Goal: Task Accomplishment & Management: Complete application form

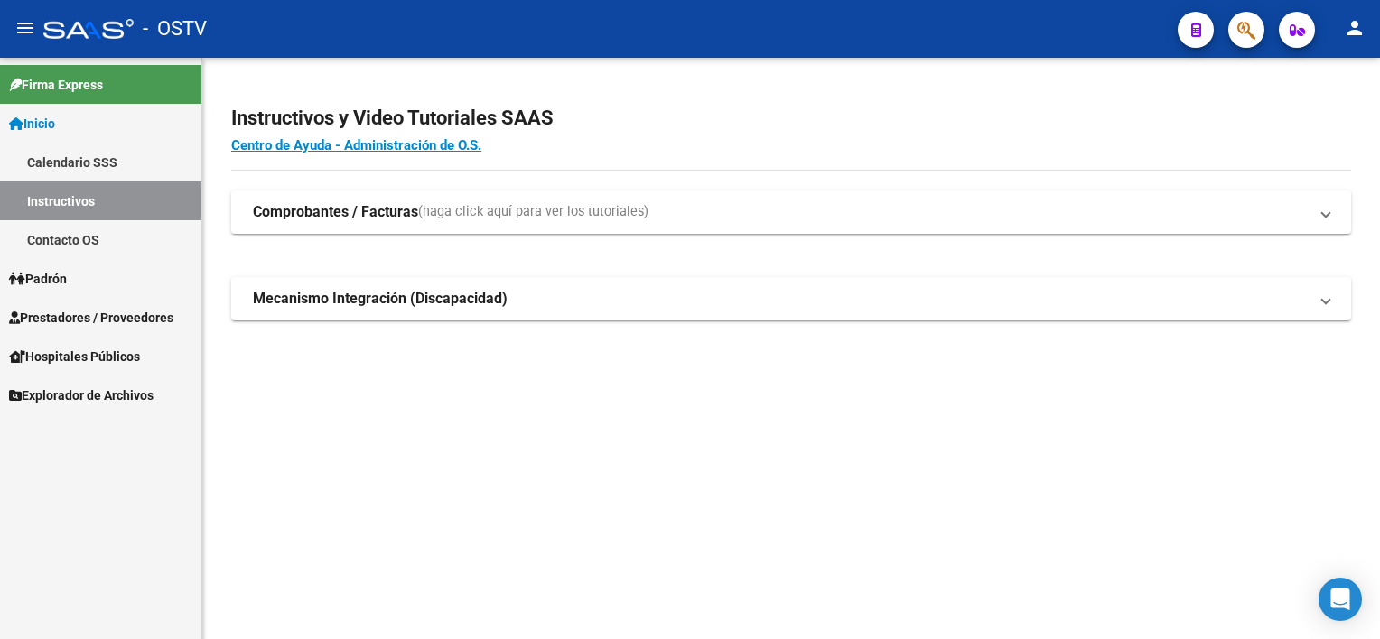
click at [94, 314] on span "Prestadores / Proveedores" at bounding box center [91, 318] width 164 height 20
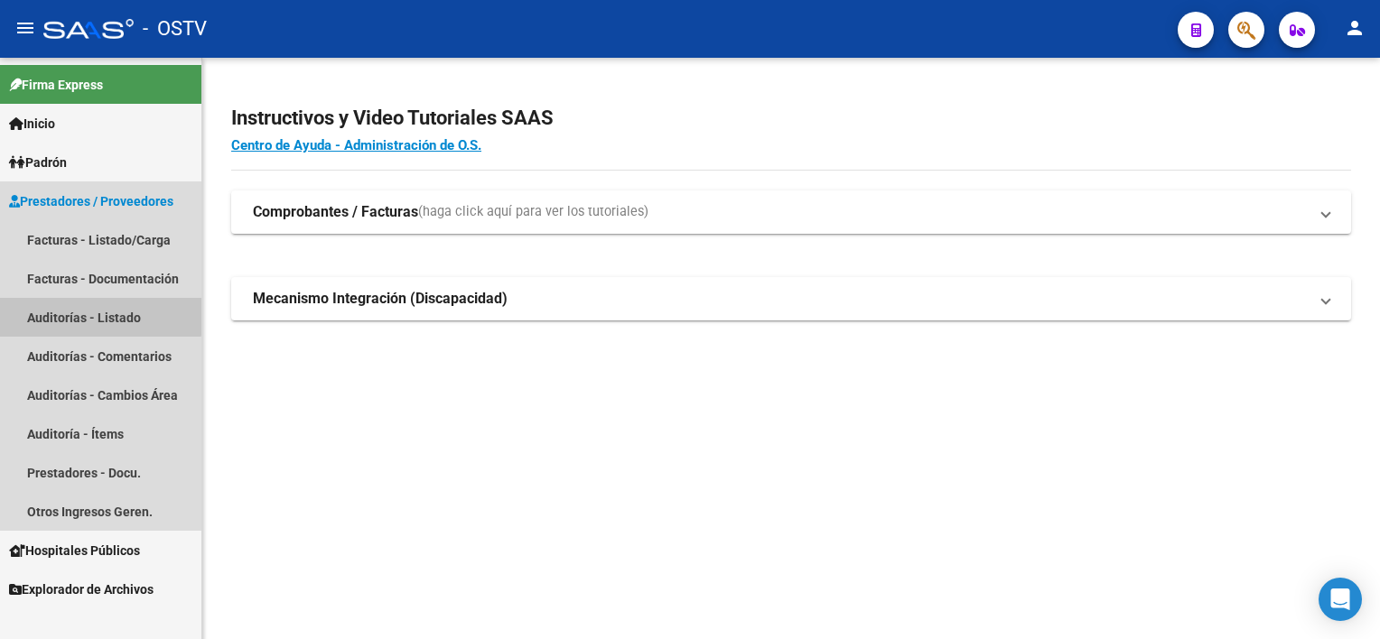
click at [74, 314] on link "Auditorías - Listado" at bounding box center [100, 317] width 201 height 39
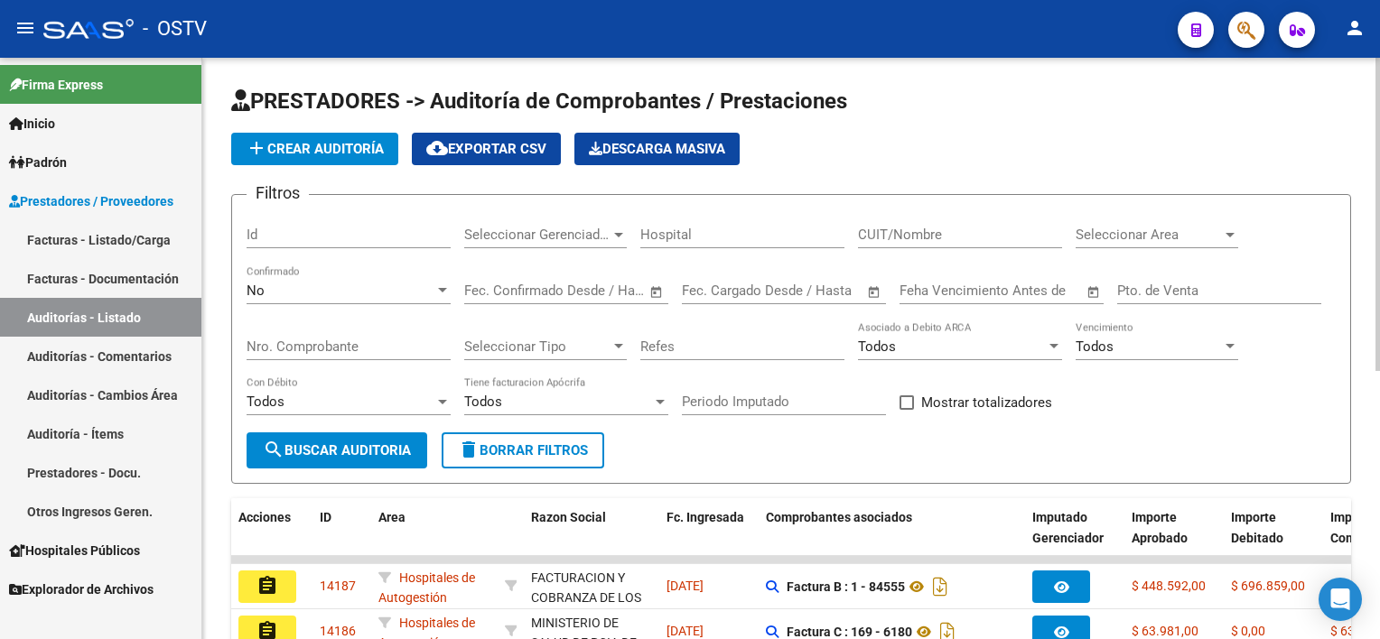
click at [342, 287] on div "No" at bounding box center [341, 291] width 188 height 16
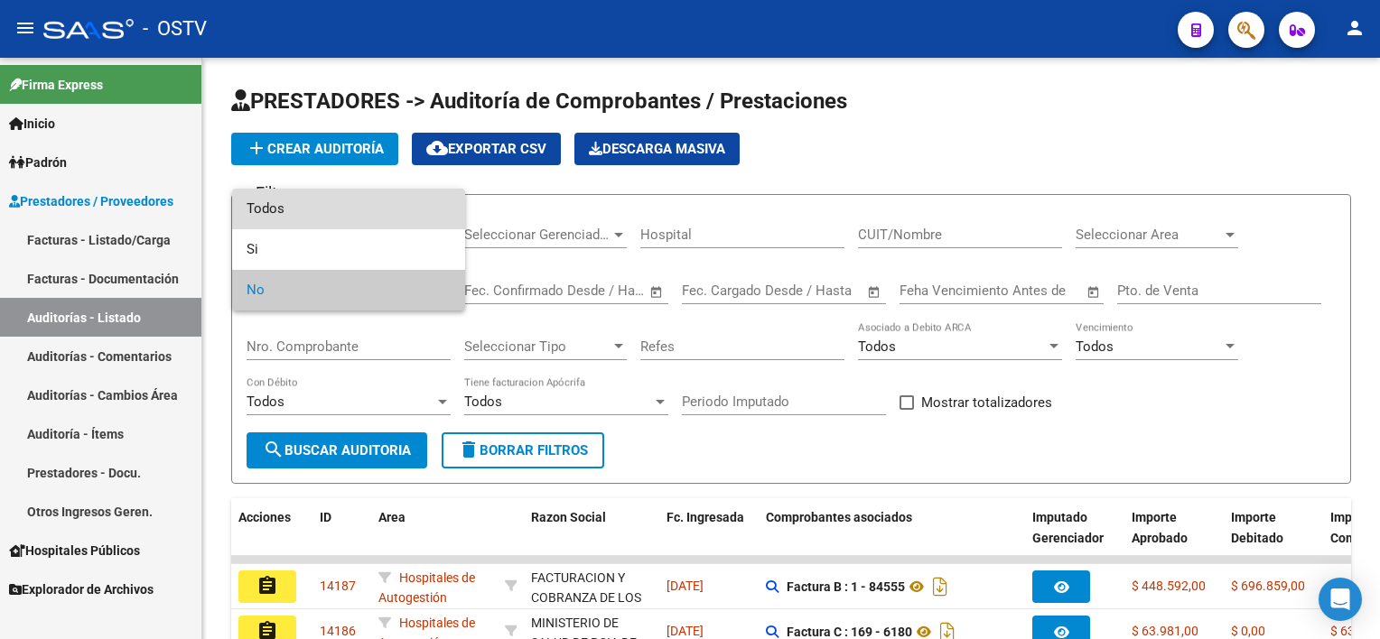
click at [339, 215] on span "Todos" at bounding box center [349, 209] width 204 height 41
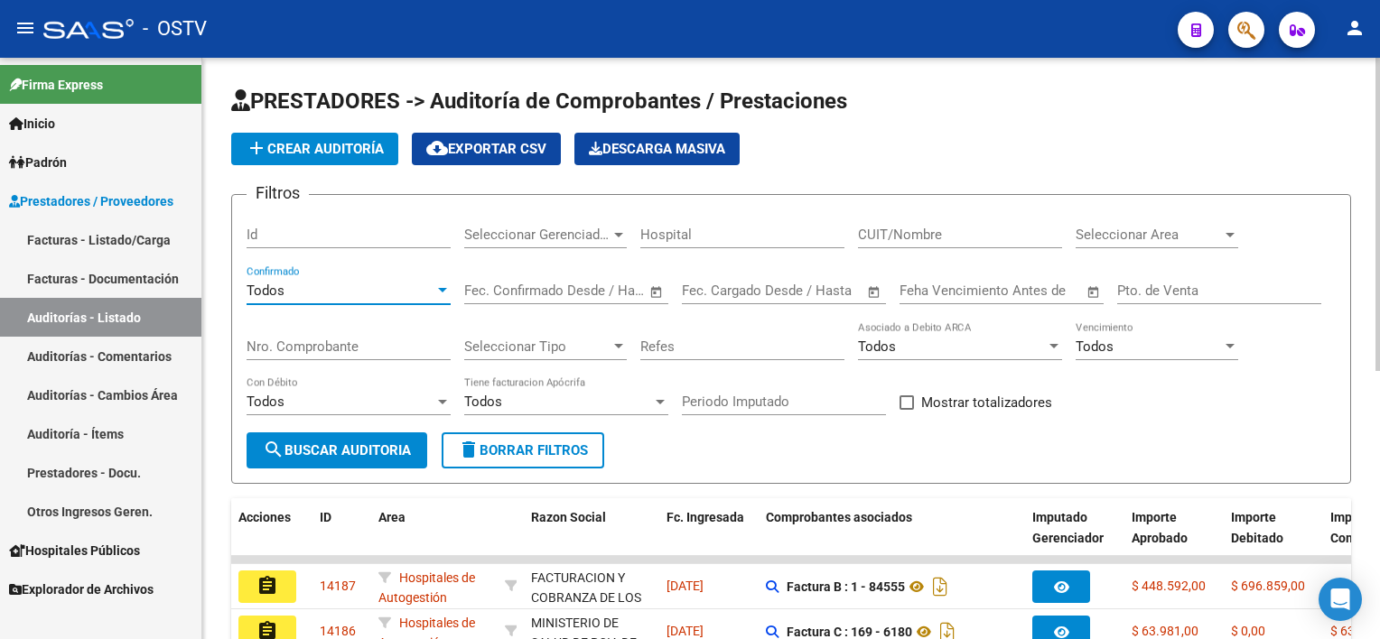
click at [1156, 289] on input "Pto. de Venta" at bounding box center [1219, 291] width 204 height 16
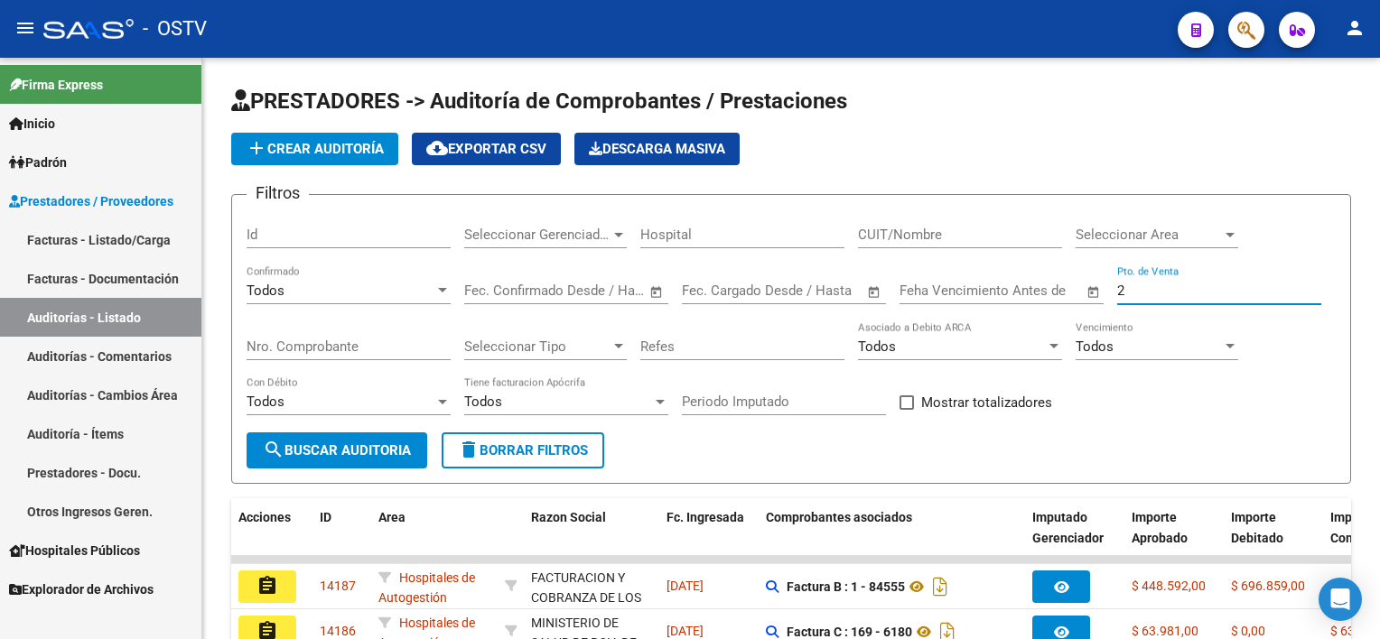
type input "2"
click at [297, 346] on input "Nro. Comprobante" at bounding box center [349, 347] width 204 height 16
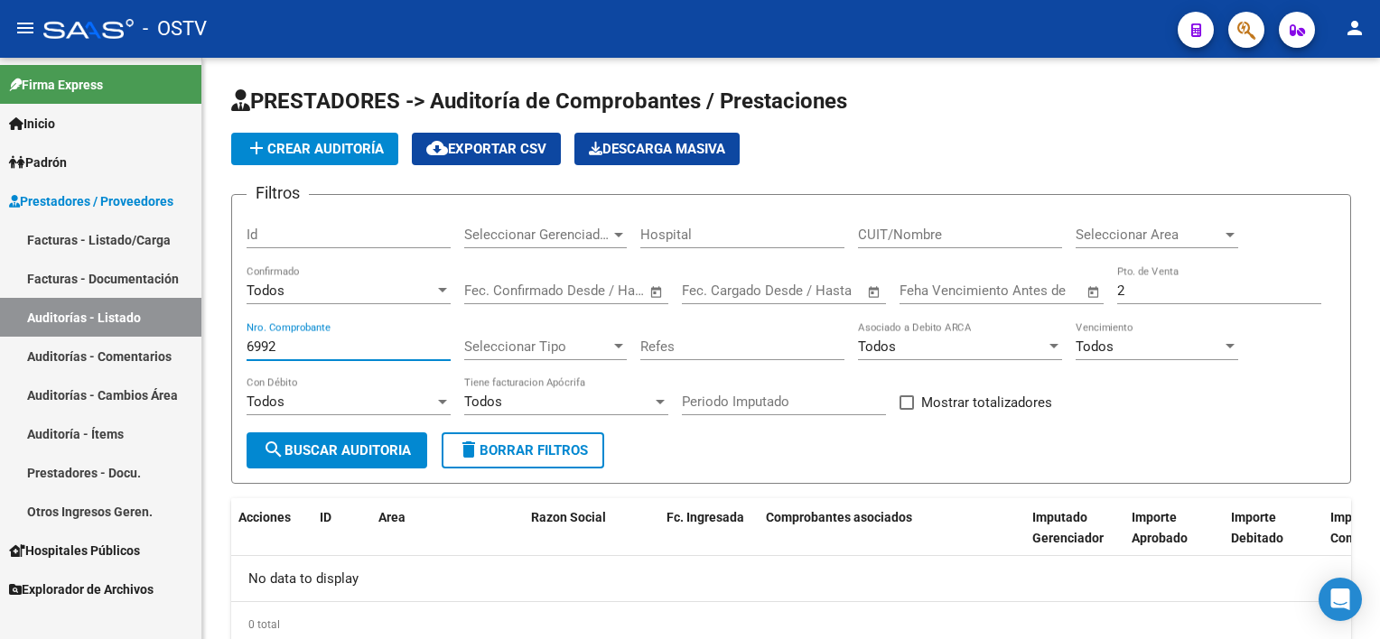
drag, startPoint x: 255, startPoint y: 343, endPoint x: 176, endPoint y: 345, distance: 78.6
click at [176, 345] on mat-sidenav-container "Firma Express Inicio Calendario SSS Instructivos Contacto OS Padrón Afiliados E…" at bounding box center [690, 349] width 1380 height 582
type input "7097"
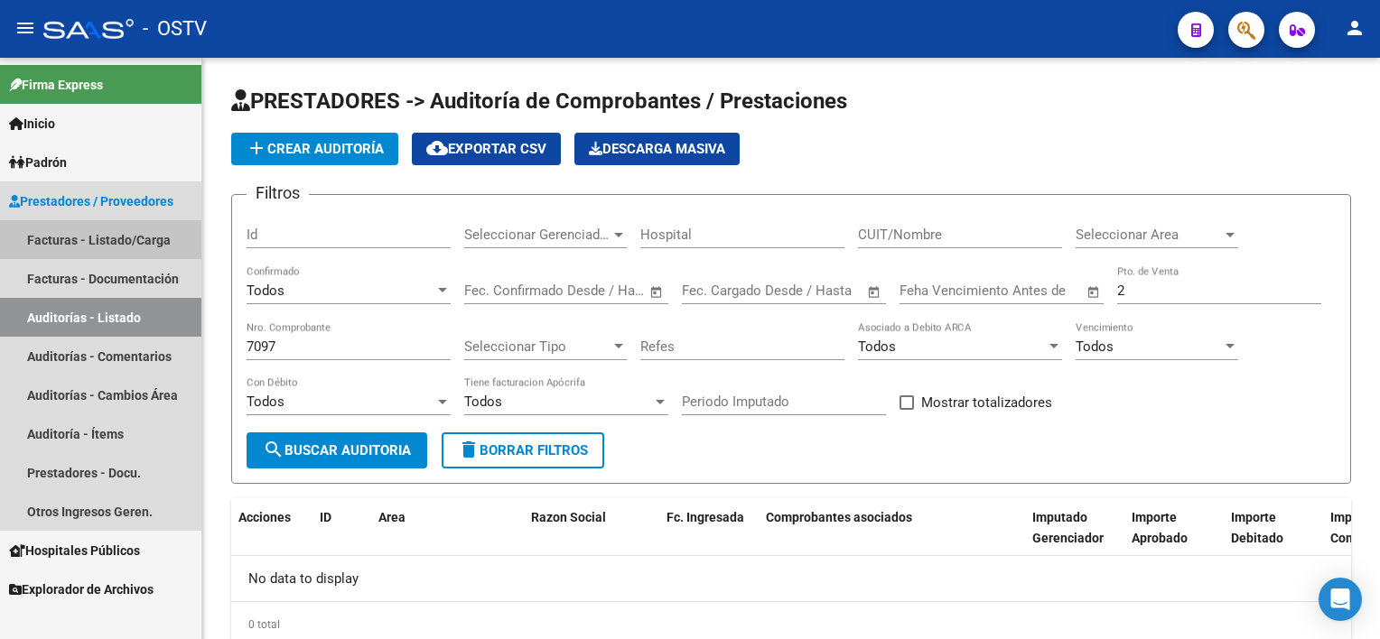
drag, startPoint x: 162, startPoint y: 236, endPoint x: 149, endPoint y: 314, distance: 79.6
click at [162, 235] on link "Facturas - Listado/Carga" at bounding box center [100, 239] width 201 height 39
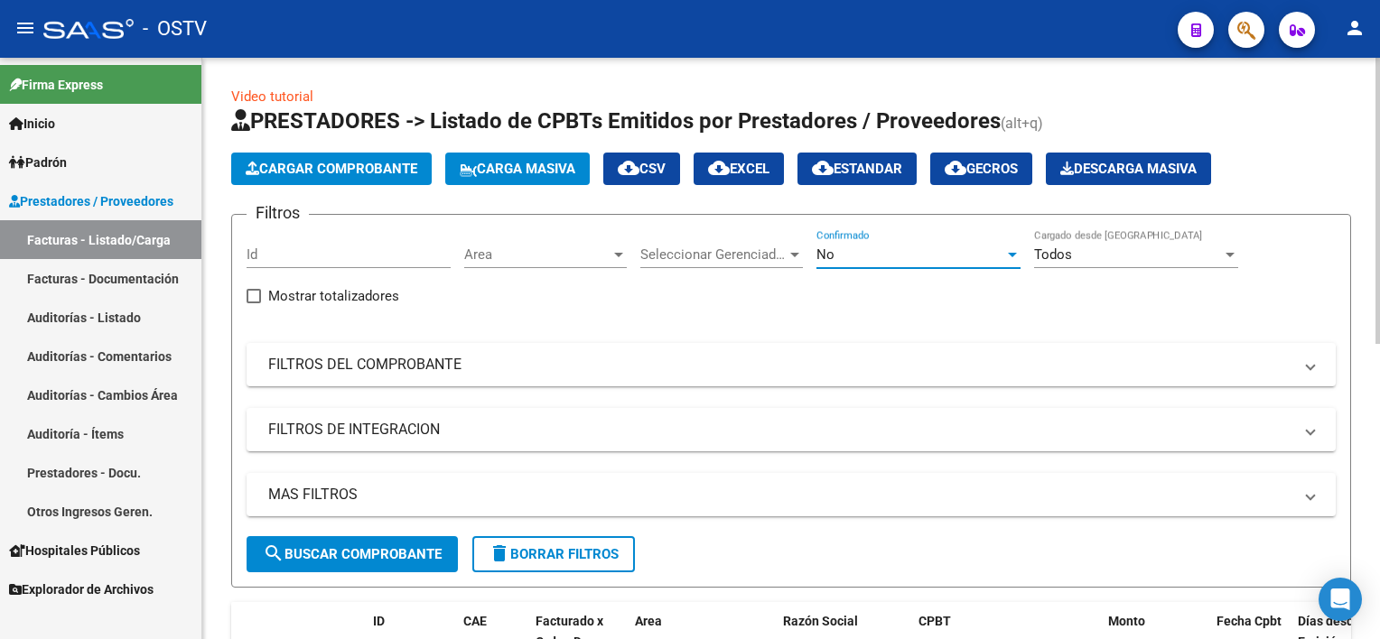
click at [892, 256] on div "No" at bounding box center [910, 255] width 188 height 16
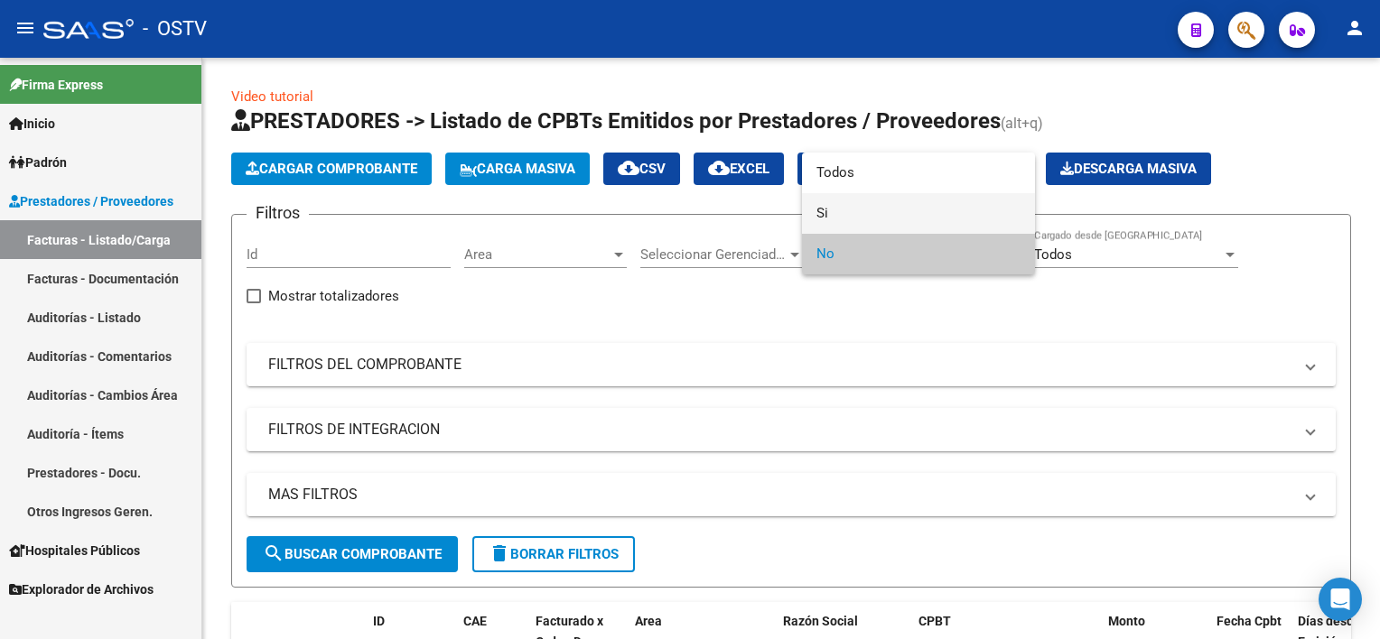
click at [874, 211] on span "Si" at bounding box center [918, 213] width 204 height 41
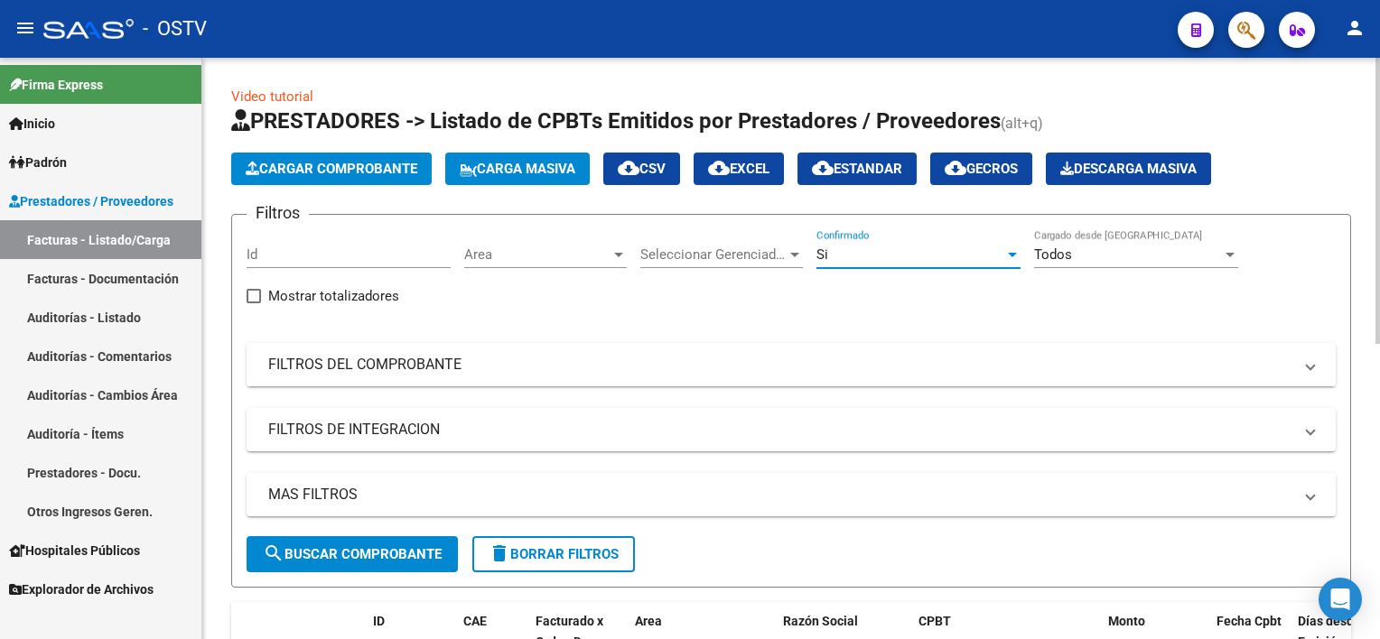
click at [405, 363] on mat-panel-title "FILTROS DEL COMPROBANTE" at bounding box center [780, 365] width 1024 height 20
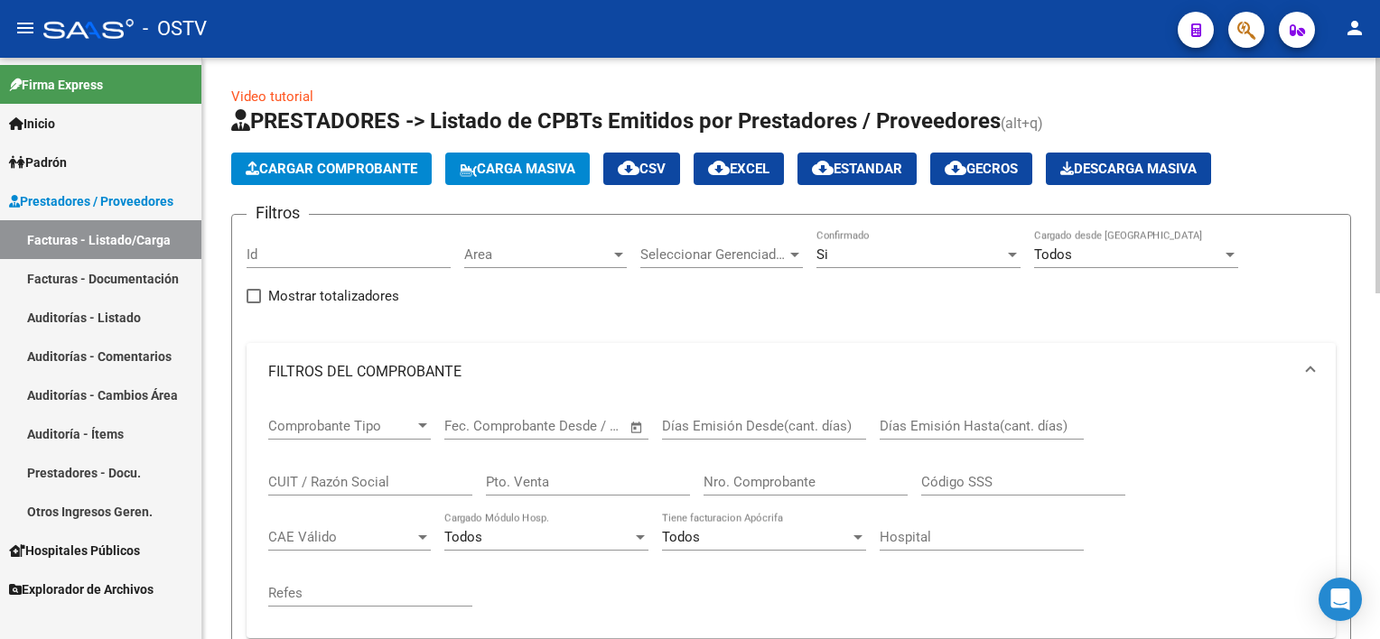
click at [542, 484] on input "Pto. Venta" at bounding box center [588, 482] width 204 height 16
type input "2"
click at [780, 470] on div "Nro. Comprobante" at bounding box center [805, 476] width 204 height 39
click at [796, 483] on input "Nro. Comprobante" at bounding box center [805, 482] width 204 height 16
type input "6958"
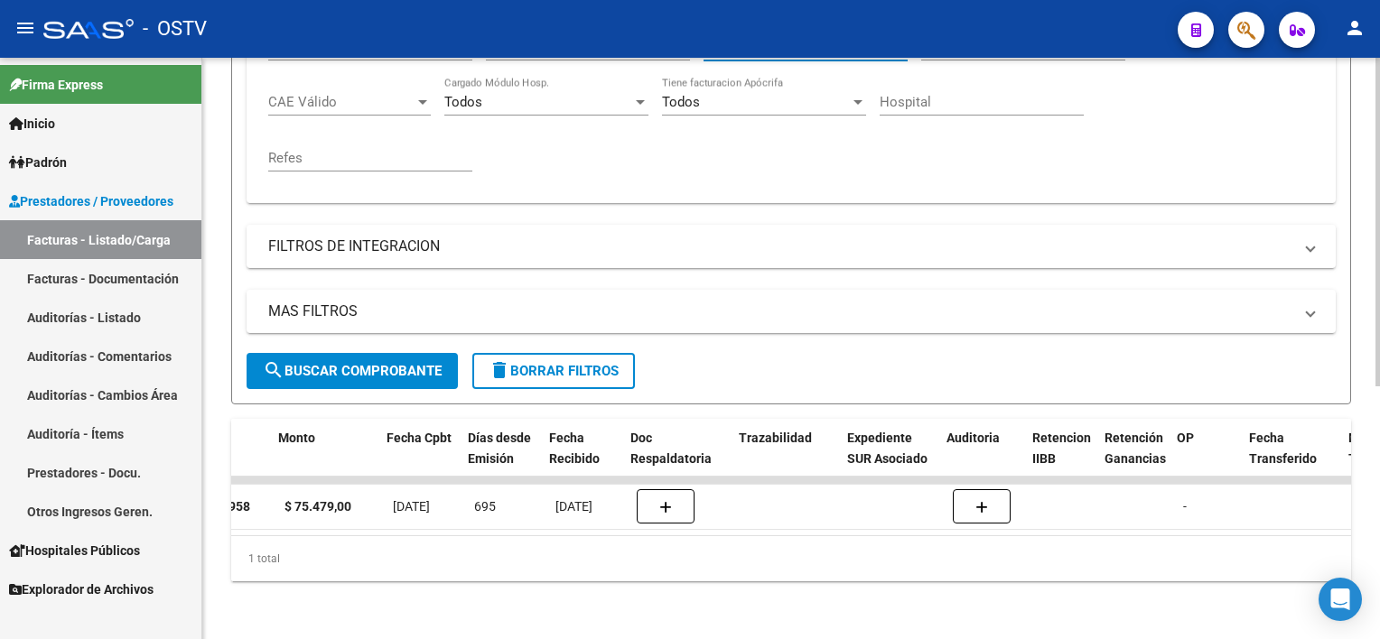
scroll to position [0, 830]
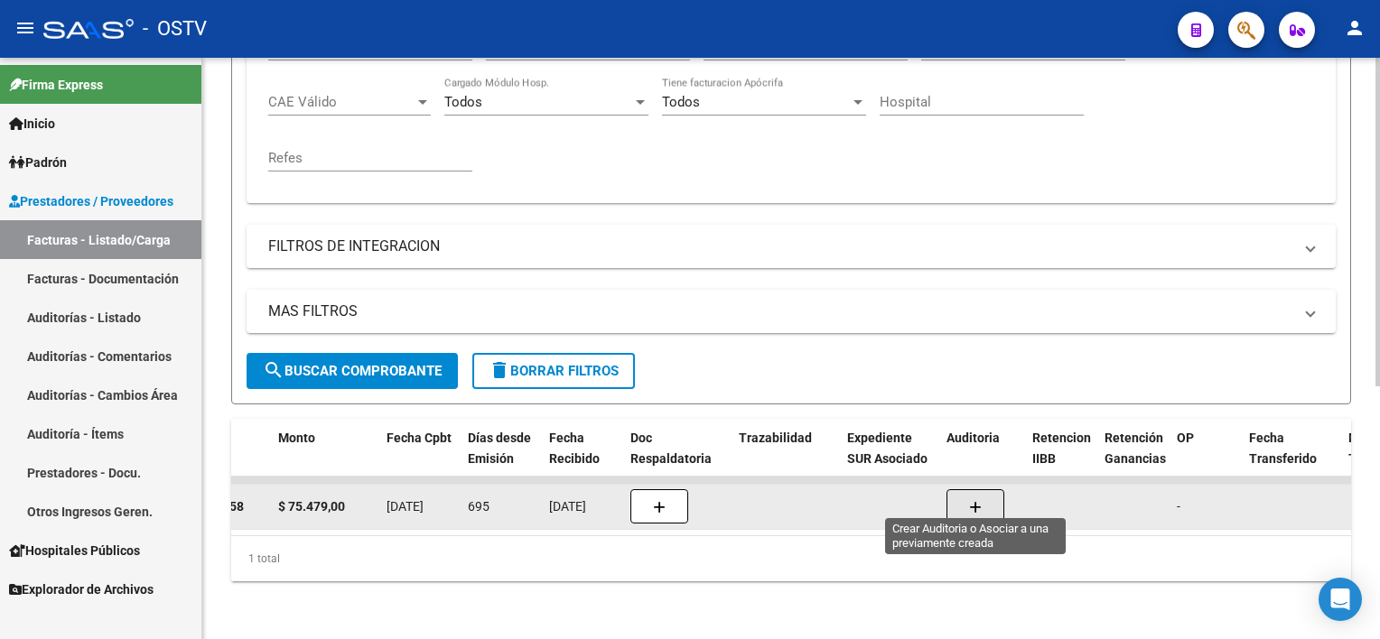
click at [988, 490] on button "button" at bounding box center [975, 506] width 58 height 34
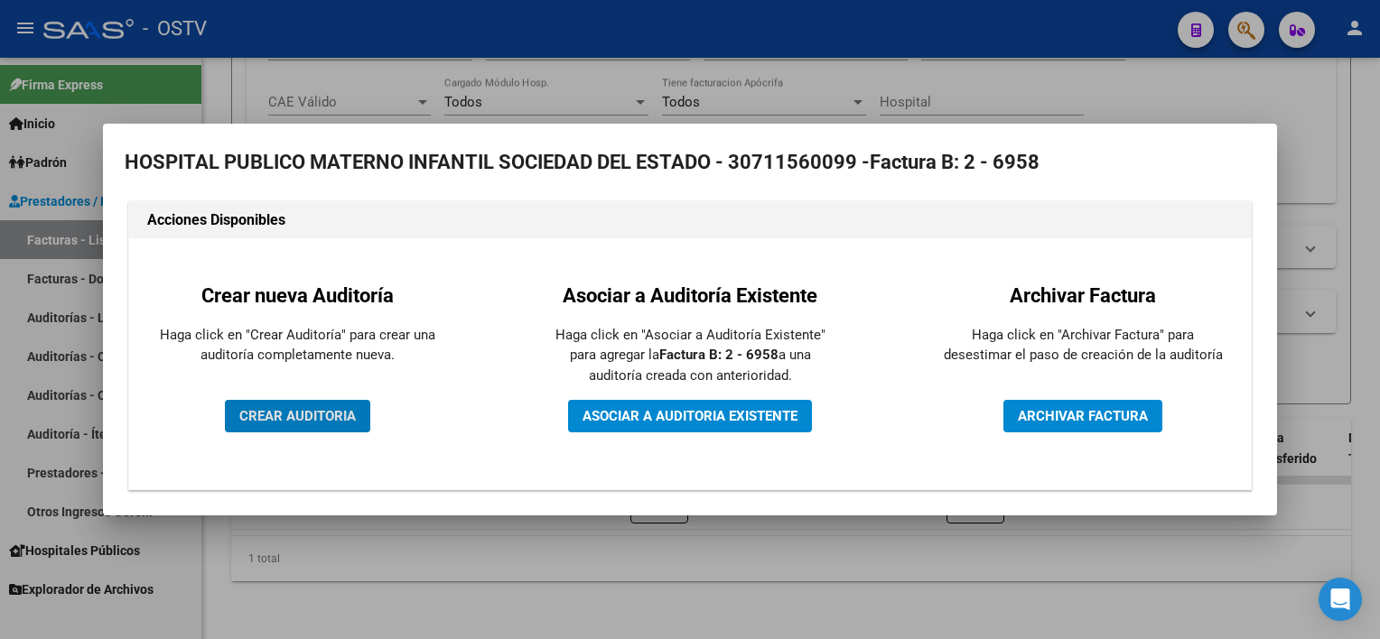
click at [300, 407] on button "CREAR AUDITORIA" at bounding box center [297, 416] width 145 height 33
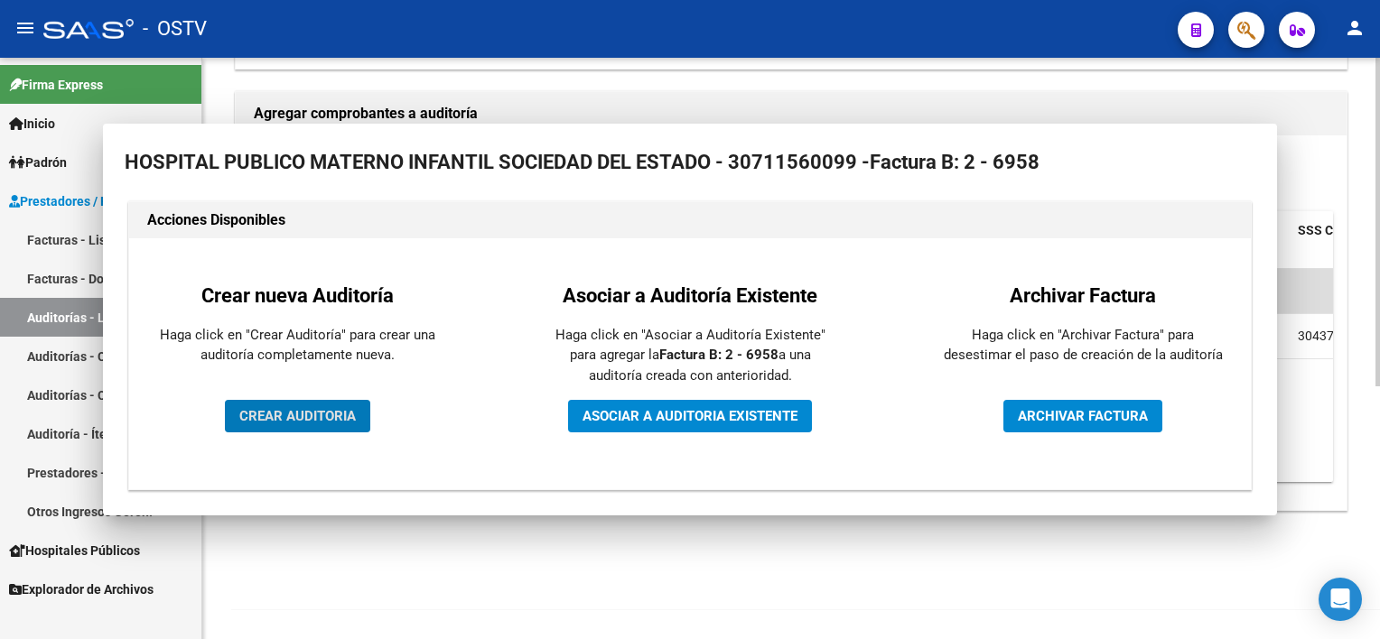
scroll to position [382, 0]
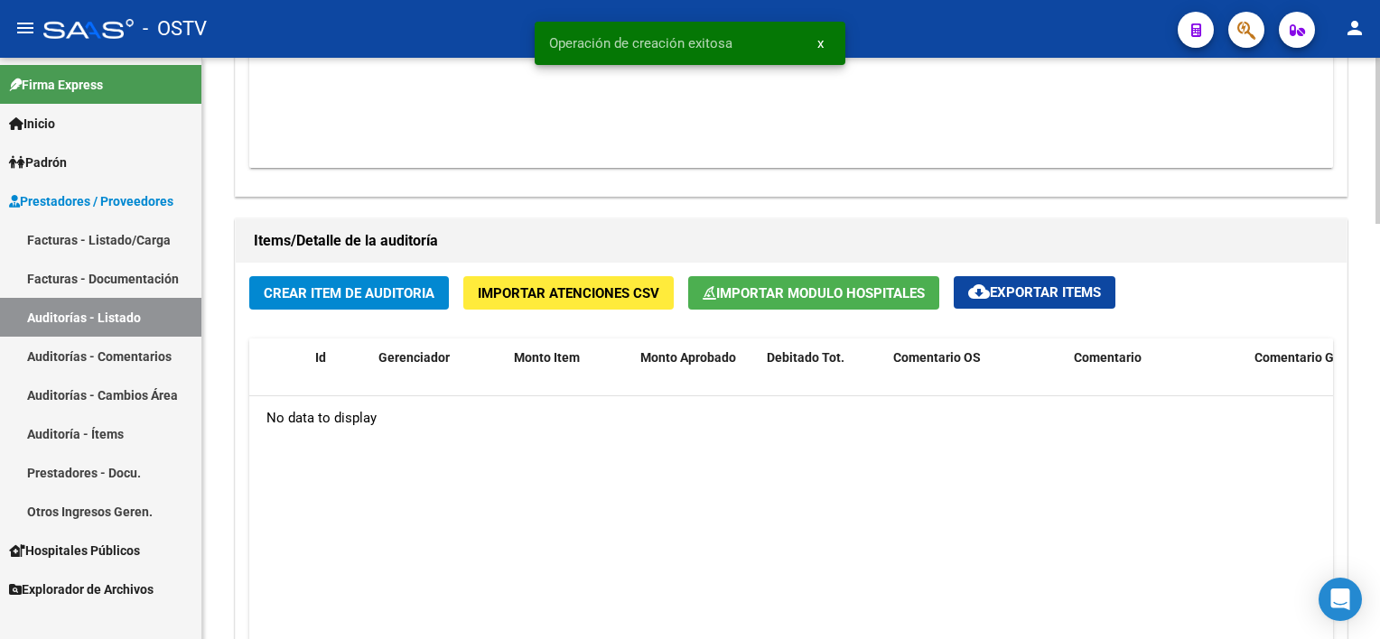
scroll to position [1174, 0]
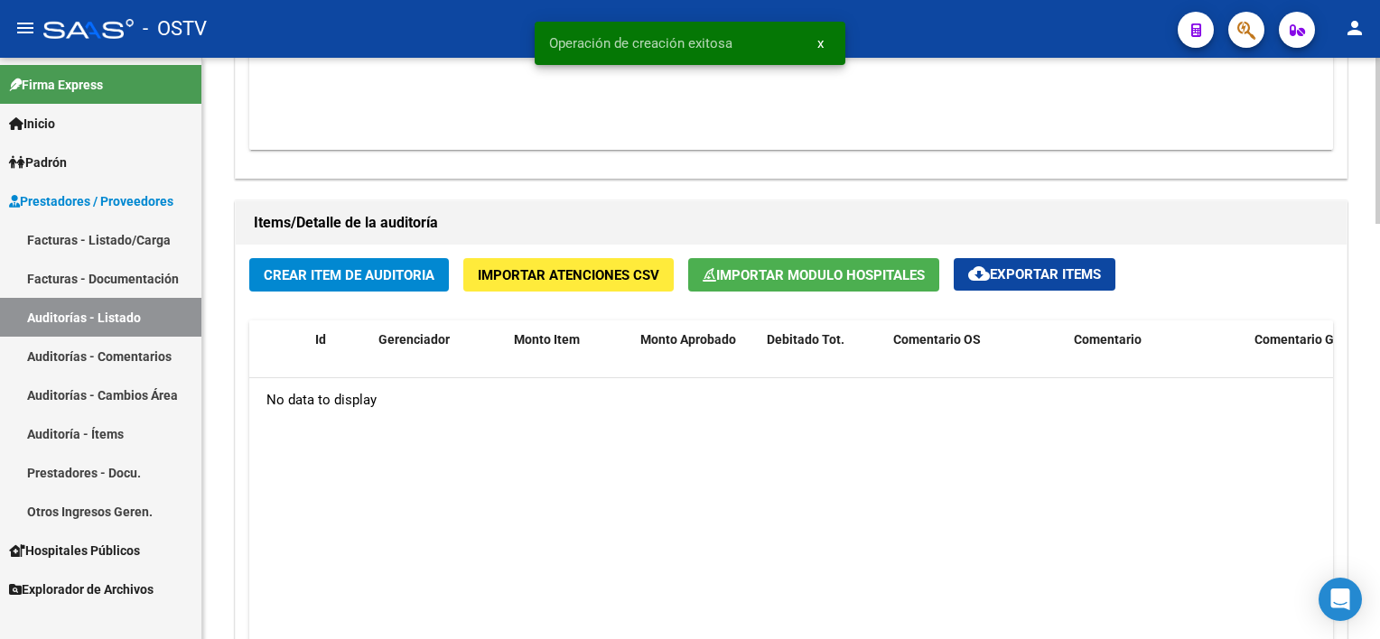
click at [831, 279] on span "Importar Modulo Hospitales" at bounding box center [814, 275] width 222 height 16
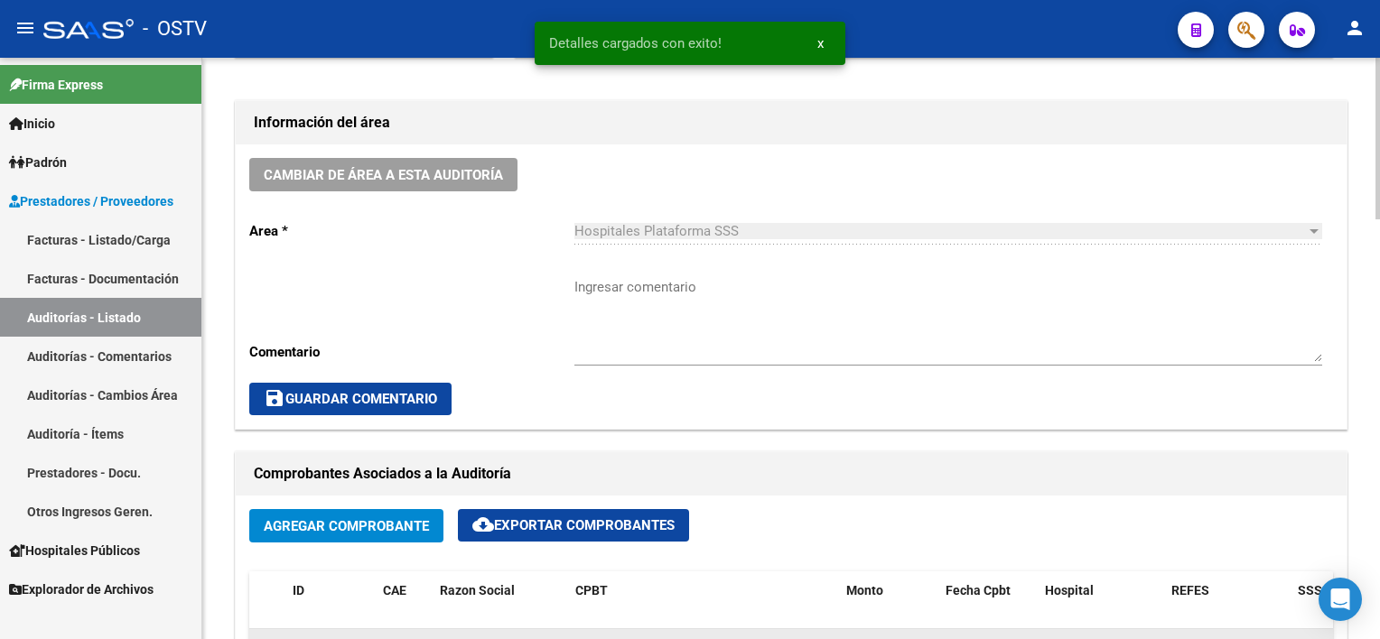
scroll to position [451, 0]
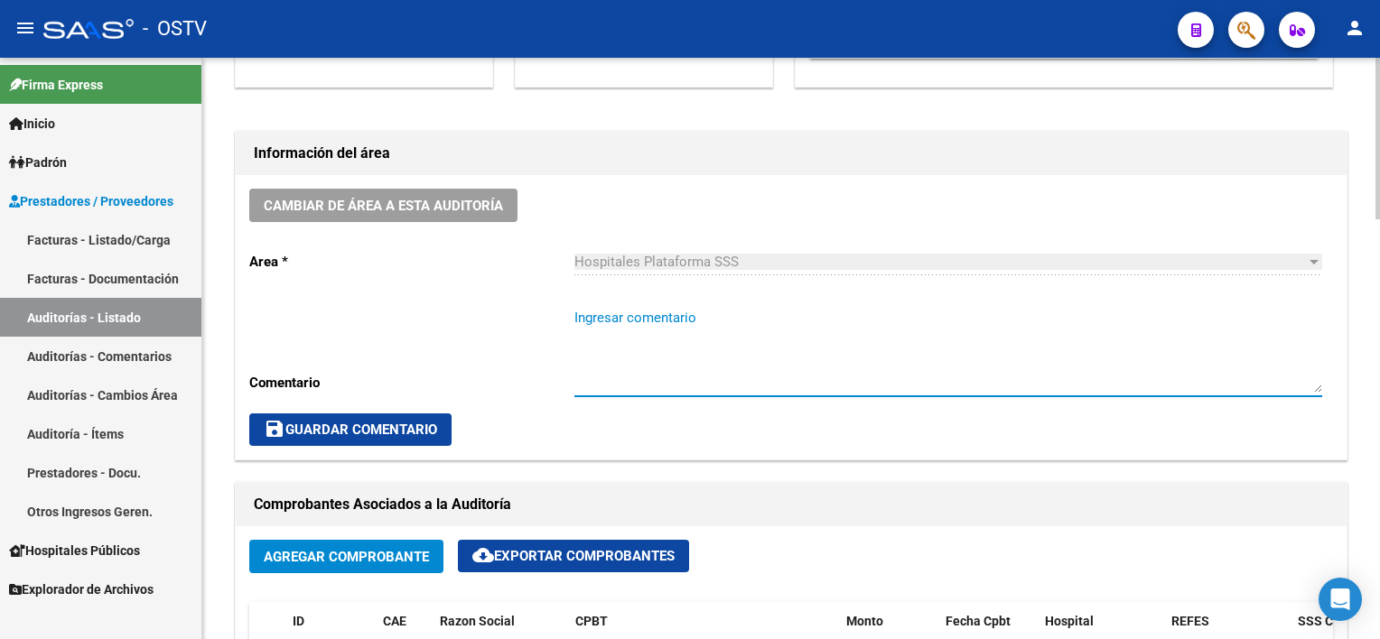
click at [774, 343] on textarea "Ingresar comentario" at bounding box center [948, 350] width 748 height 85
type textarea "CERRADA"
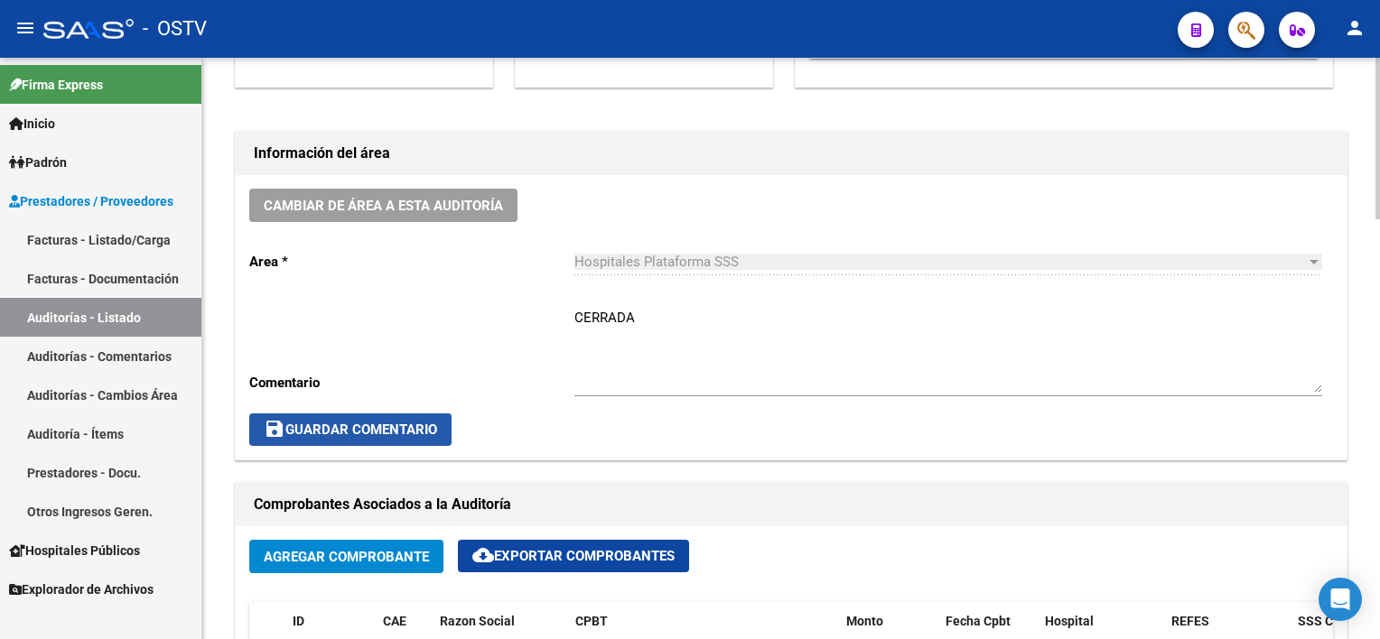
click at [330, 441] on button "save Guardar Comentario" at bounding box center [350, 430] width 202 height 33
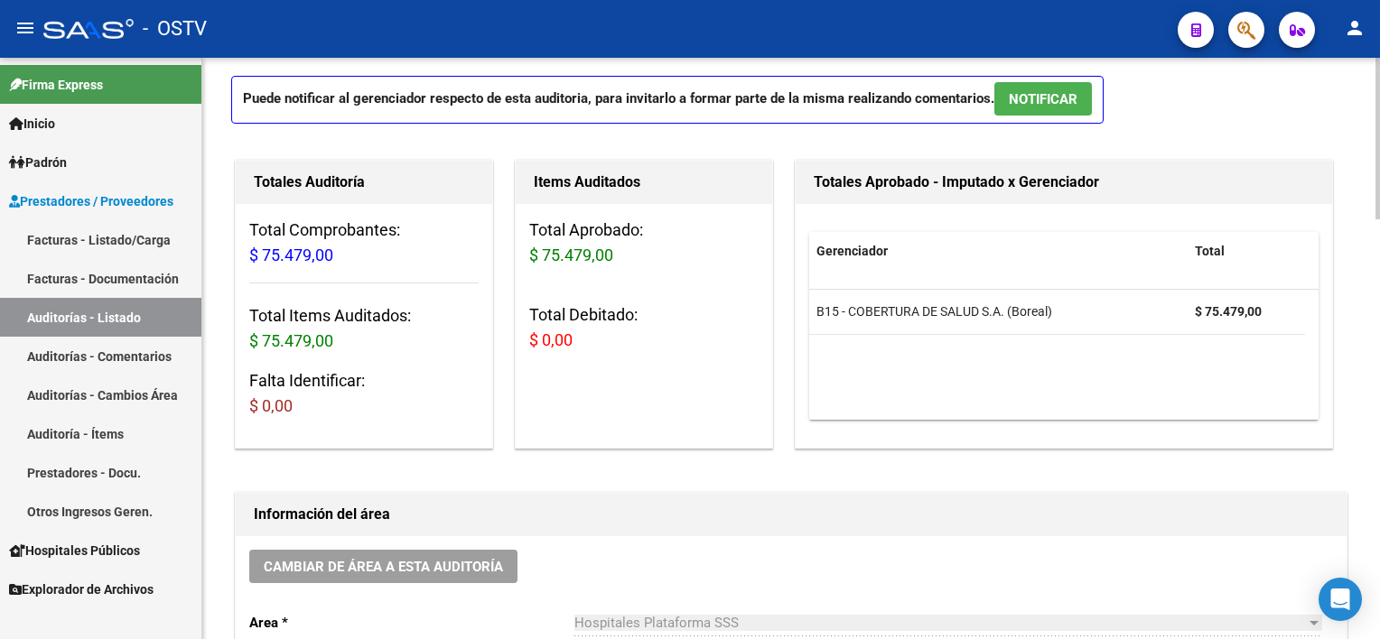
scroll to position [0, 0]
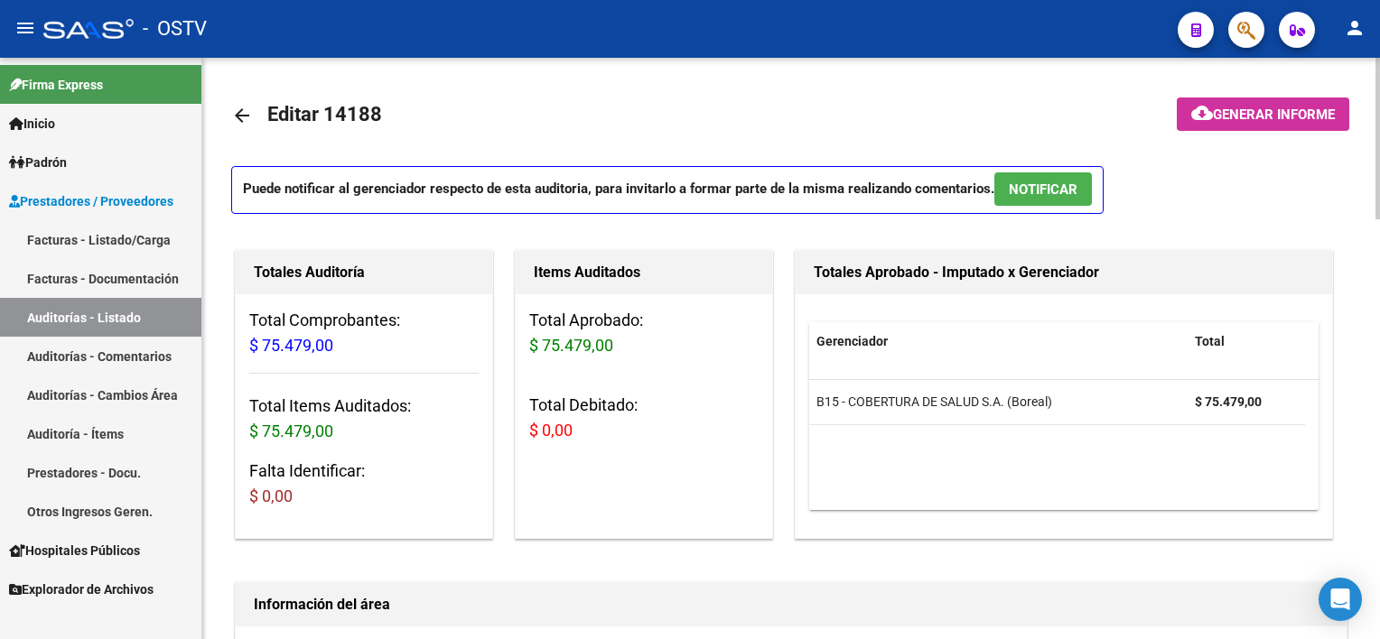
click at [247, 115] on mat-icon "arrow_back" at bounding box center [242, 116] width 22 height 22
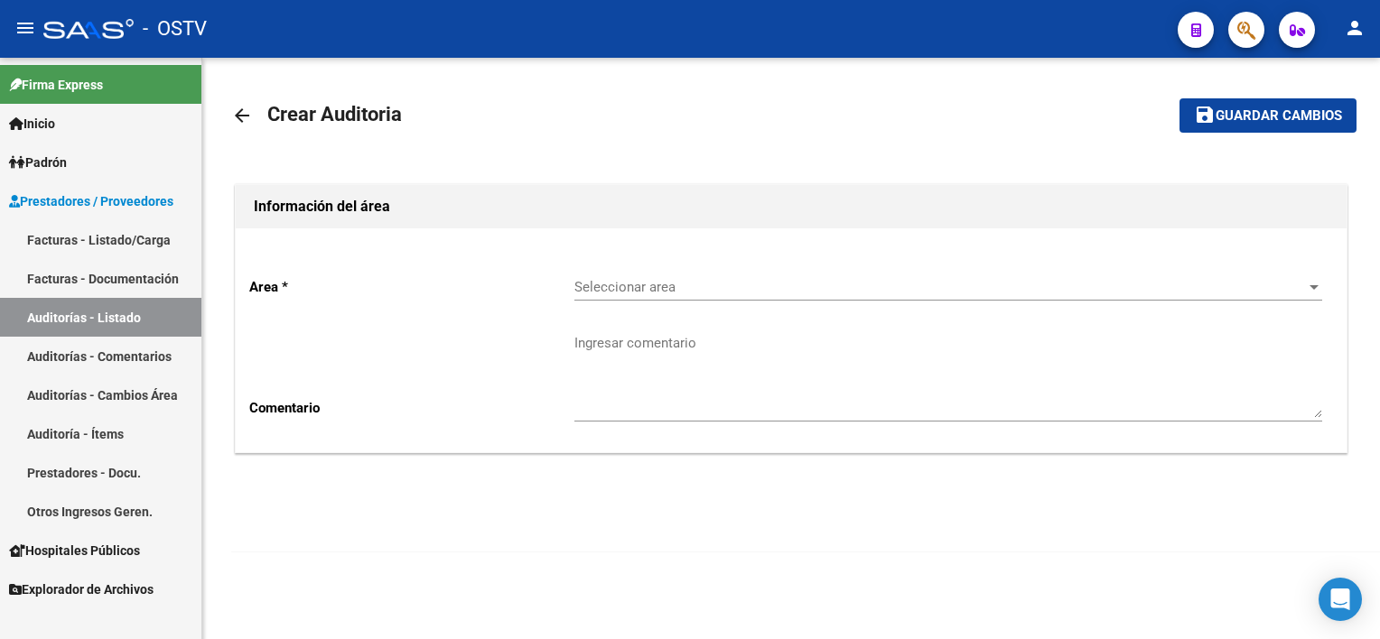
click at [99, 236] on link "Facturas - Listado/Carga" at bounding box center [100, 239] width 201 height 39
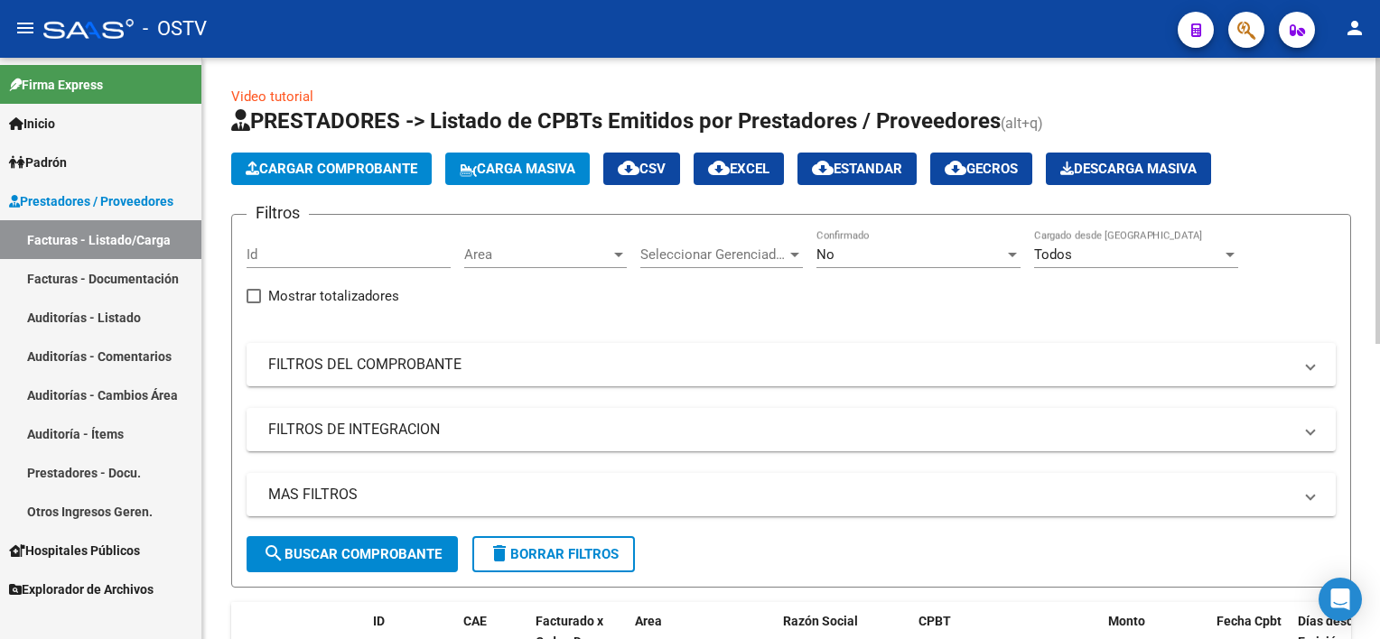
click at [889, 247] on div "No" at bounding box center [910, 255] width 188 height 16
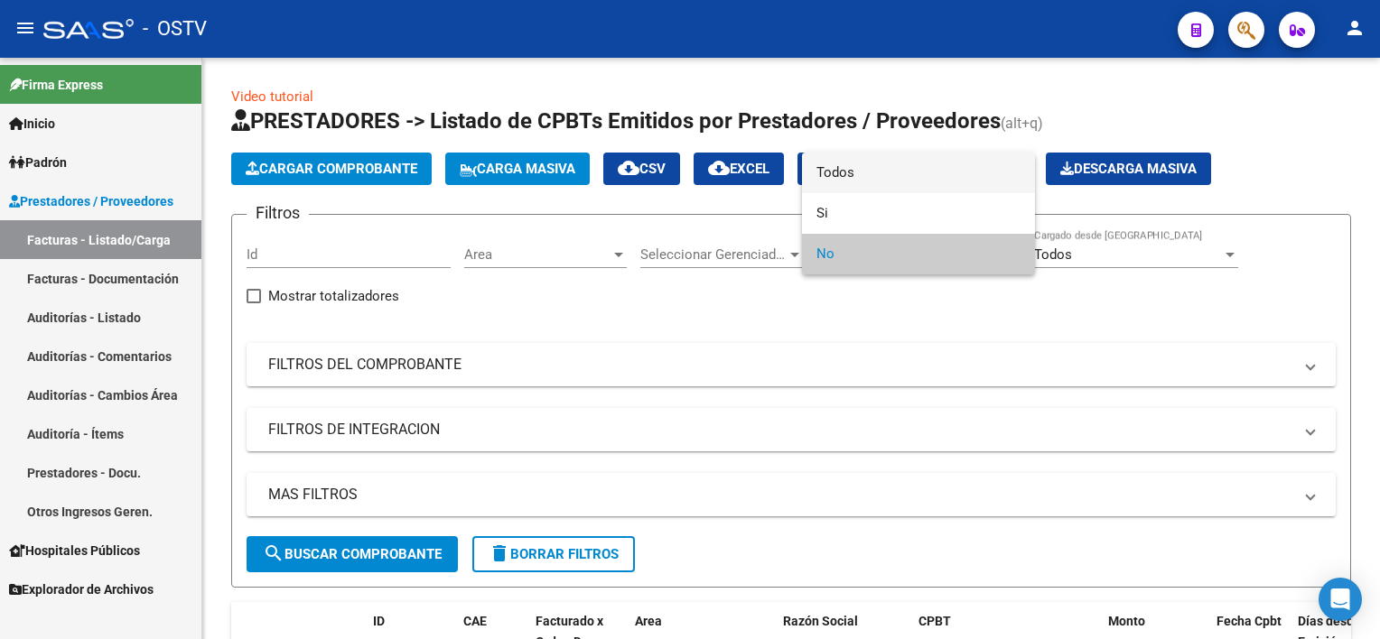
click at [886, 177] on span "Todos" at bounding box center [918, 173] width 204 height 41
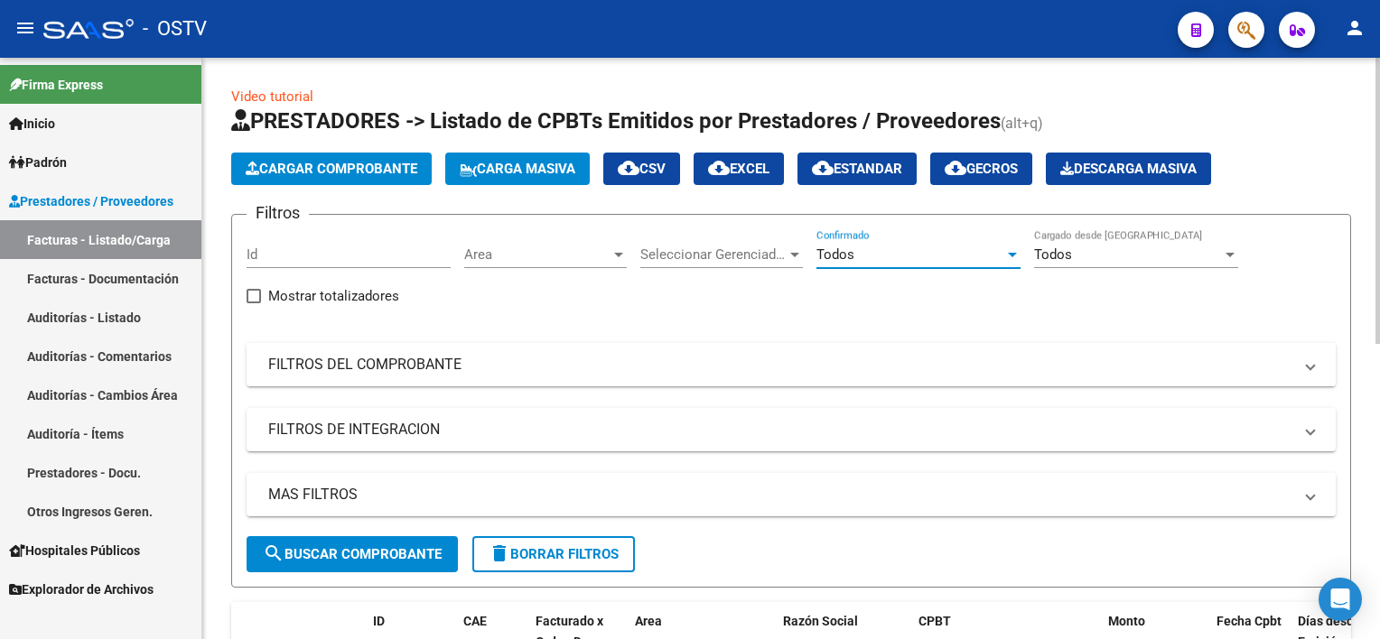
click at [392, 367] on mat-panel-title "FILTROS DEL COMPROBANTE" at bounding box center [780, 365] width 1024 height 20
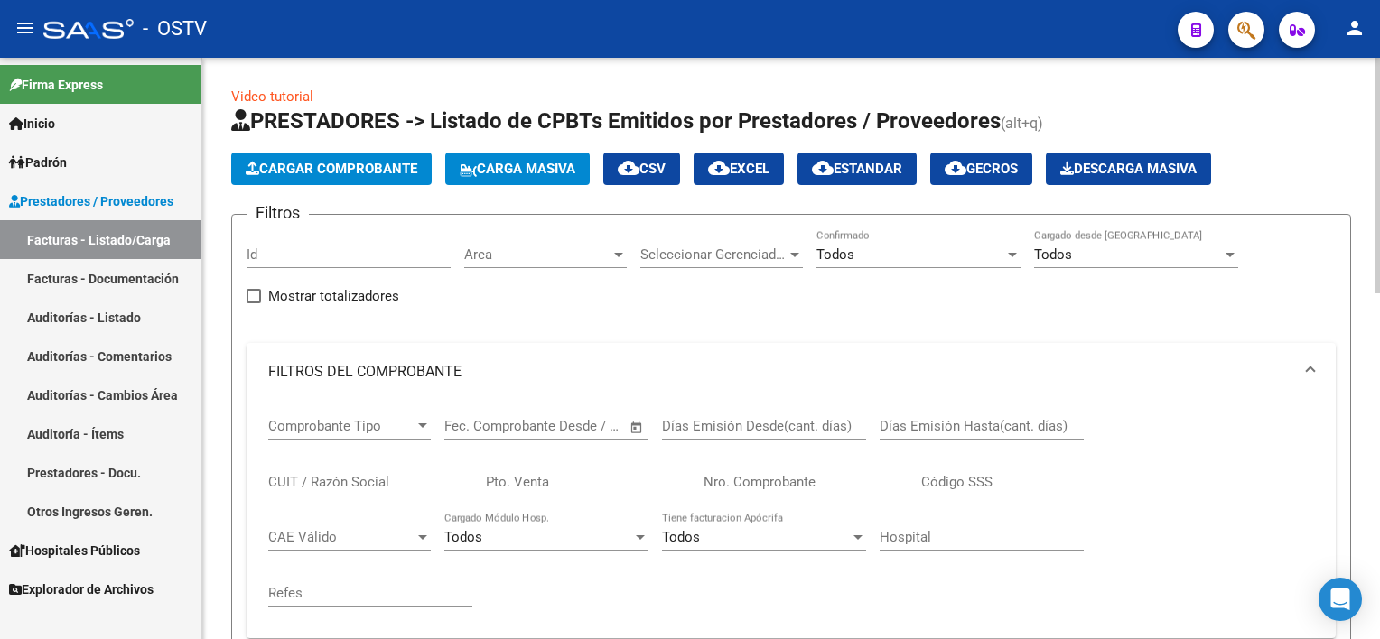
click at [548, 474] on input "Pto. Venta" at bounding box center [588, 482] width 204 height 16
type input "2"
click at [761, 480] on input "Nro. Comprobante" at bounding box center [805, 482] width 204 height 16
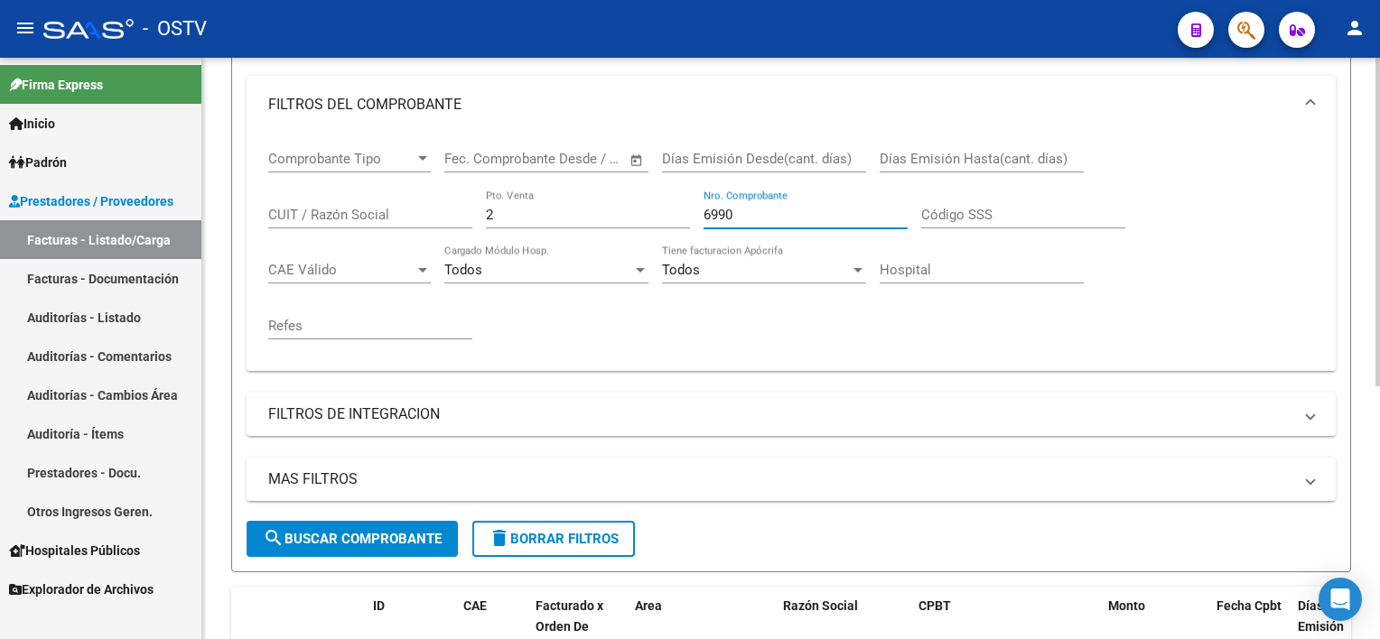
scroll to position [361, 0]
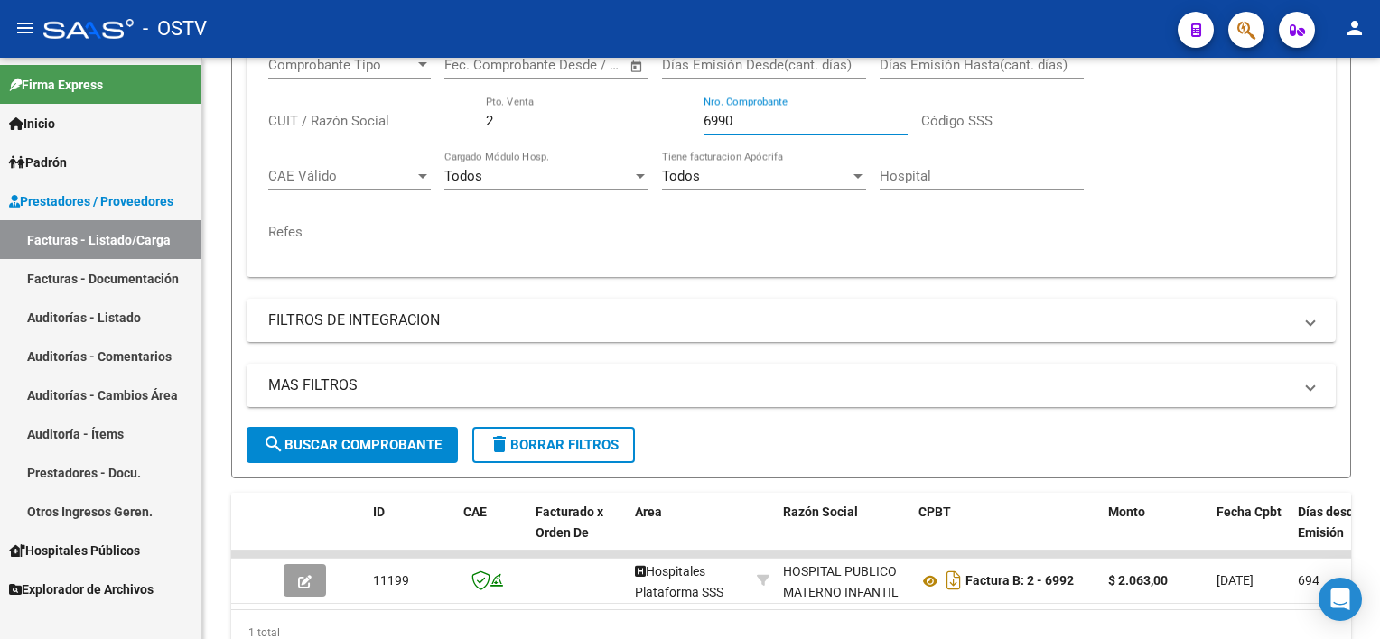
type input "6990"
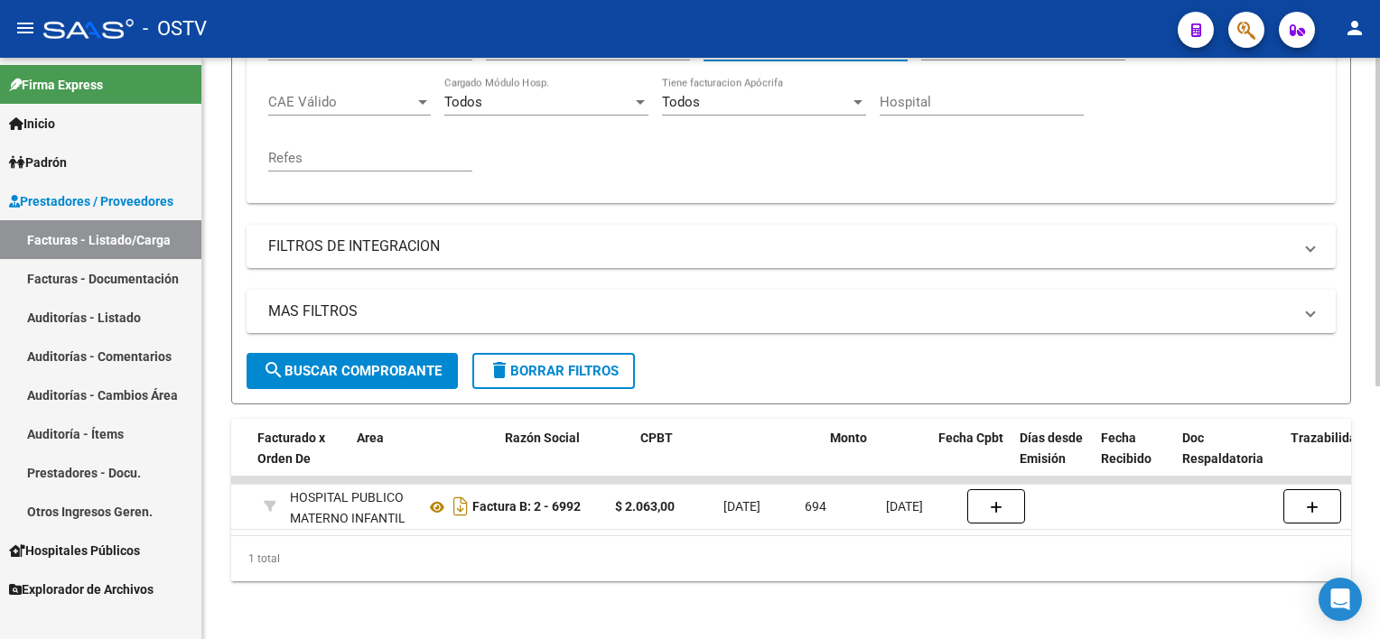
scroll to position [0, 564]
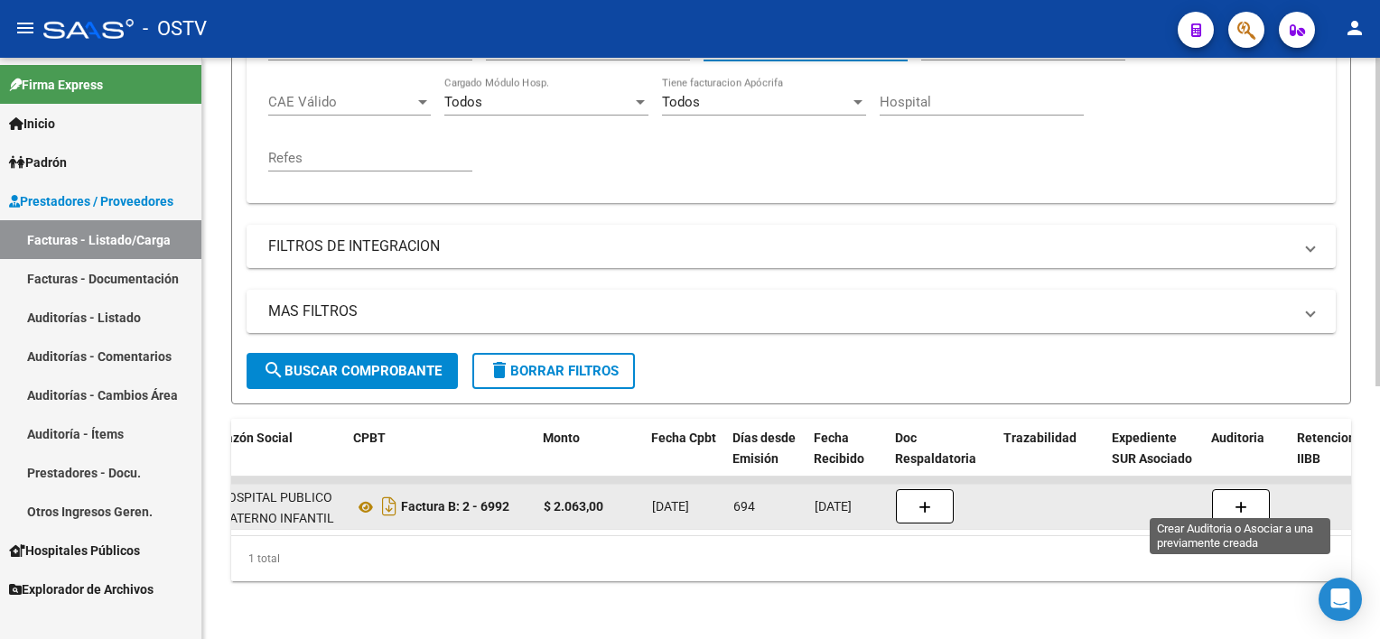
click at [1250, 491] on button "button" at bounding box center [1241, 506] width 58 height 34
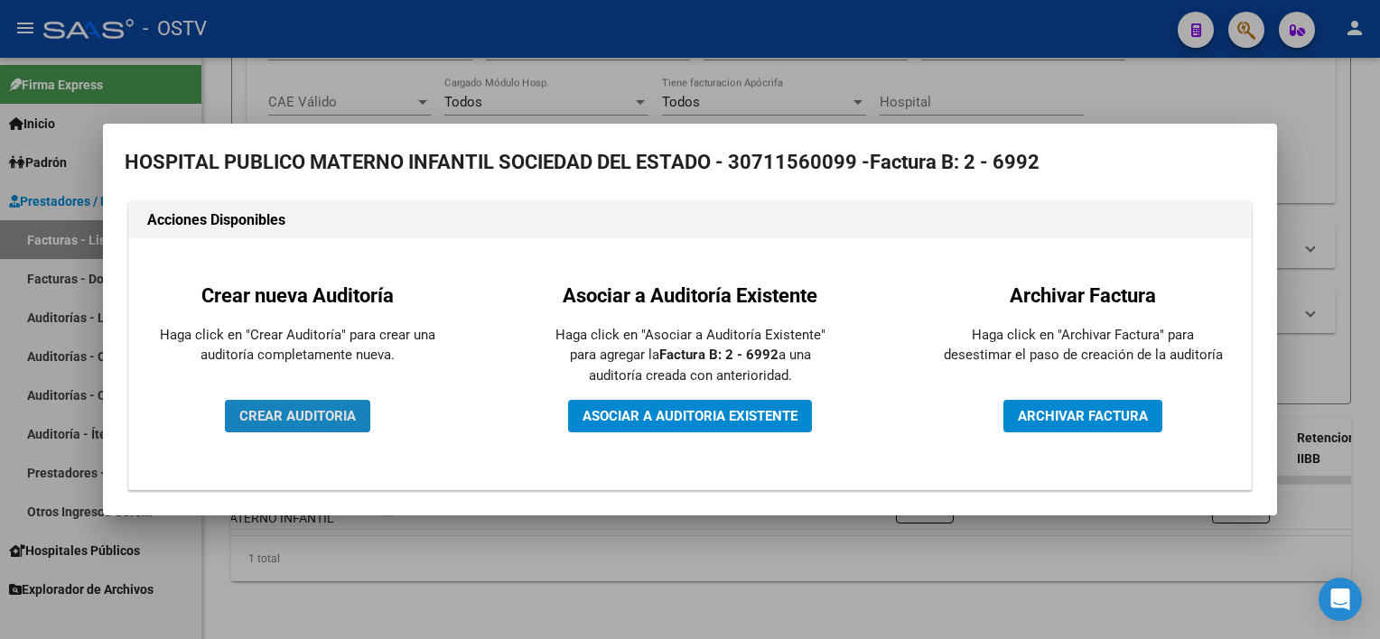
click at [240, 410] on span "CREAR AUDITORIA" at bounding box center [297, 416] width 116 height 16
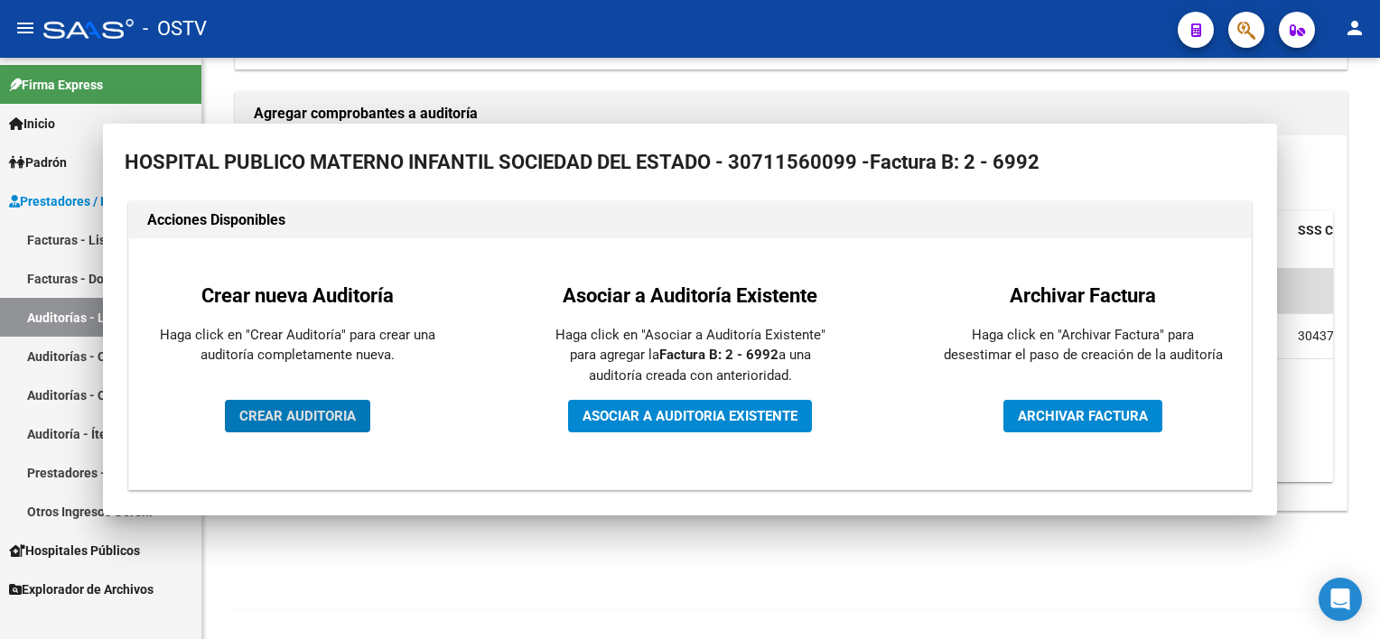
scroll to position [382, 0]
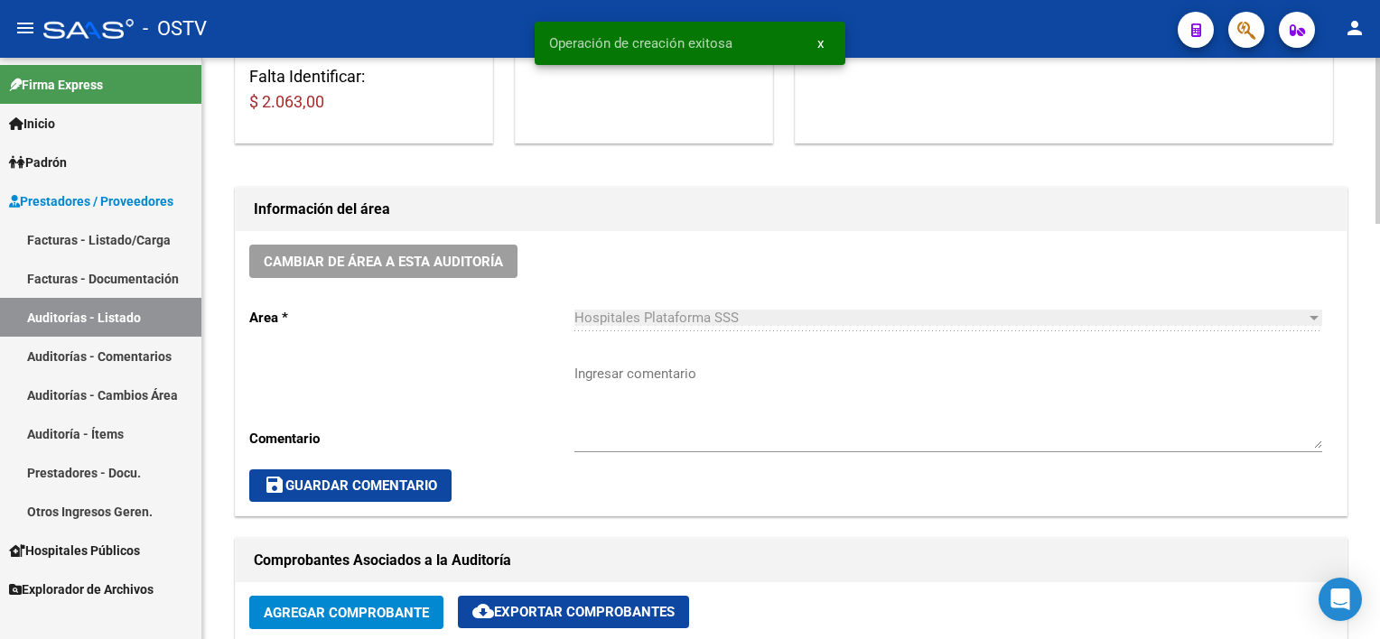
scroll to position [451, 0]
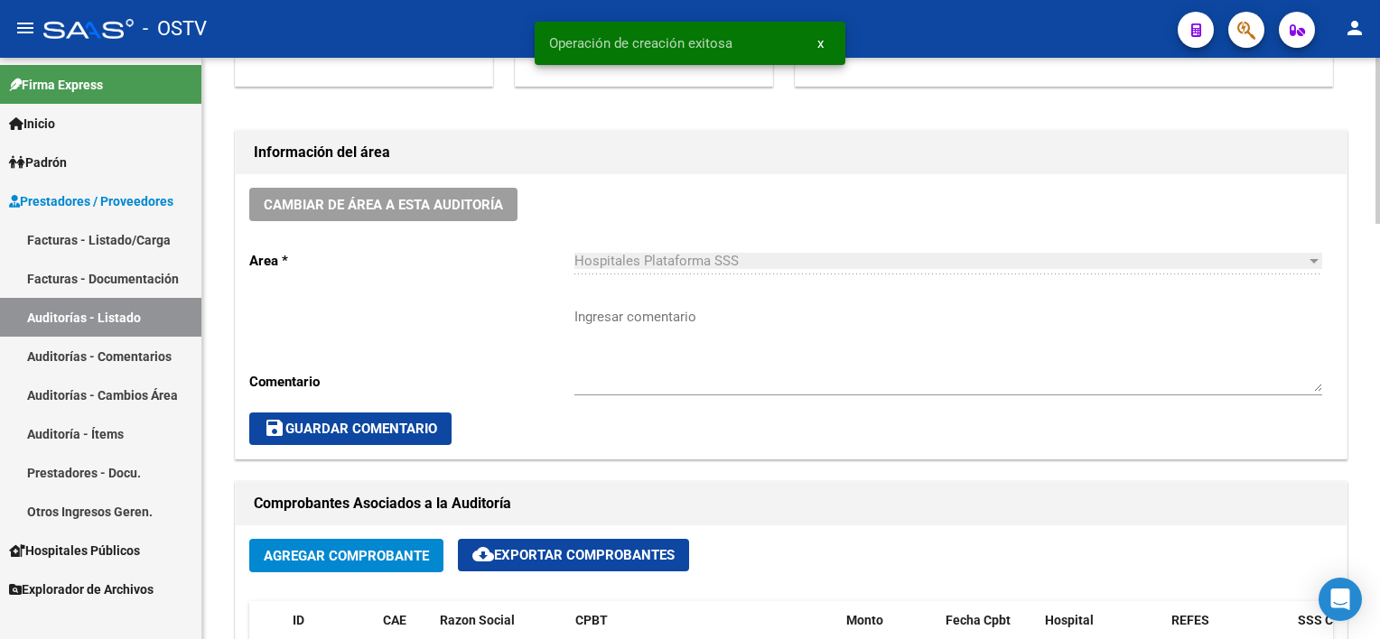
click at [671, 388] on textarea "Ingresar comentario" at bounding box center [948, 349] width 748 height 85
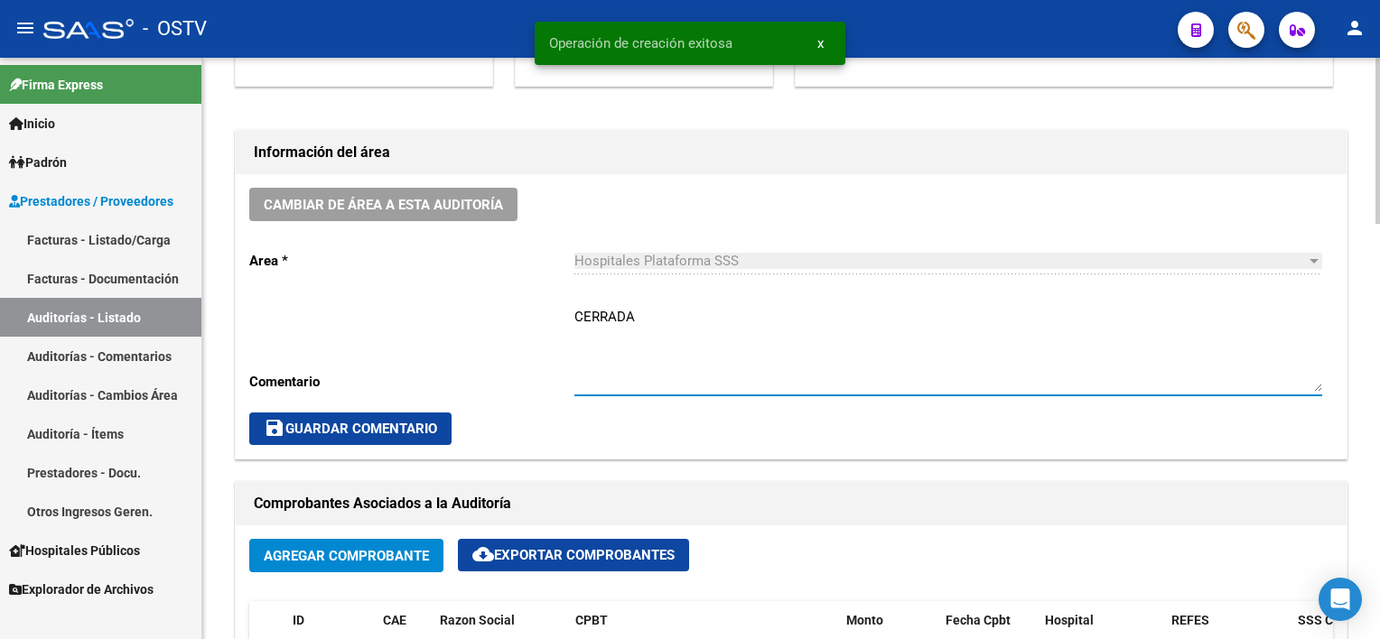
type textarea "CERRADA"
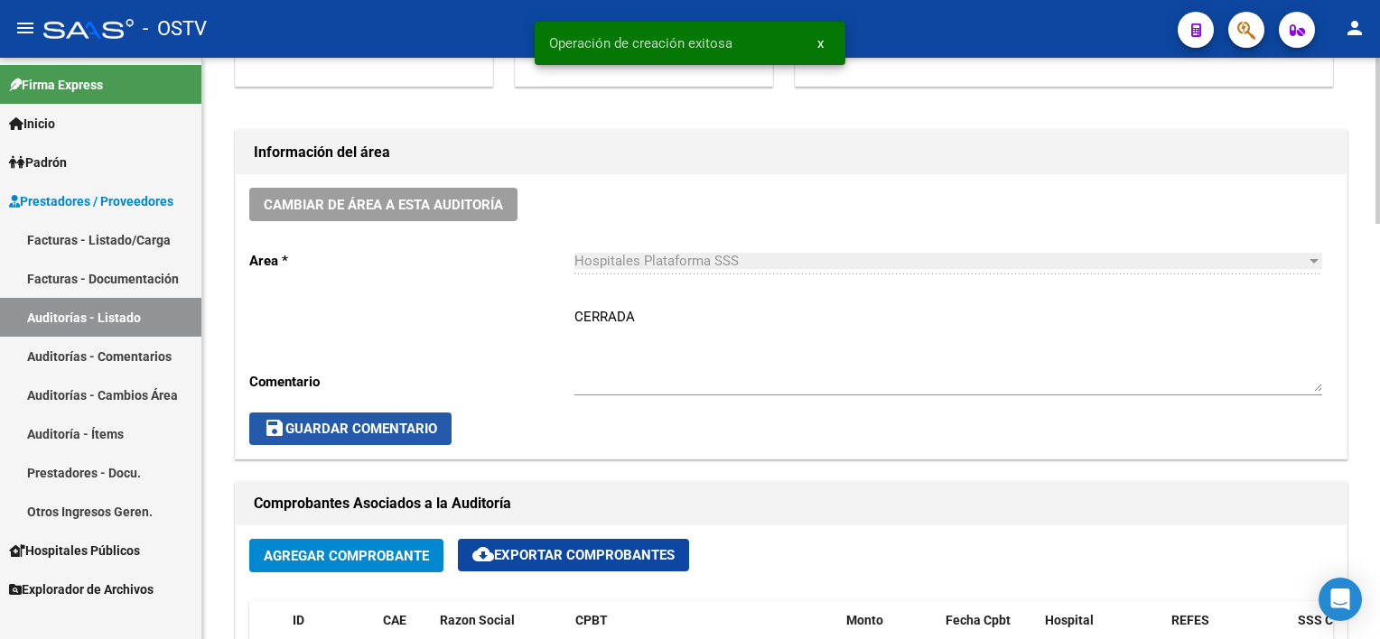
click at [427, 416] on button "save Guardar Comentario" at bounding box center [350, 429] width 202 height 33
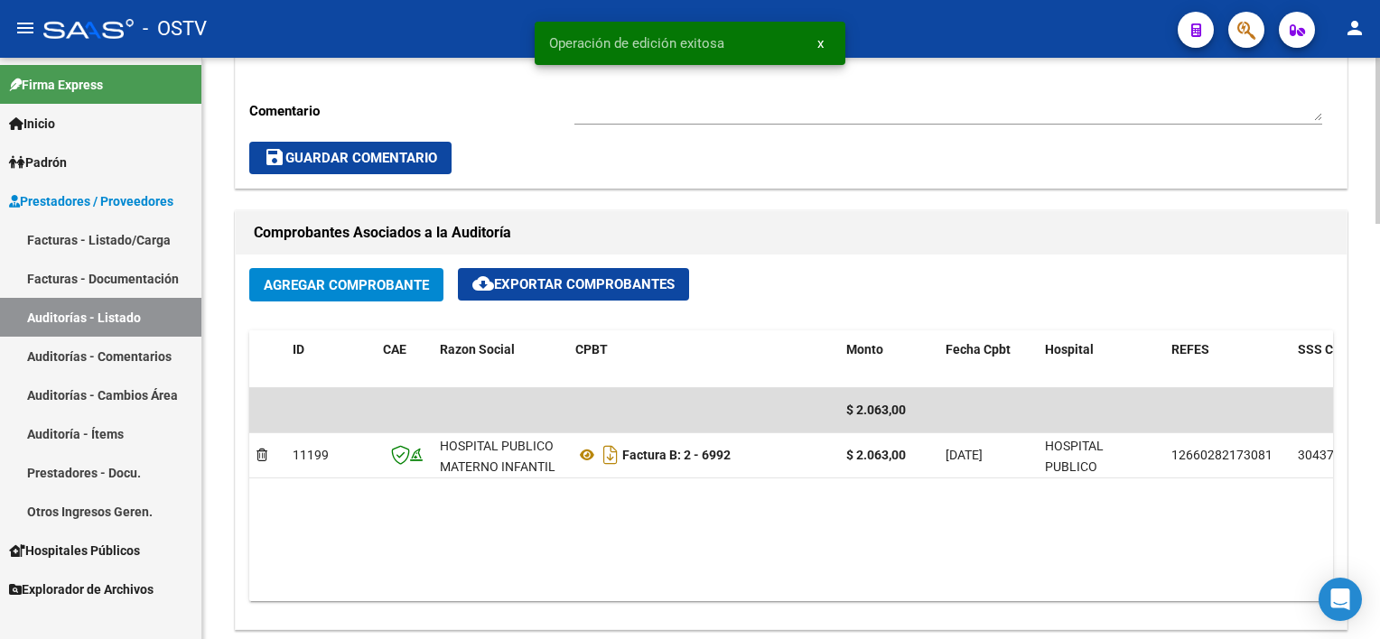
scroll to position [1084, 0]
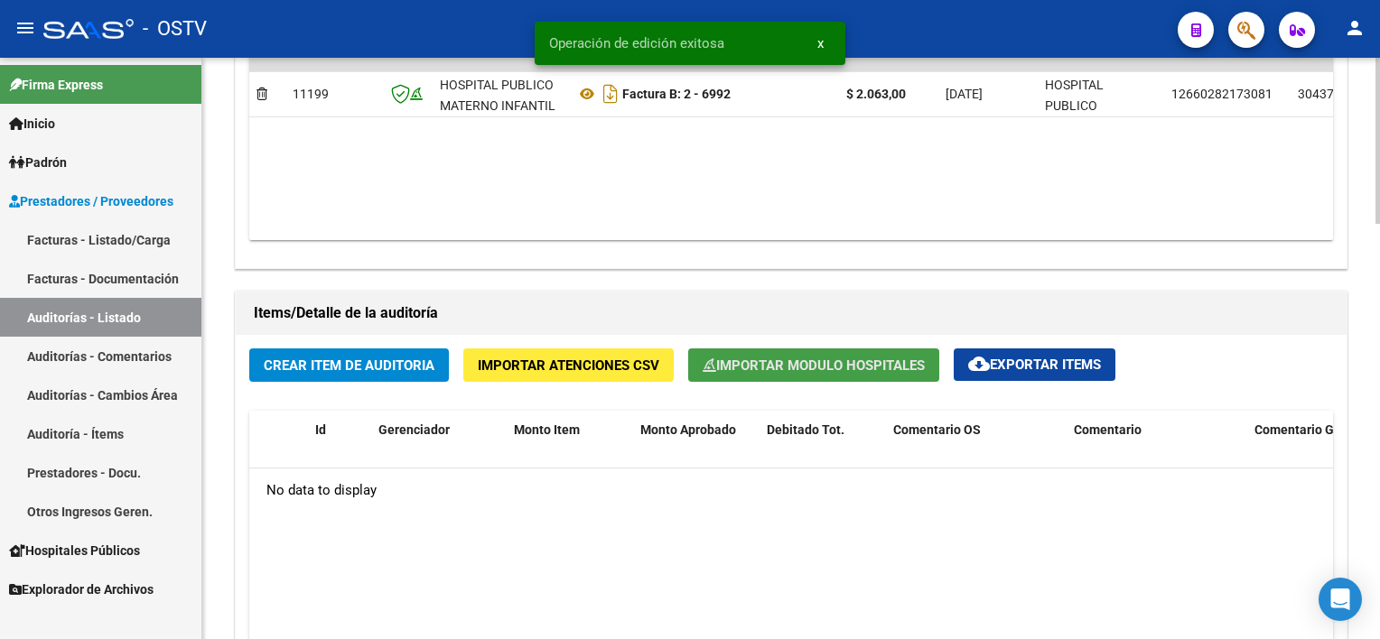
click at [849, 350] on button "Importar Modulo Hospitales" at bounding box center [813, 365] width 251 height 33
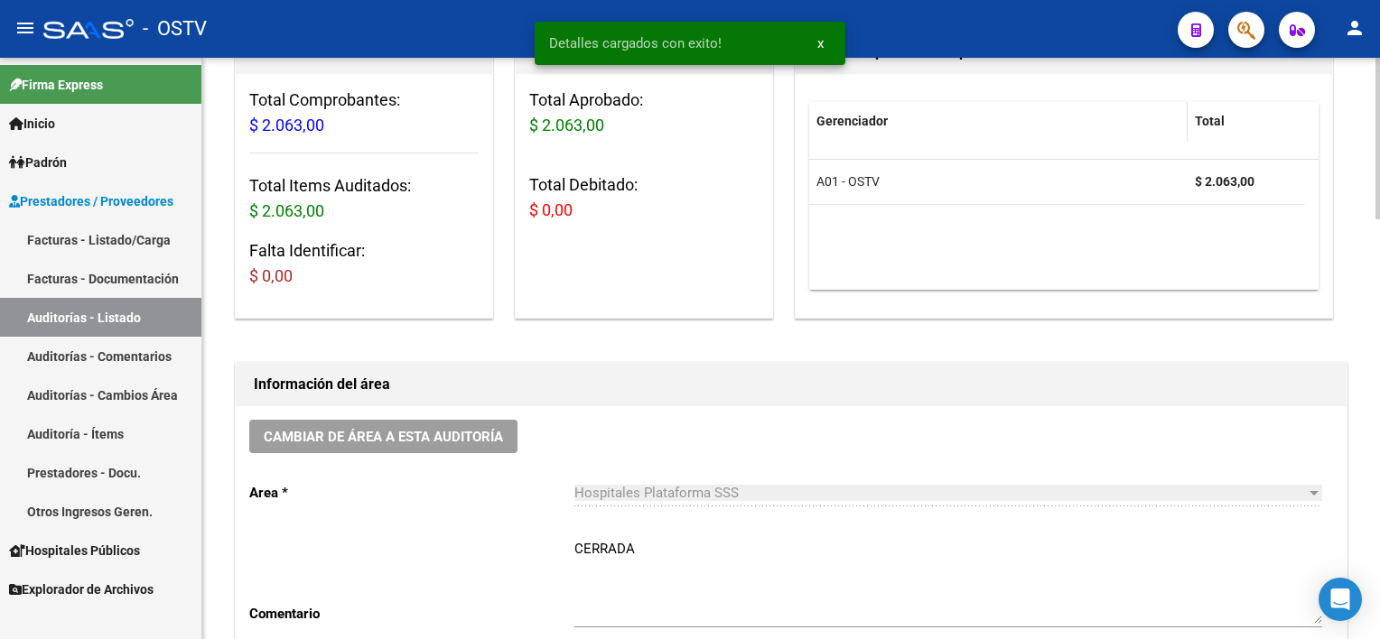
scroll to position [0, 0]
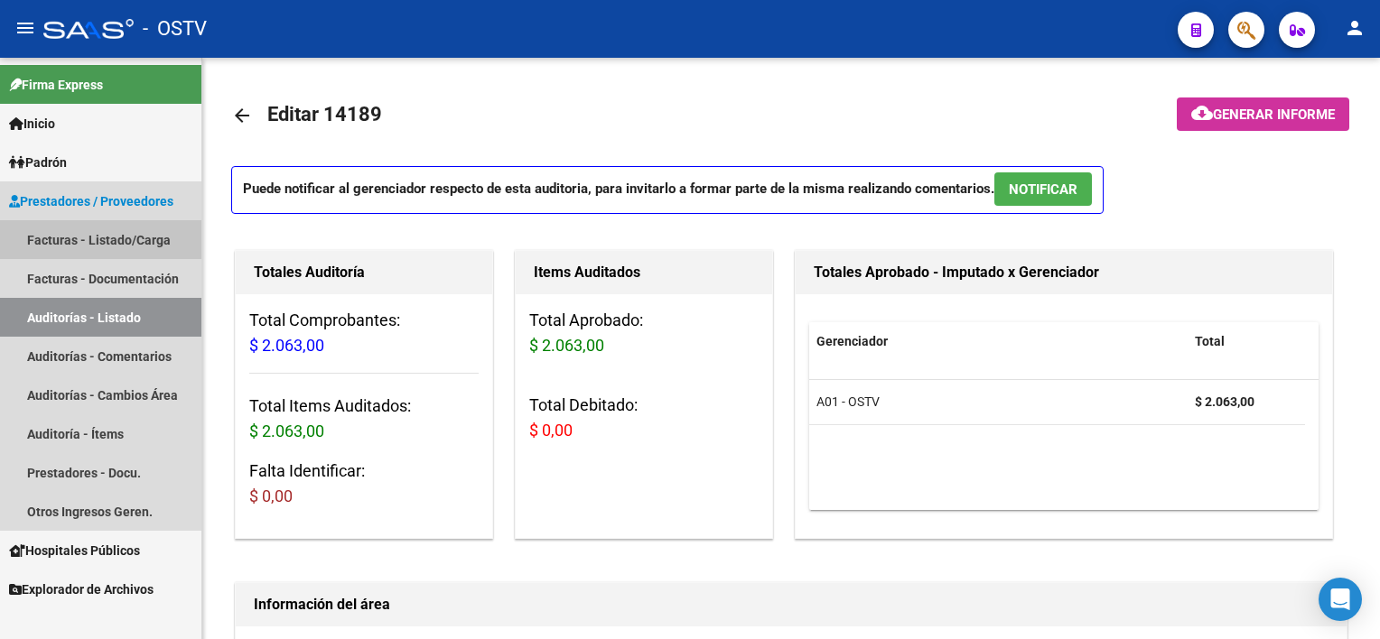
click at [98, 246] on link "Facturas - Listado/Carga" at bounding box center [100, 239] width 201 height 39
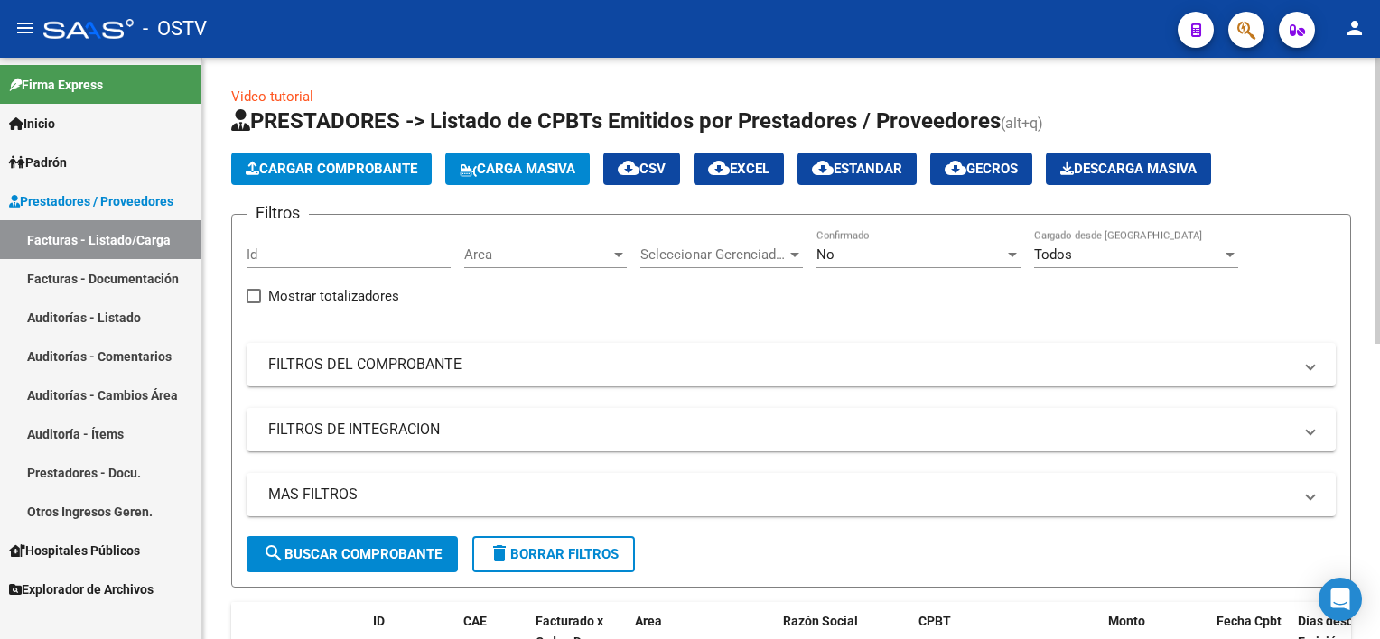
click at [921, 253] on div "No" at bounding box center [910, 255] width 188 height 16
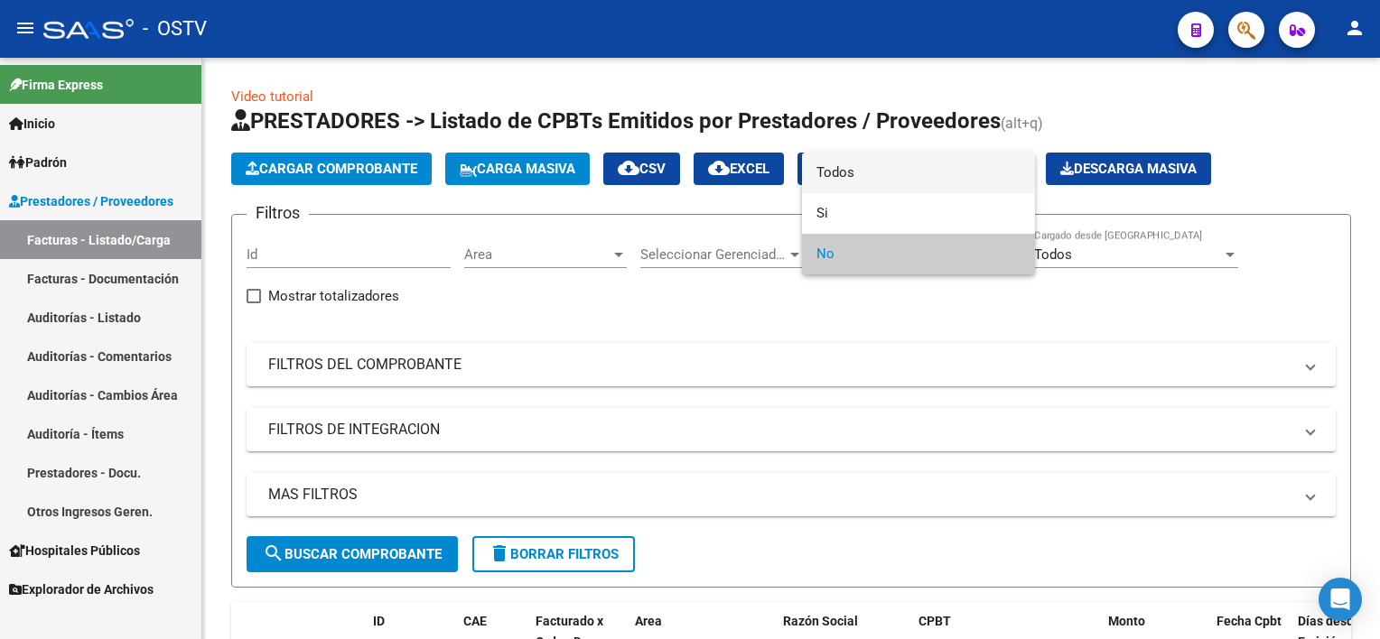
click at [890, 176] on span "Todos" at bounding box center [918, 173] width 204 height 41
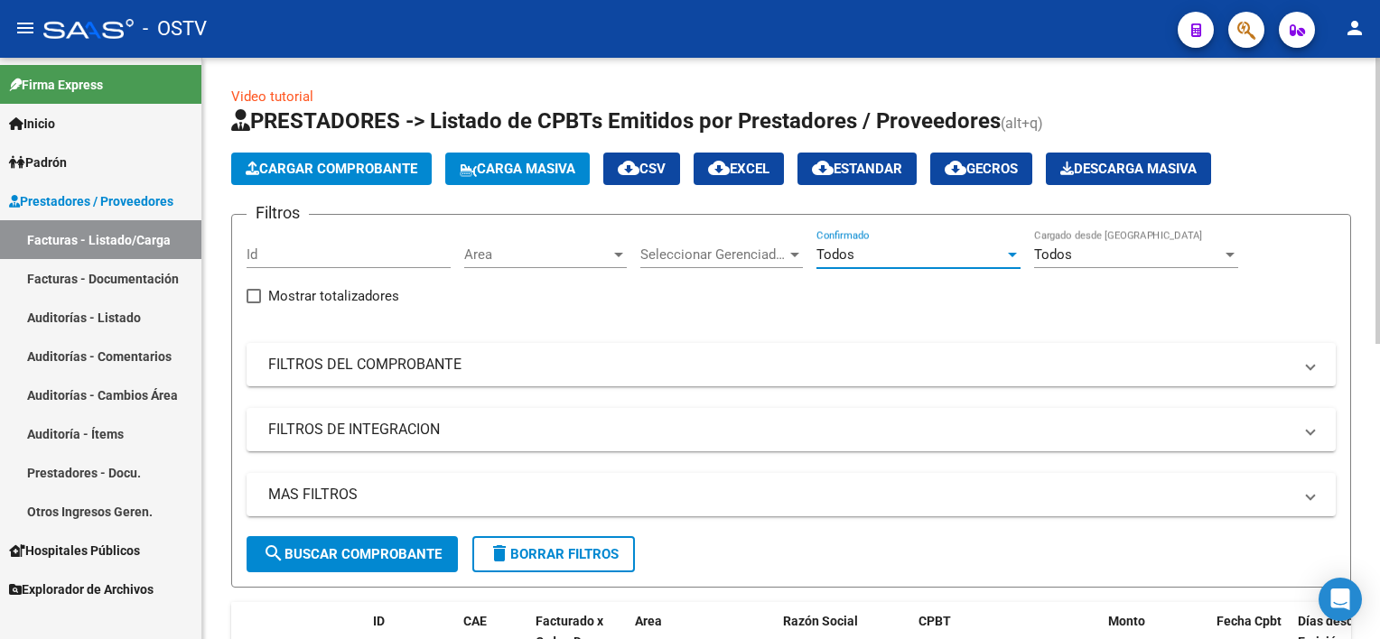
click at [441, 361] on mat-panel-title "FILTROS DEL COMPROBANTE" at bounding box center [780, 365] width 1024 height 20
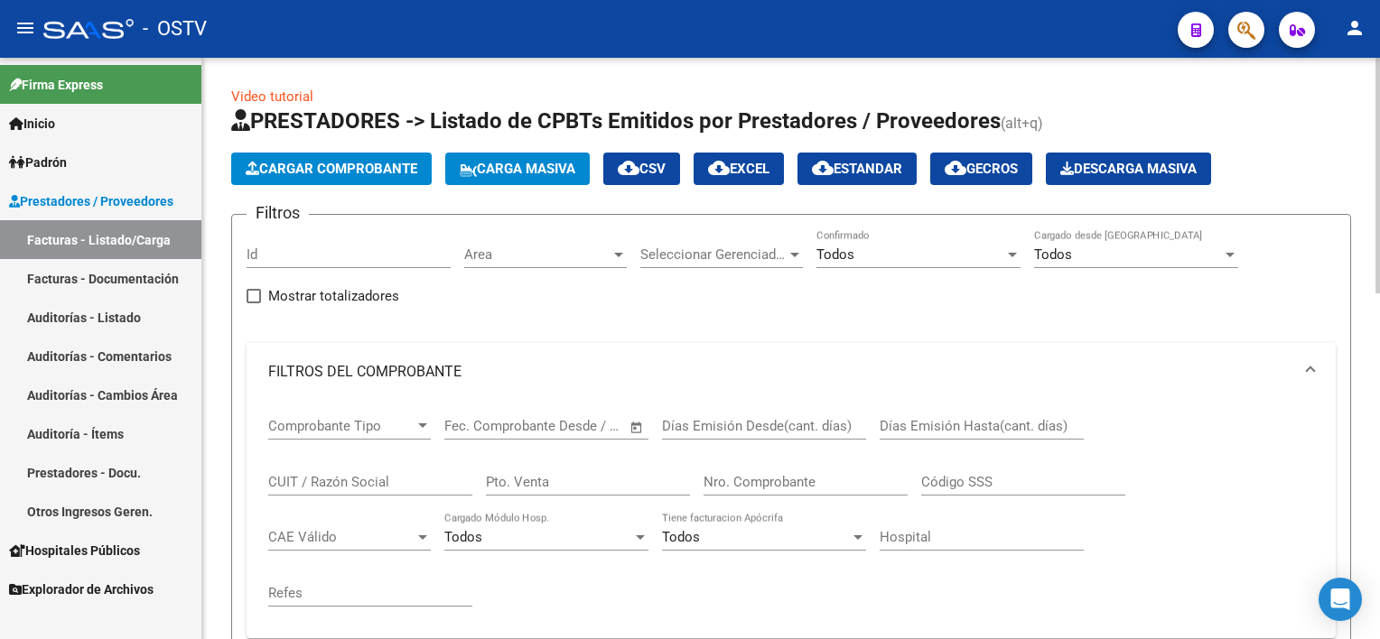
click at [797, 485] on input "Nro. Comprobante" at bounding box center [805, 482] width 204 height 16
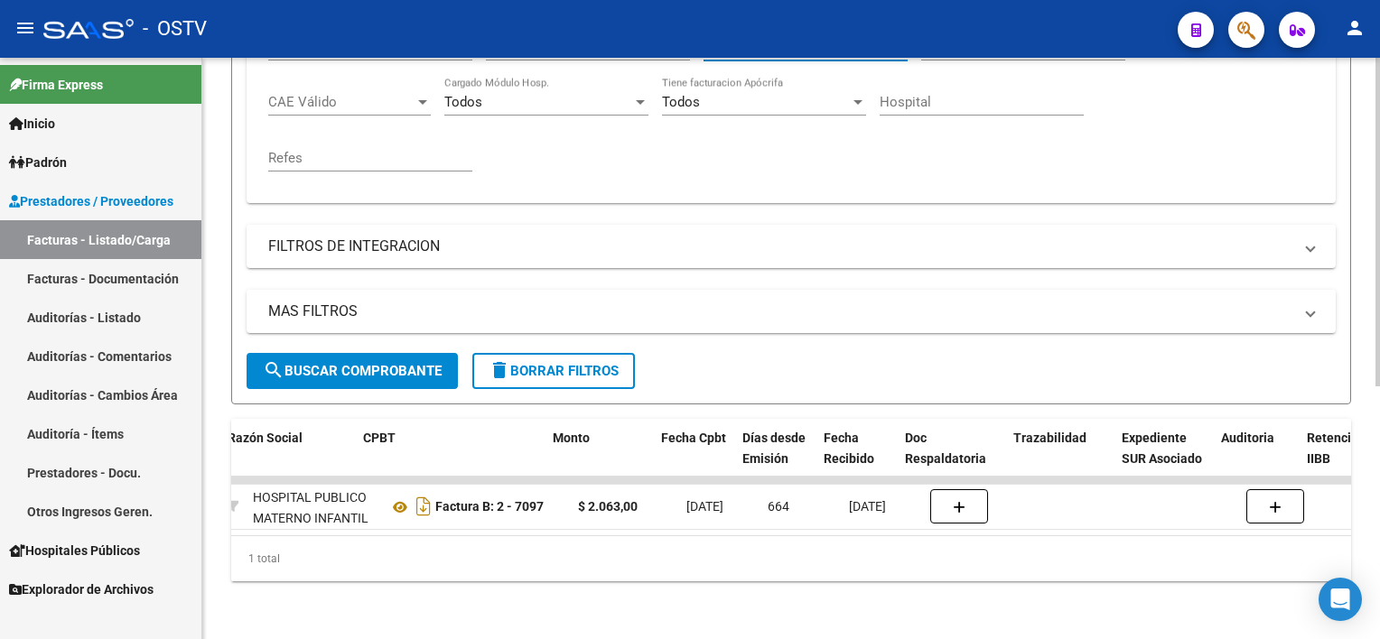
scroll to position [0, 755]
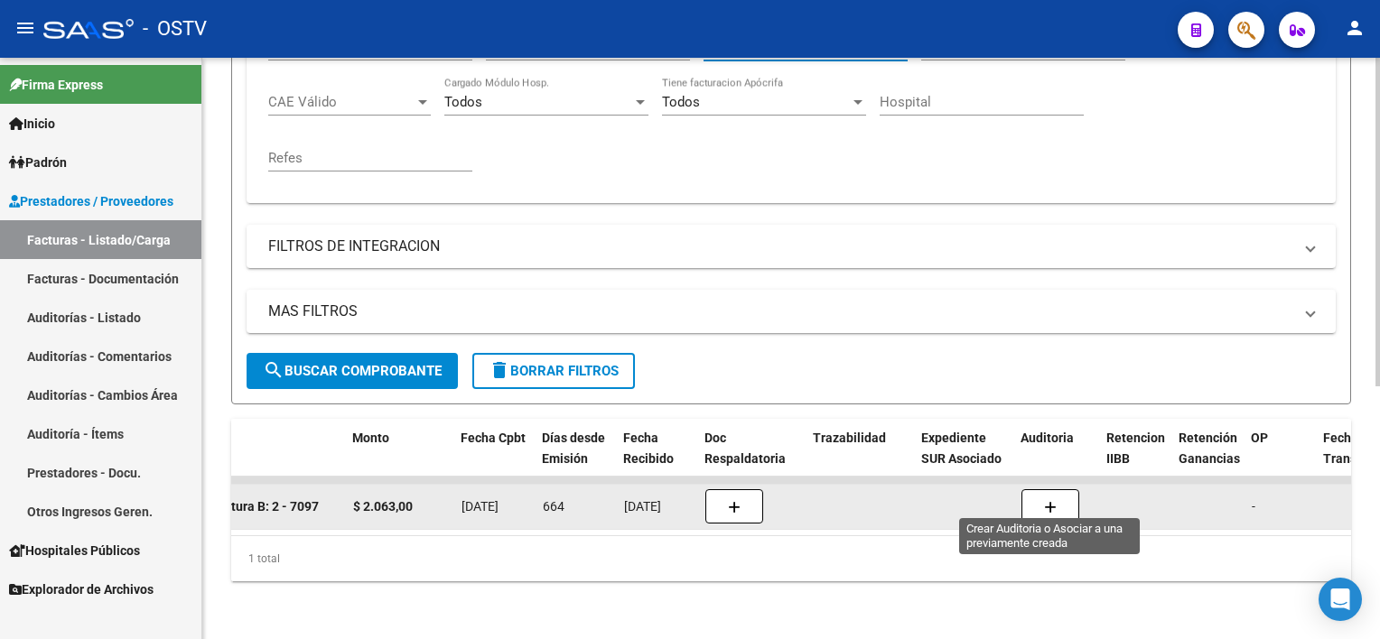
type input "7097"
click at [1055, 501] on icon "button" at bounding box center [1050, 508] width 13 height 14
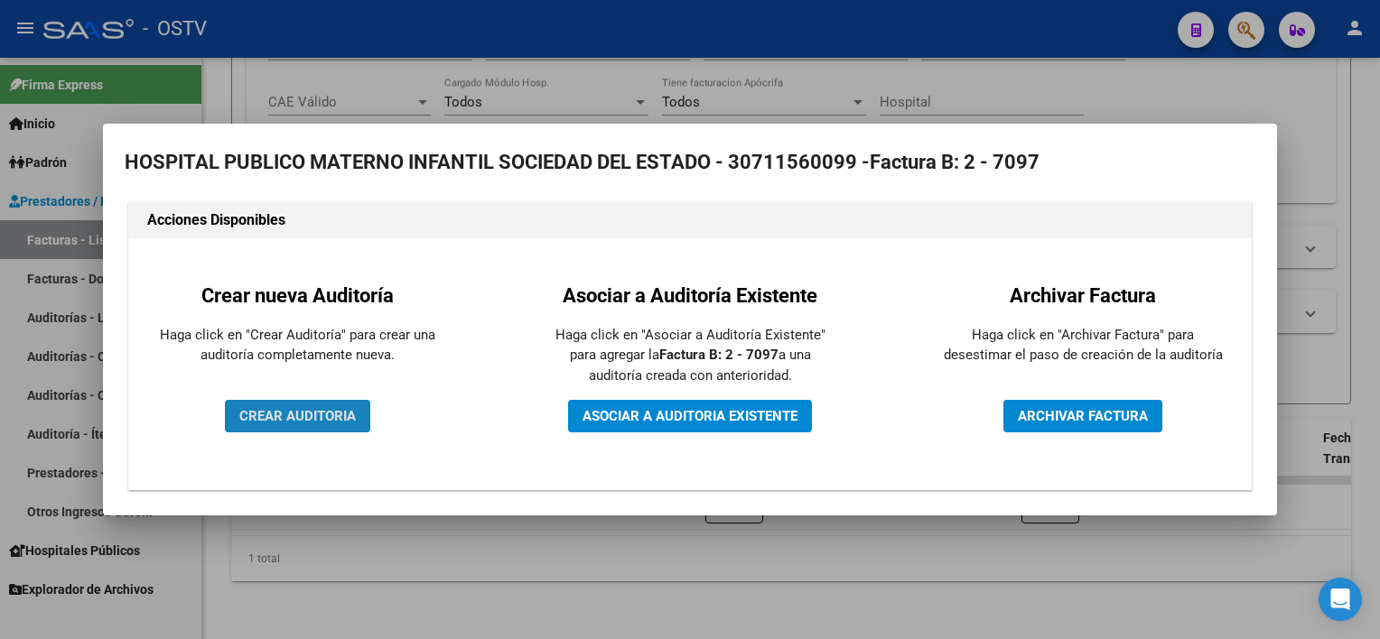
click at [289, 414] on span "CREAR AUDITORIA" at bounding box center [297, 416] width 116 height 16
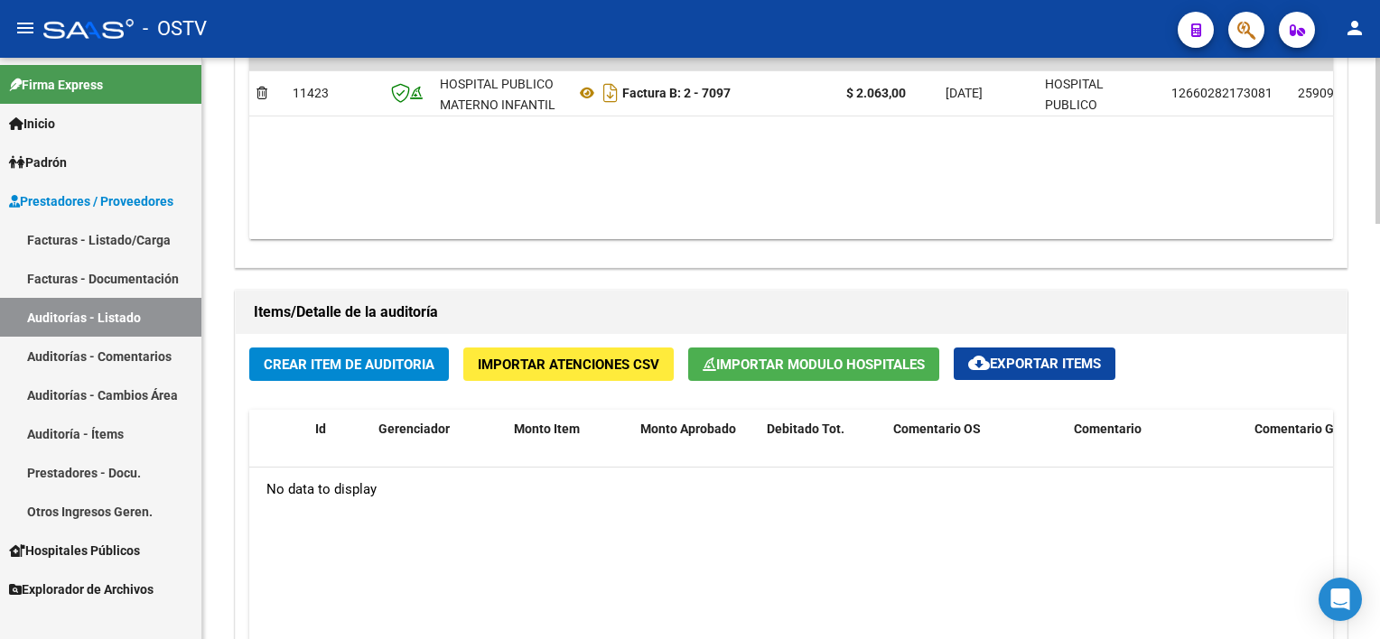
scroll to position [1174, 0]
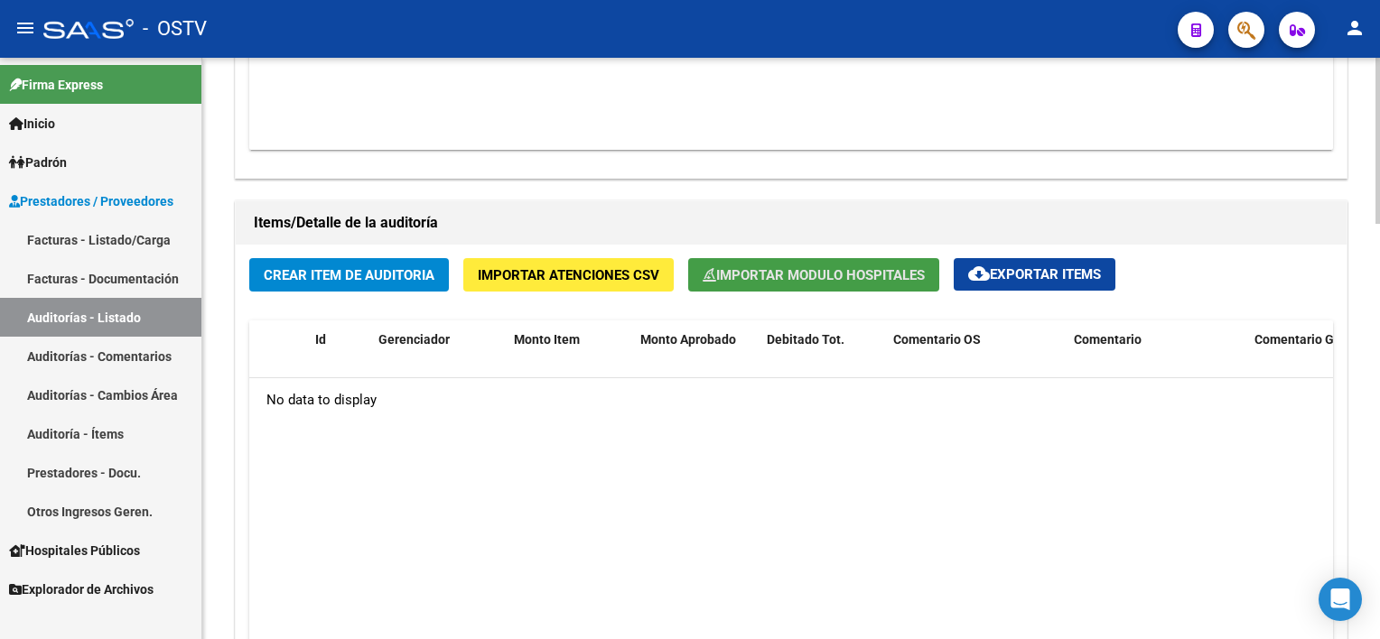
click at [851, 267] on span "Importar Modulo Hospitales" at bounding box center [814, 275] width 222 height 16
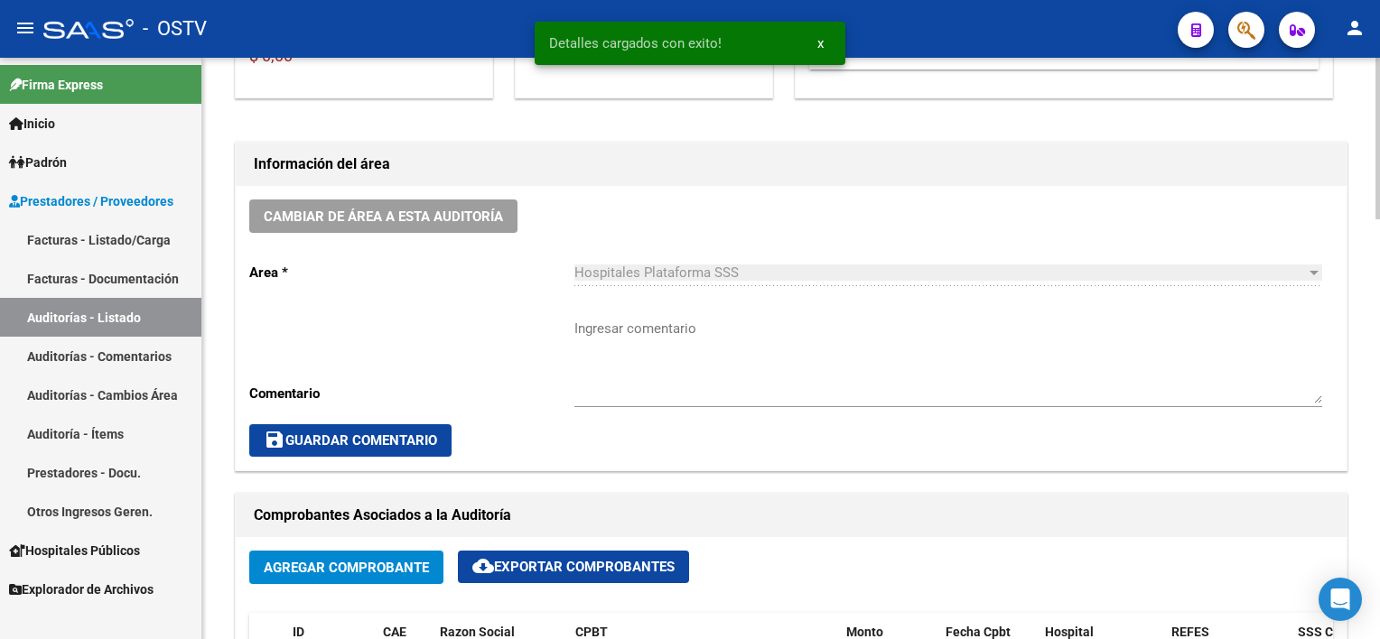
scroll to position [451, 0]
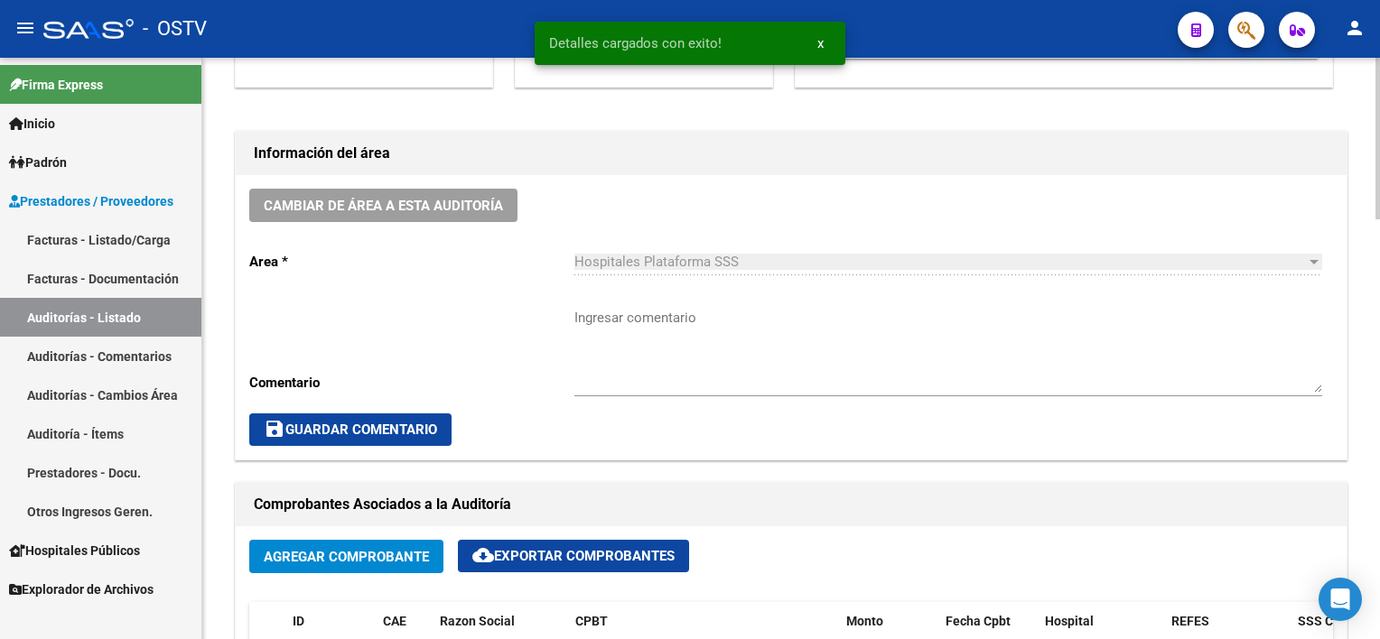
click at [770, 366] on textarea "Ingresar comentario" at bounding box center [948, 350] width 748 height 85
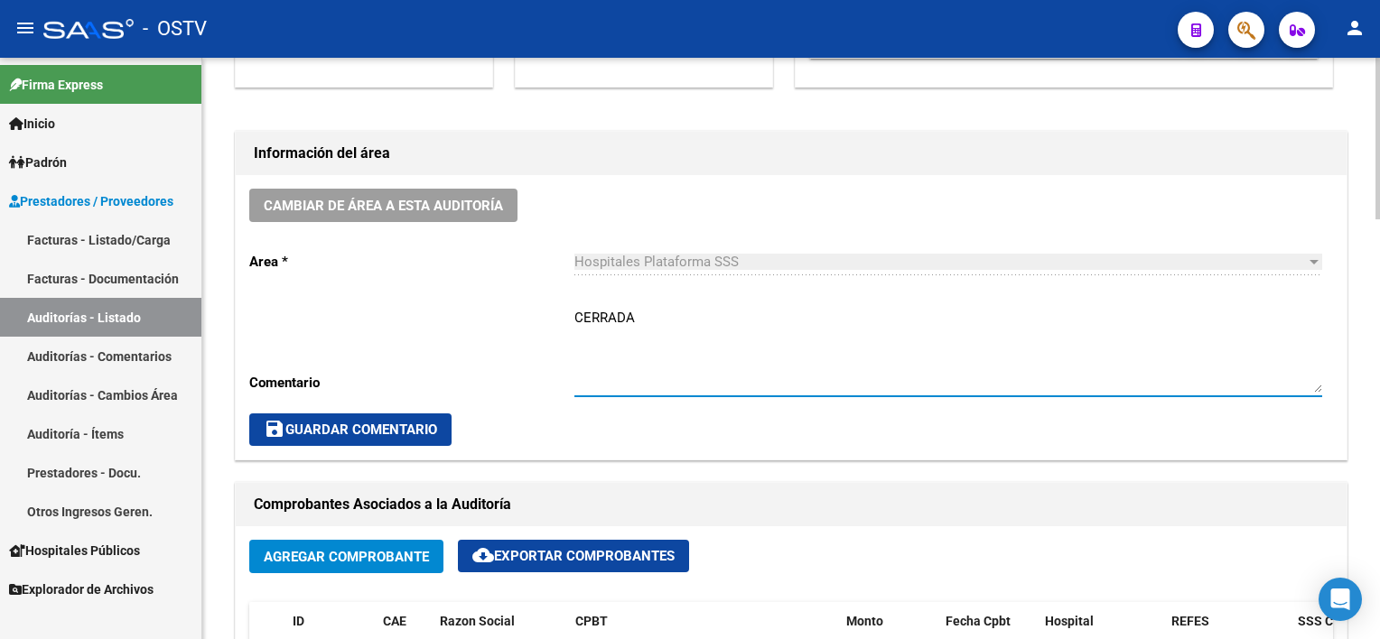
drag, startPoint x: 632, startPoint y: 312, endPoint x: 540, endPoint y: 325, distance: 93.0
click at [540, 325] on div "Cambiar de área a esta auditoría Area * Hospitales Plataforma SSS Seleccionar a…" at bounding box center [791, 317] width 1111 height 284
type textarea "CERRADA"
click at [326, 428] on span "save Guardar Comentario" at bounding box center [350, 430] width 173 height 16
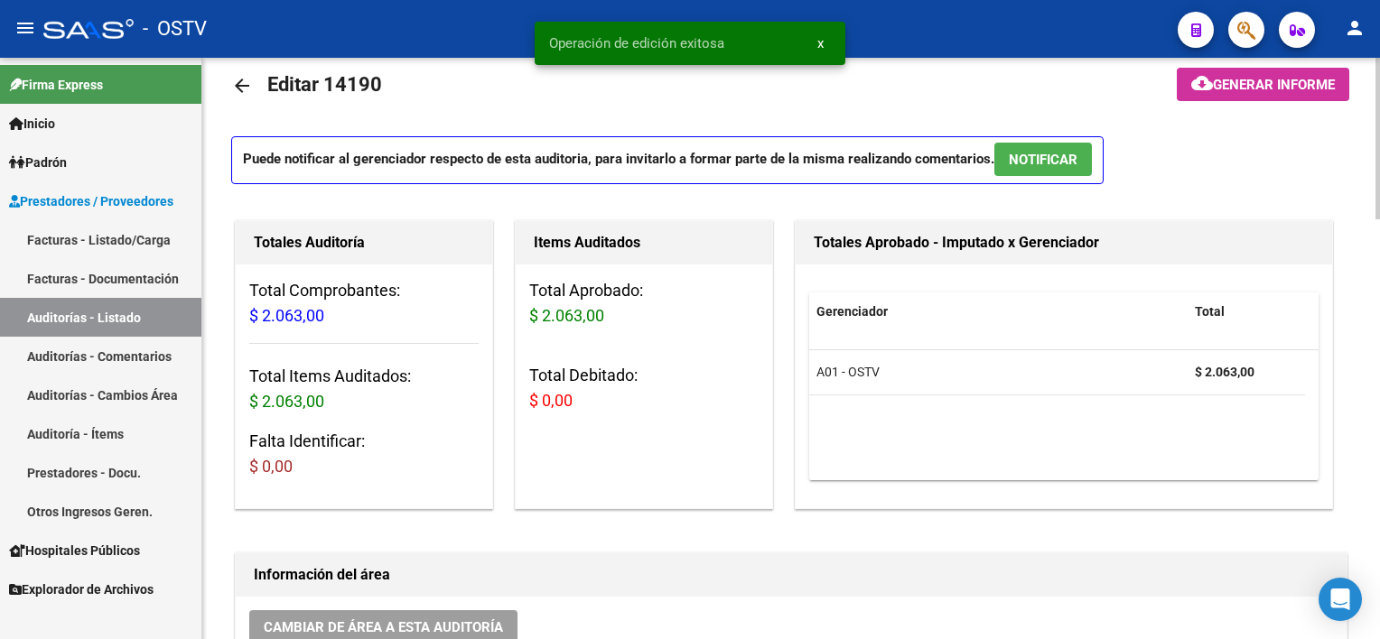
scroll to position [0, 0]
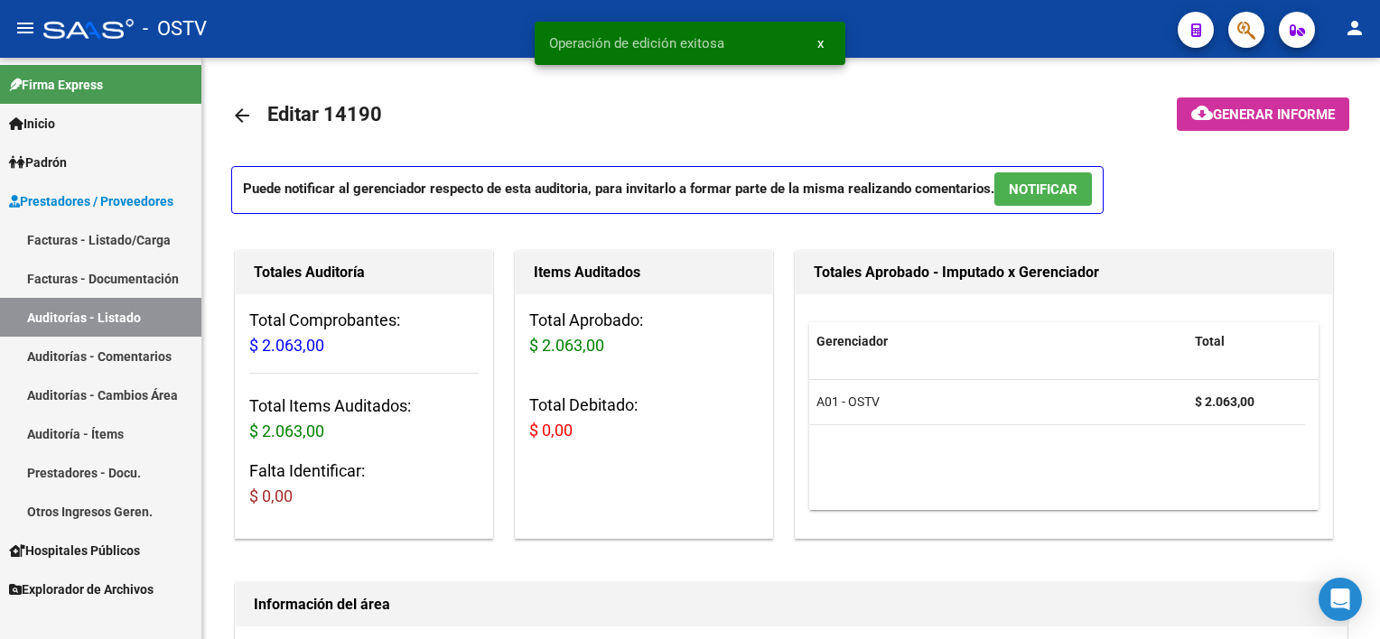
drag, startPoint x: 111, startPoint y: 232, endPoint x: 116, endPoint y: 249, distance: 17.7
click at [111, 232] on link "Facturas - Listado/Carga" at bounding box center [100, 239] width 201 height 39
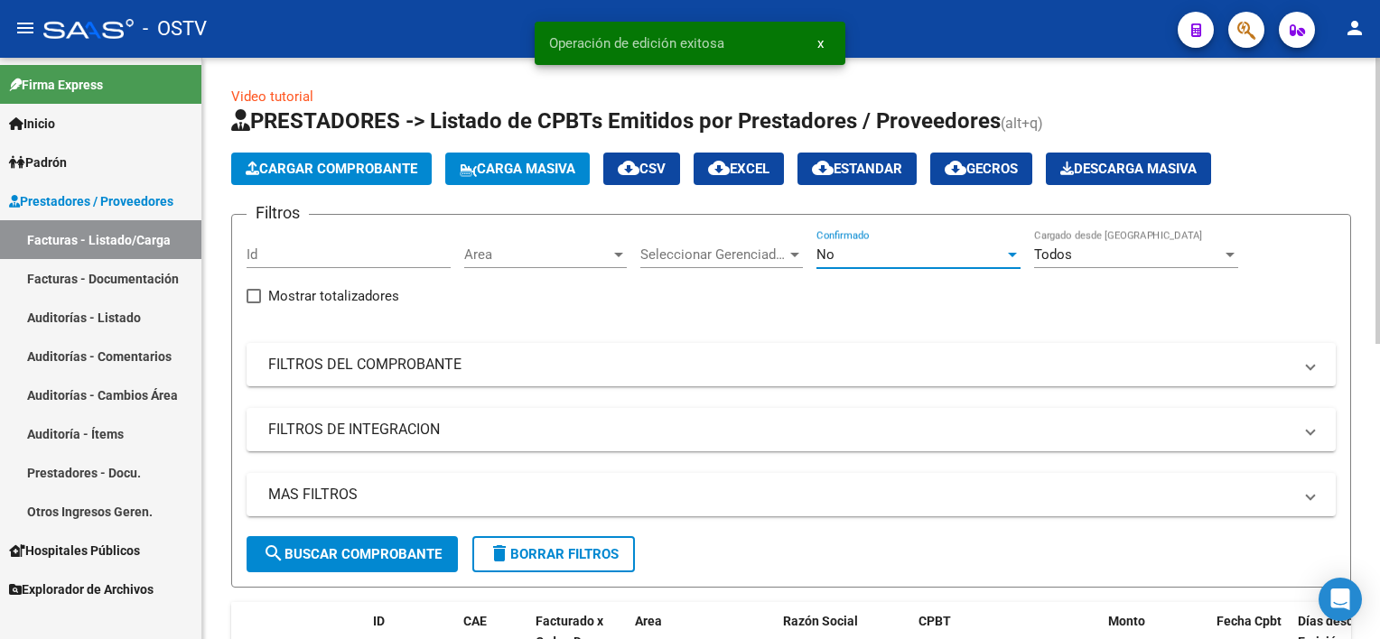
click at [861, 247] on div "No" at bounding box center [910, 255] width 188 height 16
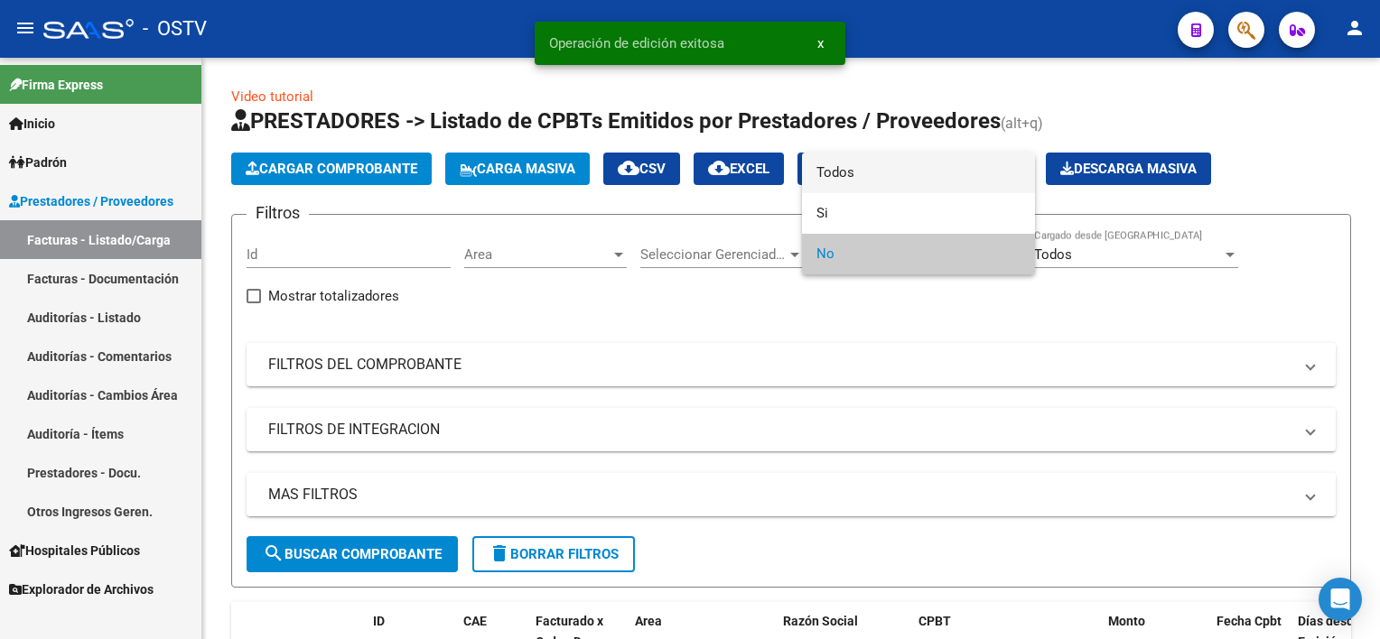
click at [870, 177] on span "Todos" at bounding box center [918, 173] width 204 height 41
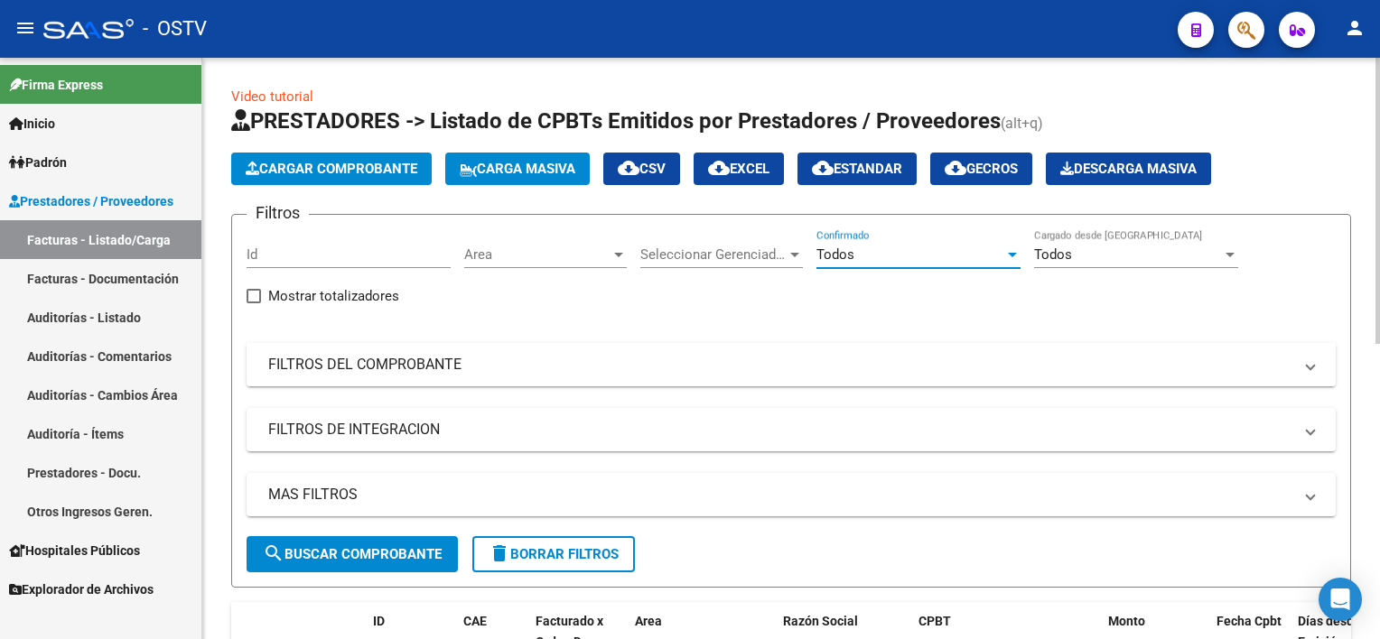
click at [453, 365] on mat-panel-title "FILTROS DEL COMPROBANTE" at bounding box center [780, 365] width 1024 height 20
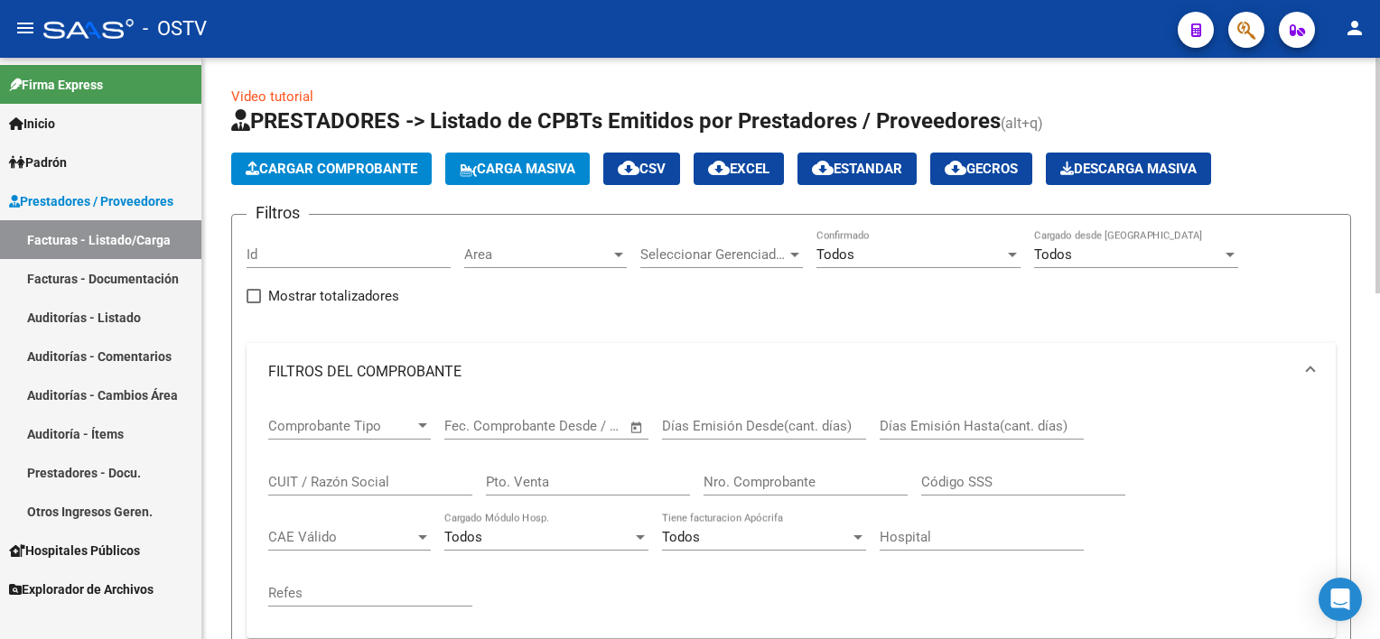
click at [815, 489] on div "Nro. Comprobante" at bounding box center [805, 476] width 204 height 39
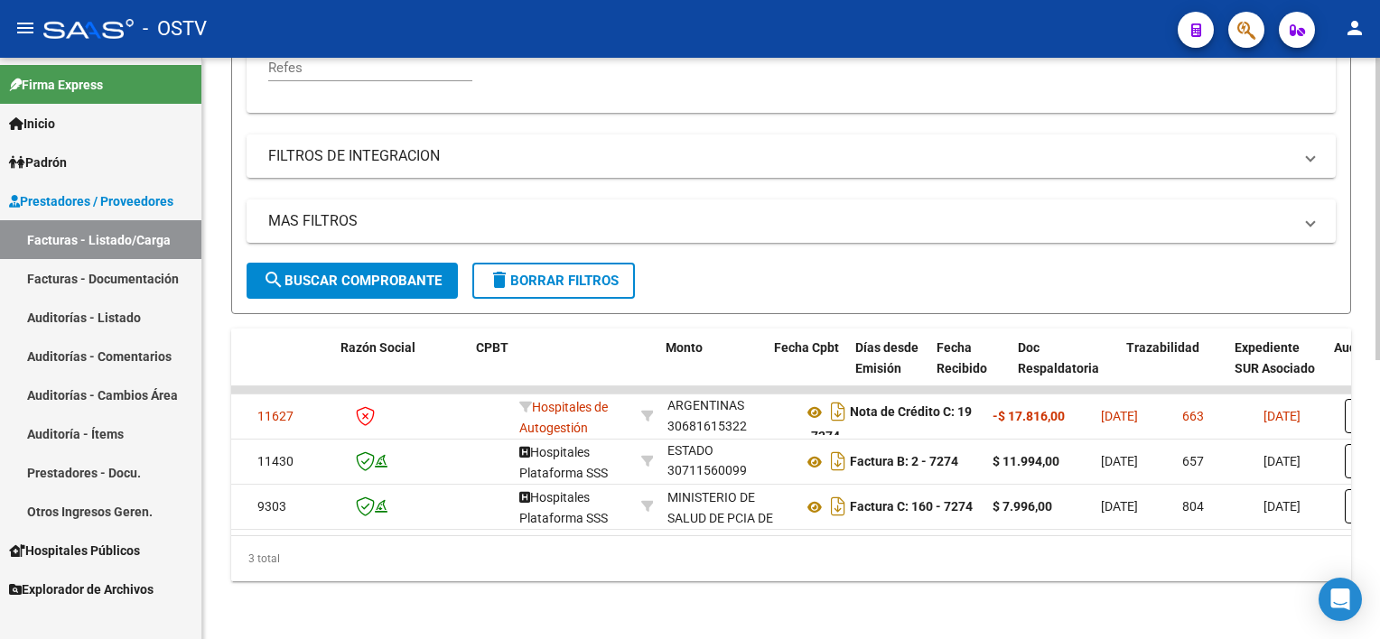
scroll to position [0, 449]
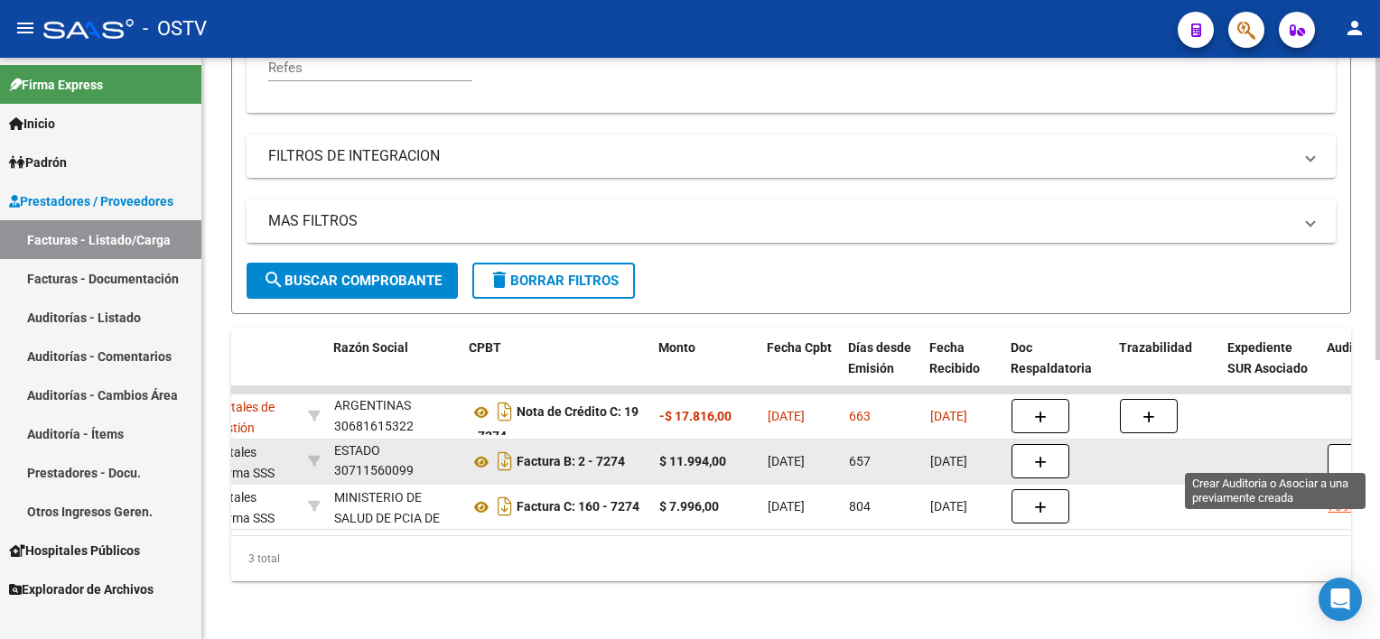
type input "7274"
click at [1339, 451] on button "button" at bounding box center [1356, 461] width 58 height 34
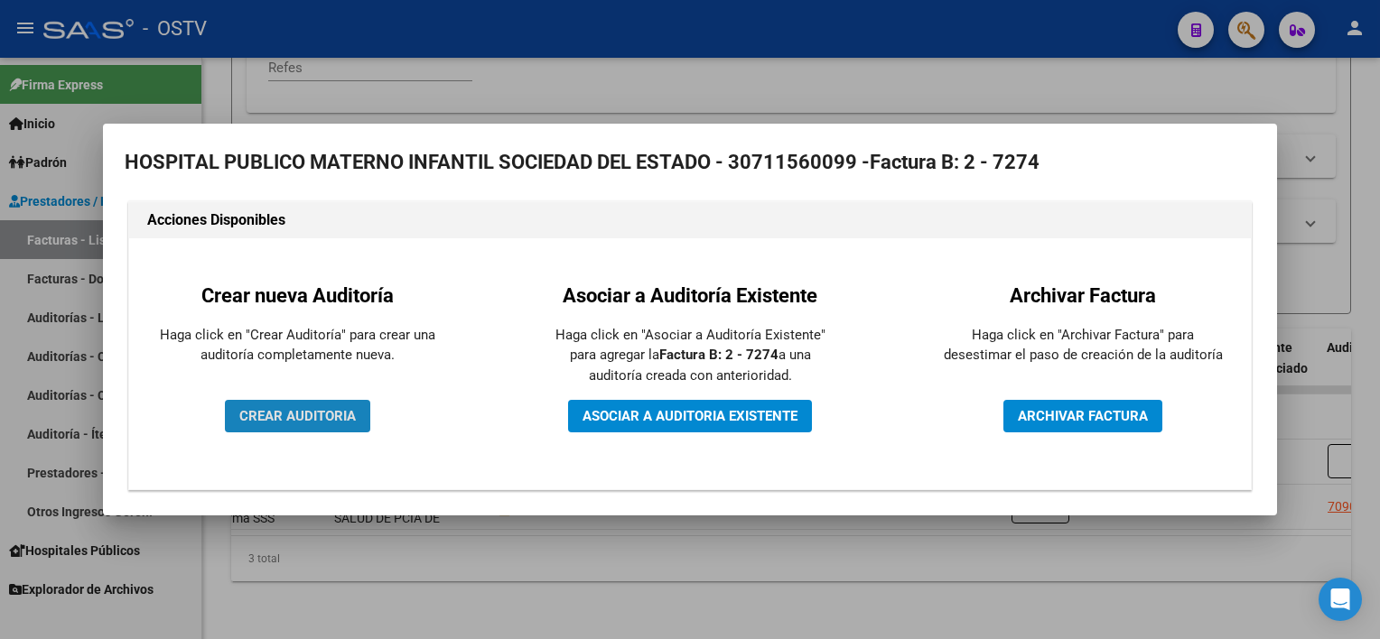
click at [307, 423] on span "CREAR AUDITORIA" at bounding box center [297, 416] width 116 height 16
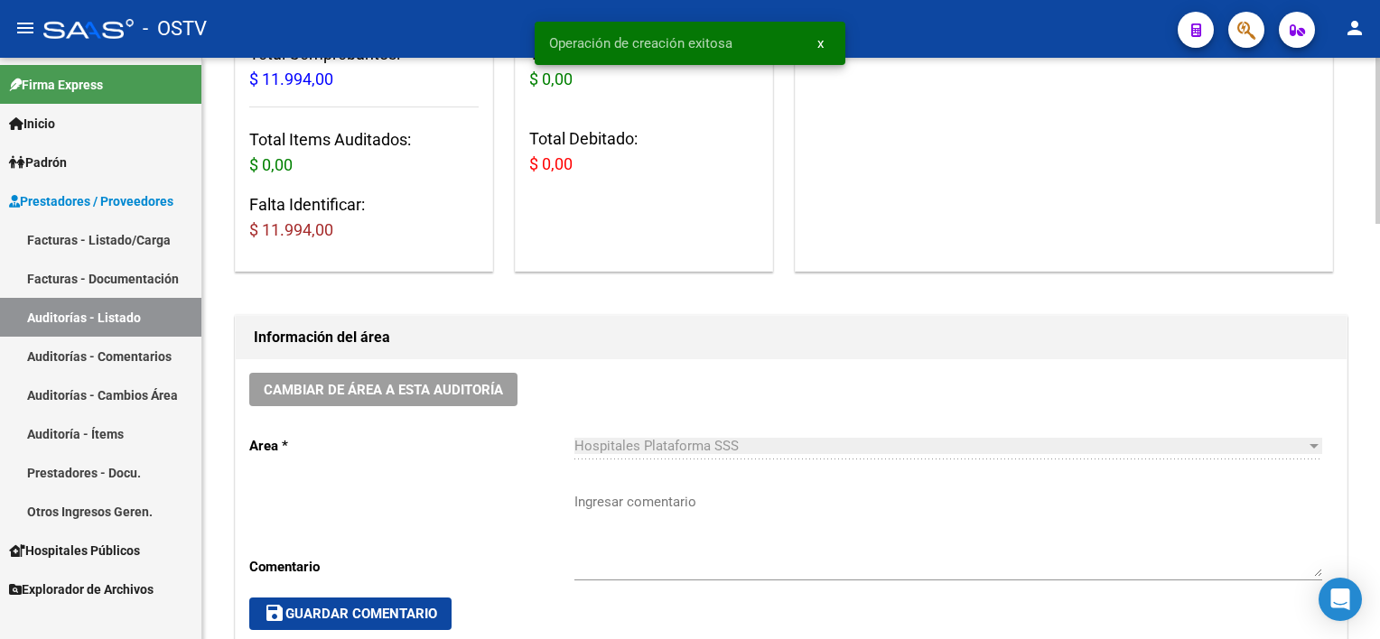
scroll to position [271, 0]
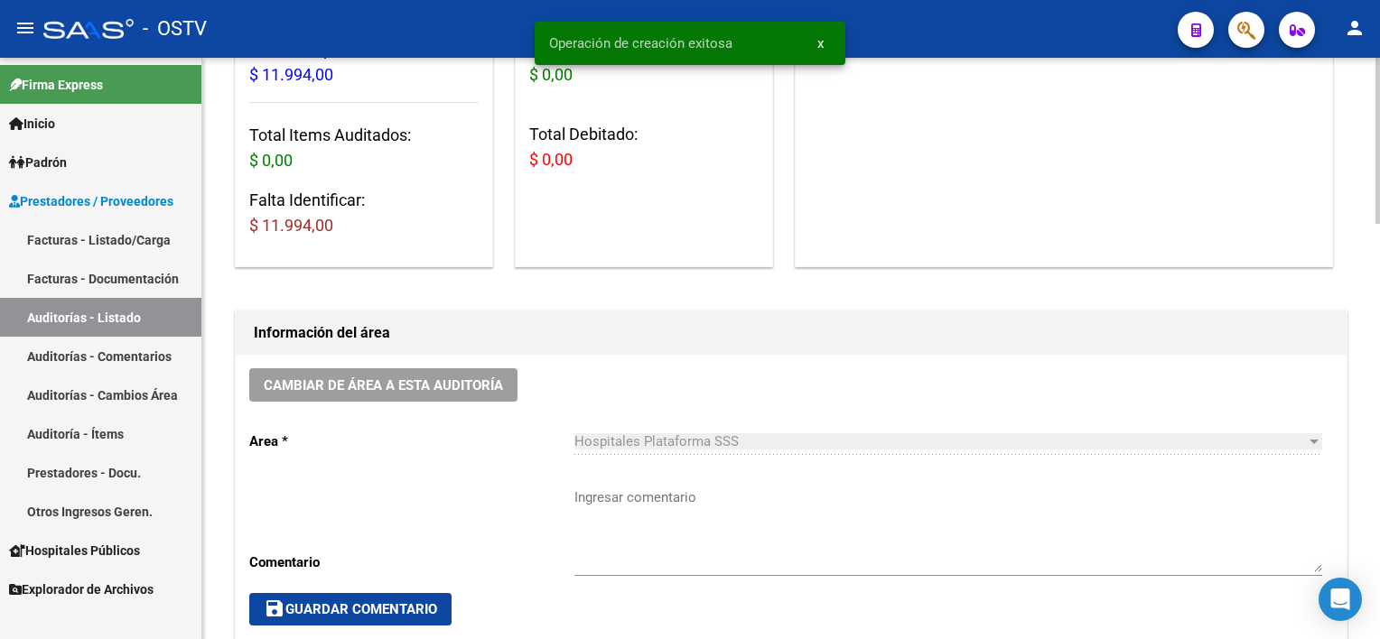
click at [645, 534] on textarea "Ingresar comentario" at bounding box center [948, 530] width 748 height 85
paste textarea "CERRADA"
type textarea "CERRADA"
click at [401, 601] on span "save Guardar Comentario" at bounding box center [350, 609] width 173 height 16
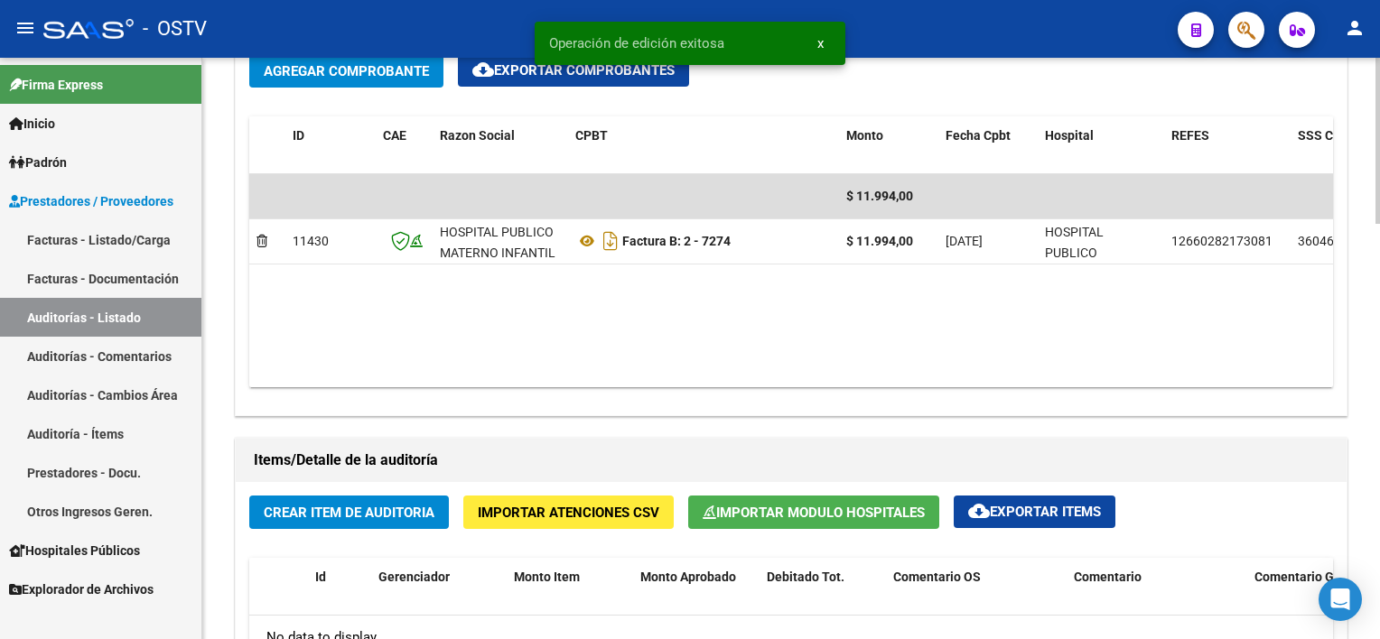
scroll to position [993, 0]
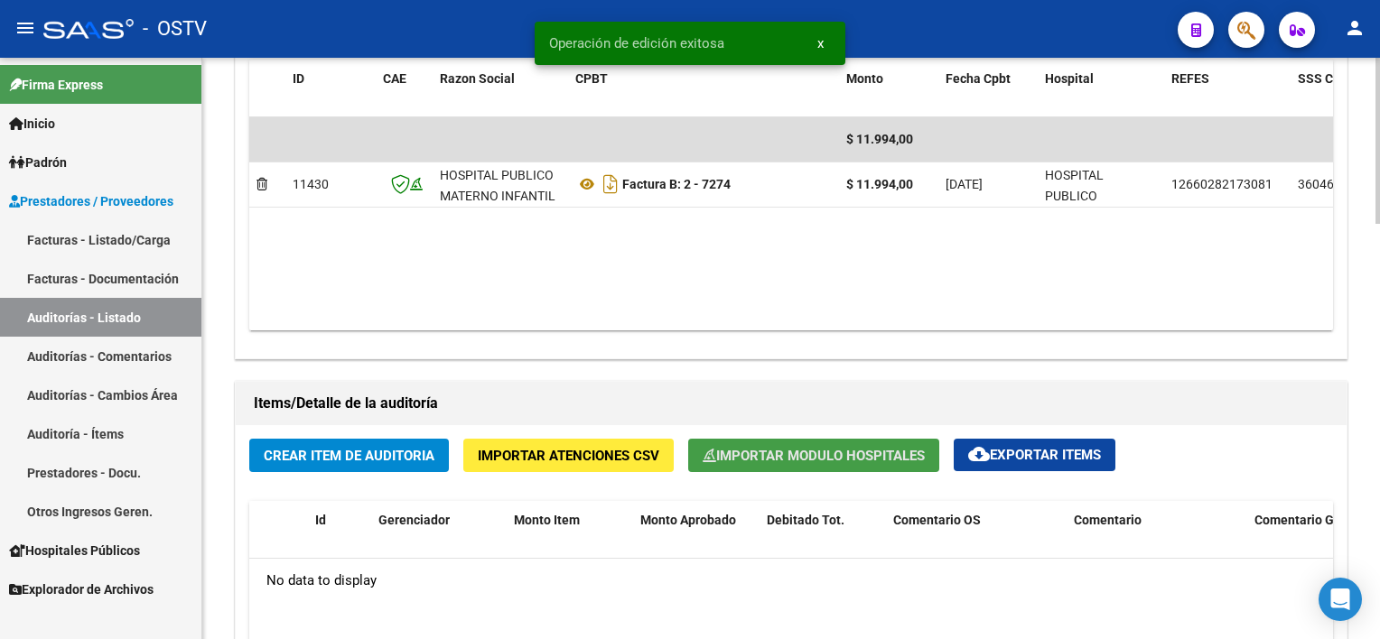
click at [760, 454] on span "Importar Modulo Hospitales" at bounding box center [814, 456] width 222 height 16
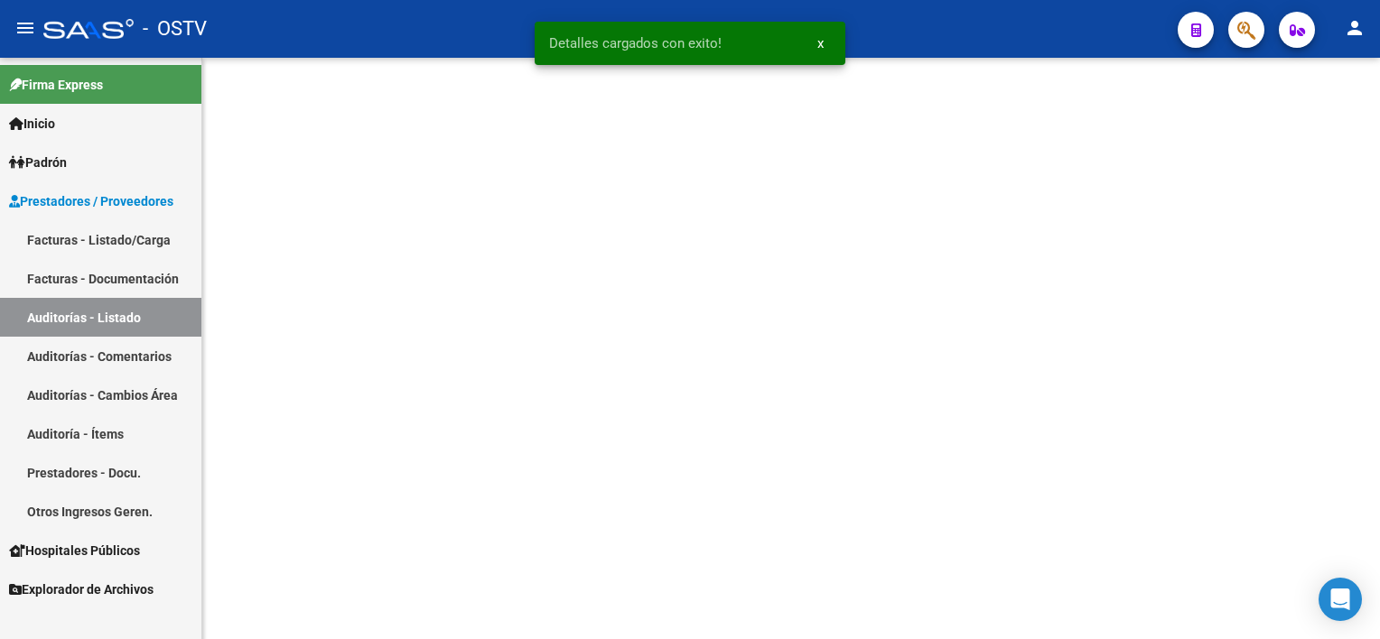
scroll to position [0, 0]
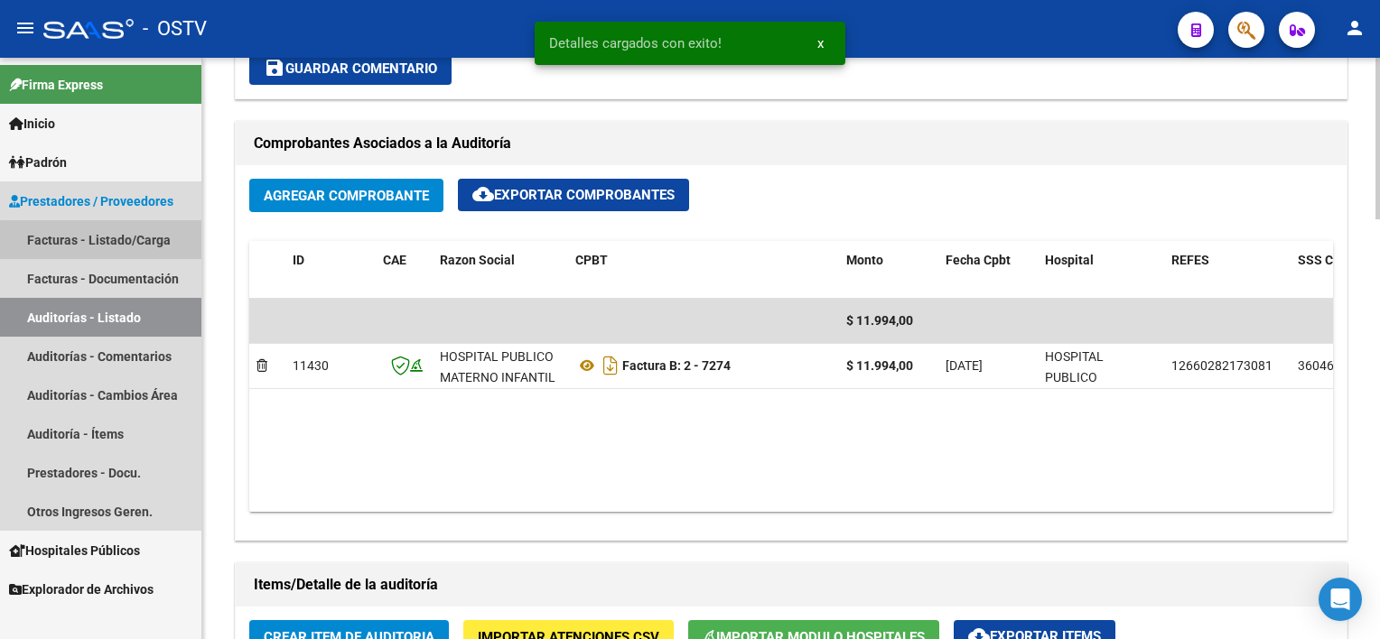
click at [101, 241] on link "Facturas - Listado/Carga" at bounding box center [100, 239] width 201 height 39
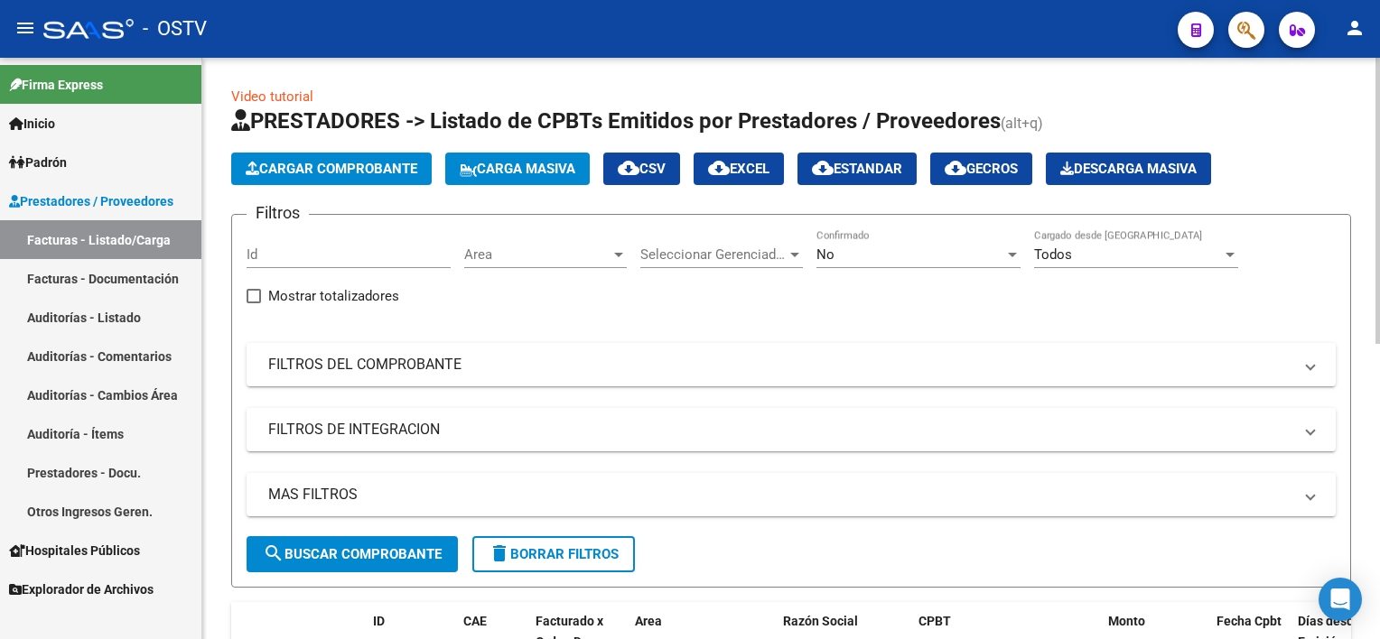
click at [860, 247] on div "No" at bounding box center [910, 255] width 188 height 16
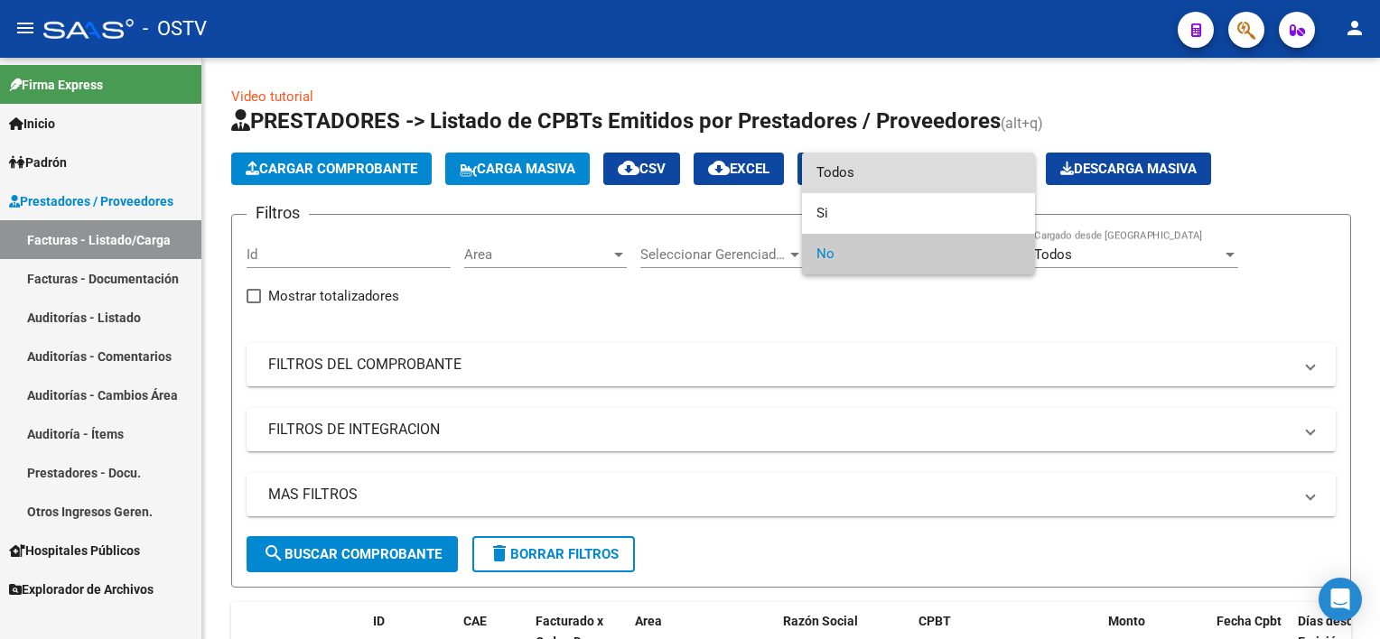
click at [857, 173] on span "Todos" at bounding box center [918, 173] width 204 height 41
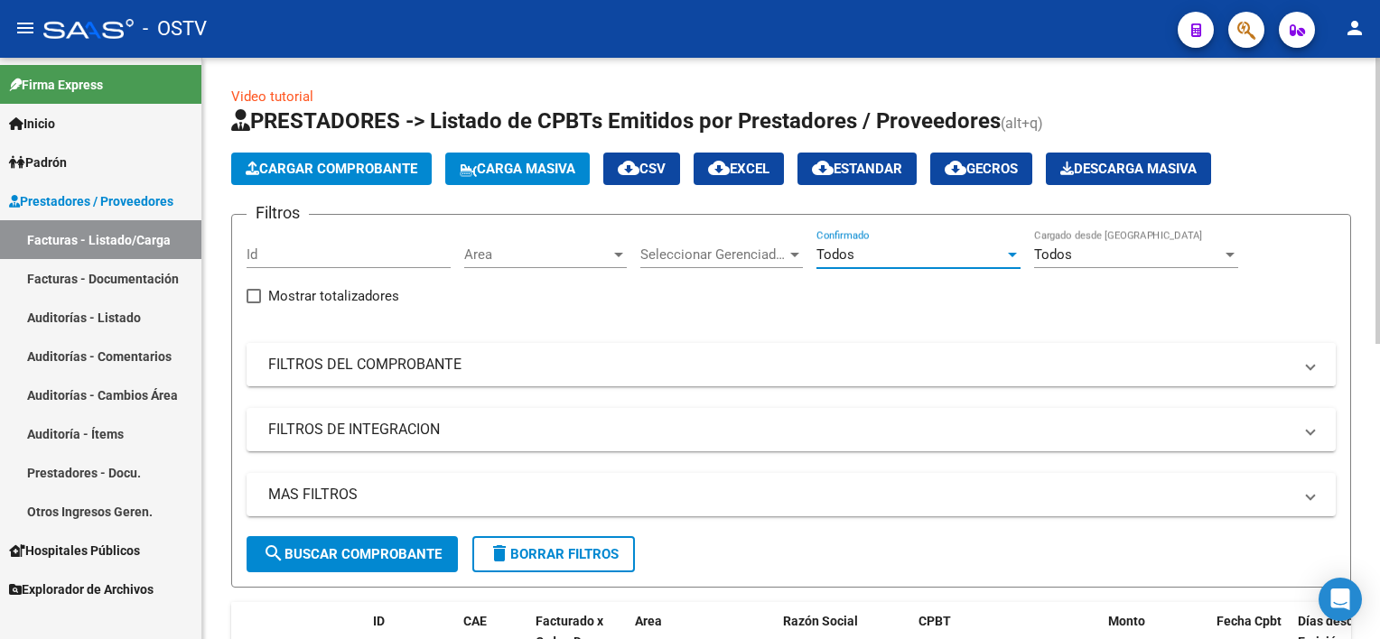
click at [474, 373] on mat-panel-title "FILTROS DEL COMPROBANTE" at bounding box center [780, 365] width 1024 height 20
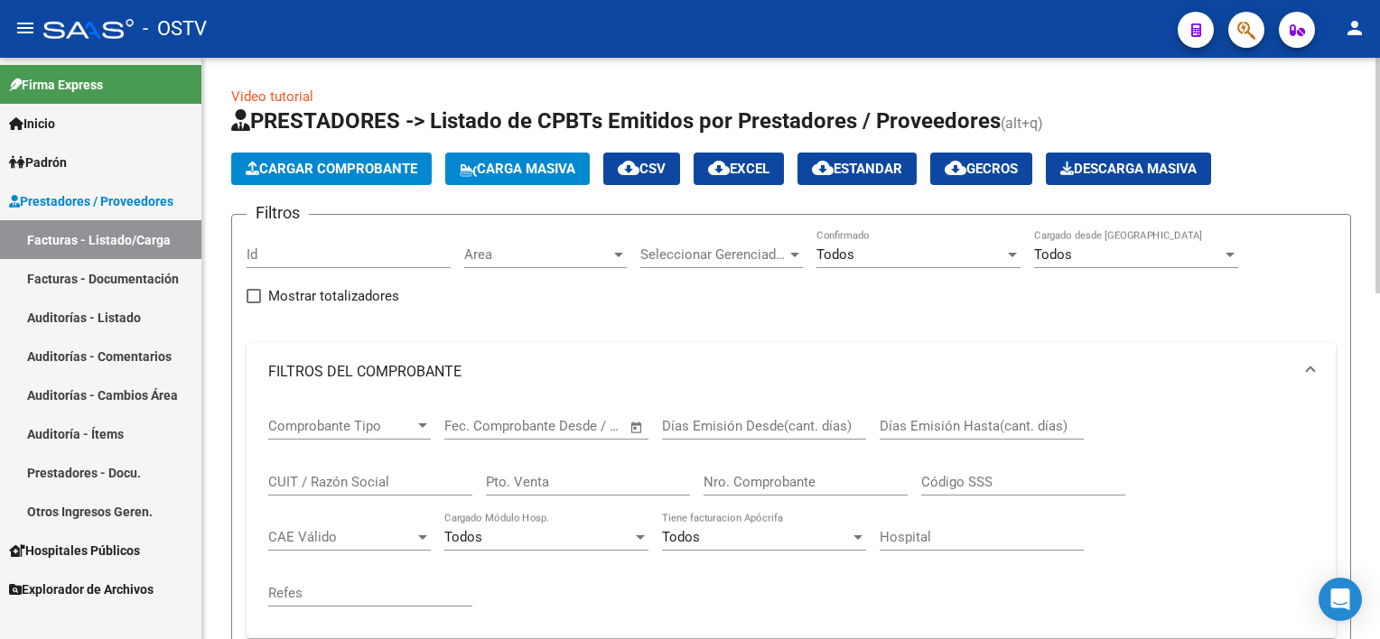
click at [824, 463] on div "Nro. Comprobante" at bounding box center [805, 476] width 204 height 39
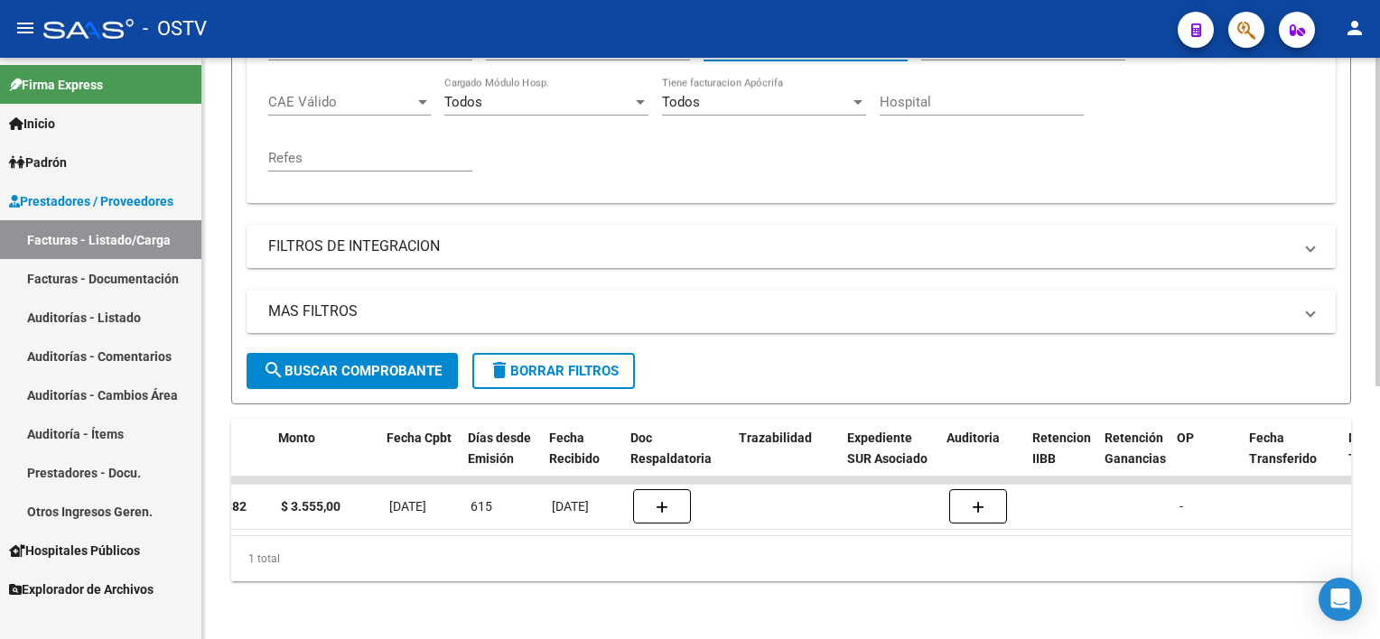
scroll to position [0, 830]
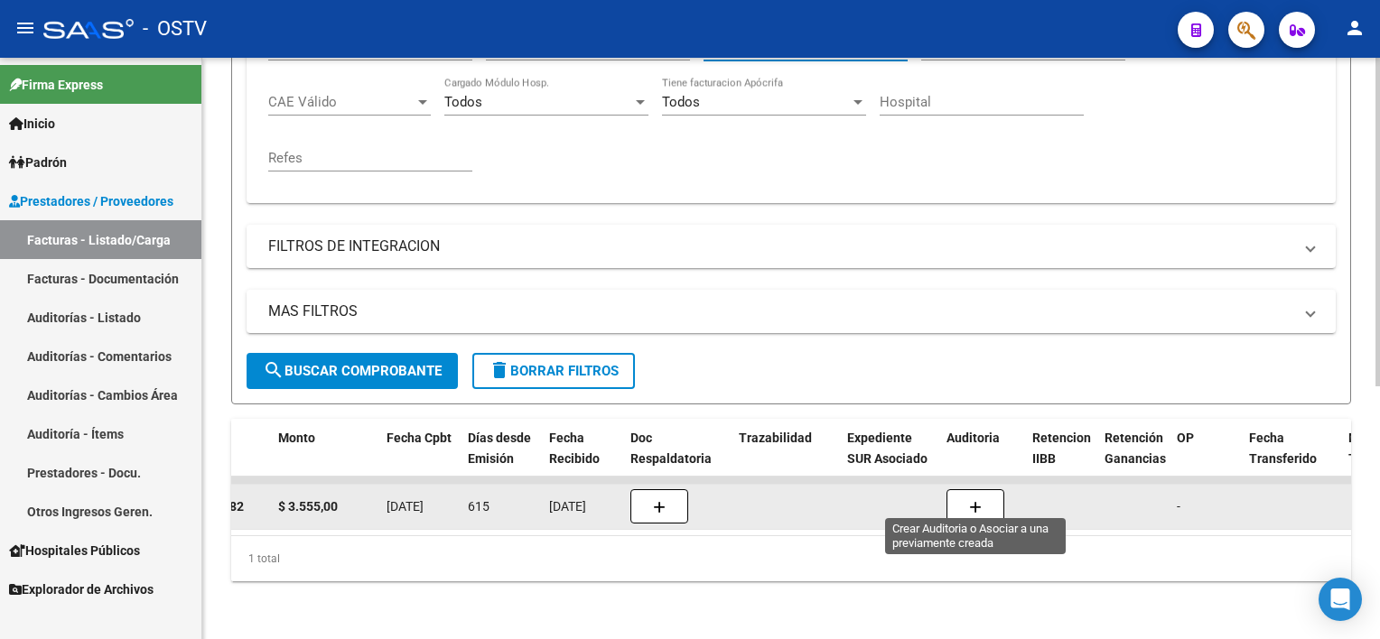
type input "7382"
click at [988, 489] on button "button" at bounding box center [975, 506] width 58 height 34
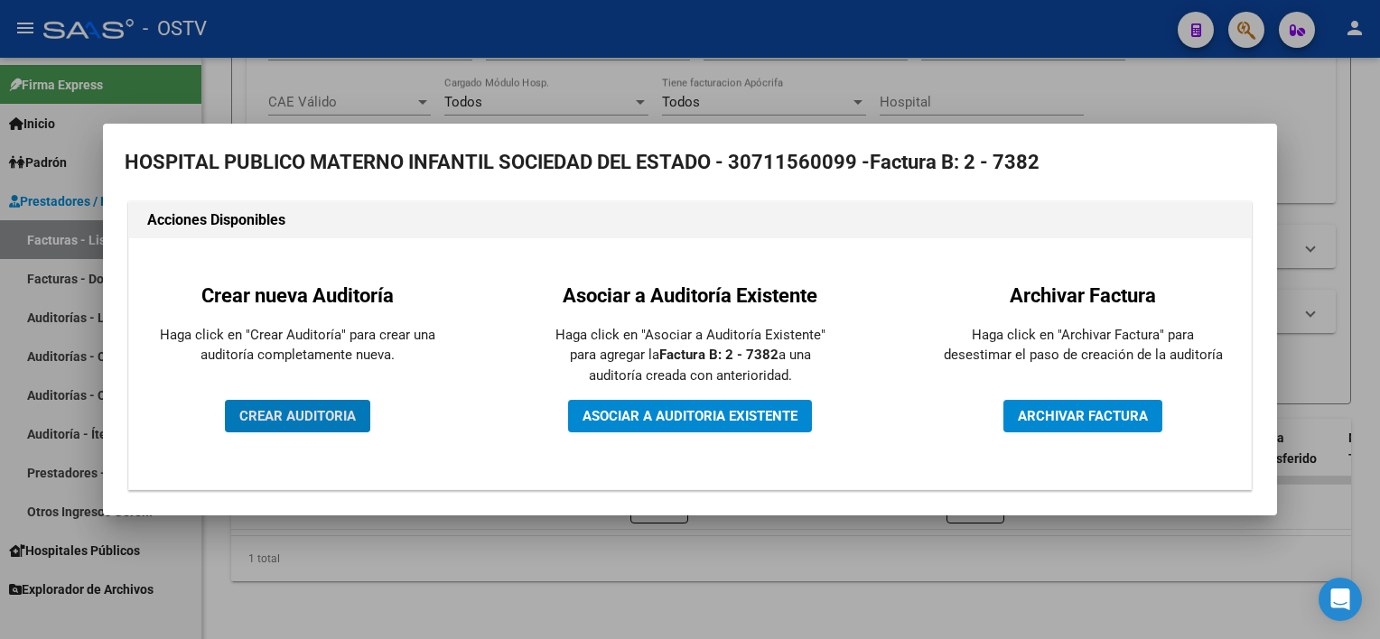
click at [302, 421] on span "CREAR AUDITORIA" at bounding box center [297, 416] width 116 height 16
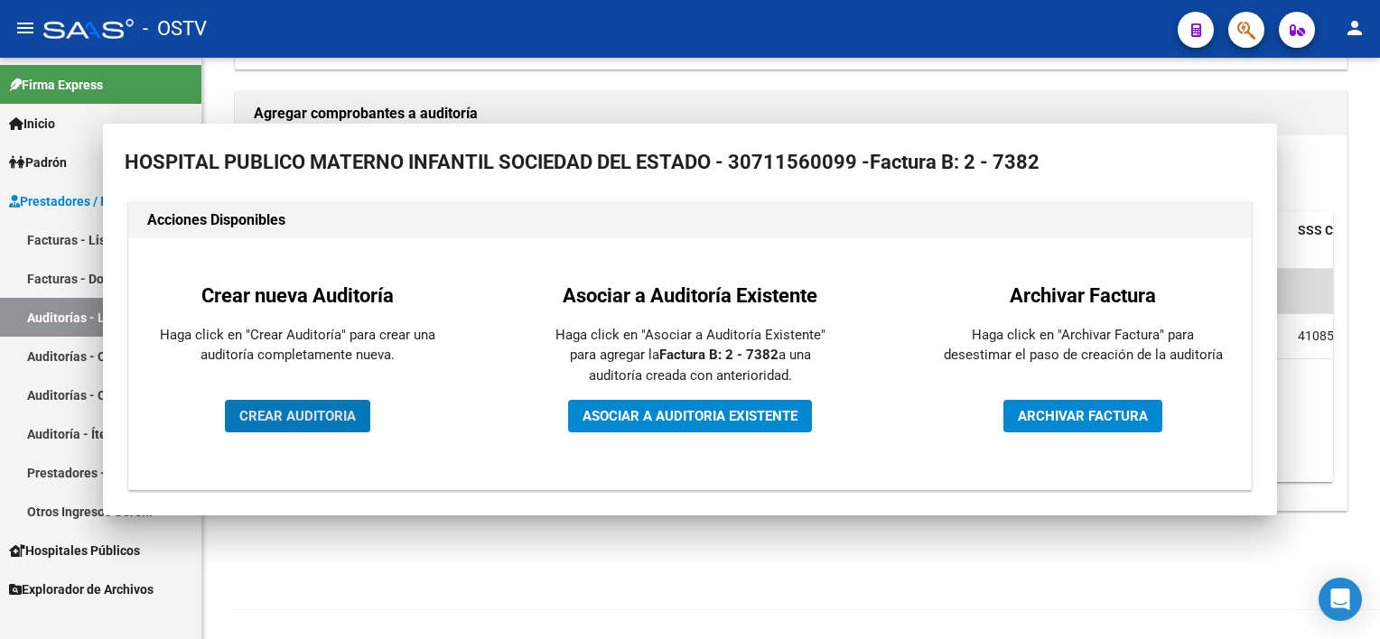
scroll to position [382, 0]
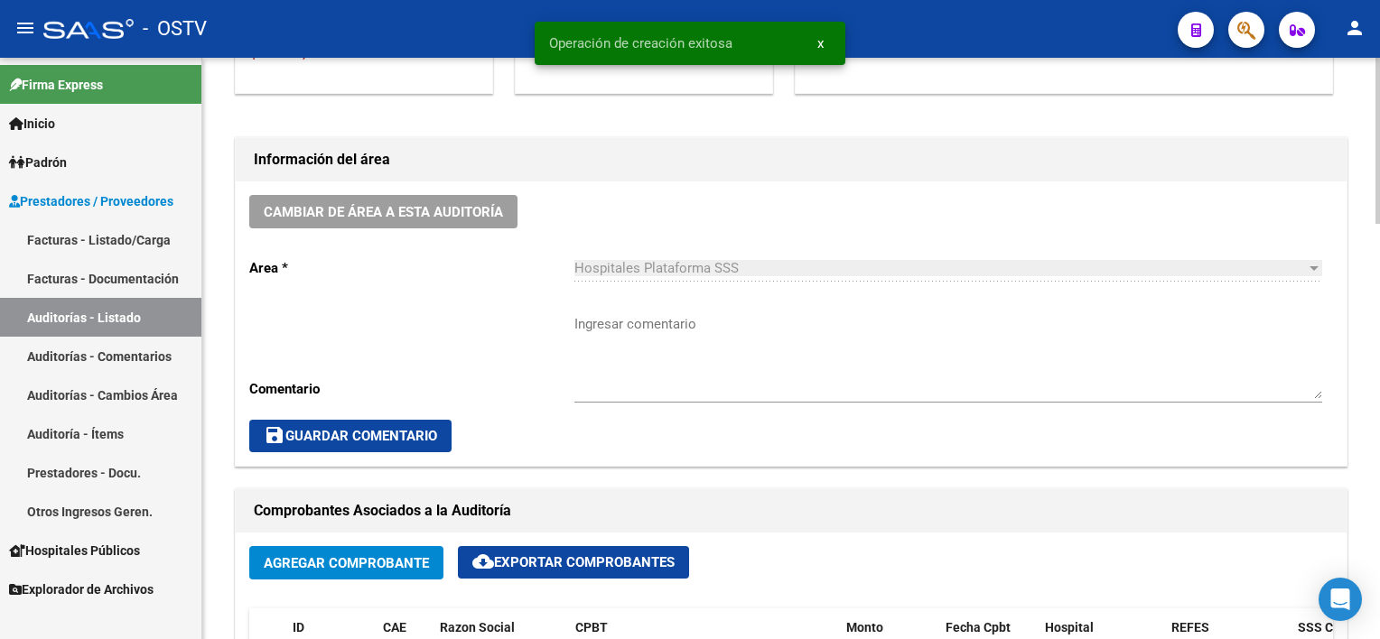
scroll to position [451, 0]
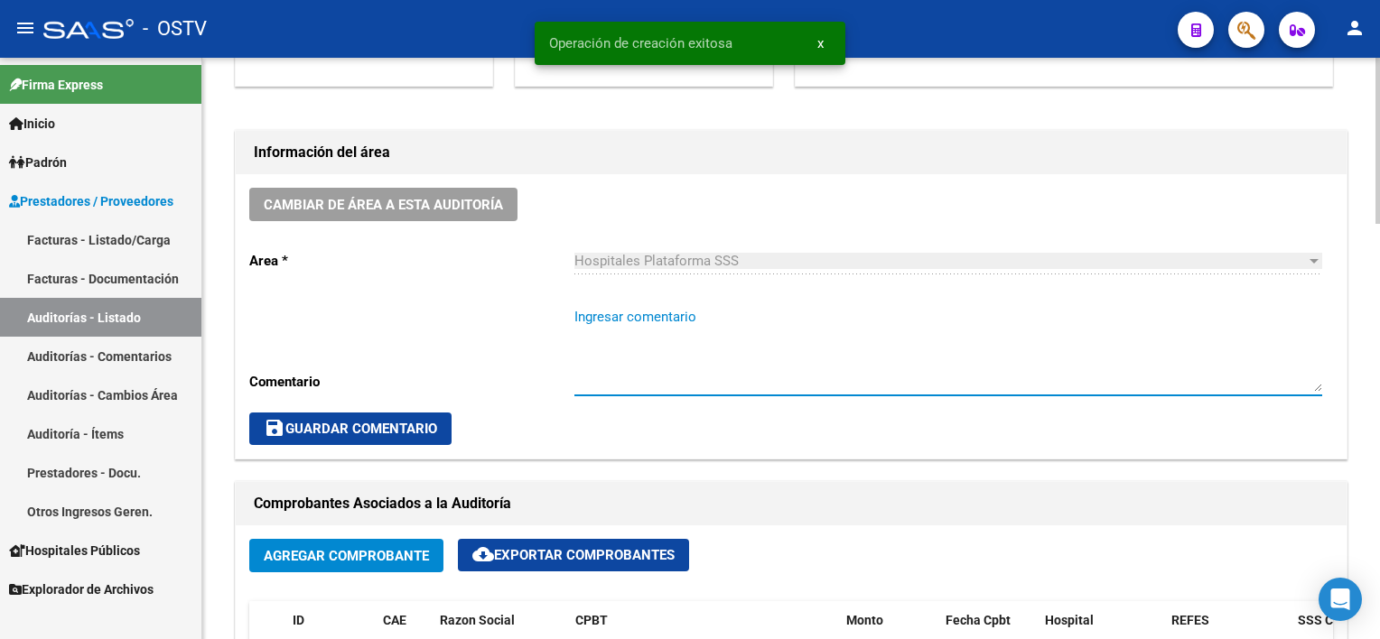
click at [630, 353] on textarea "Ingresar comentario" at bounding box center [948, 349] width 748 height 85
paste textarea "CERRADA"
type textarea "CERRADA"
click at [414, 426] on span "save Guardar Comentario" at bounding box center [350, 429] width 173 height 16
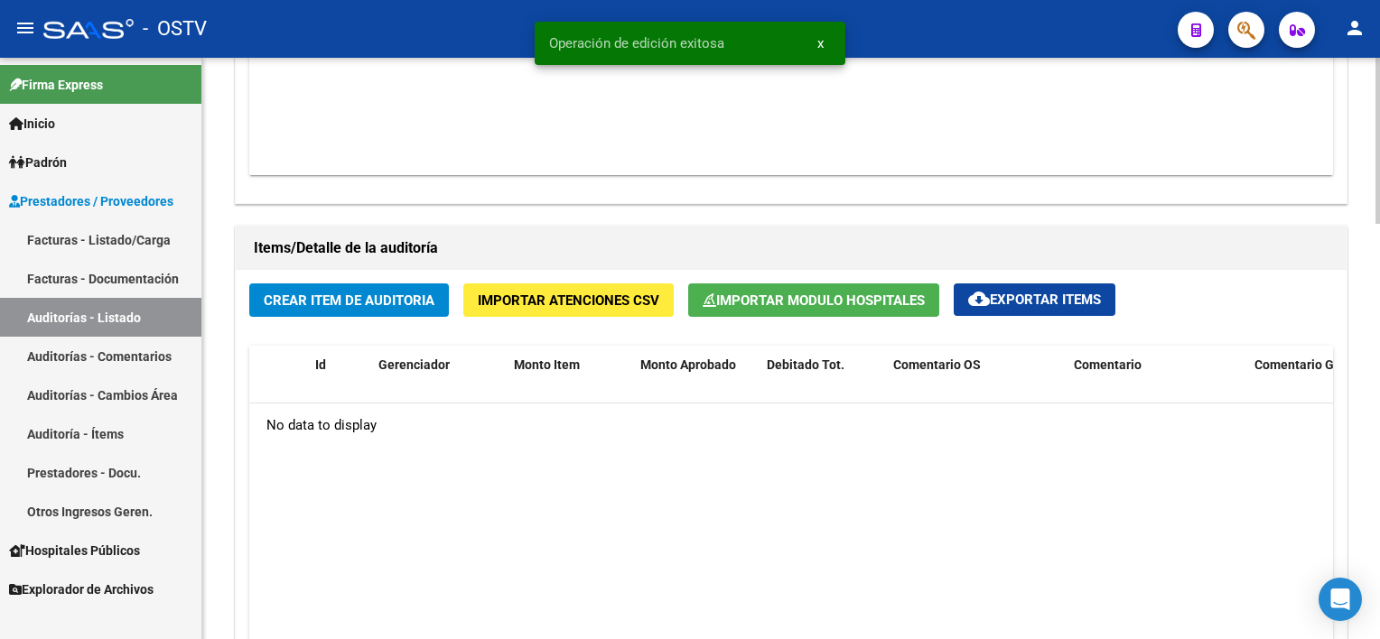
scroll to position [1174, 0]
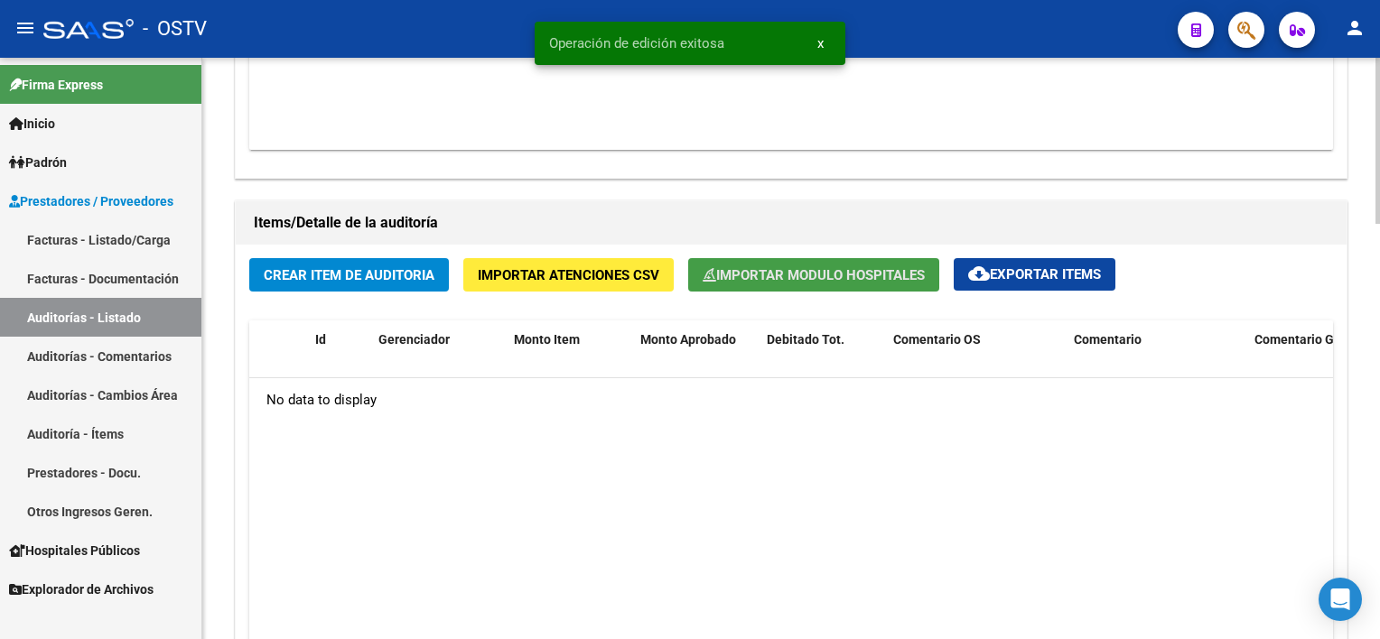
click at [824, 274] on span "Importar Modulo Hospitales" at bounding box center [814, 275] width 222 height 16
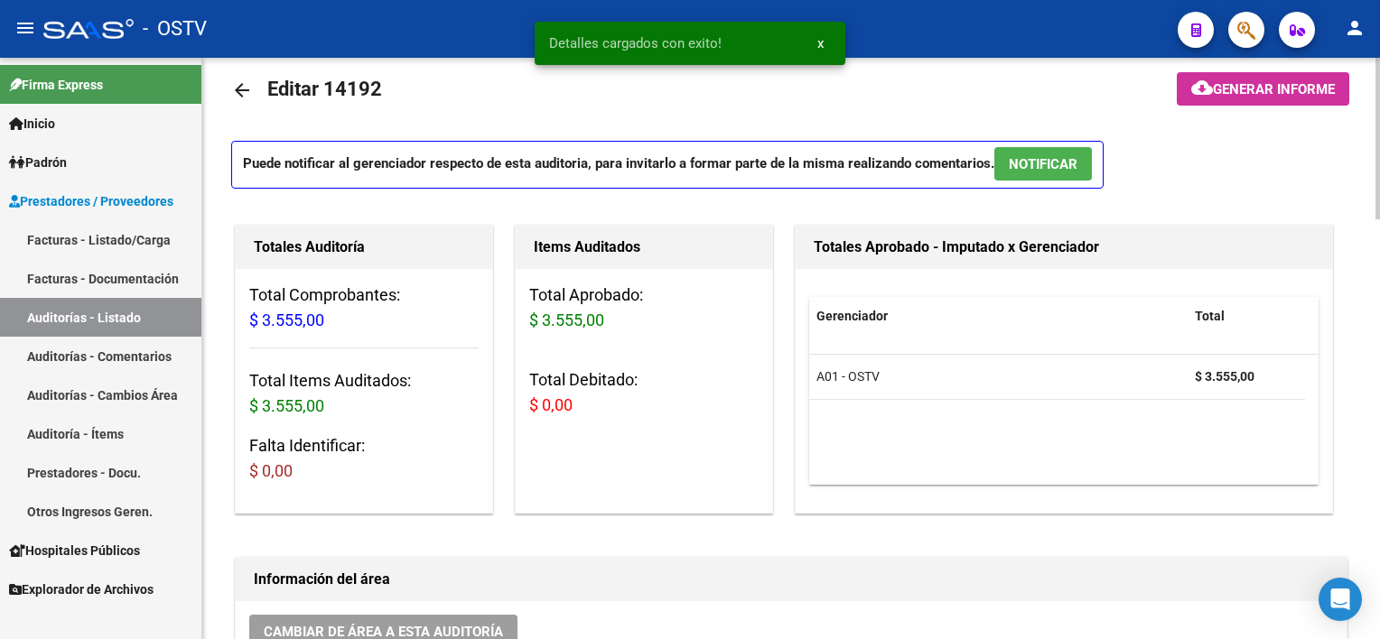
scroll to position [0, 0]
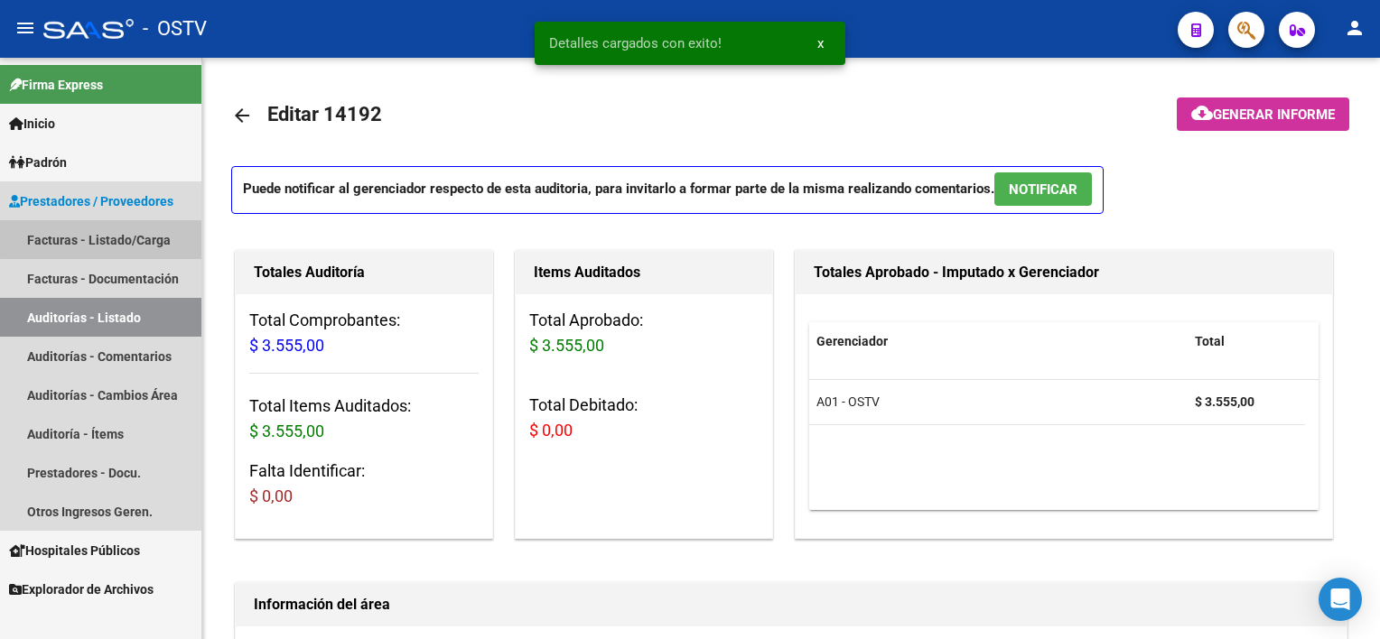
click at [112, 234] on link "Facturas - Listado/Carga" at bounding box center [100, 239] width 201 height 39
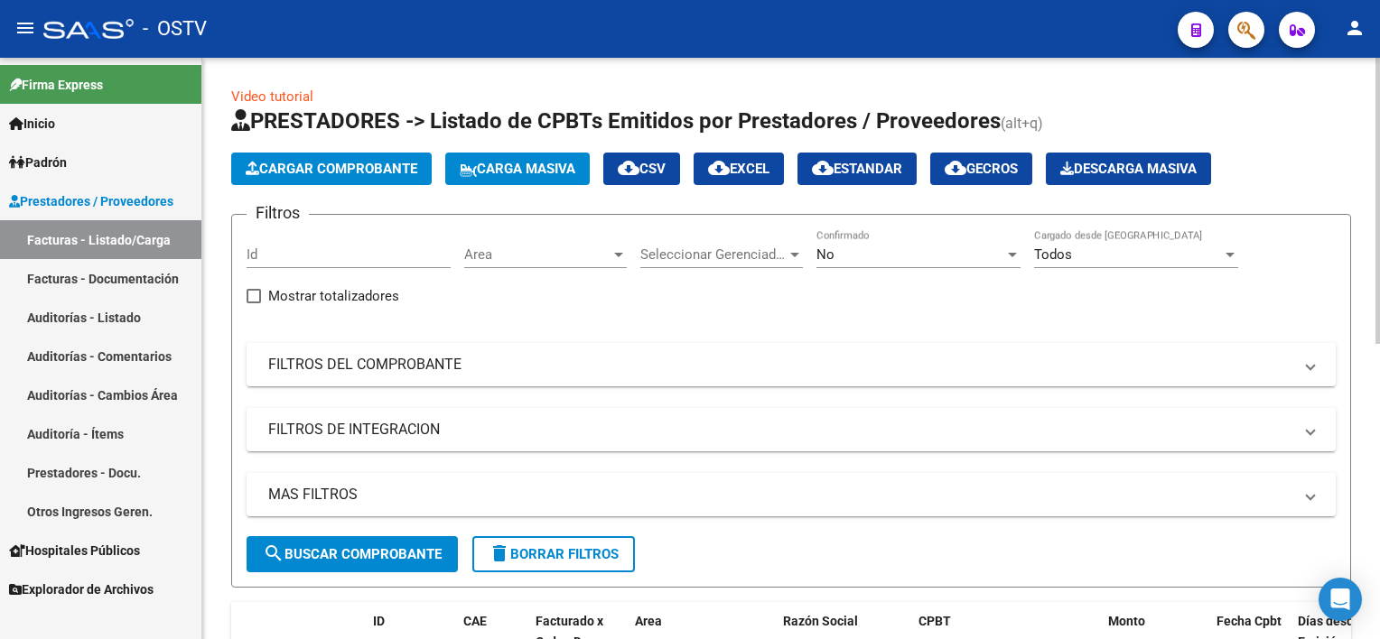
click at [828, 242] on div "No Confirmado" at bounding box center [918, 248] width 204 height 39
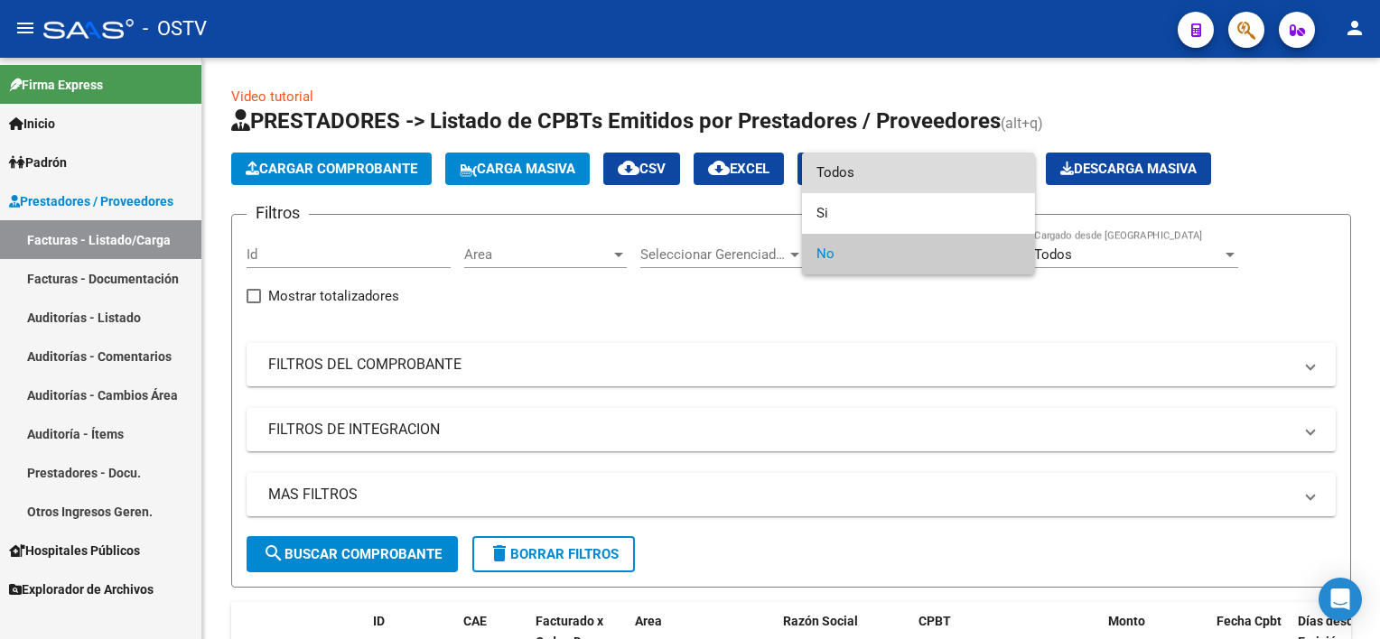
click at [840, 183] on span "Todos" at bounding box center [918, 173] width 204 height 41
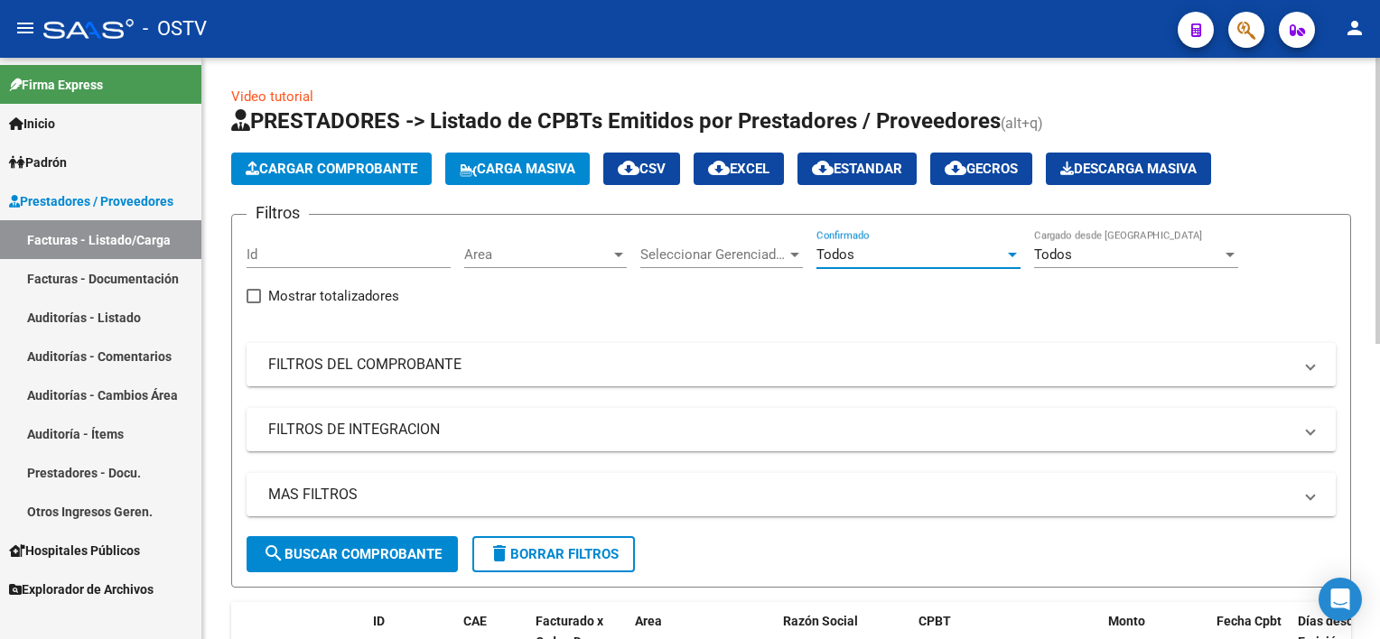
click at [520, 362] on mat-panel-title "FILTROS DEL COMPROBANTE" at bounding box center [780, 365] width 1024 height 20
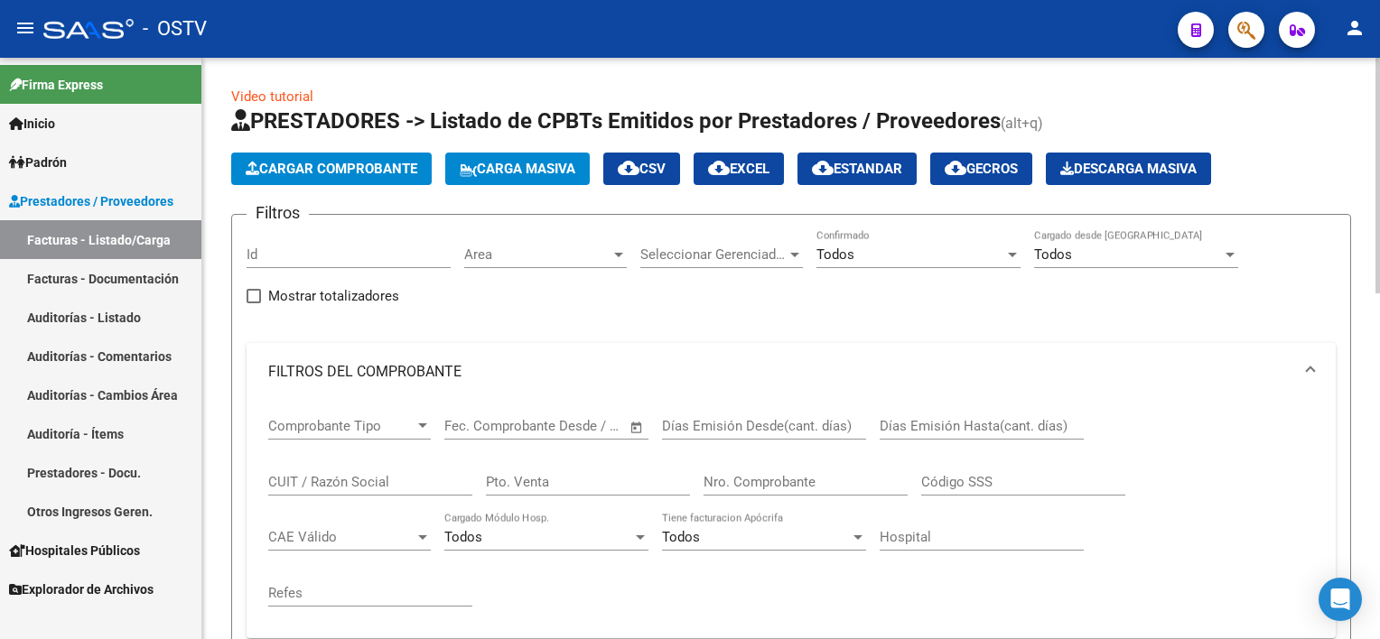
click at [800, 474] on input "Nro. Comprobante" at bounding box center [805, 482] width 204 height 16
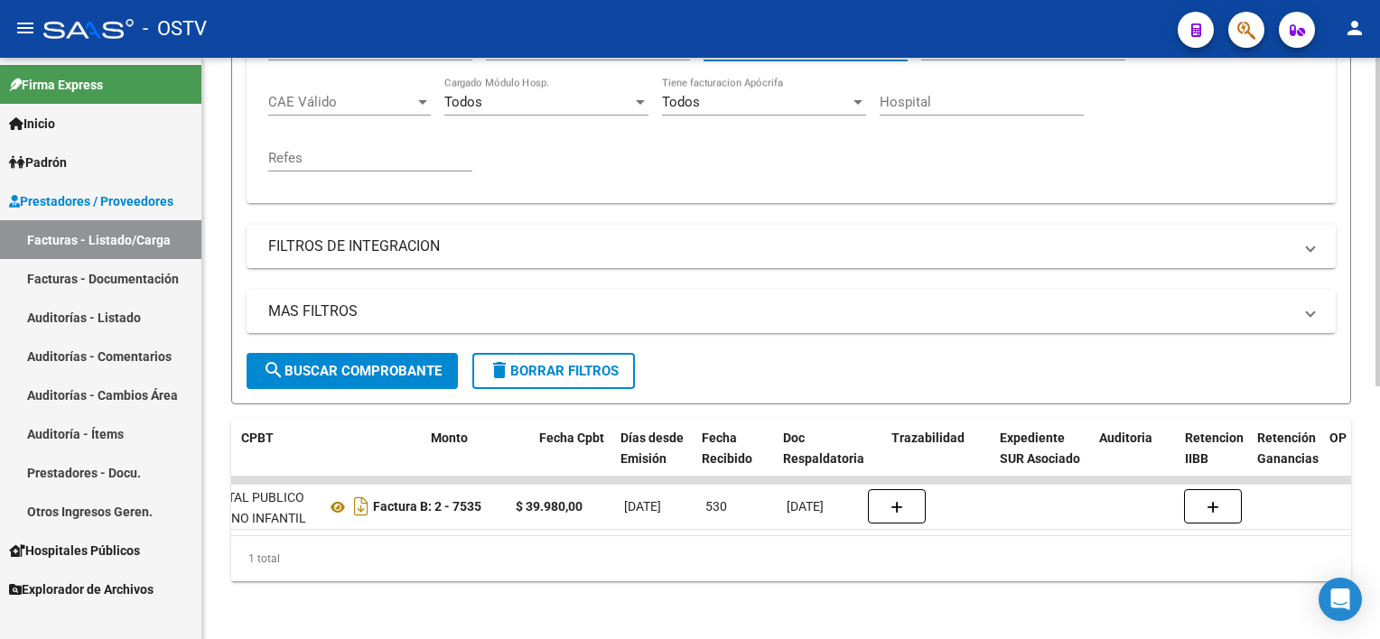
scroll to position [0, 723]
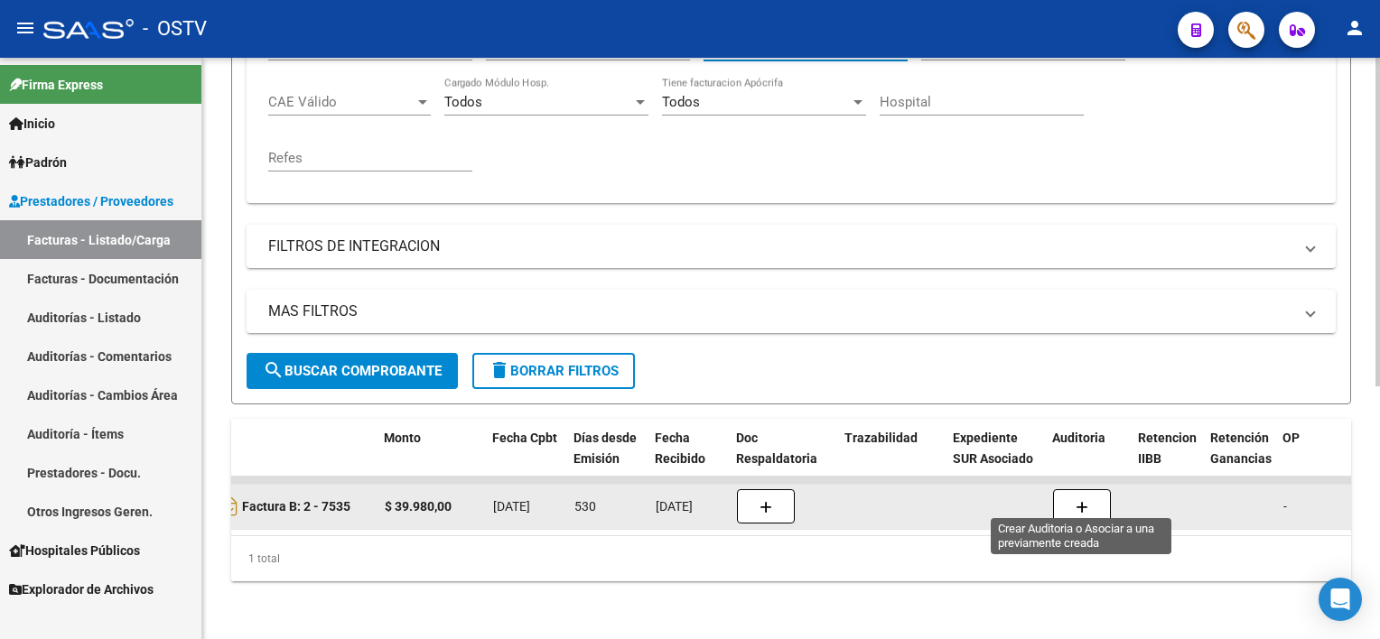
type input "7535"
click at [1067, 491] on button "button" at bounding box center [1082, 506] width 58 height 34
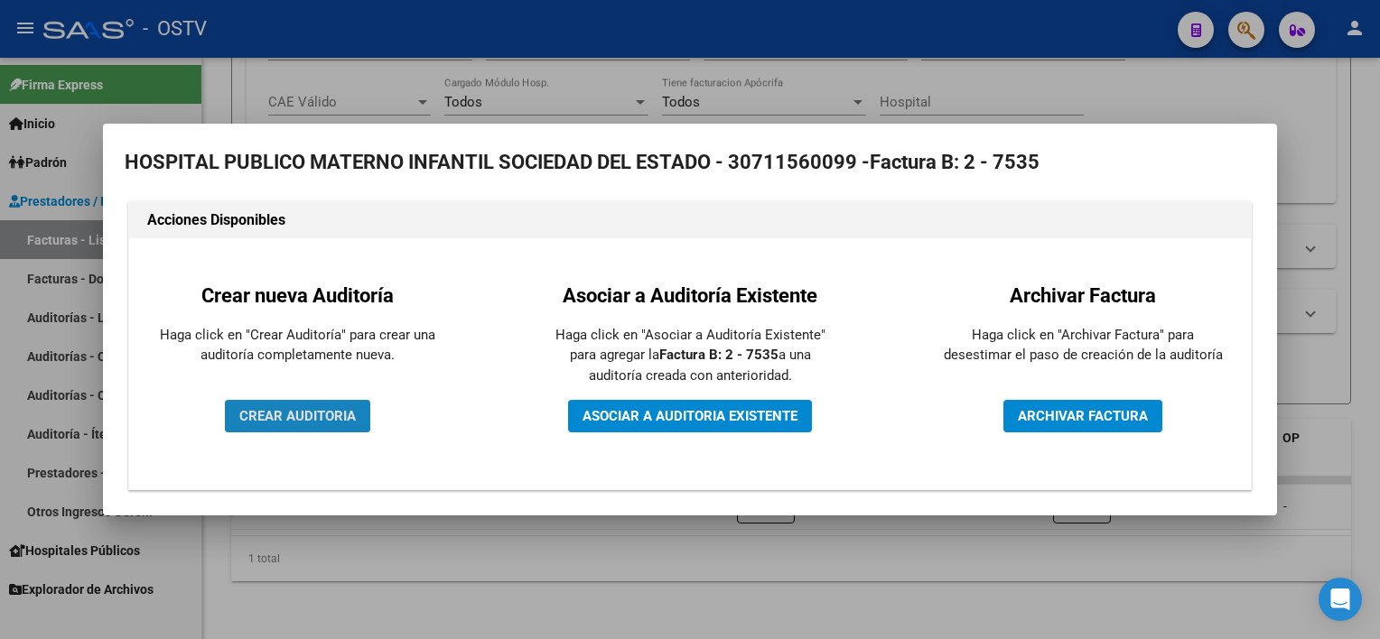
click at [246, 414] on span "CREAR AUDITORIA" at bounding box center [297, 416] width 116 height 16
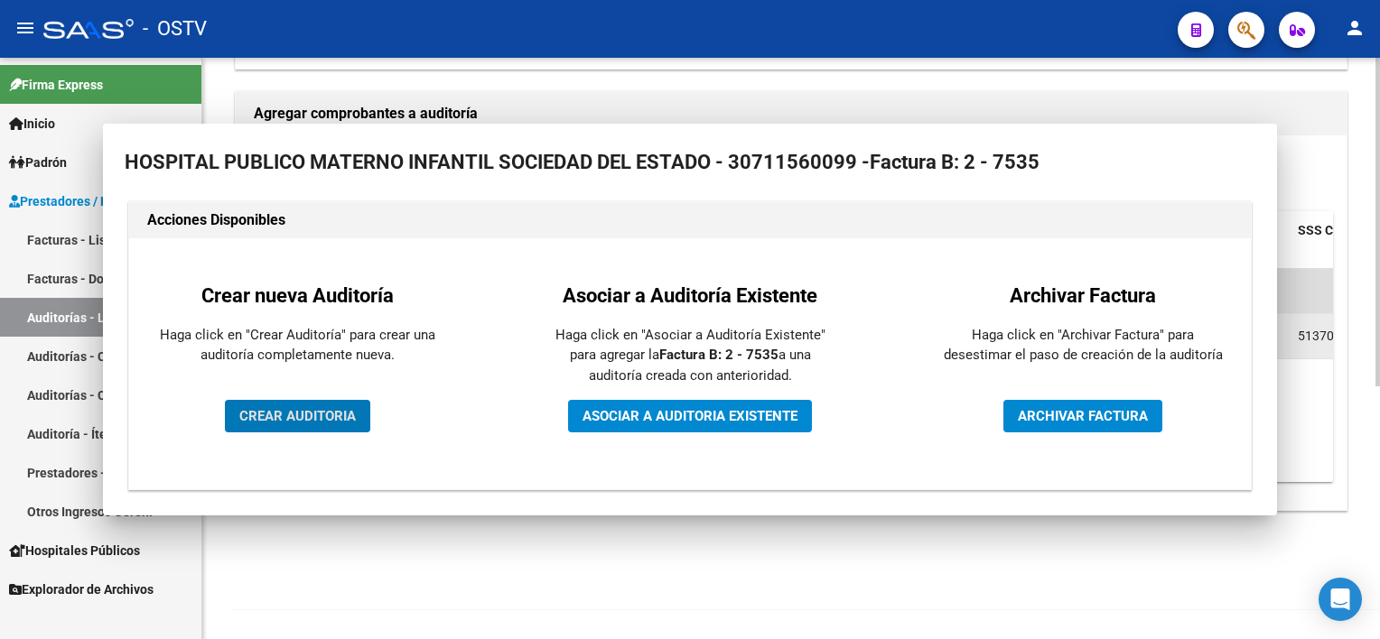
scroll to position [382, 0]
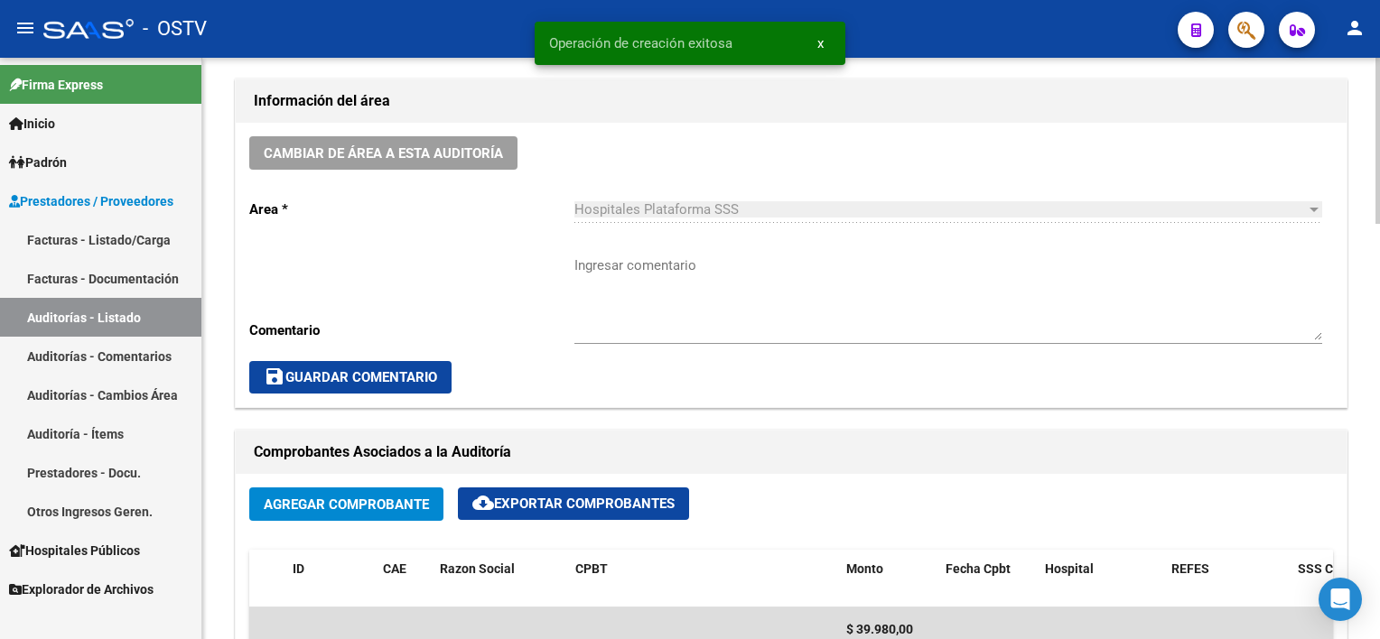
scroll to position [542, 0]
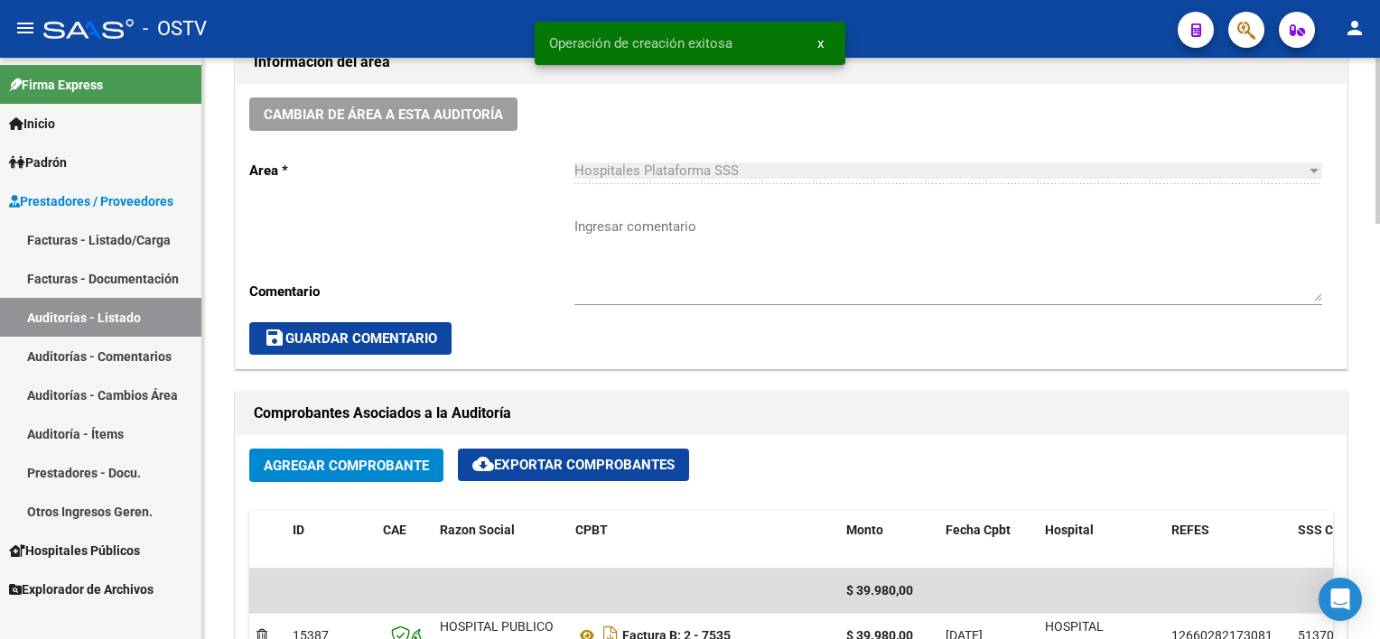
click at [632, 291] on textarea "Ingresar comentario" at bounding box center [948, 259] width 748 height 85
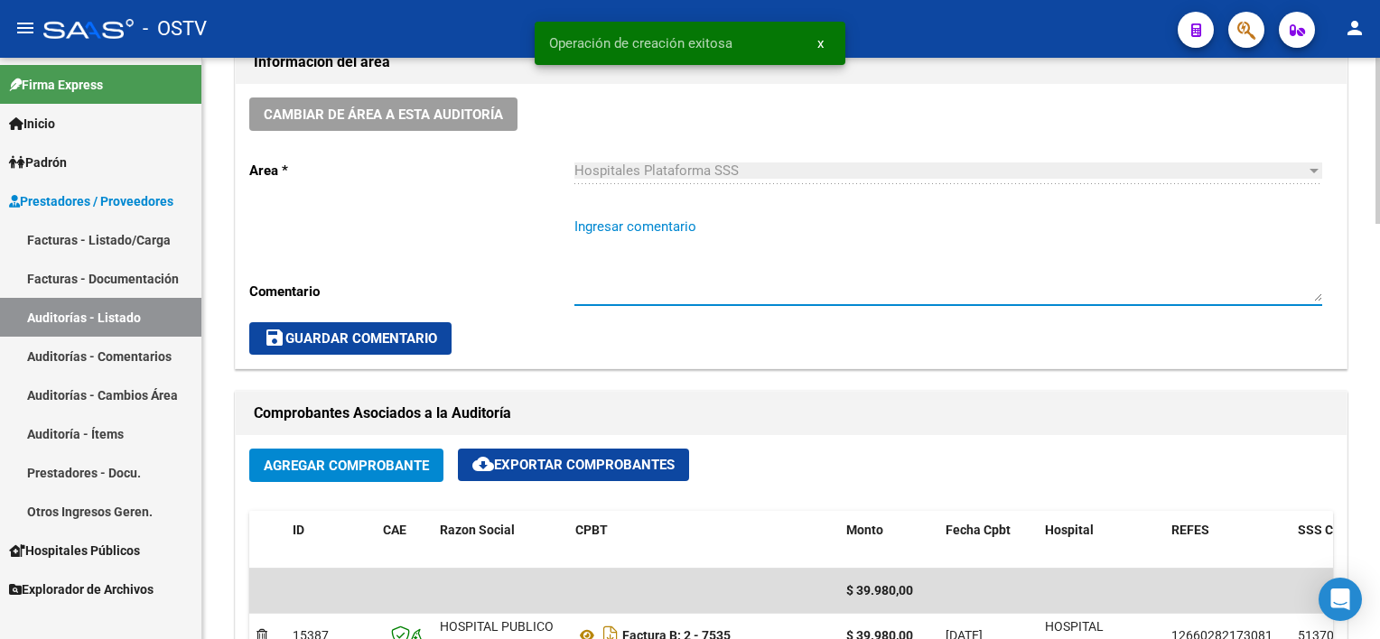
paste textarea "CERRADA"
type textarea "CERRADA"
click at [386, 334] on span "save Guardar Comentario" at bounding box center [350, 338] width 173 height 16
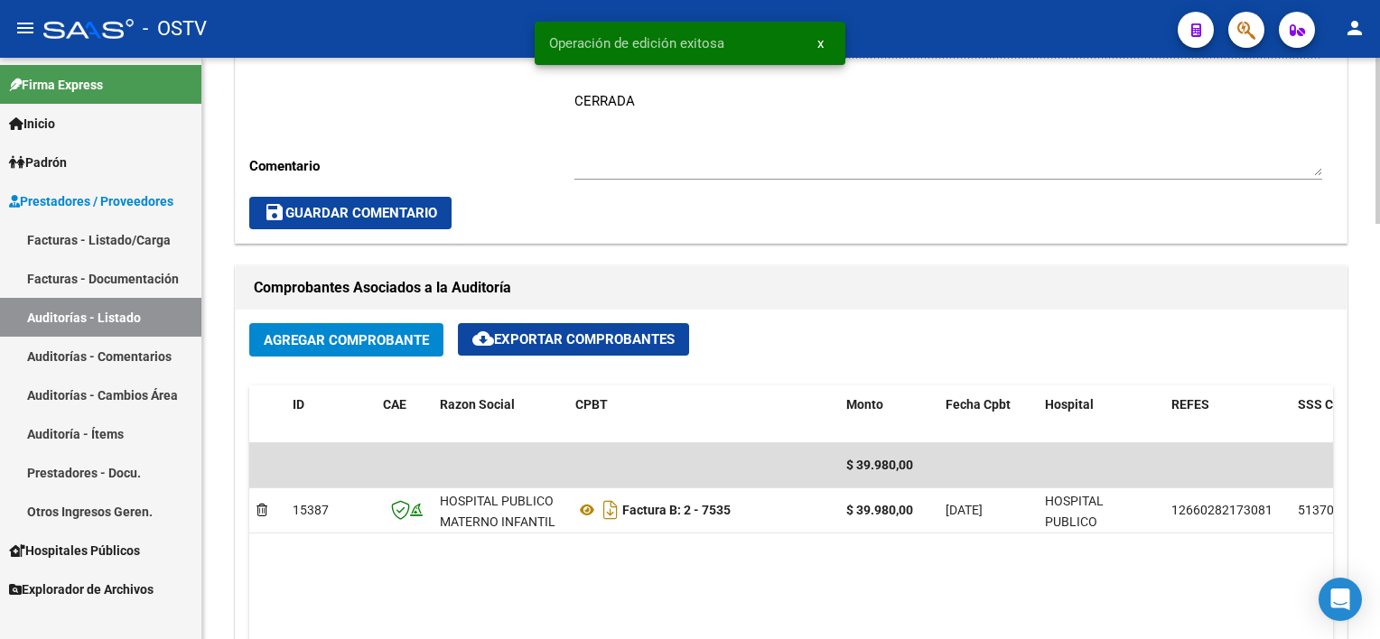
scroll to position [993, 0]
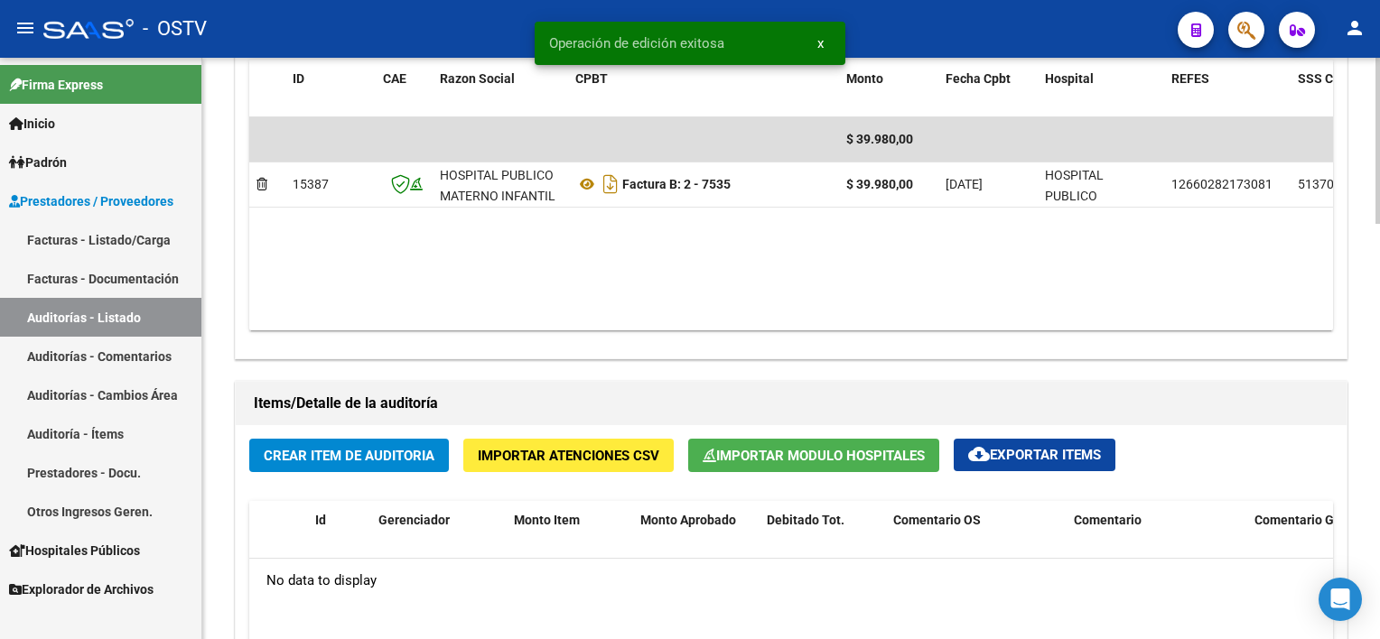
click at [789, 455] on span "Importar Modulo Hospitales" at bounding box center [814, 456] width 222 height 16
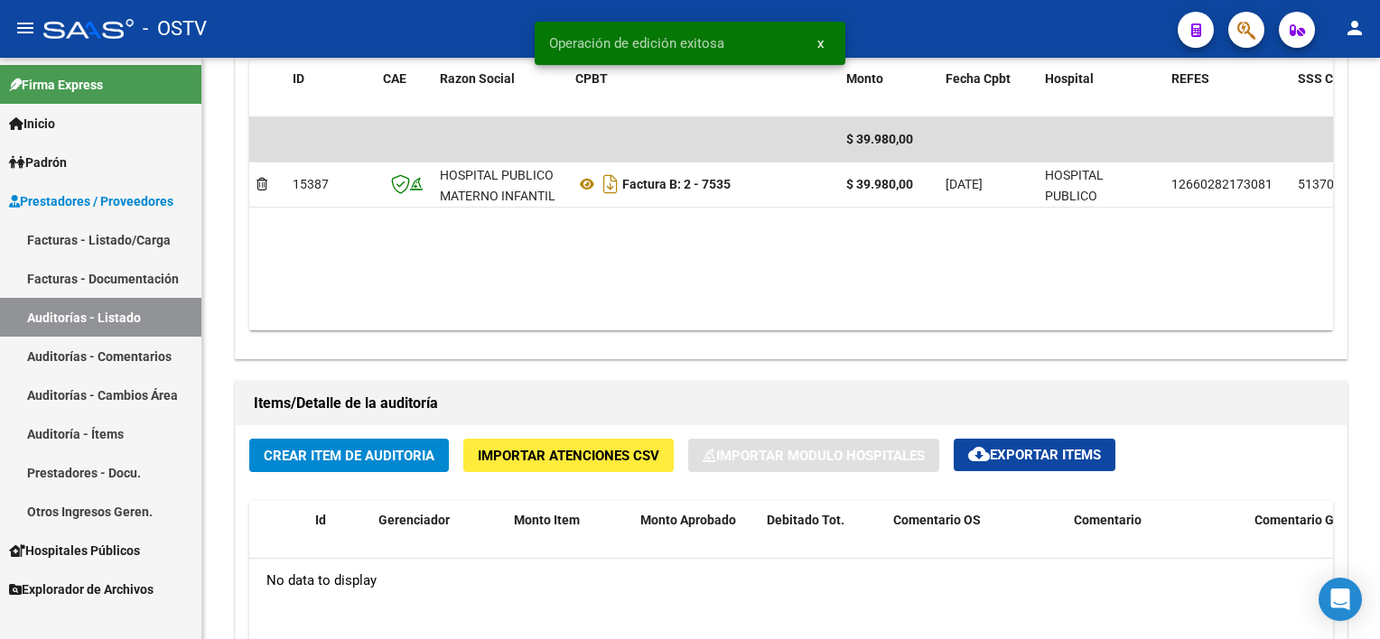
scroll to position [0, 0]
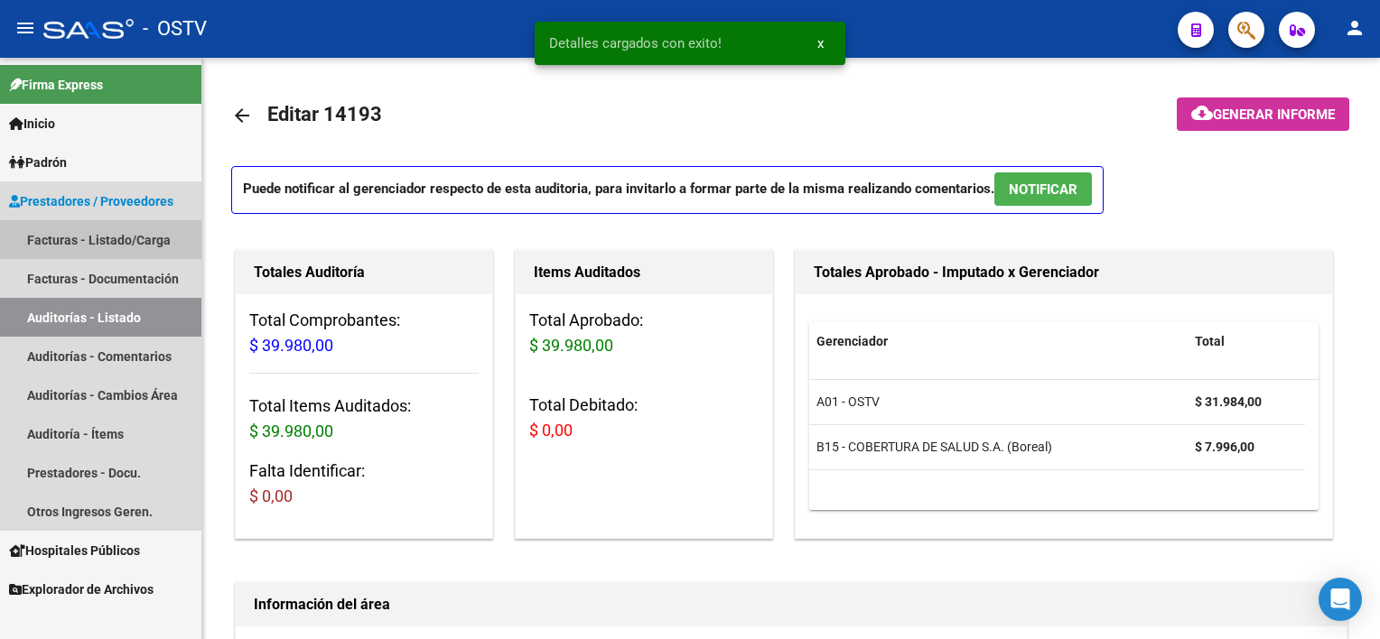
click at [135, 238] on link "Facturas - Listado/Carga" at bounding box center [100, 239] width 201 height 39
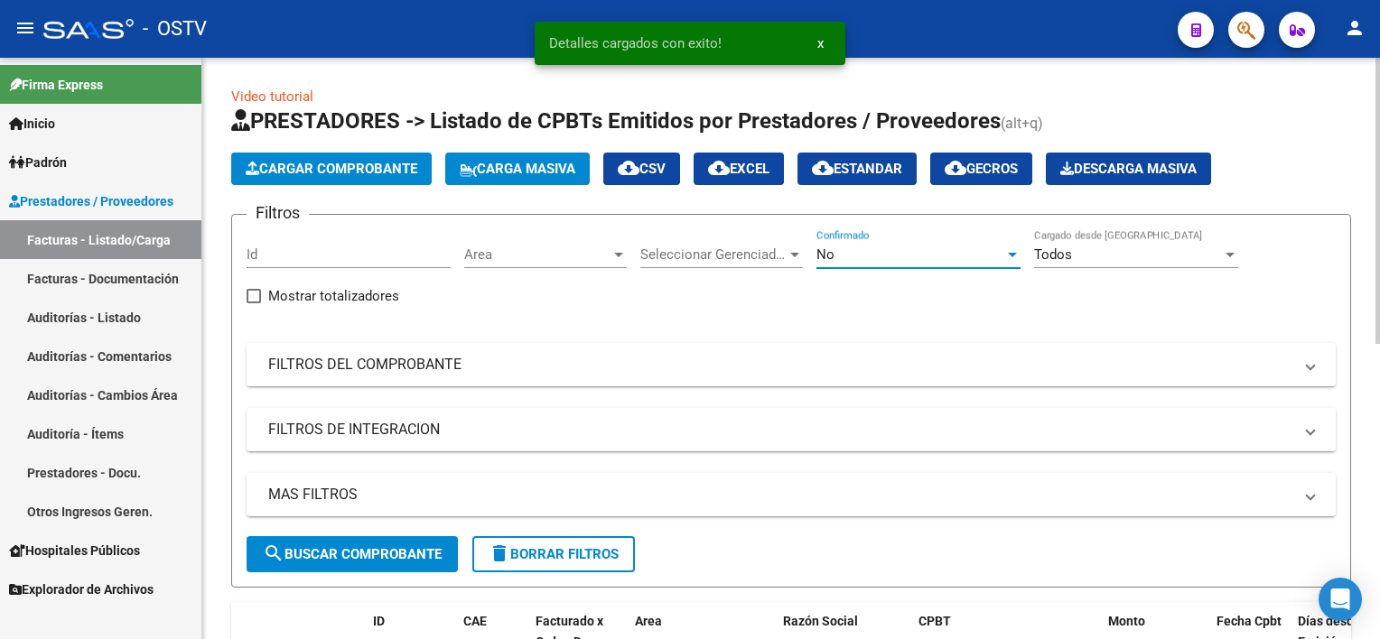
click at [946, 249] on div "No" at bounding box center [910, 255] width 188 height 16
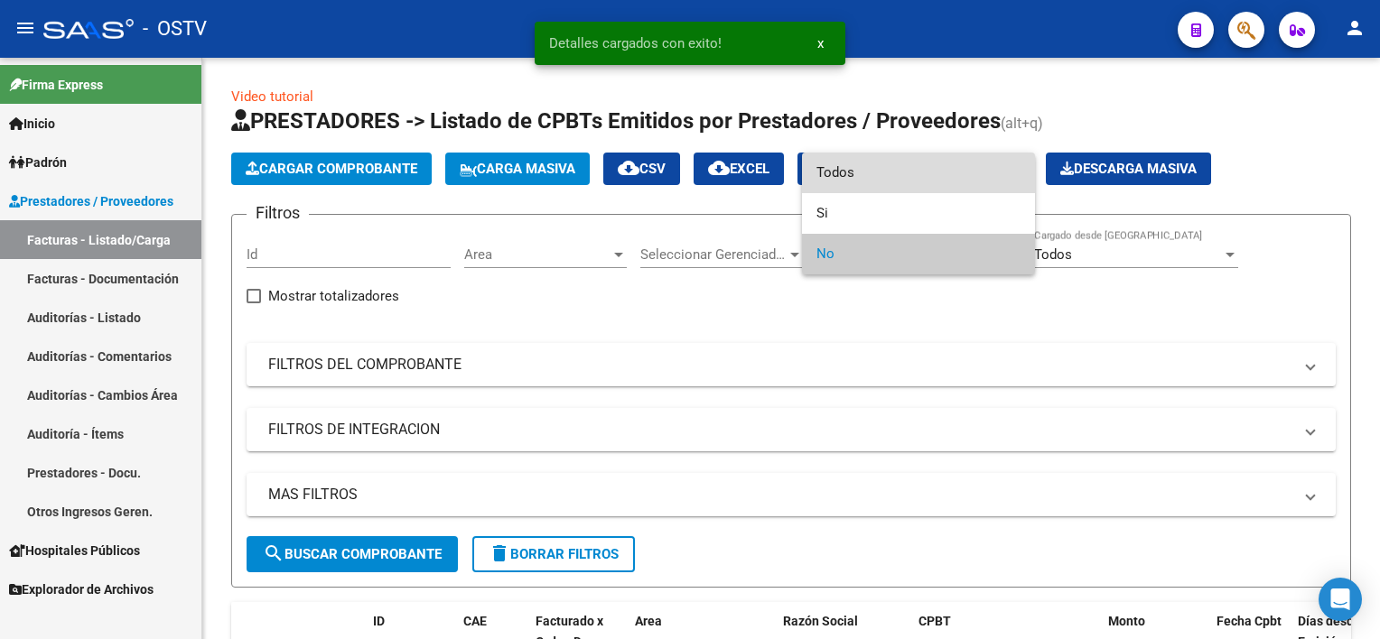
click at [908, 182] on span "Todos" at bounding box center [918, 173] width 204 height 41
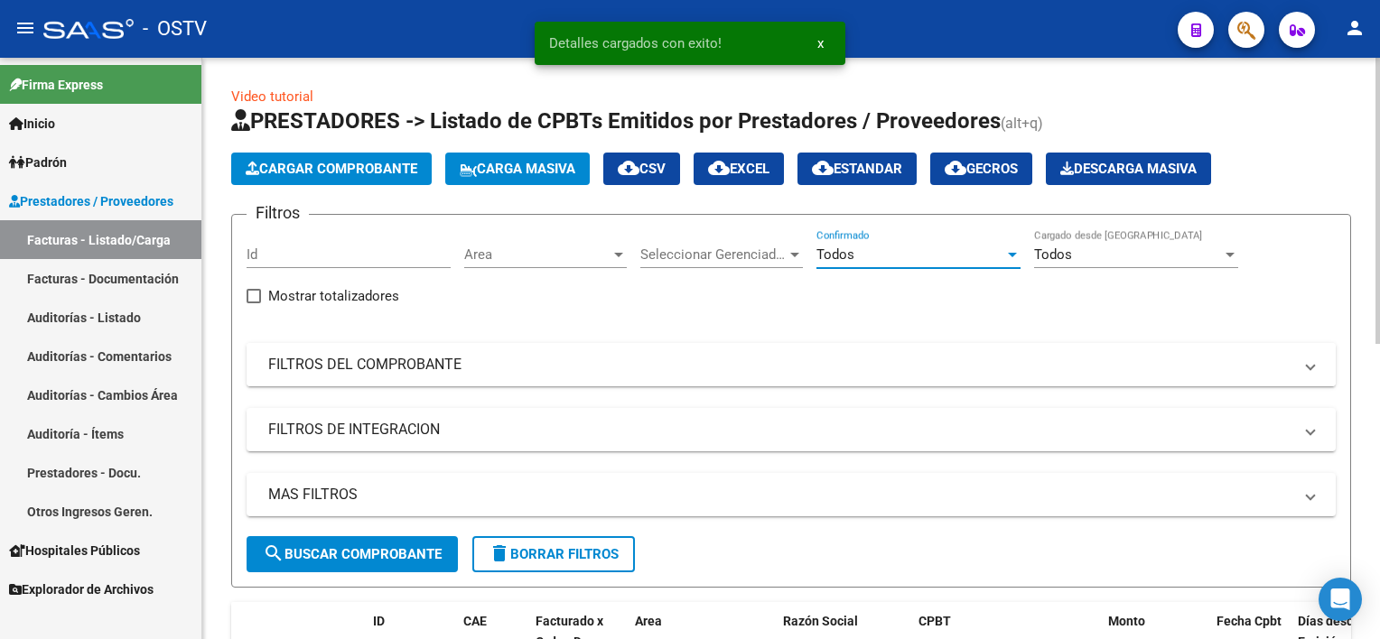
click at [490, 378] on mat-expansion-panel-header "FILTROS DEL COMPROBANTE" at bounding box center [791, 364] width 1089 height 43
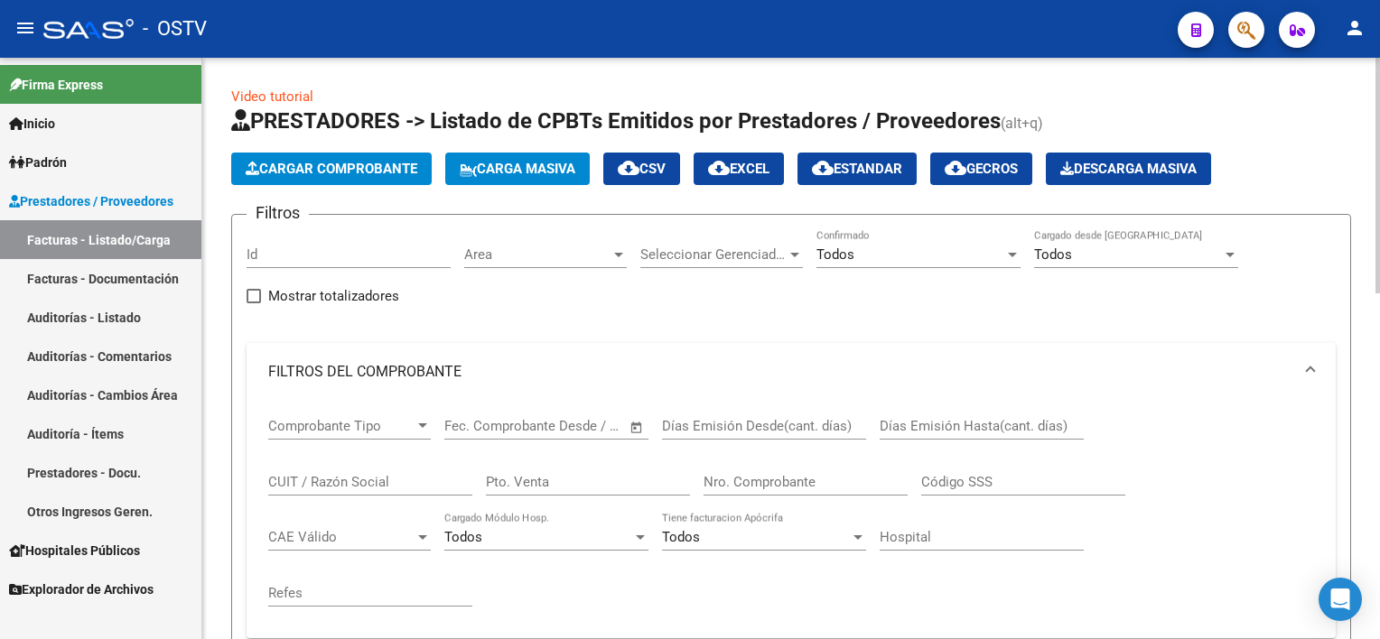
click at [849, 479] on input "Nro. Comprobante" at bounding box center [805, 482] width 204 height 16
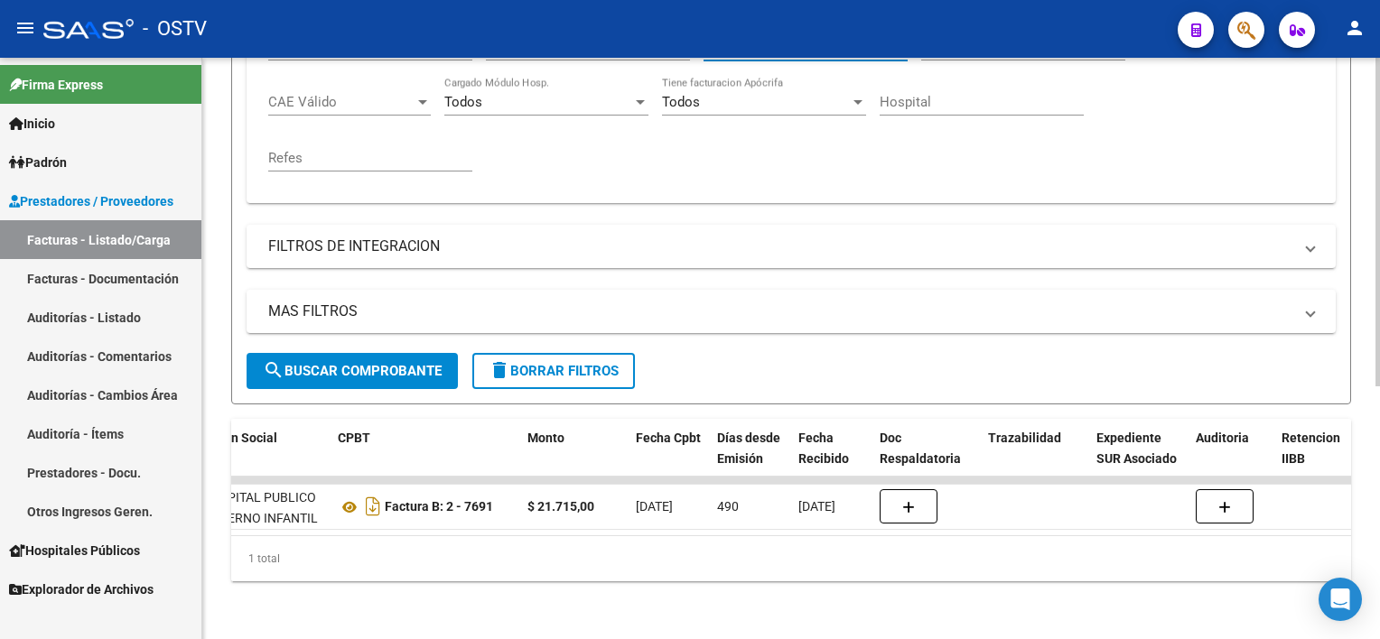
scroll to position [0, 655]
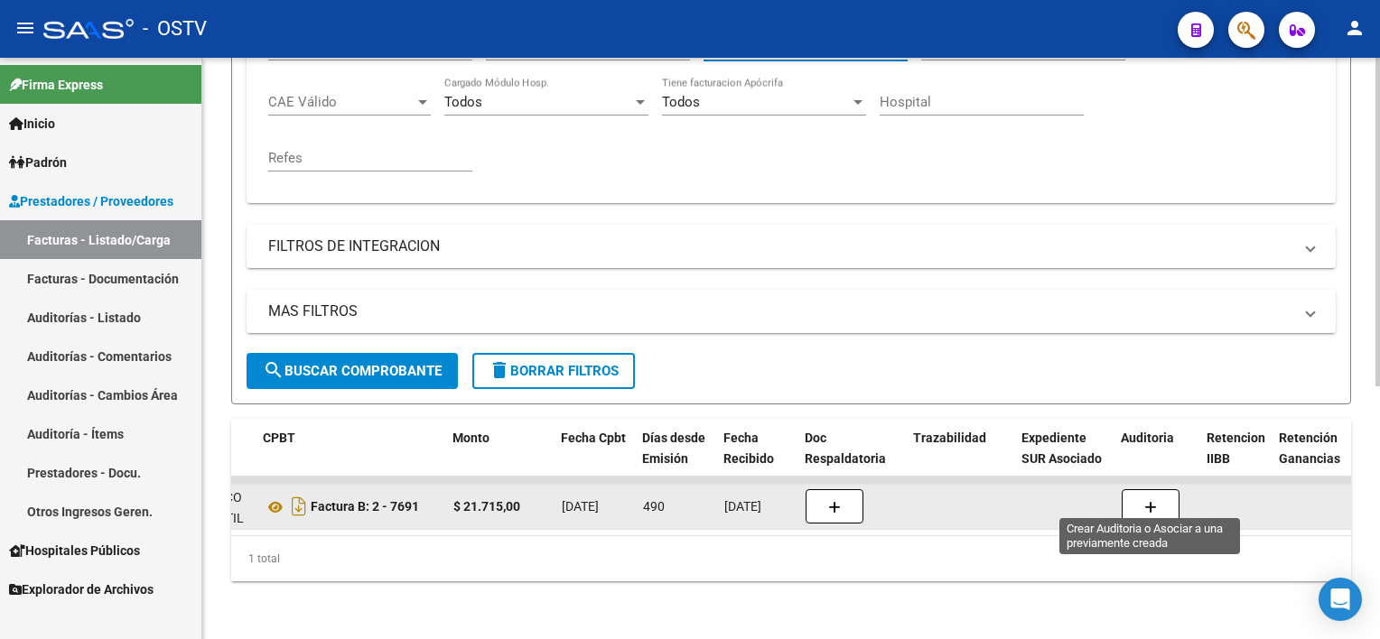
type input "7691"
click at [1164, 490] on button "button" at bounding box center [1150, 506] width 58 height 34
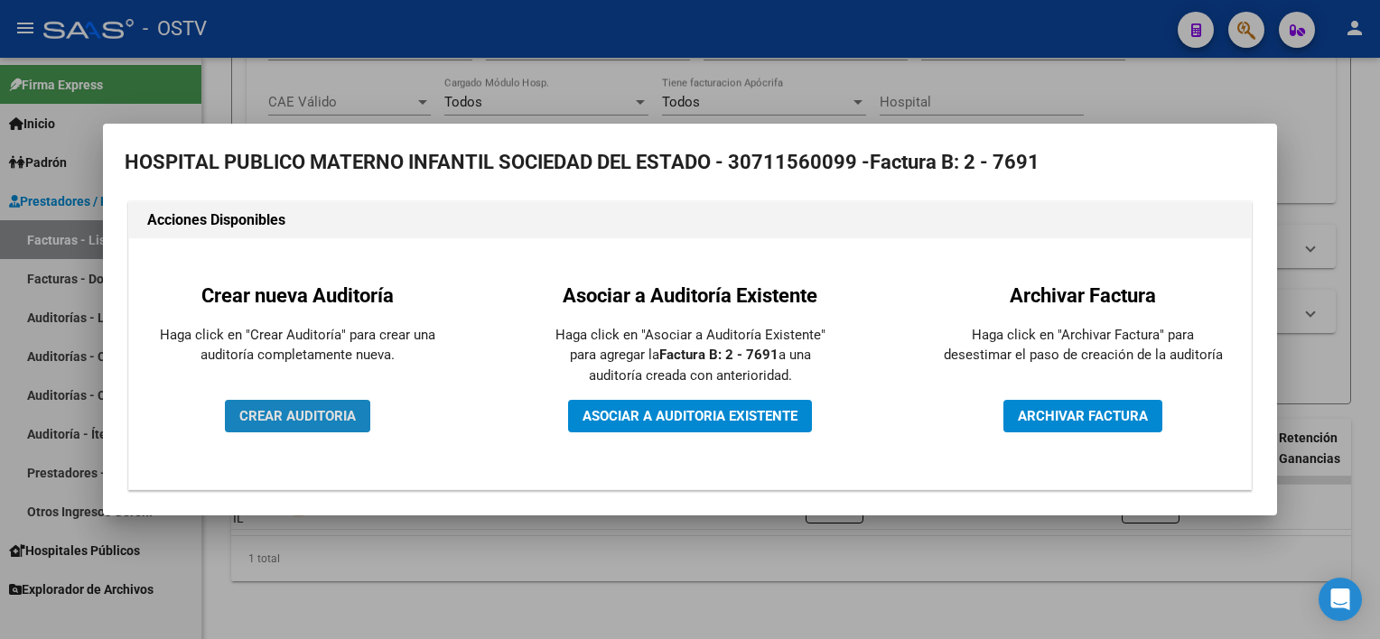
click at [283, 423] on span "CREAR AUDITORIA" at bounding box center [297, 416] width 116 height 16
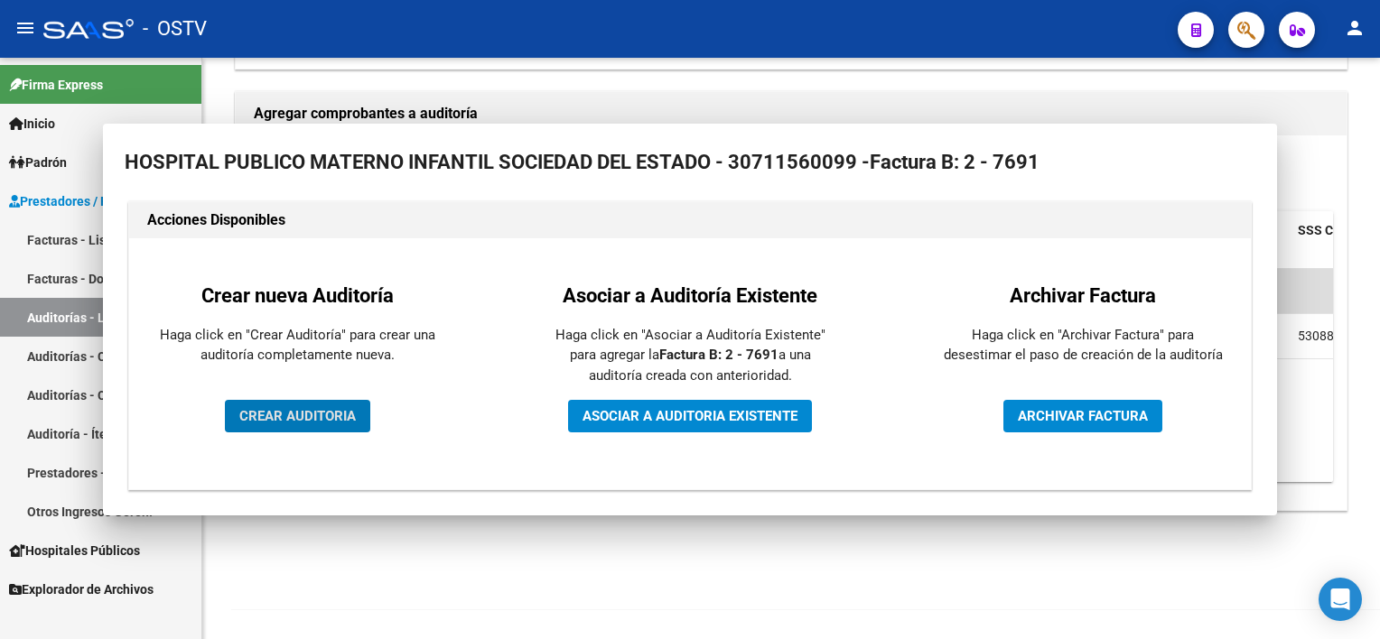
scroll to position [382, 0]
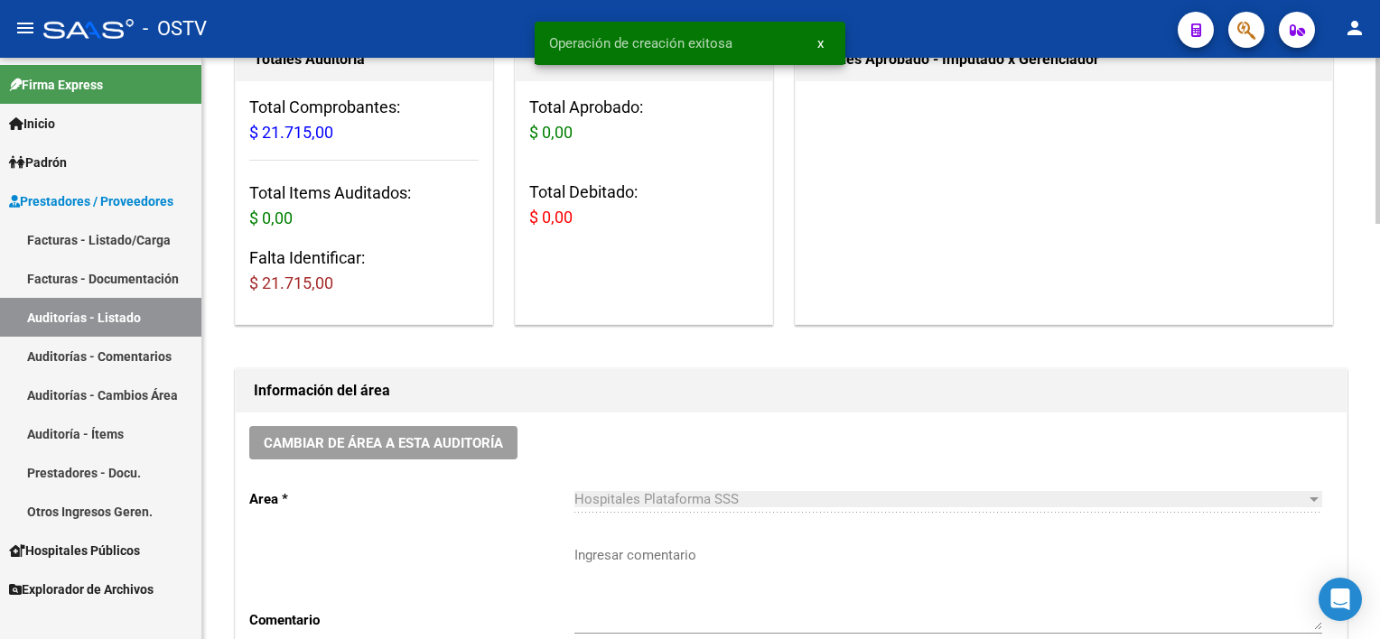
scroll to position [542, 0]
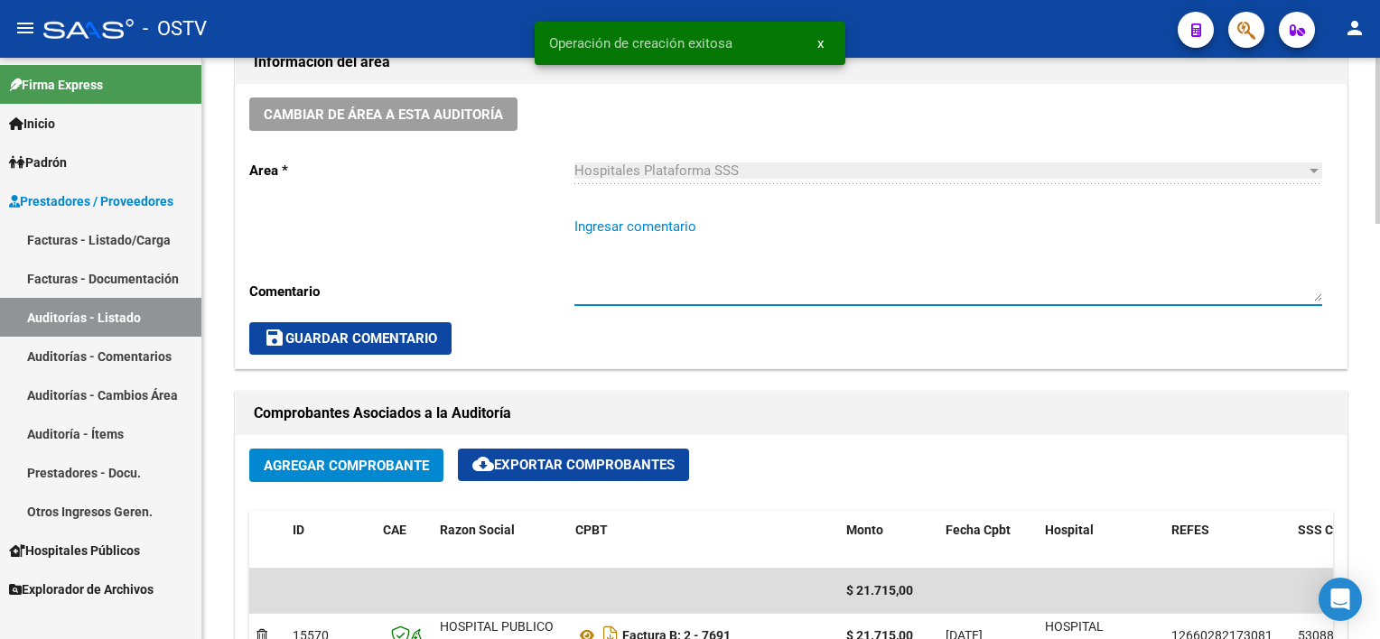
click at [703, 254] on textarea "Ingresar comentario" at bounding box center [948, 259] width 748 height 85
paste textarea "CERRADA"
type textarea "CERRADA"
click at [350, 343] on span "save Guardar Comentario" at bounding box center [350, 338] width 173 height 16
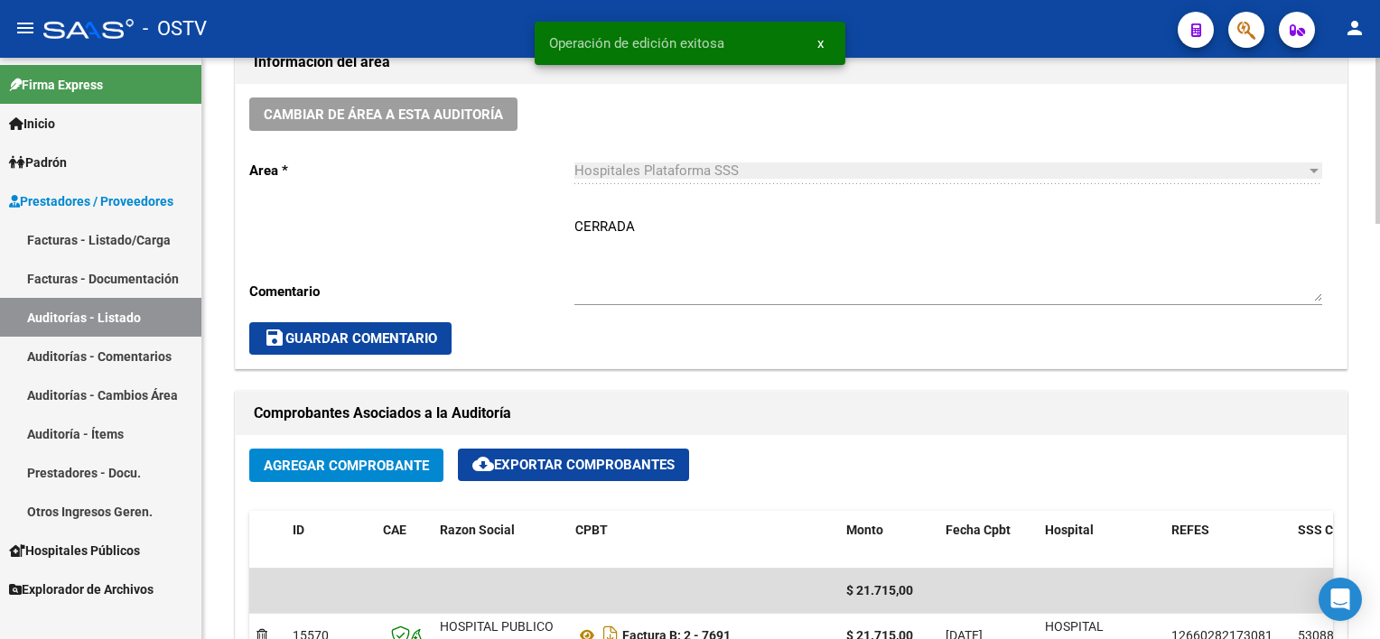
scroll to position [903, 0]
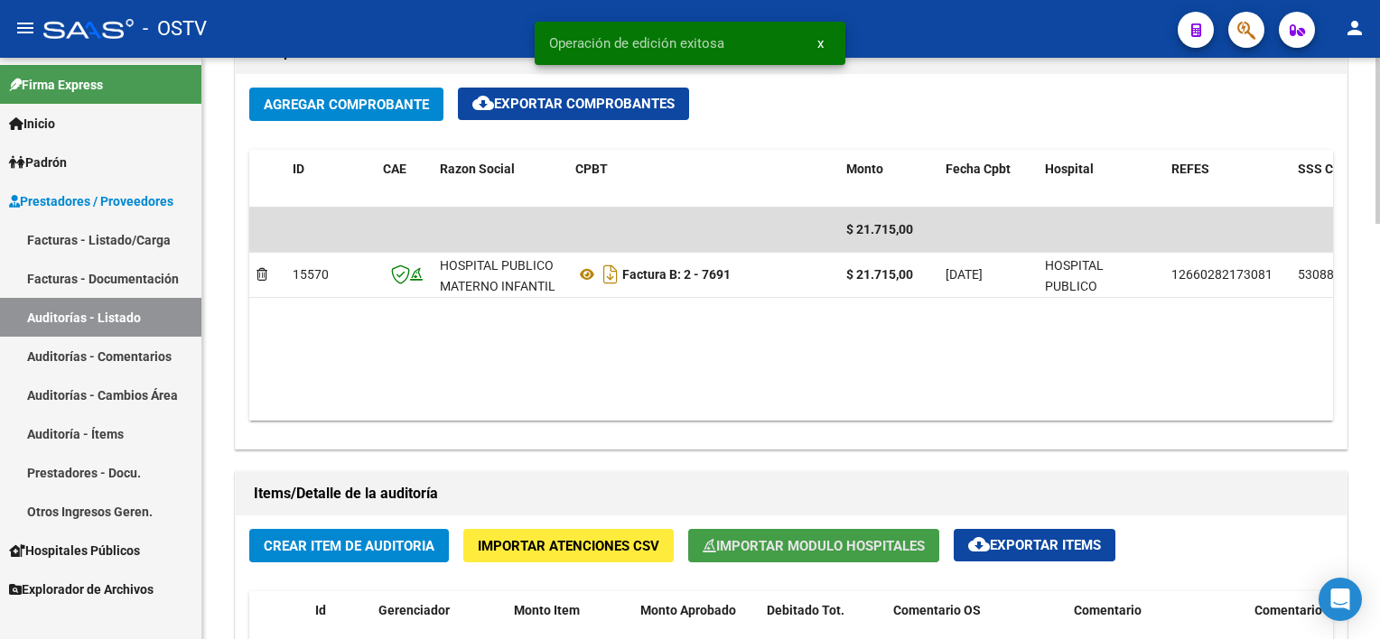
click at [809, 531] on button "Importar Modulo Hospitales" at bounding box center [813, 545] width 251 height 33
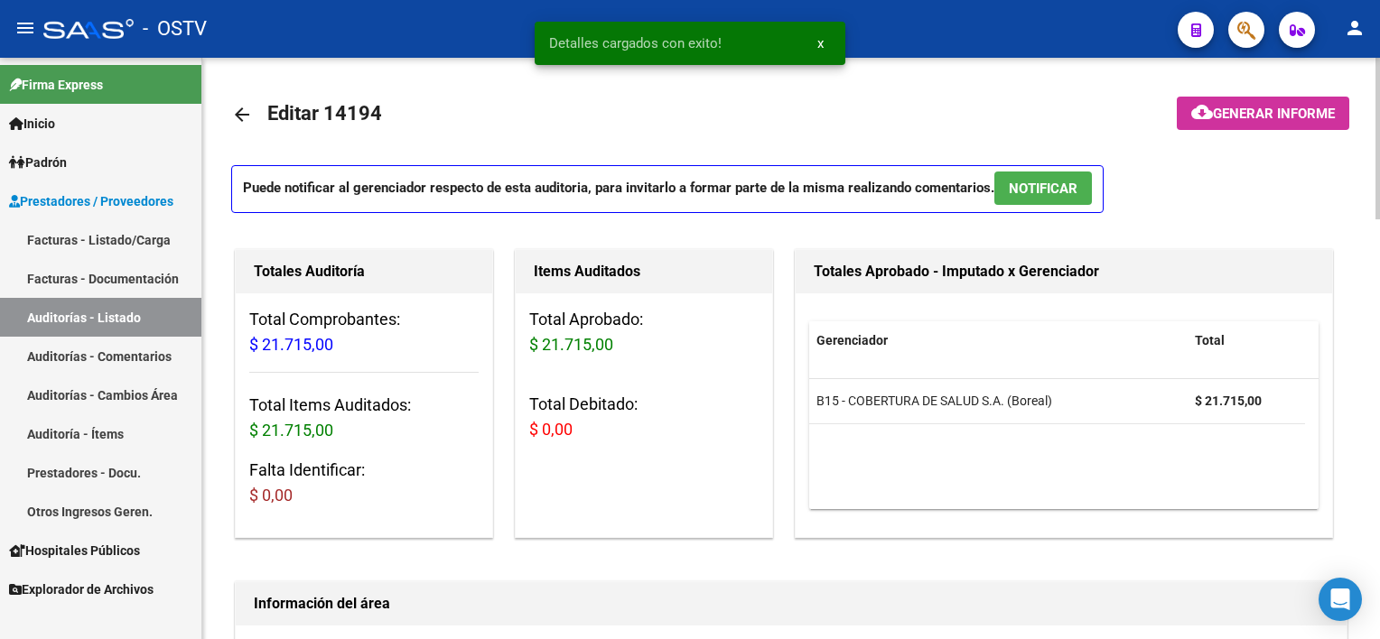
scroll to position [0, 0]
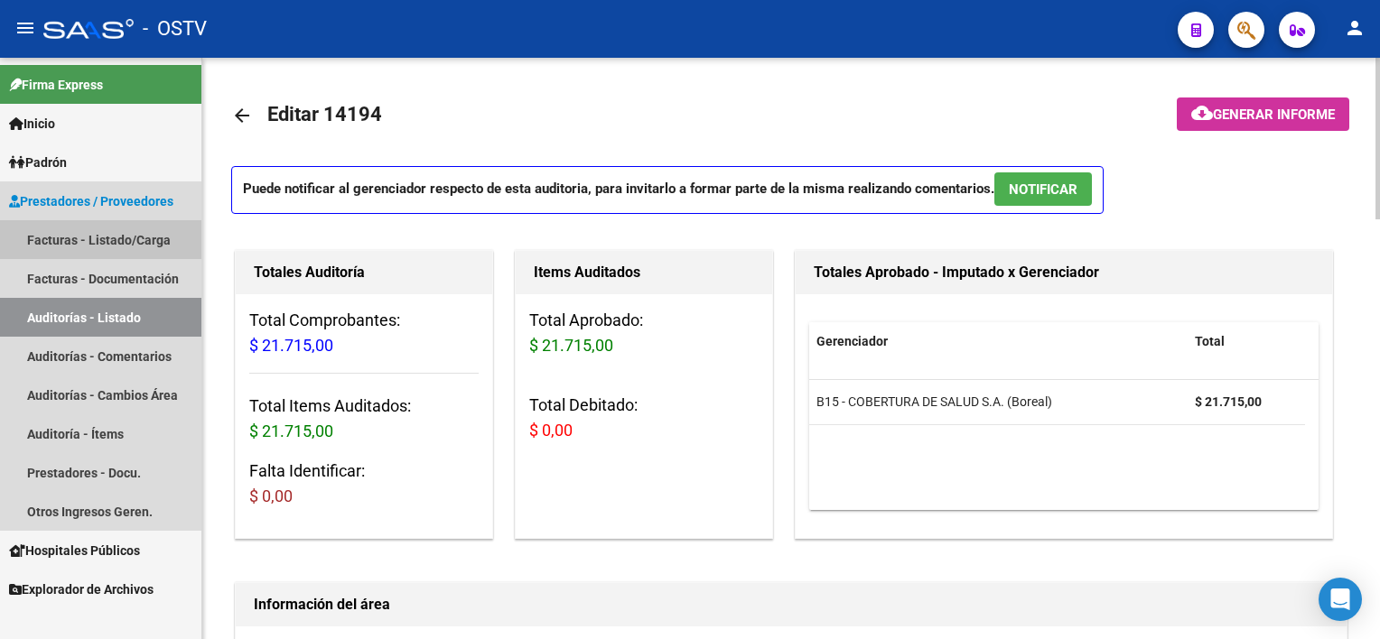
click at [57, 241] on link "Facturas - Listado/Carga" at bounding box center [100, 239] width 201 height 39
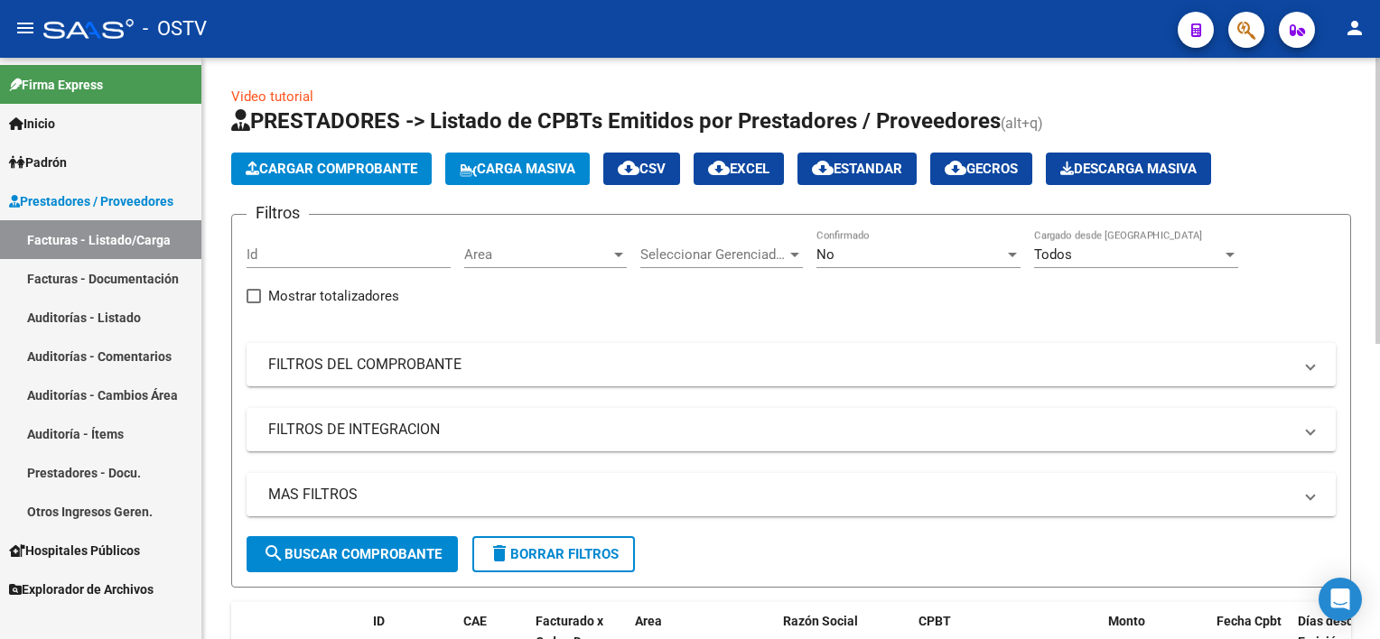
click at [907, 239] on div "No Confirmado" at bounding box center [918, 248] width 204 height 39
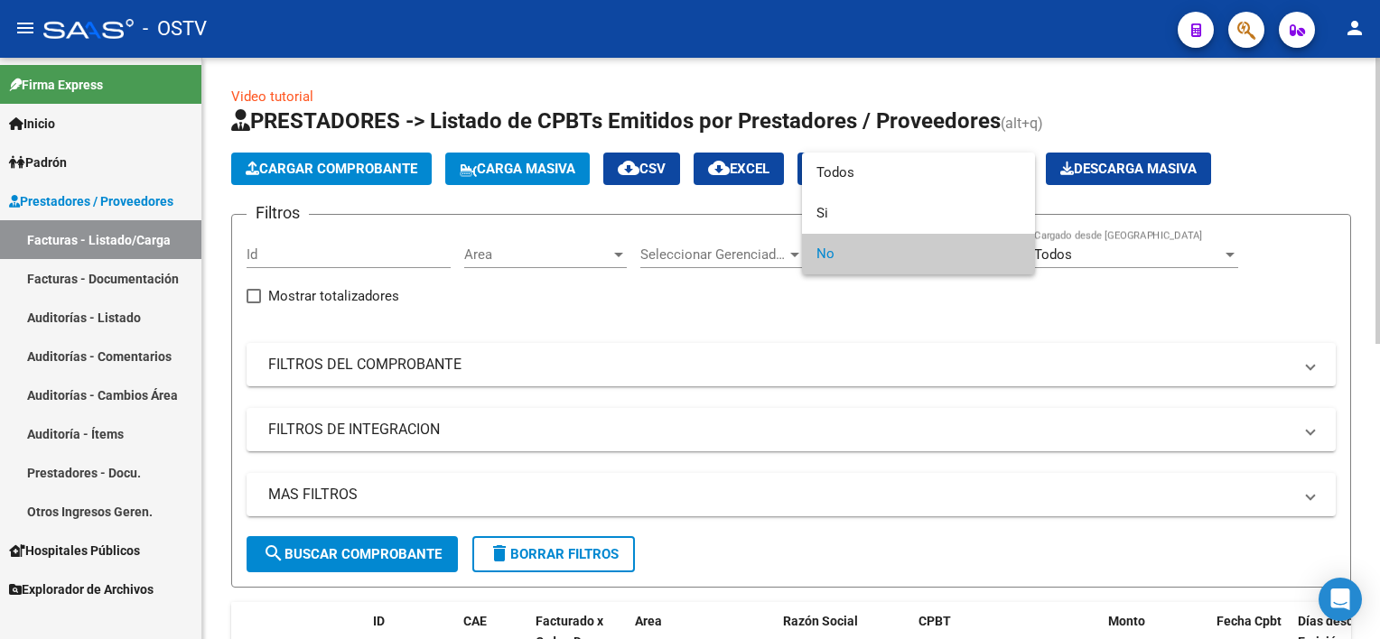
click at [906, 256] on span "No" at bounding box center [918, 254] width 204 height 41
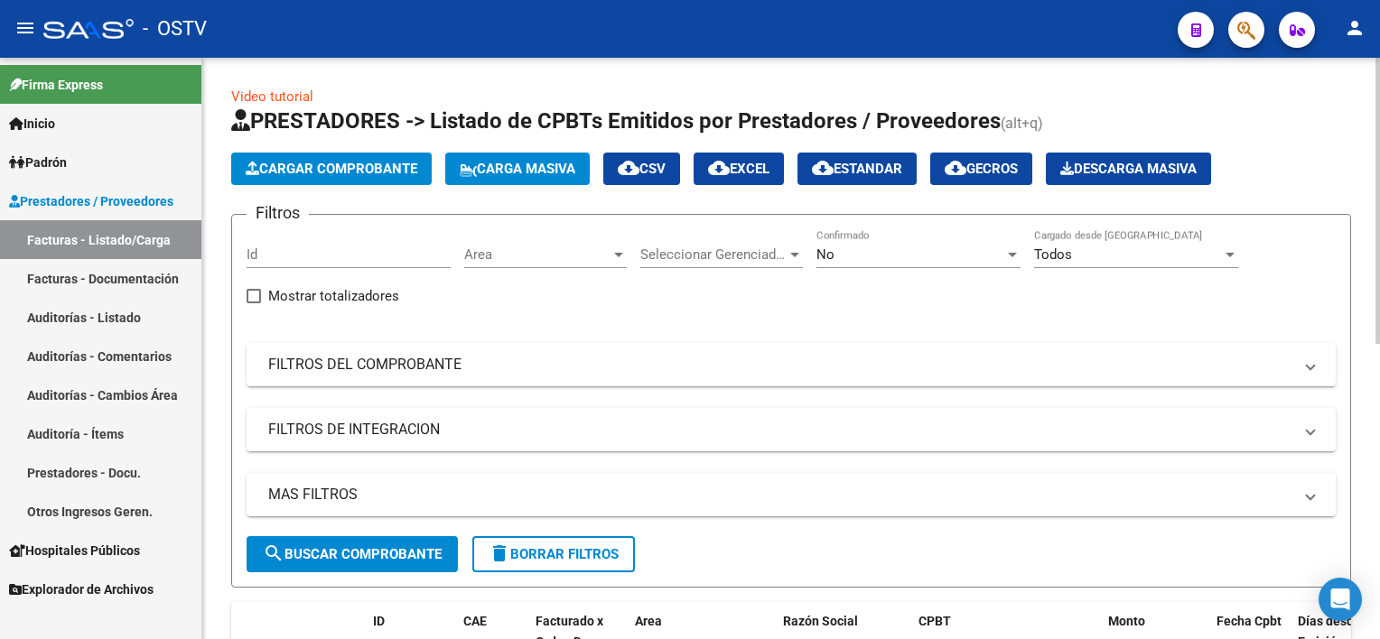
click at [878, 280] on div "No Confirmado" at bounding box center [918, 257] width 204 height 56
click at [878, 253] on div "No" at bounding box center [910, 255] width 188 height 16
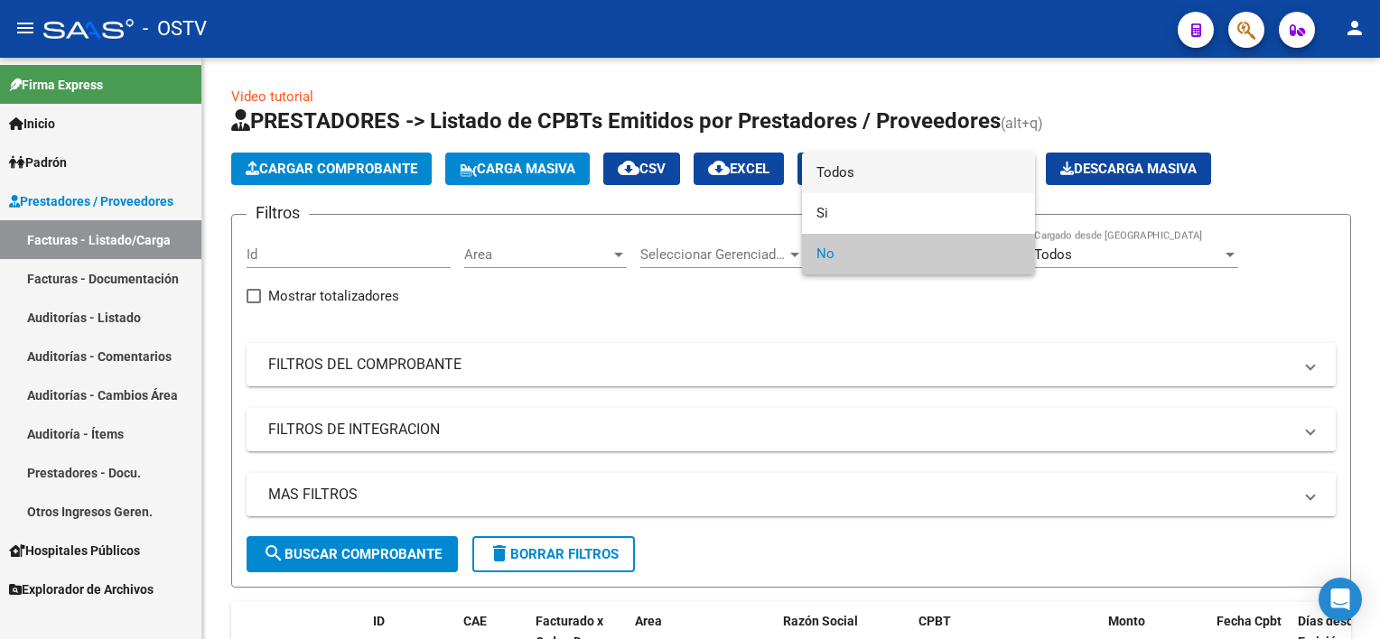
click at [863, 173] on span "Todos" at bounding box center [918, 173] width 204 height 41
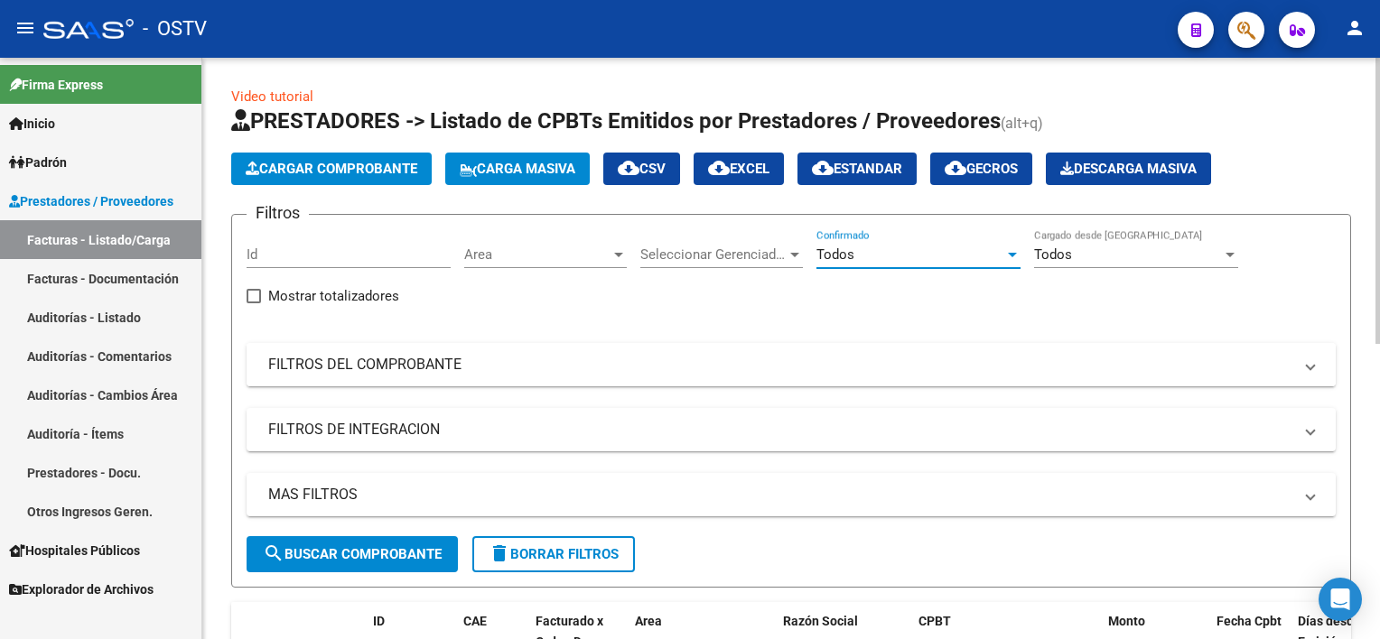
click at [459, 357] on mat-panel-title "FILTROS DEL COMPROBANTE" at bounding box center [780, 365] width 1024 height 20
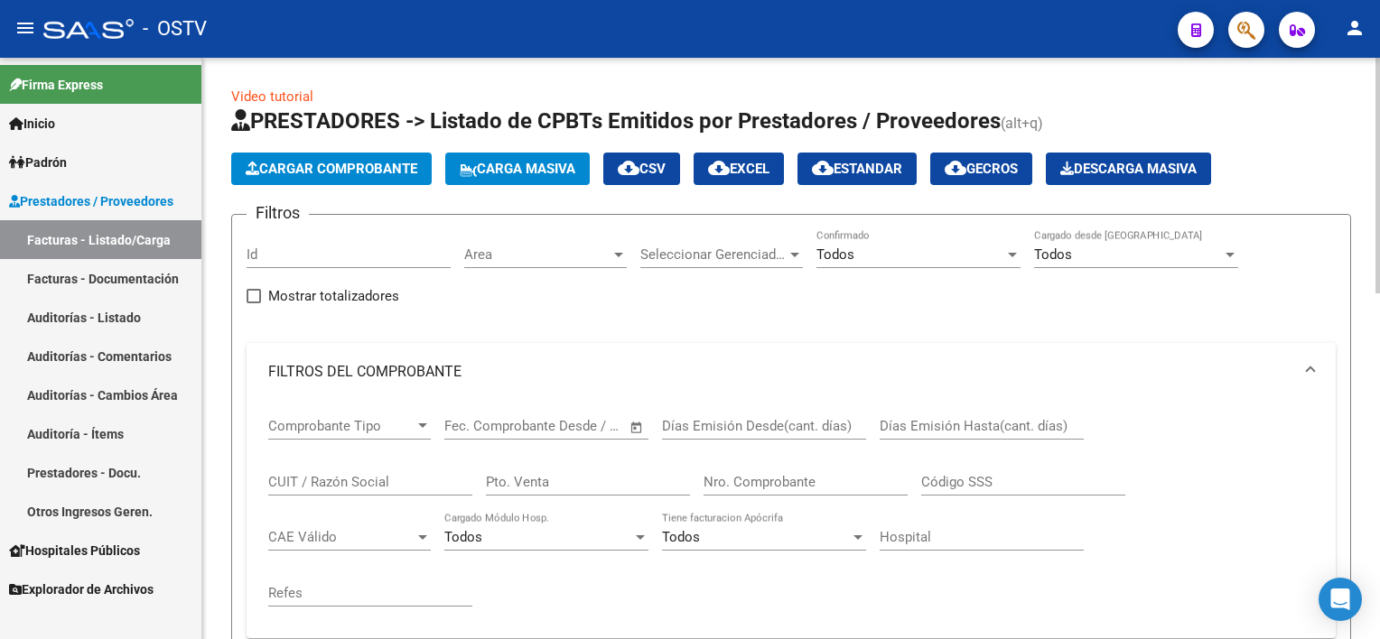
click at [805, 480] on input "Nro. Comprobante" at bounding box center [805, 482] width 204 height 16
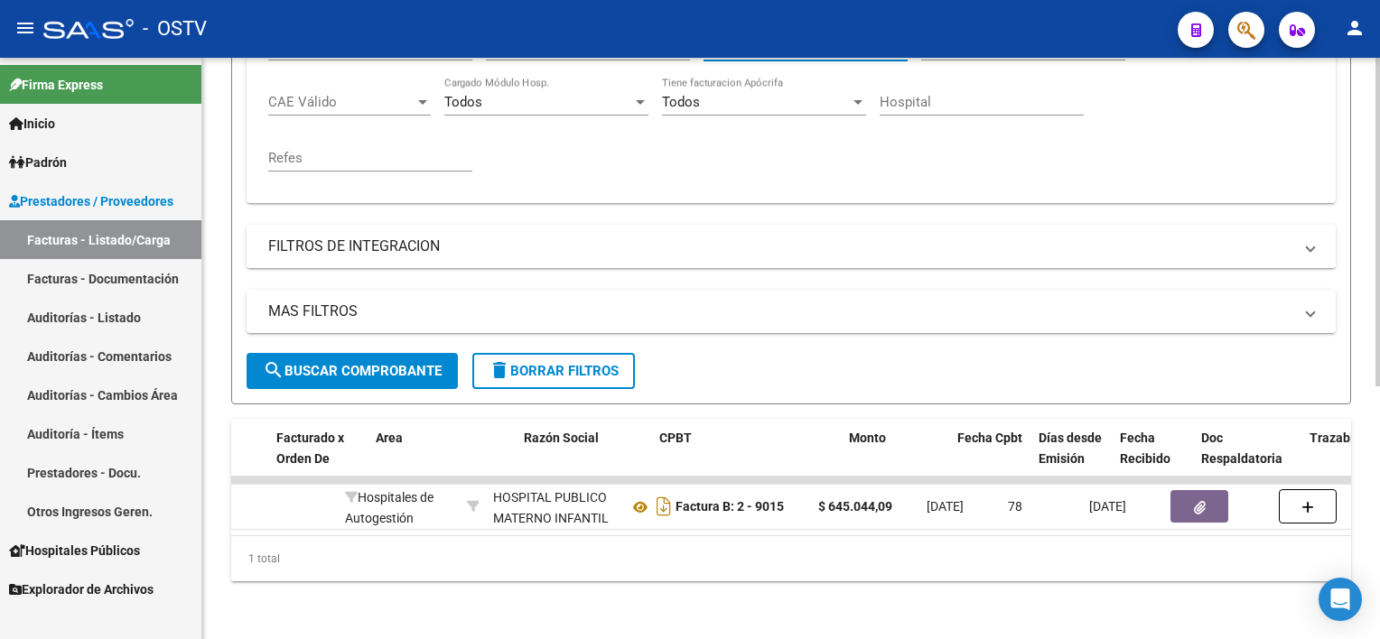
scroll to position [0, 259]
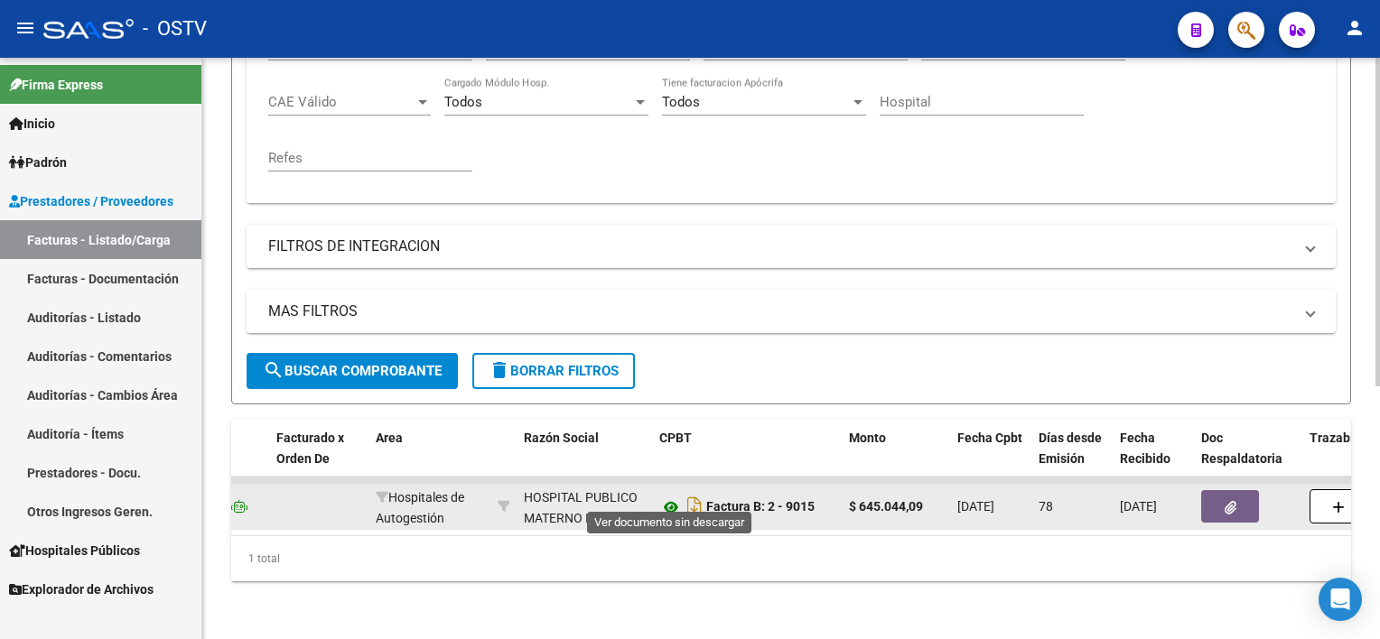
click at [670, 497] on icon at bounding box center [670, 508] width 23 height 22
click at [1249, 492] on button "button" at bounding box center [1230, 506] width 58 height 33
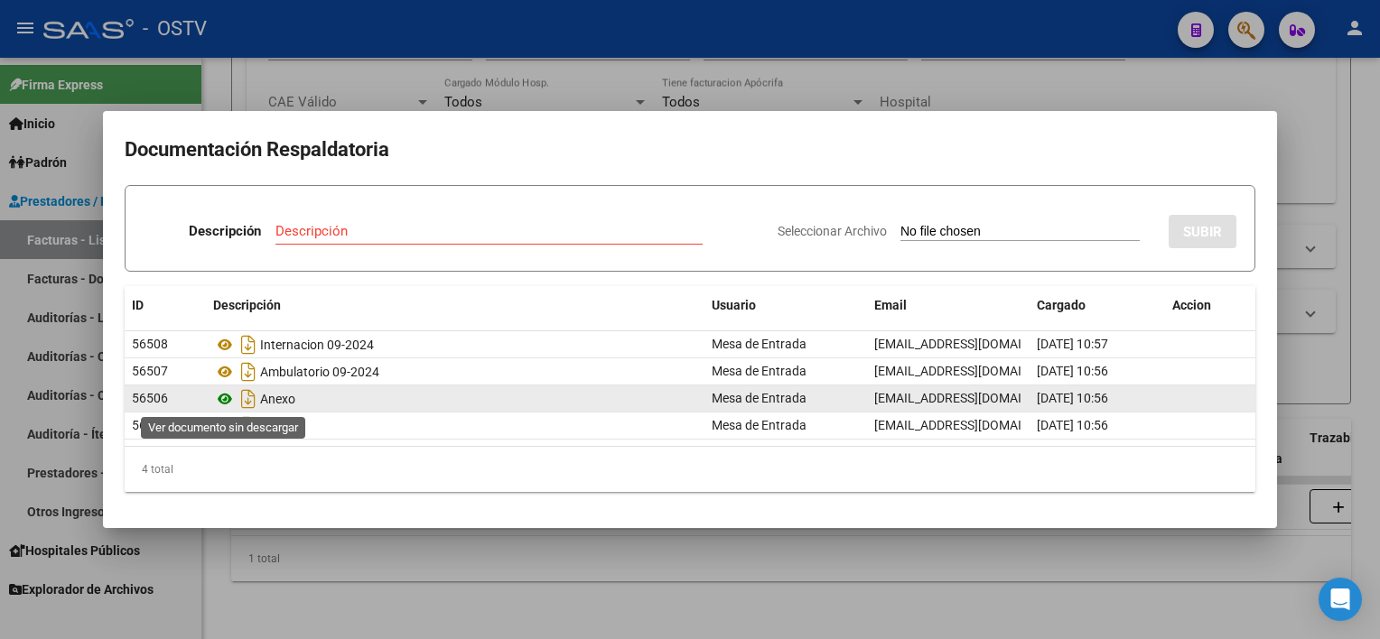
click at [225, 403] on icon at bounding box center [224, 399] width 23 height 22
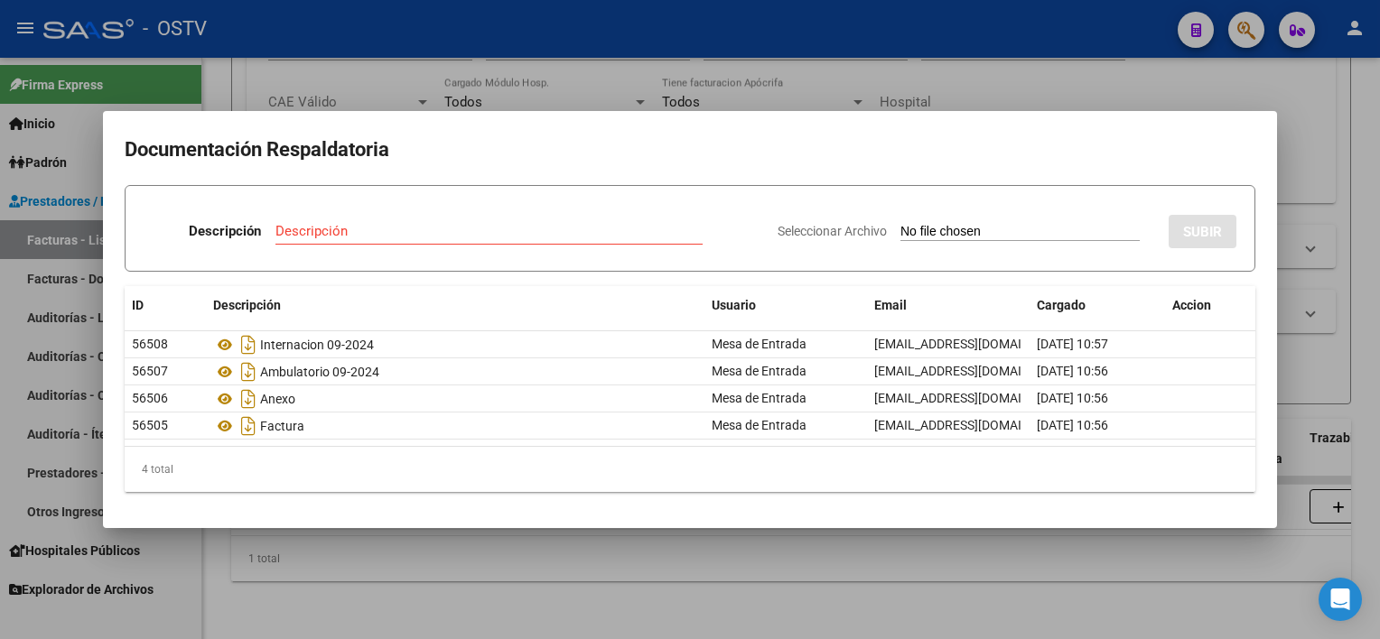
click at [637, 554] on div at bounding box center [690, 319] width 1380 height 639
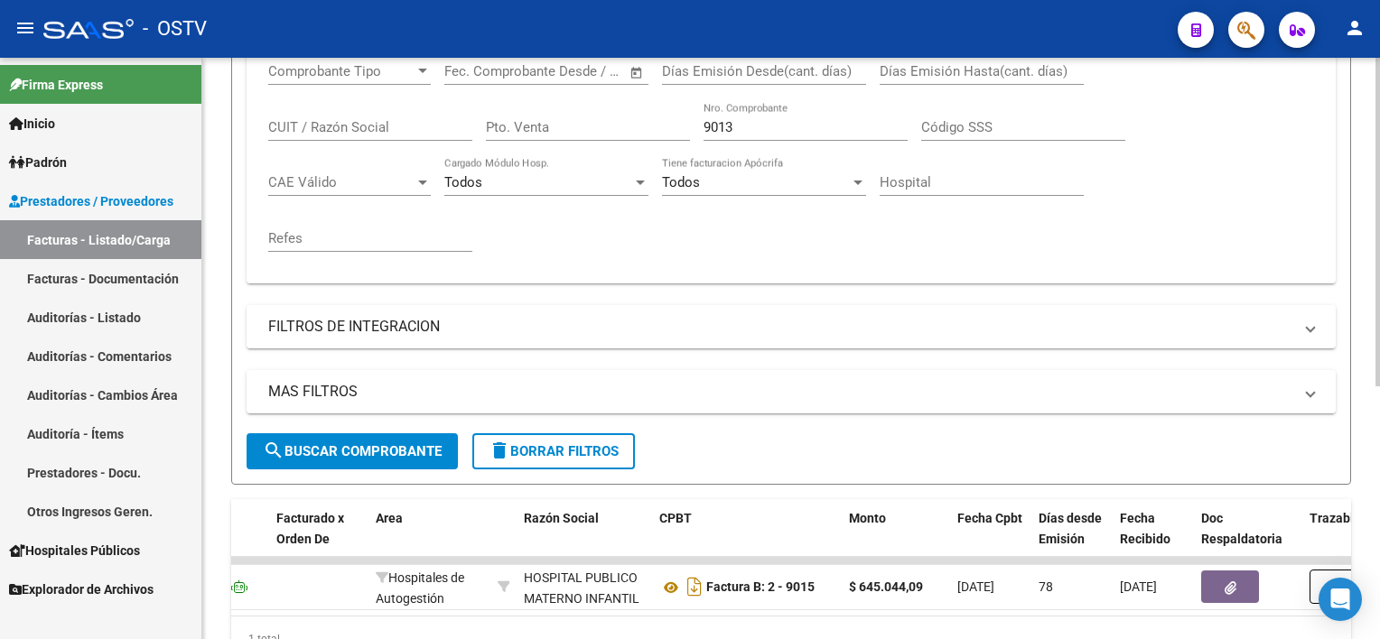
scroll to position [265, 0]
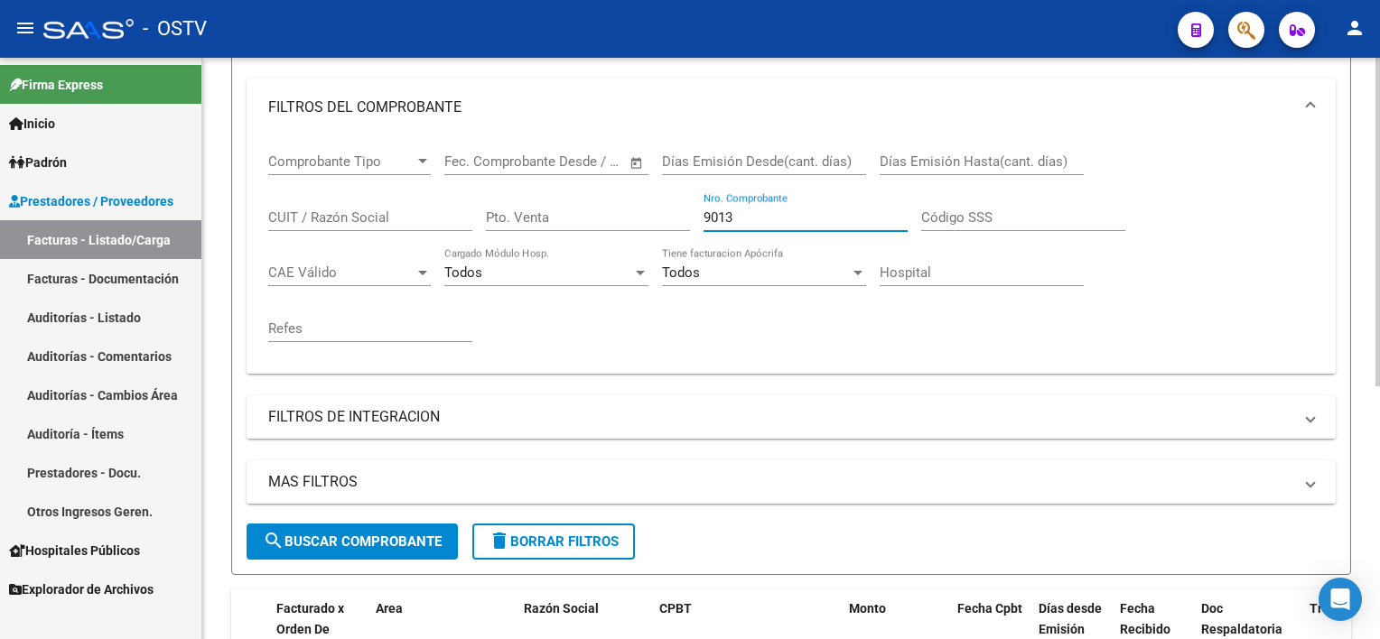
drag, startPoint x: 749, startPoint y: 219, endPoint x: 719, endPoint y: 212, distance: 30.7
click at [719, 212] on input "9013" at bounding box center [805, 217] width 204 height 16
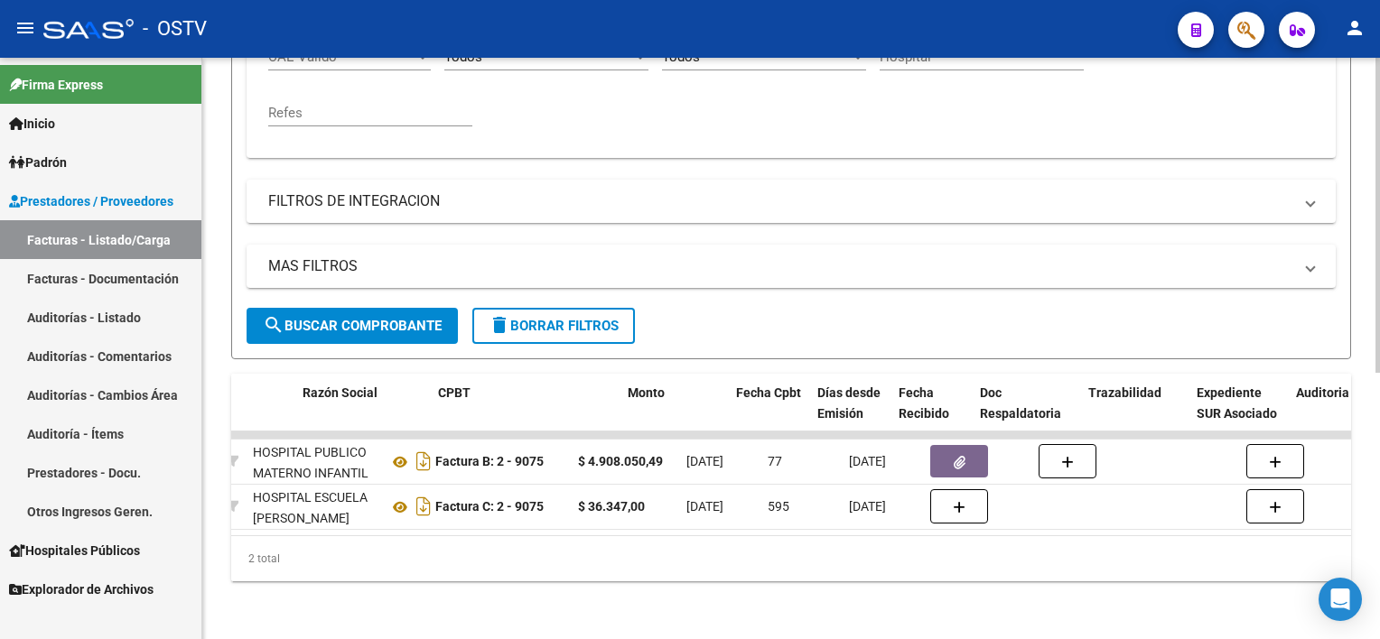
scroll to position [0, 470]
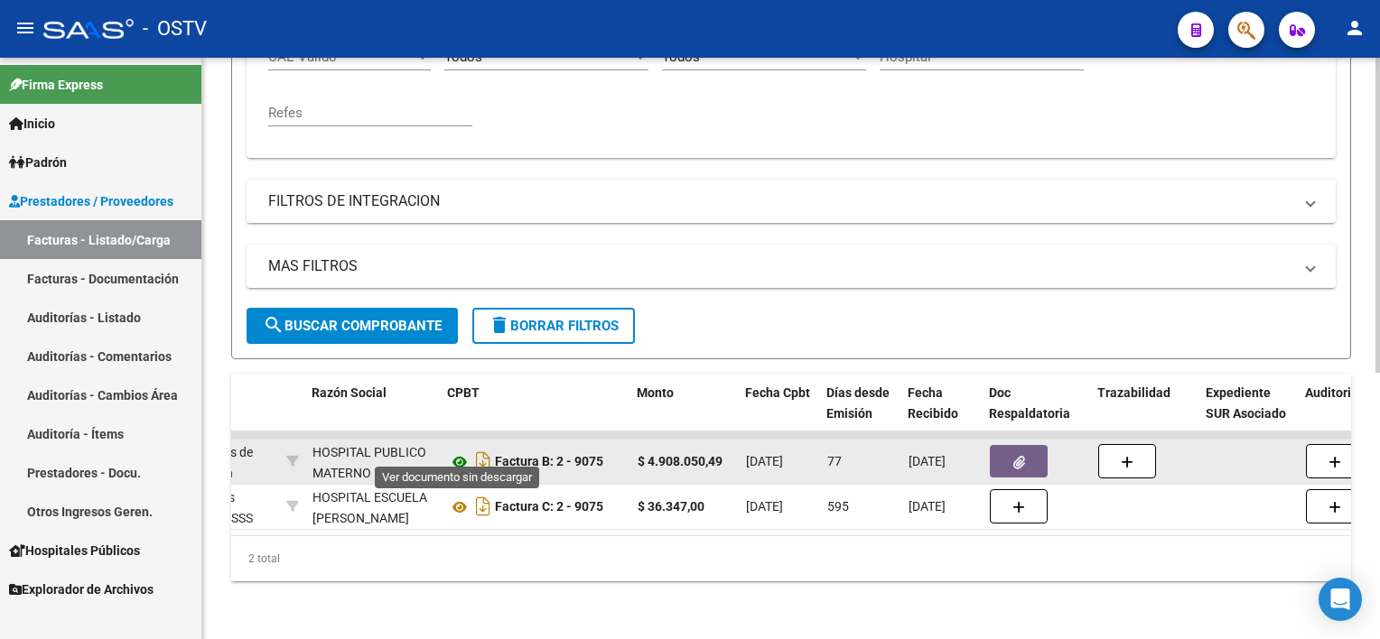
type input "9075"
click at [457, 451] on icon at bounding box center [459, 462] width 23 height 22
click at [1017, 456] on icon "button" at bounding box center [1019, 463] width 12 height 14
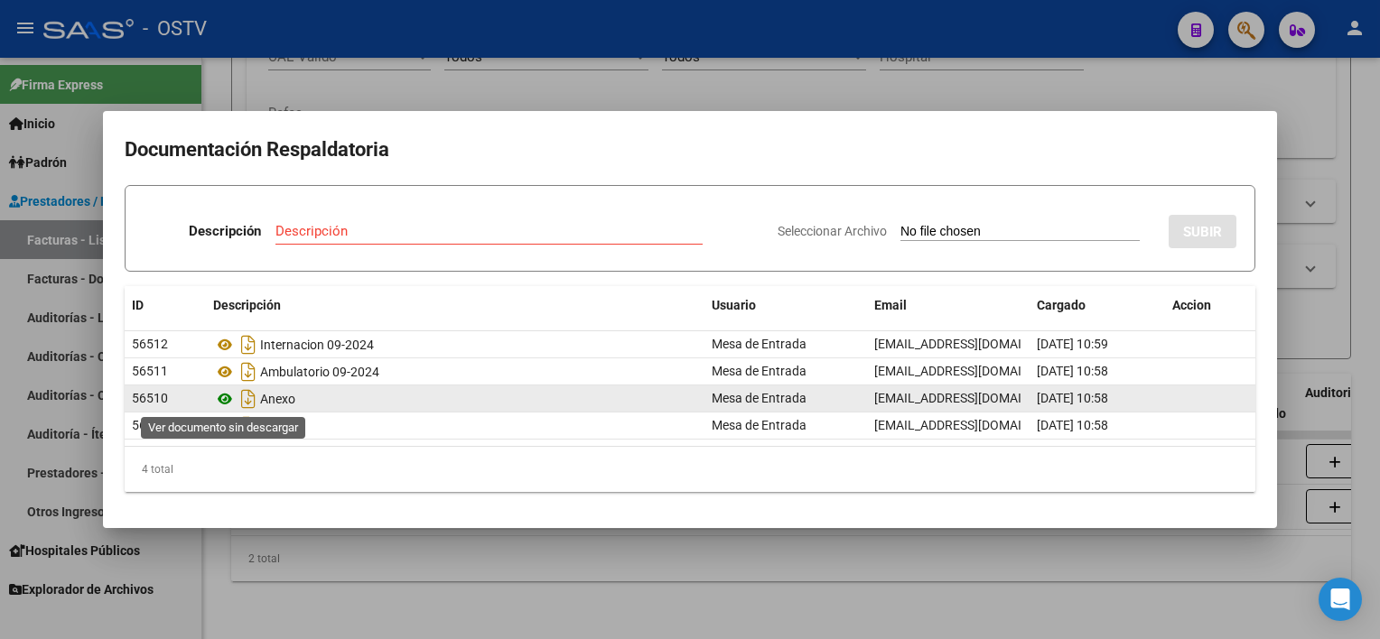
click at [227, 397] on icon at bounding box center [224, 399] width 23 height 22
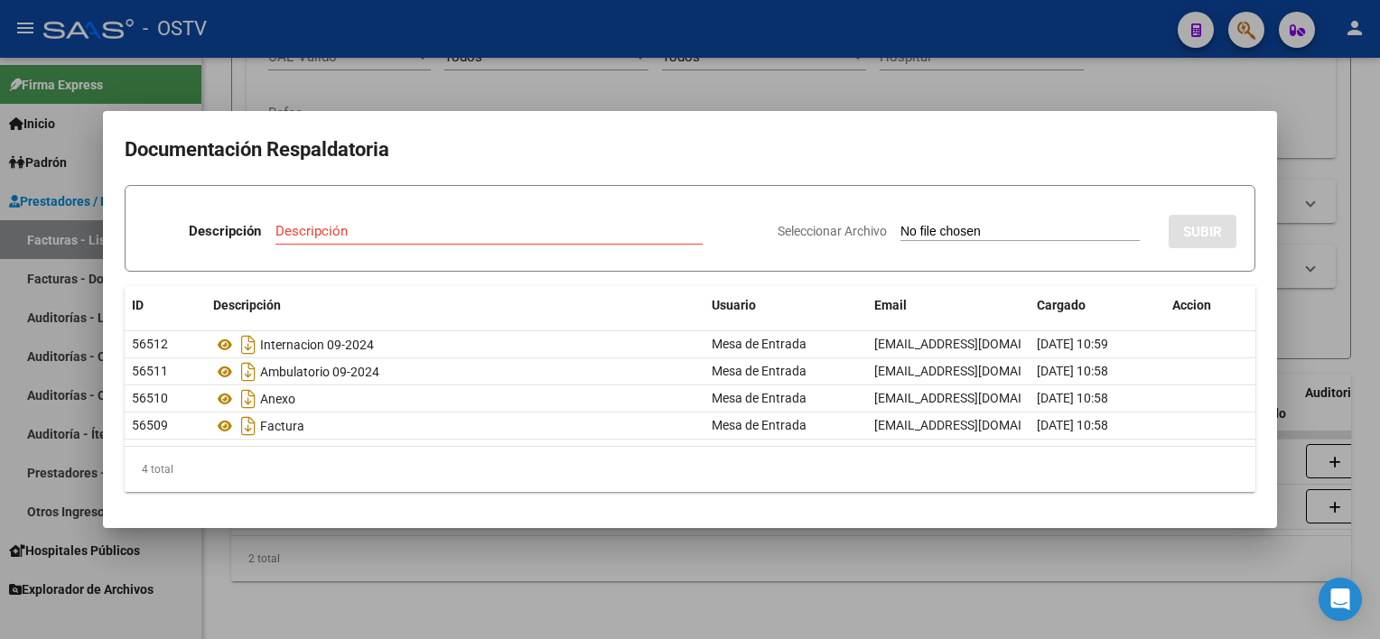
click at [638, 582] on div at bounding box center [690, 319] width 1380 height 639
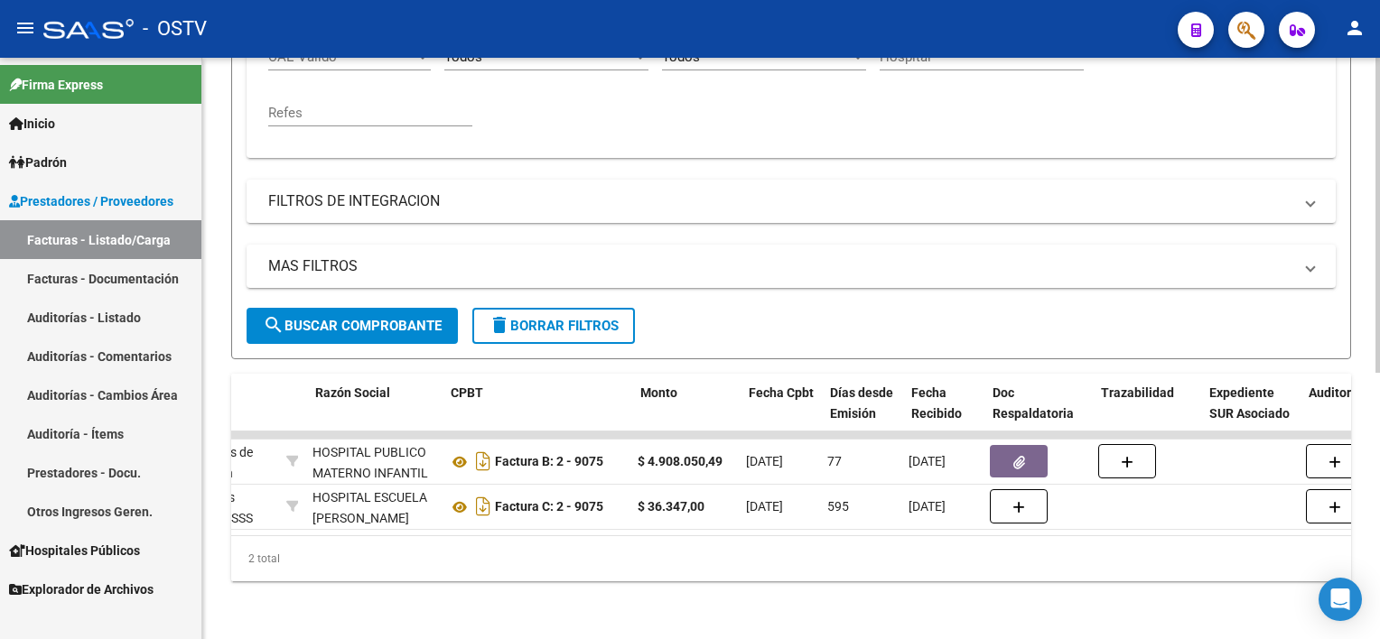
scroll to position [0, 0]
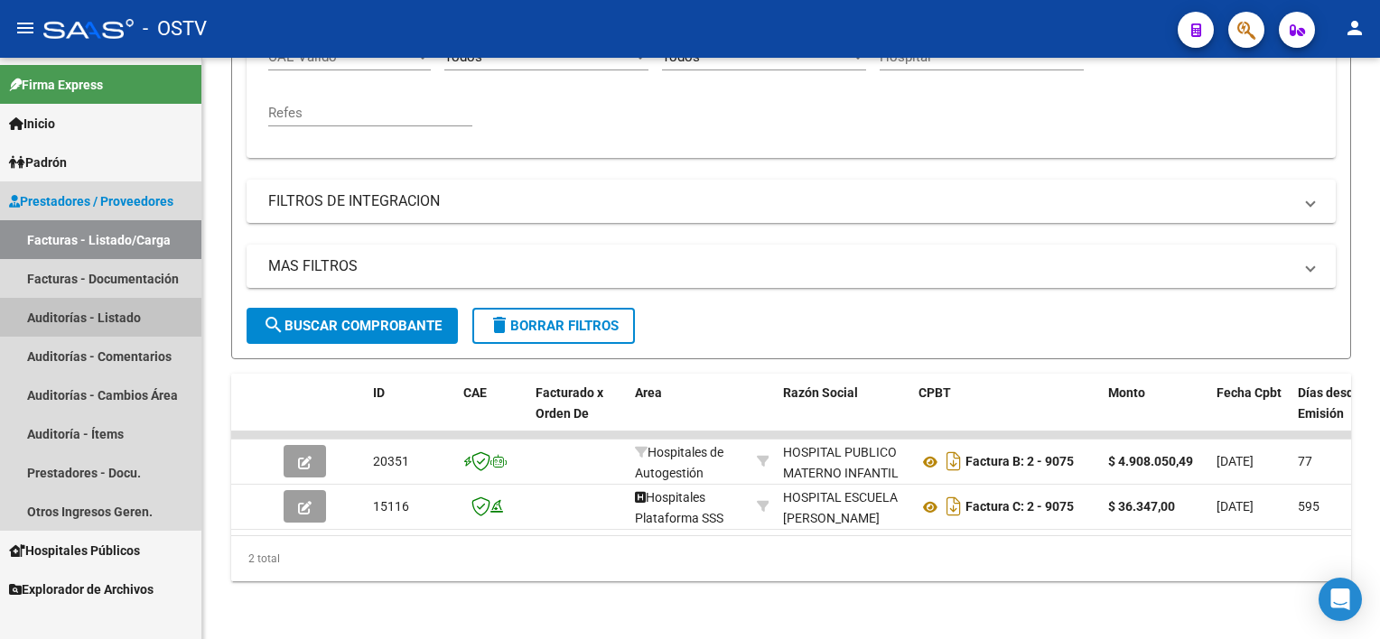
click at [68, 316] on link "Auditorías - Listado" at bounding box center [100, 317] width 201 height 39
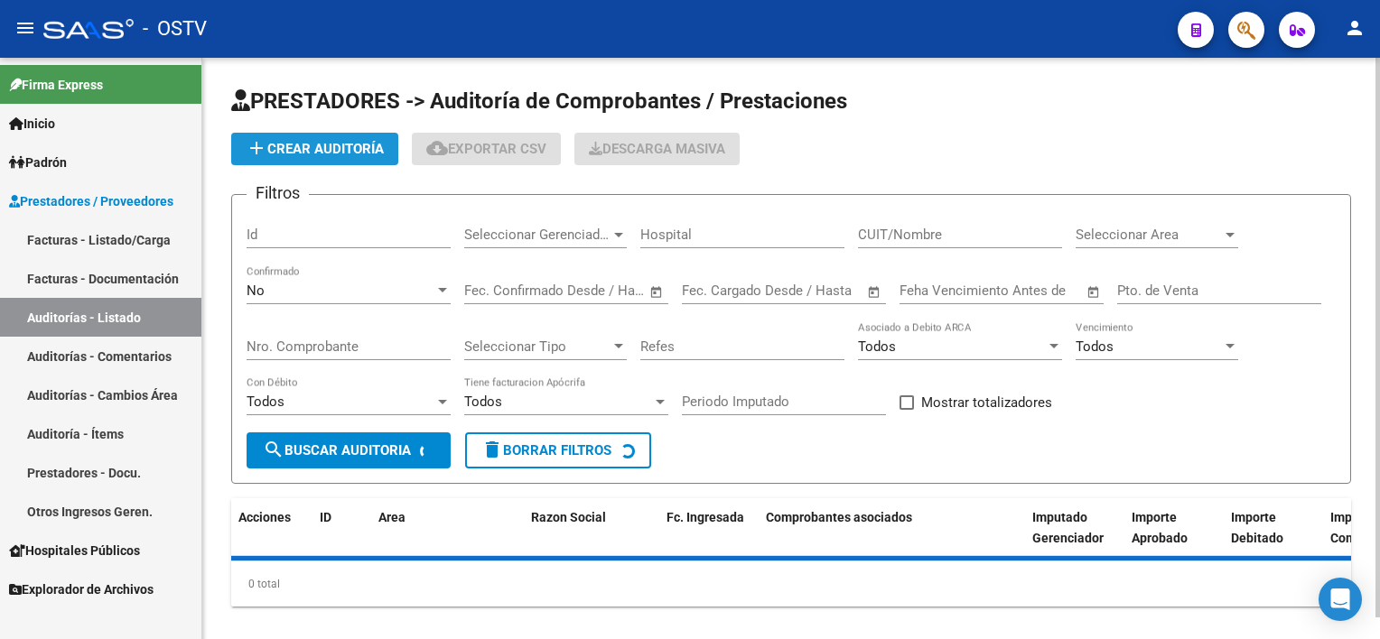
click at [358, 134] on button "add Crear Auditoría" at bounding box center [314, 149] width 167 height 33
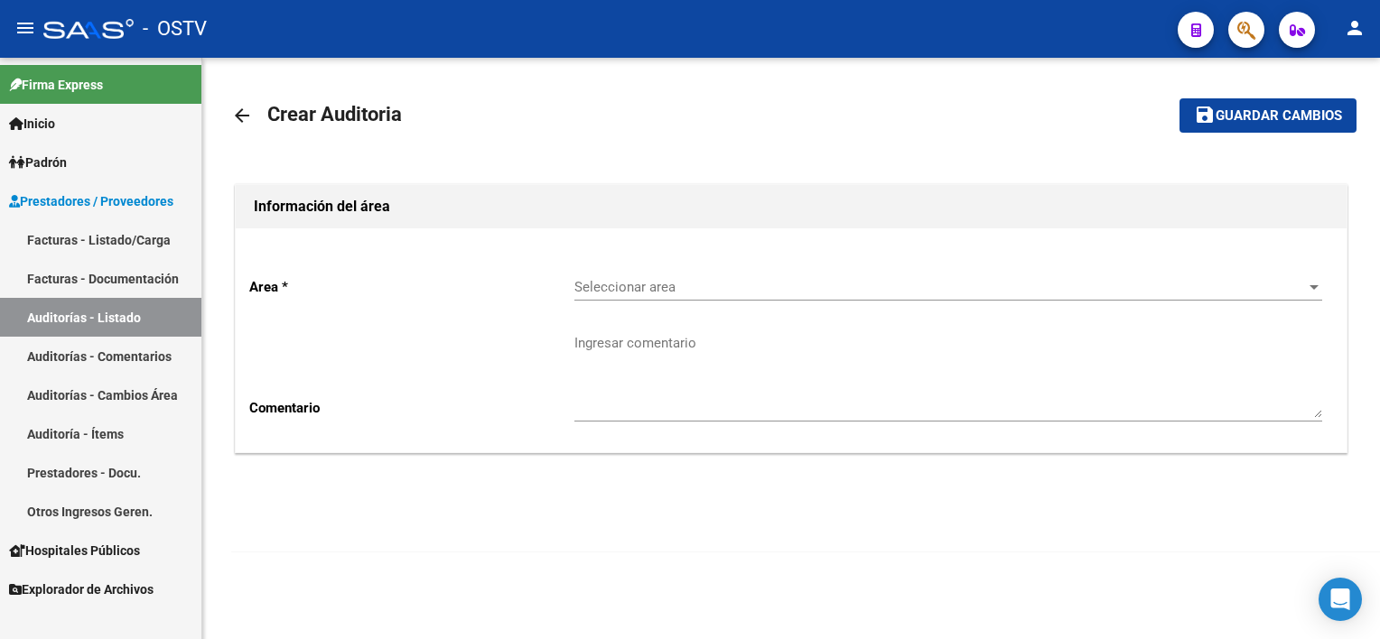
click at [701, 281] on span "Seleccionar area" at bounding box center [939, 287] width 731 height 16
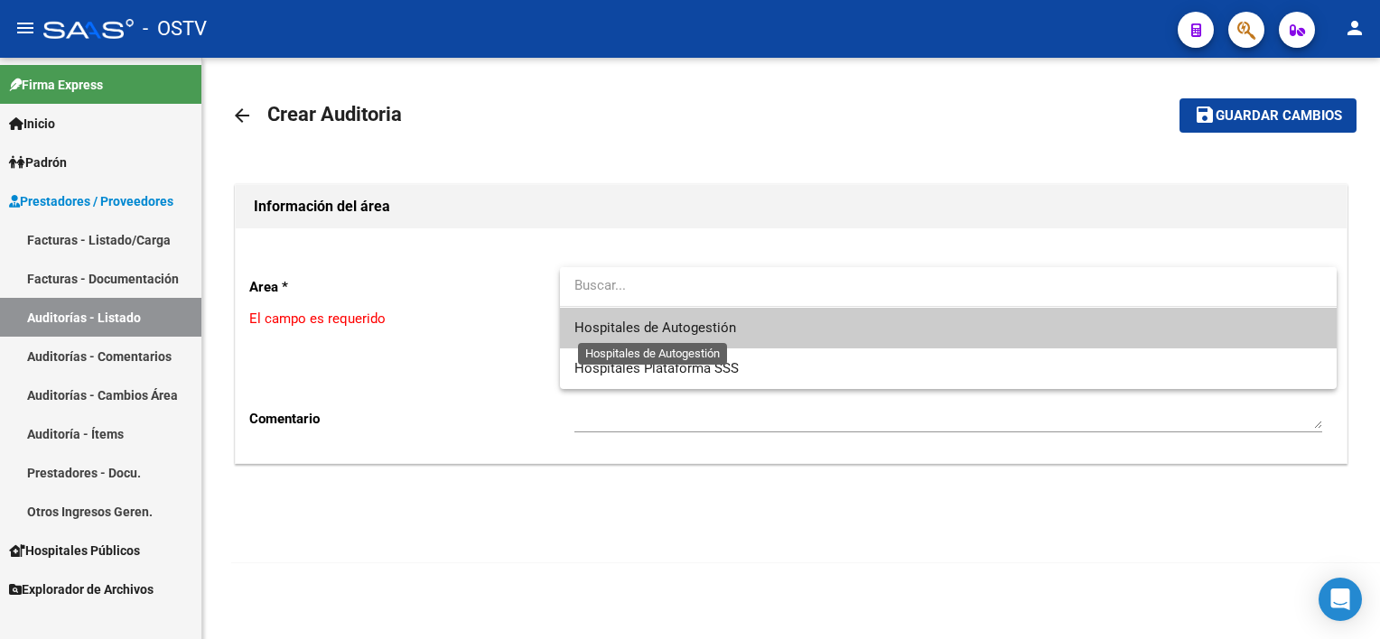
click at [684, 327] on span "Hospitales de Autogestión" at bounding box center [655, 328] width 162 height 16
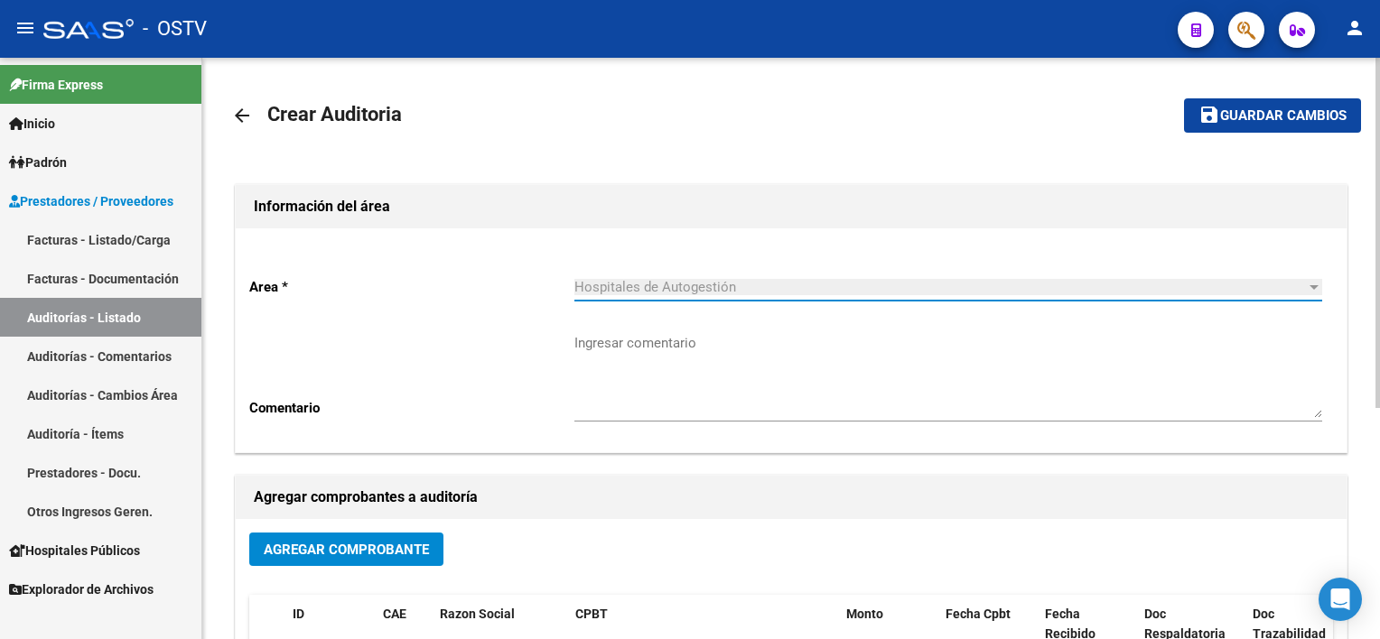
click at [368, 555] on span "Agregar Comprobante" at bounding box center [346, 550] width 165 height 16
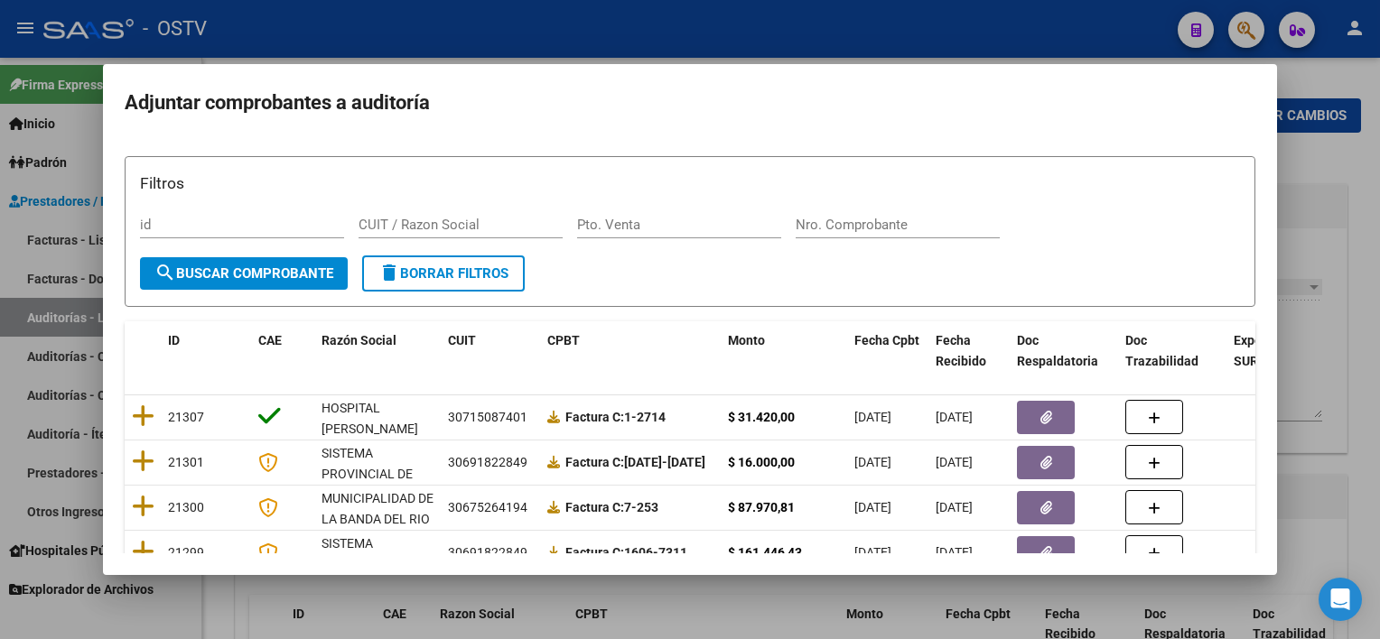
click at [928, 233] on div "Nro. Comprobante" at bounding box center [898, 224] width 204 height 27
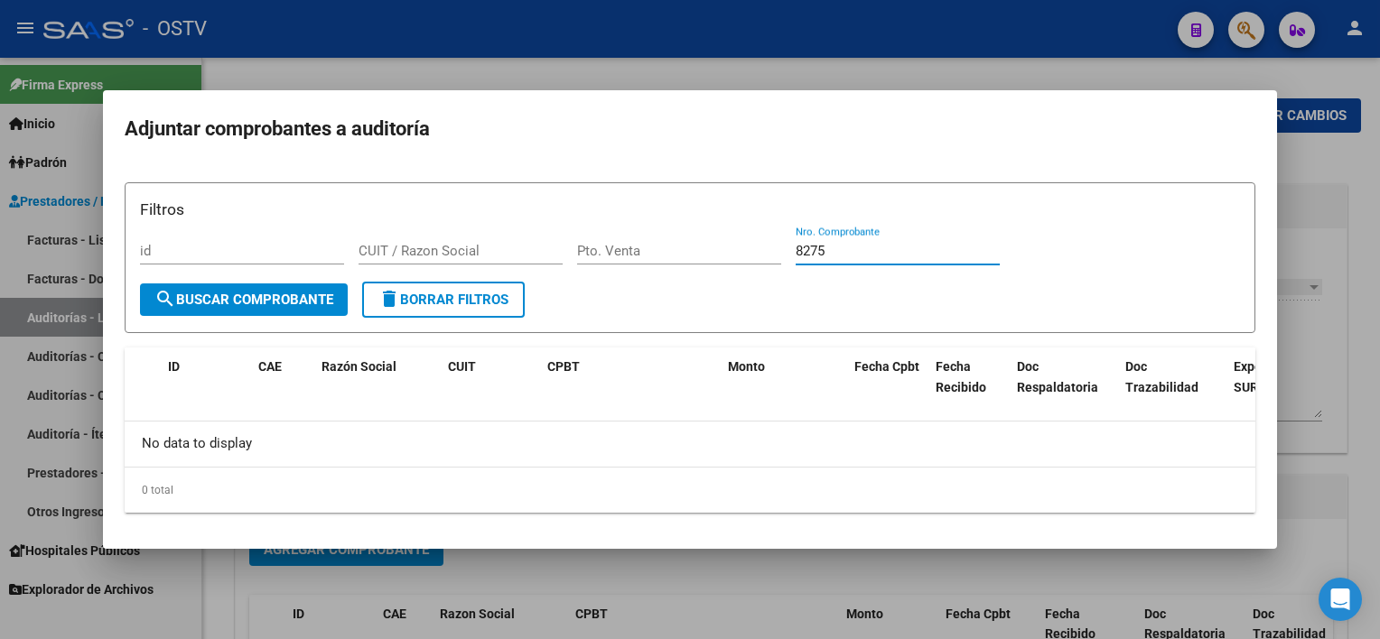
type input "8275"
click at [777, 607] on div at bounding box center [690, 319] width 1380 height 639
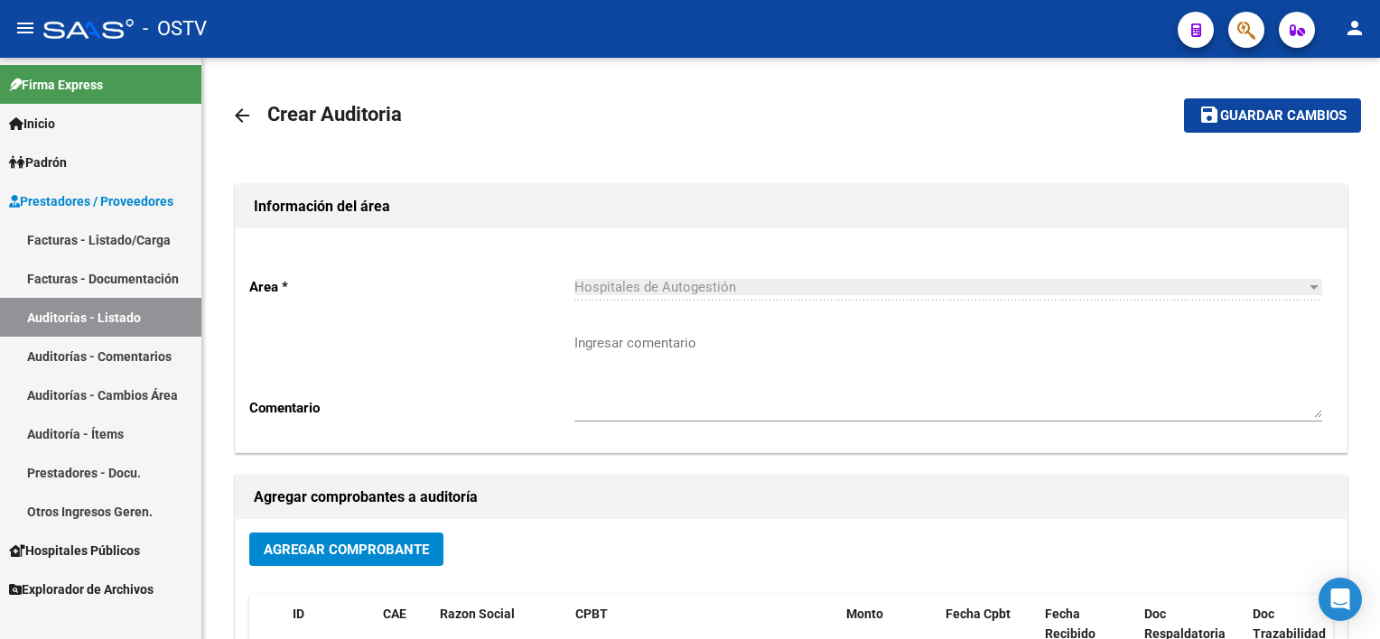
click at [113, 237] on link "Facturas - Listado/Carga" at bounding box center [100, 239] width 201 height 39
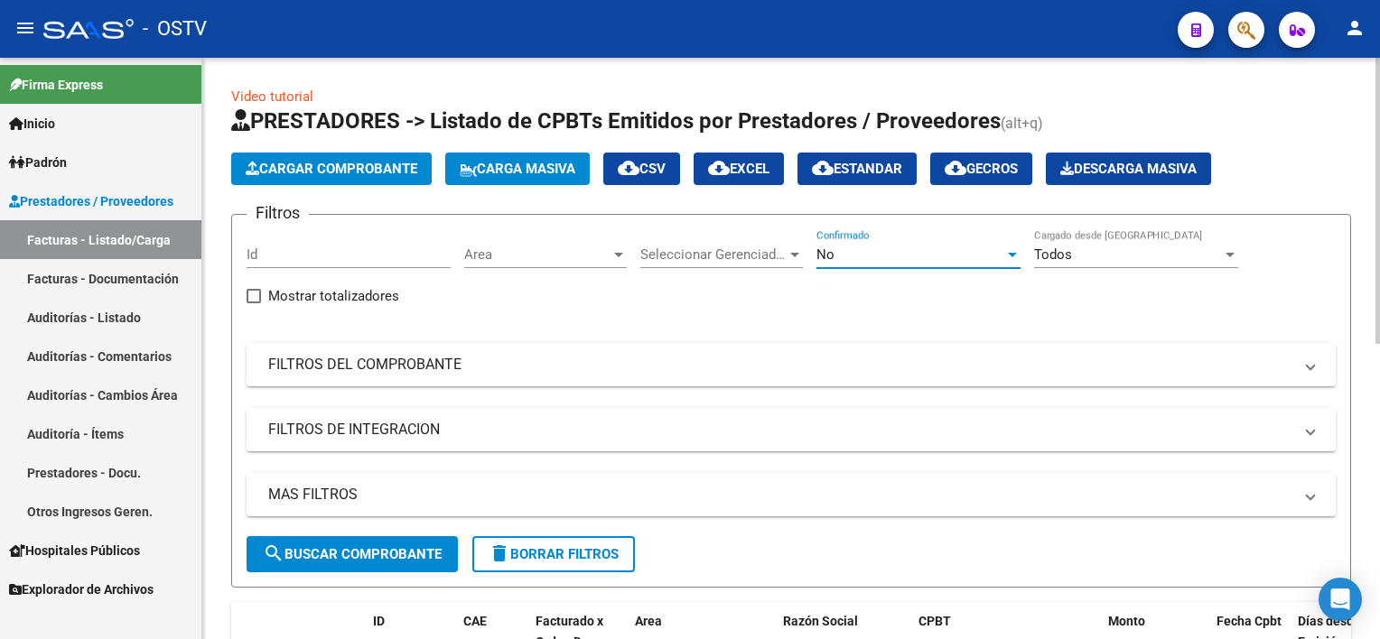
click at [865, 256] on div "No" at bounding box center [910, 255] width 188 height 16
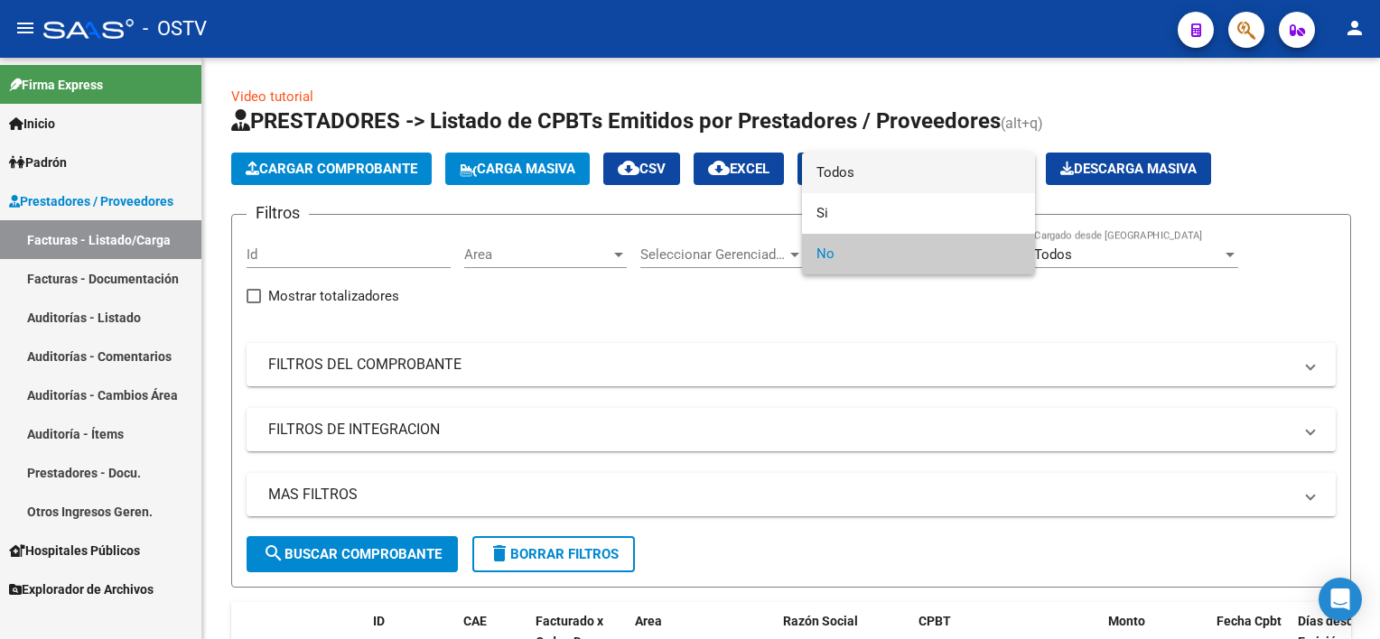
click at [853, 167] on span "Todos" at bounding box center [918, 173] width 204 height 41
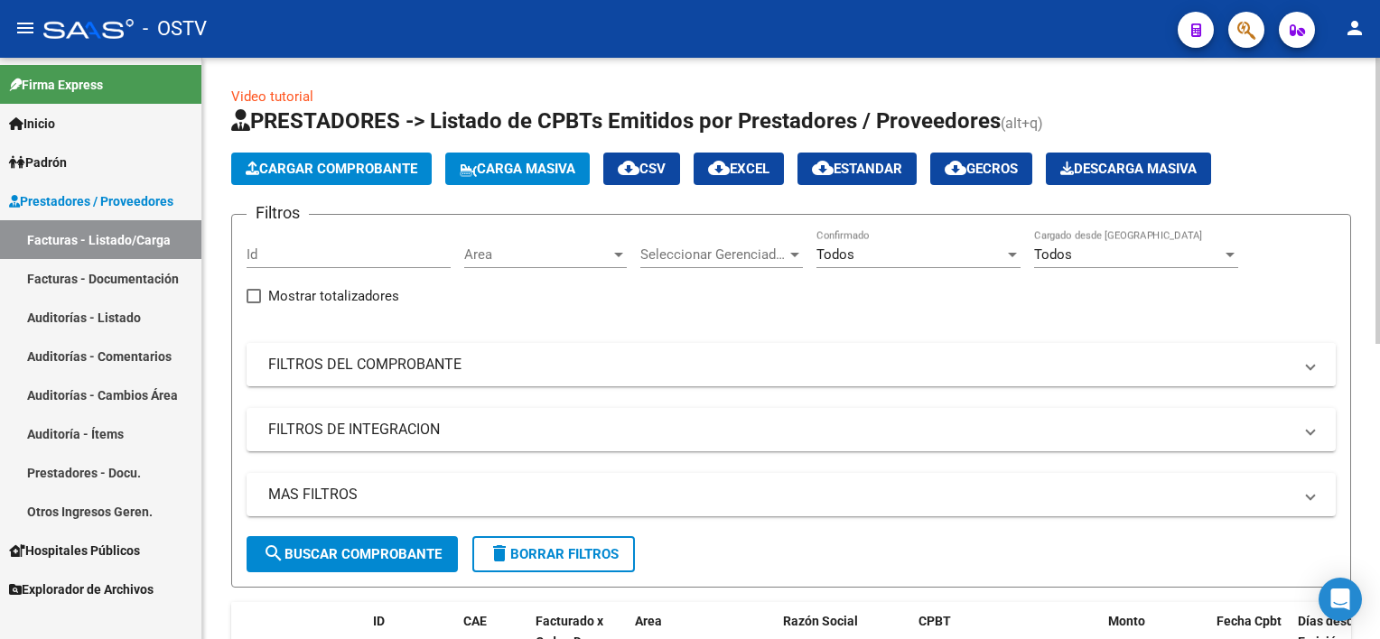
click at [491, 368] on mat-panel-title "FILTROS DEL COMPROBANTE" at bounding box center [780, 365] width 1024 height 20
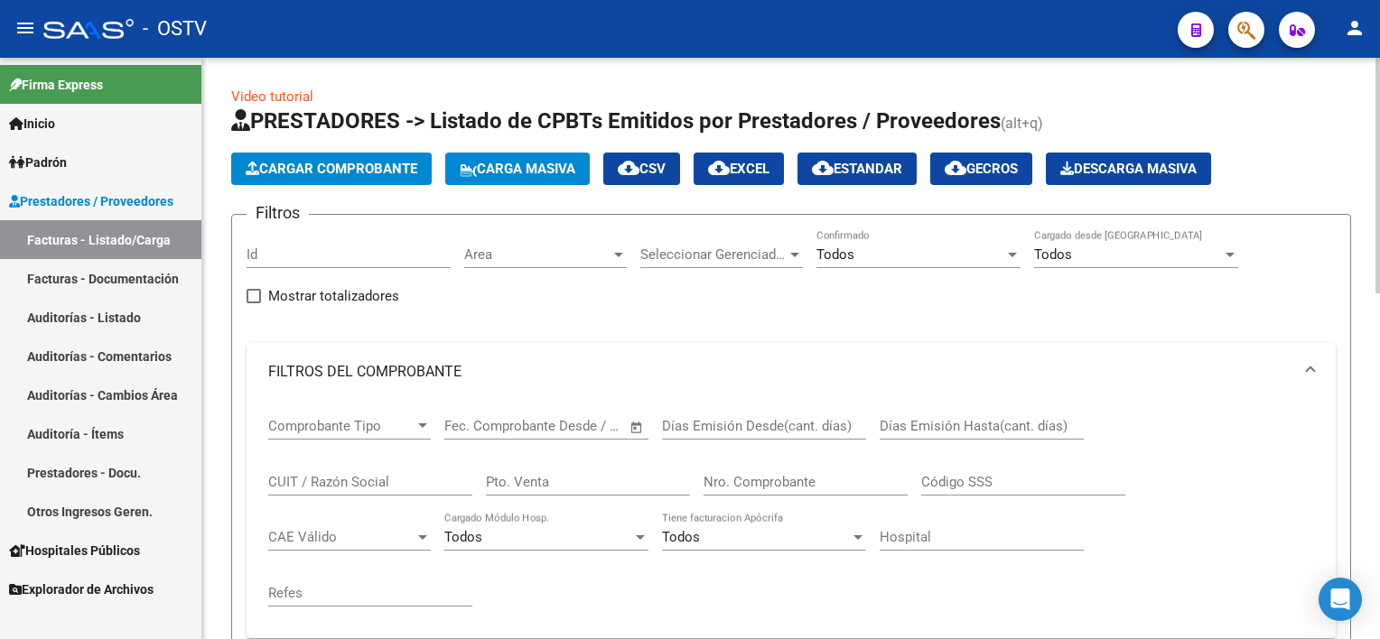
click at [816, 485] on input "Nro. Comprobante" at bounding box center [805, 482] width 204 height 16
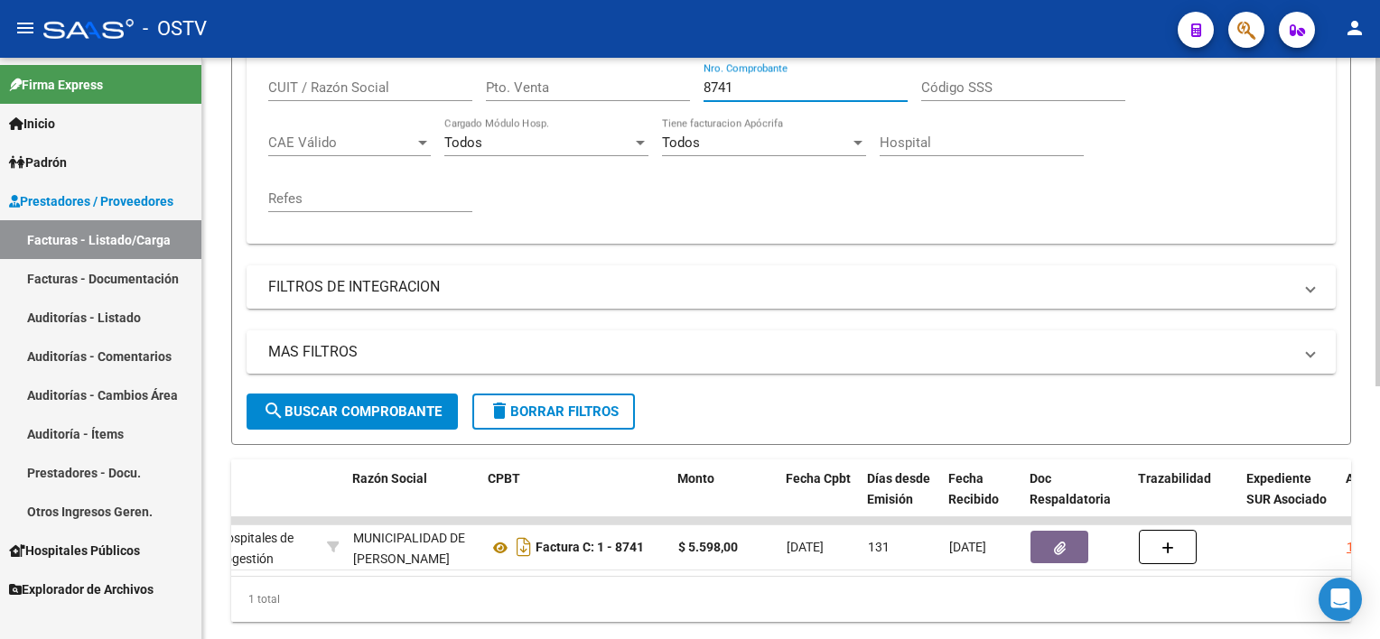
scroll to position [355, 0]
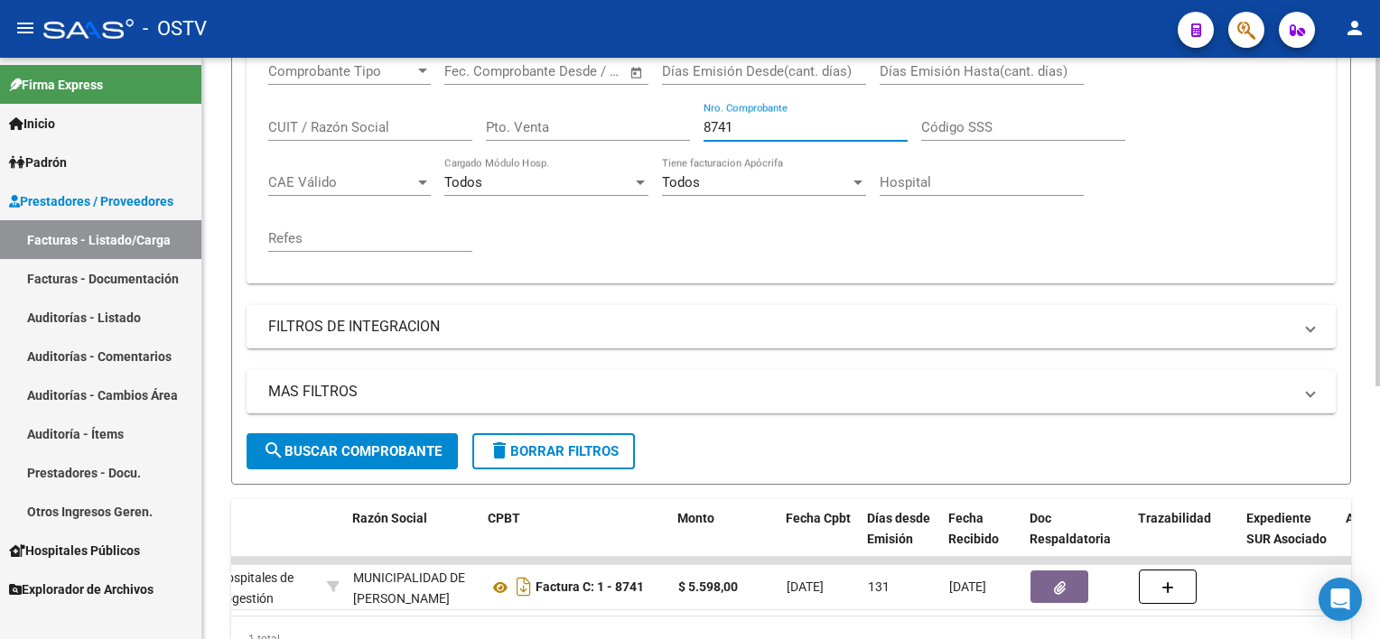
drag, startPoint x: 762, startPoint y: 121, endPoint x: 598, endPoint y: 120, distance: 164.3
click at [598, 120] on div "Comprobante Tipo Comprobante Tipo Fecha inicio – Fecha fin Fec. Comprobante Des…" at bounding box center [791, 157] width 1046 height 223
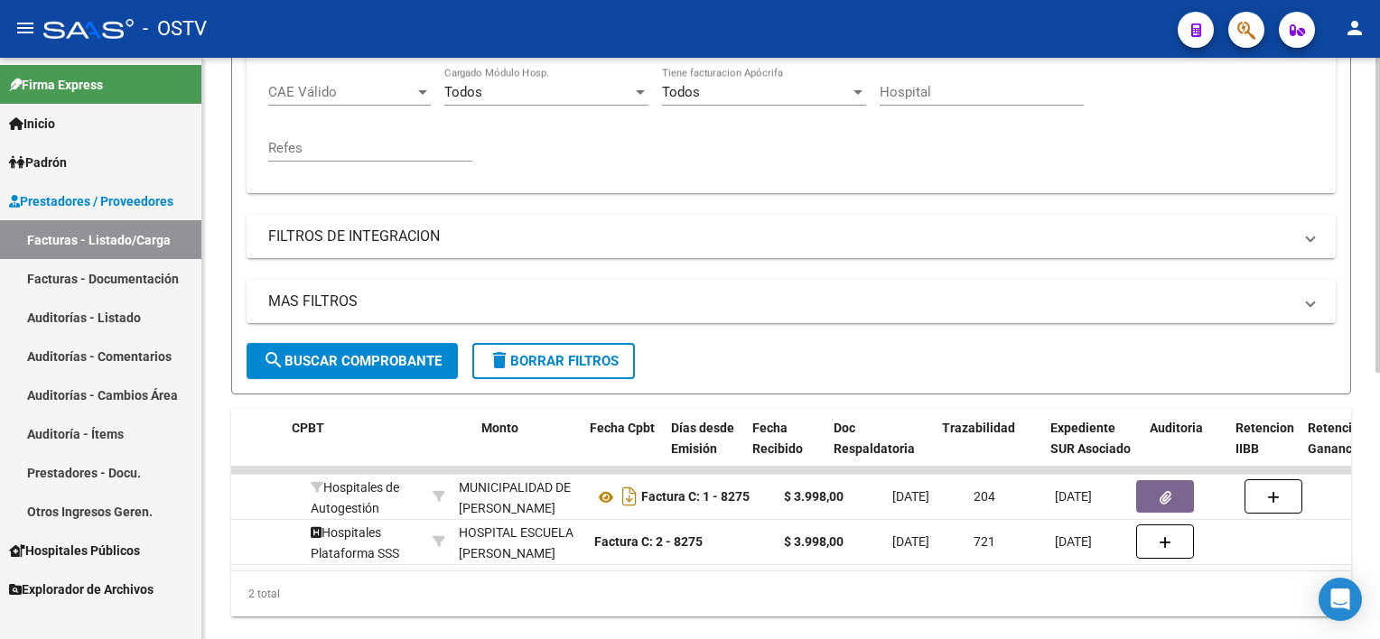
scroll to position [0, 646]
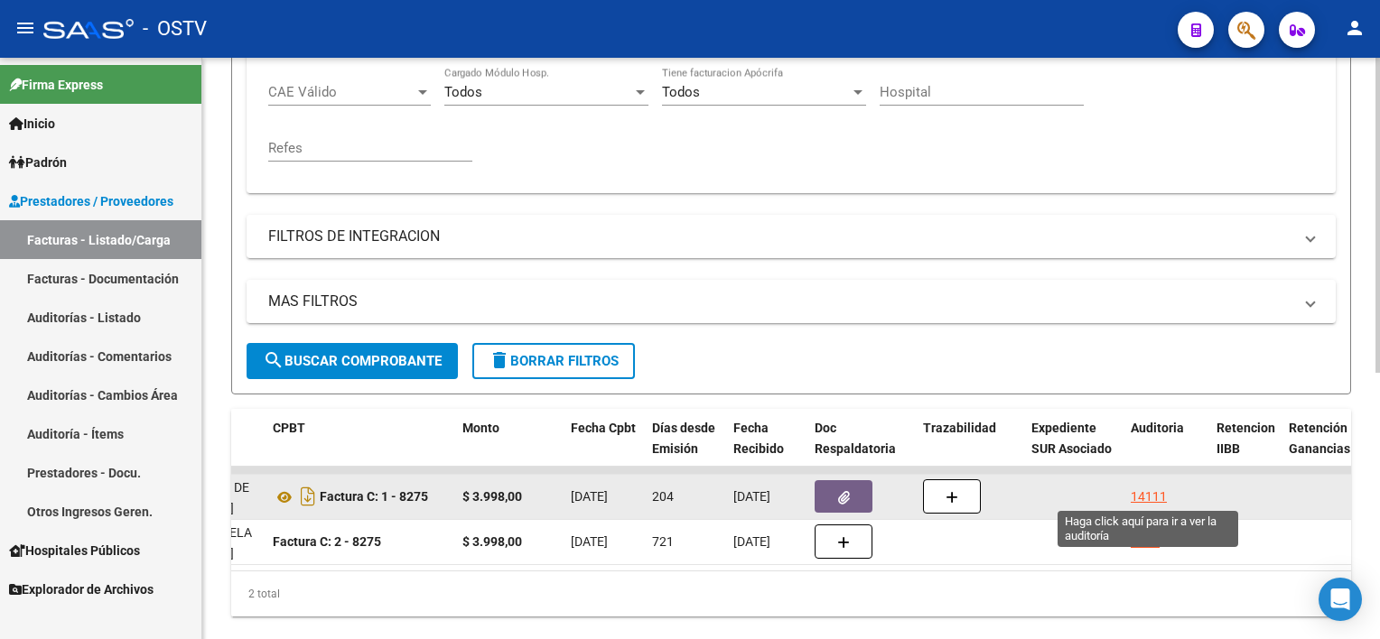
type input "8275"
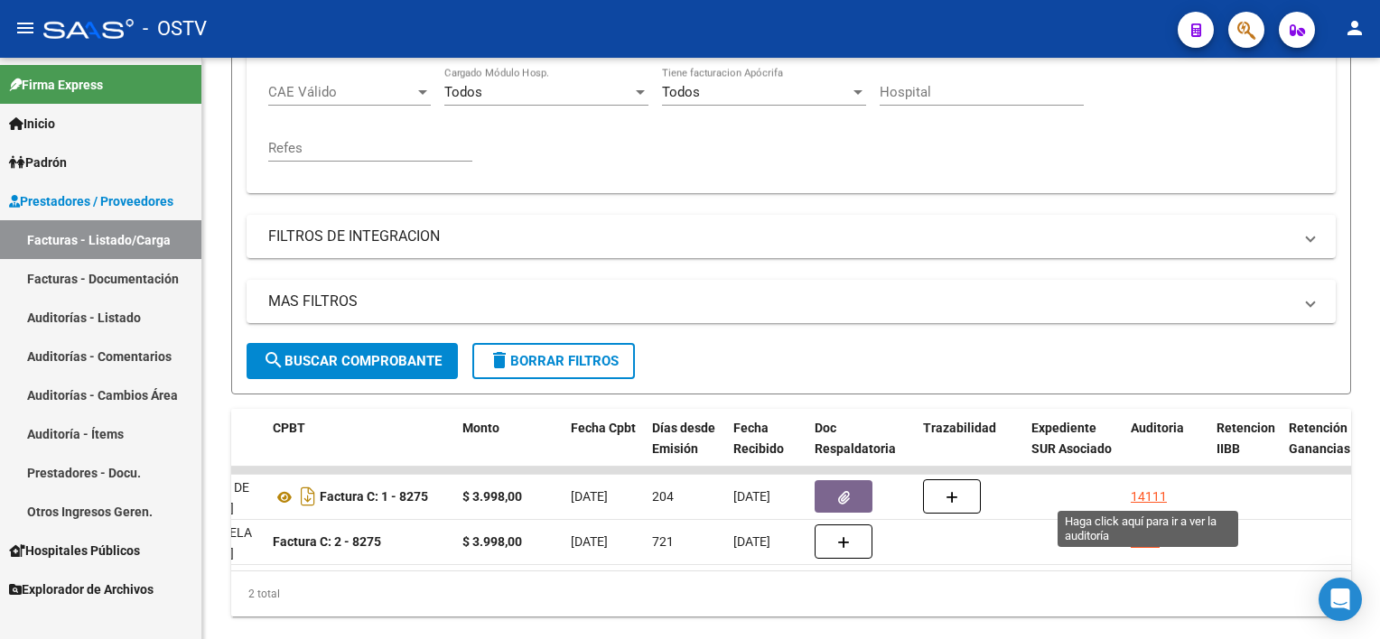
click at [1143, 491] on div "14111" at bounding box center [1149, 497] width 36 height 21
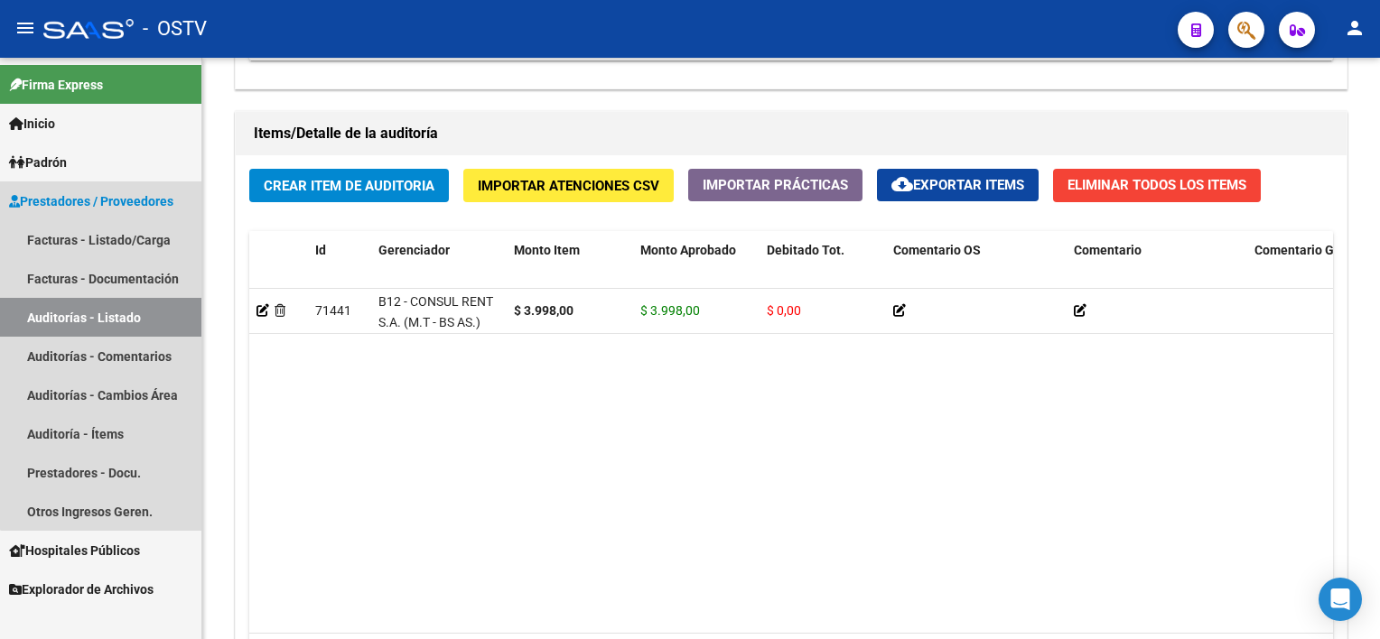
click at [107, 322] on link "Auditorías - Listado" at bounding box center [100, 317] width 201 height 39
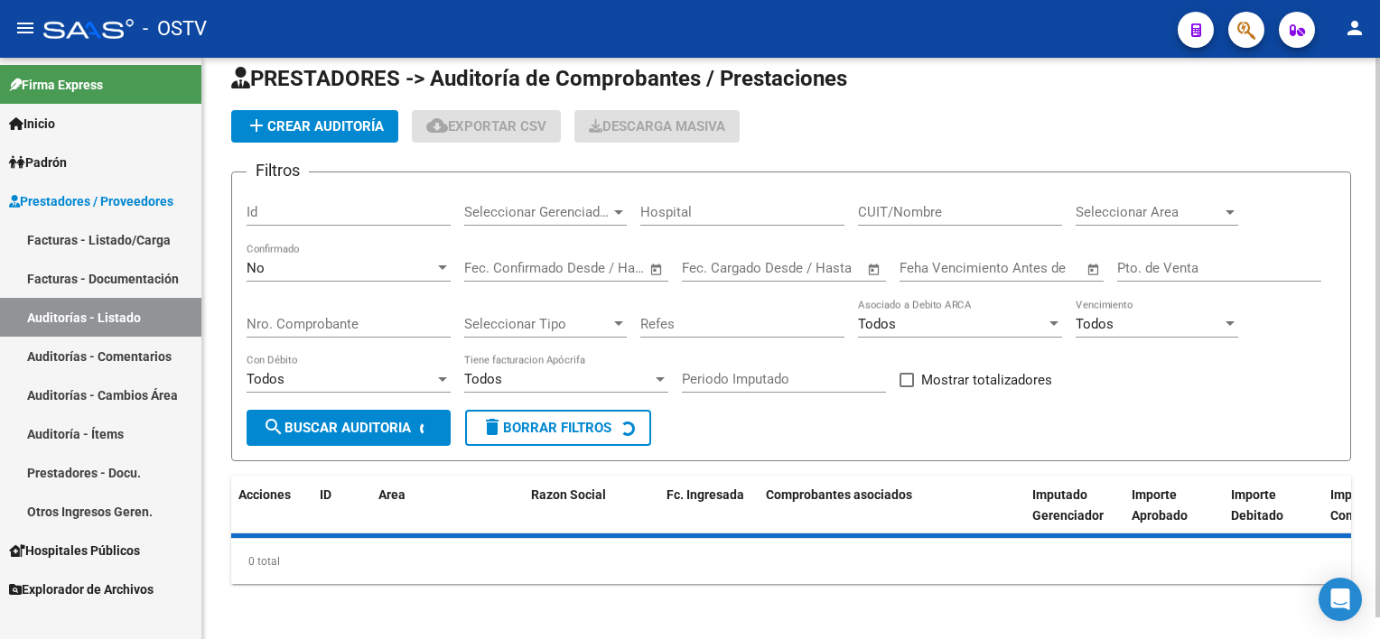
scroll to position [497, 0]
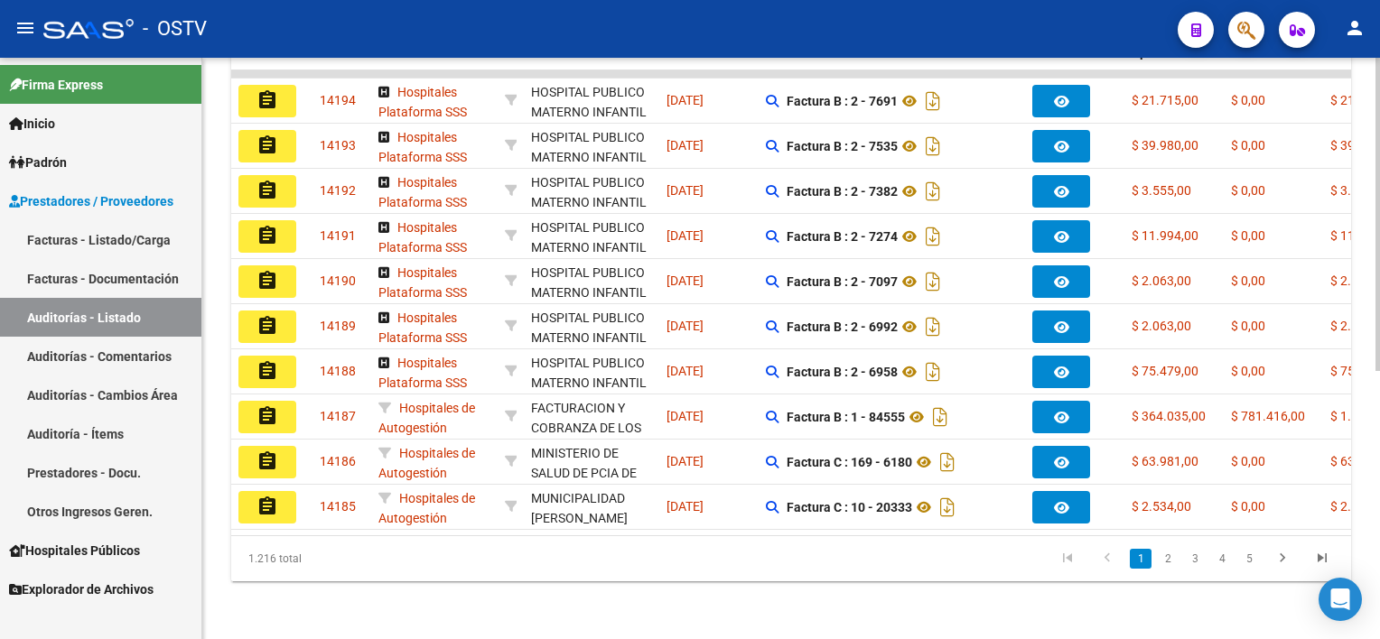
drag, startPoint x: 130, startPoint y: 234, endPoint x: 202, endPoint y: 394, distance: 175.4
click at [130, 234] on link "Facturas - Listado/Carga" at bounding box center [100, 239] width 201 height 39
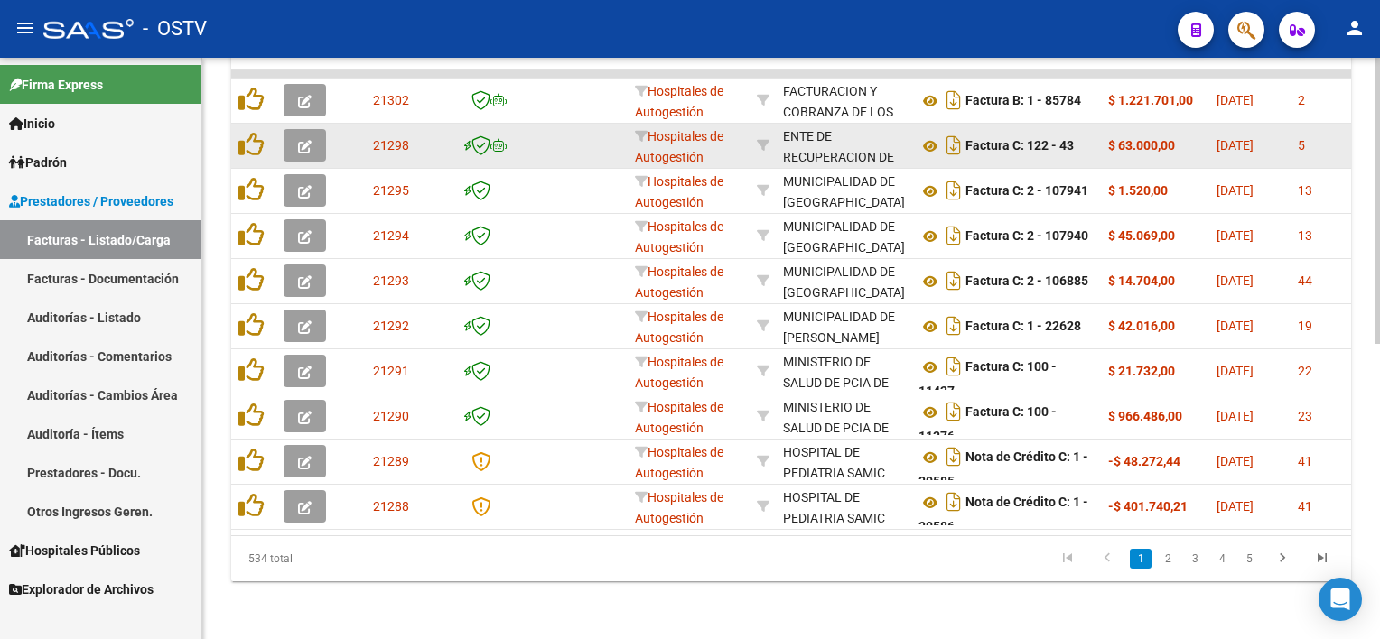
click at [893, 131] on div "ENTE DE RECUPERACION DE FONDOS PARA EL FORTALECIMIENTO DEL SISTEMA DE SALUD DE …" at bounding box center [843, 198] width 121 height 144
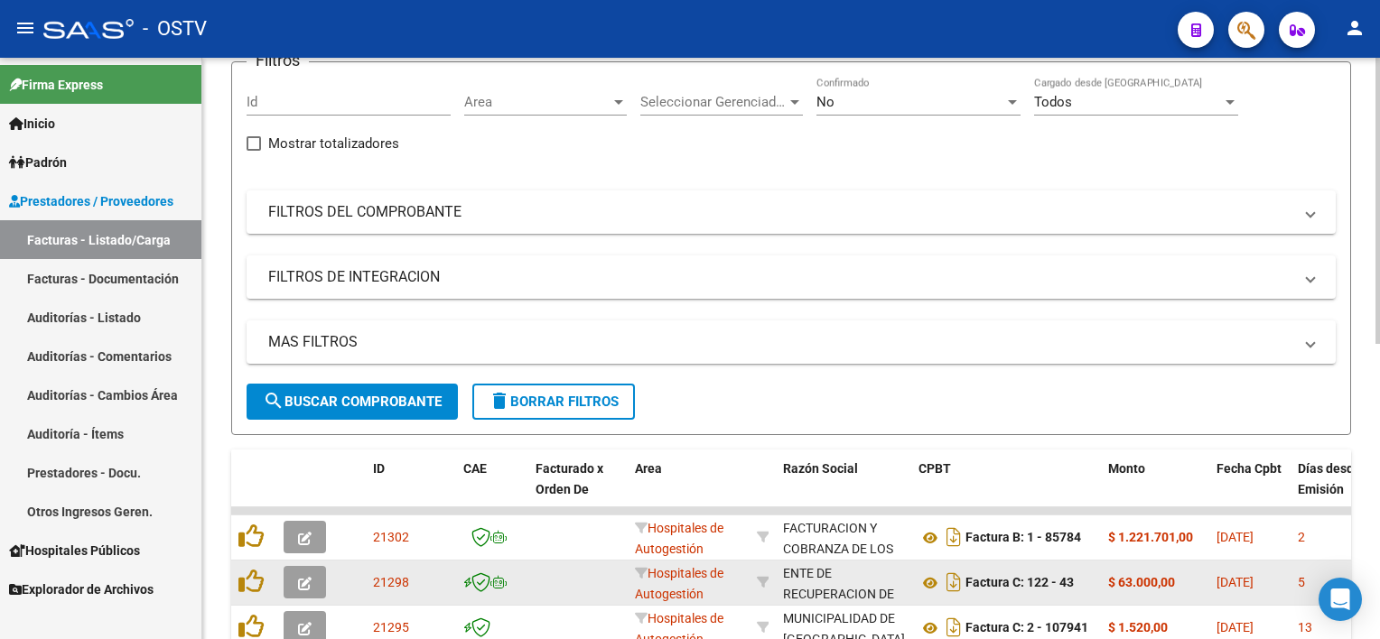
scroll to position [149, 0]
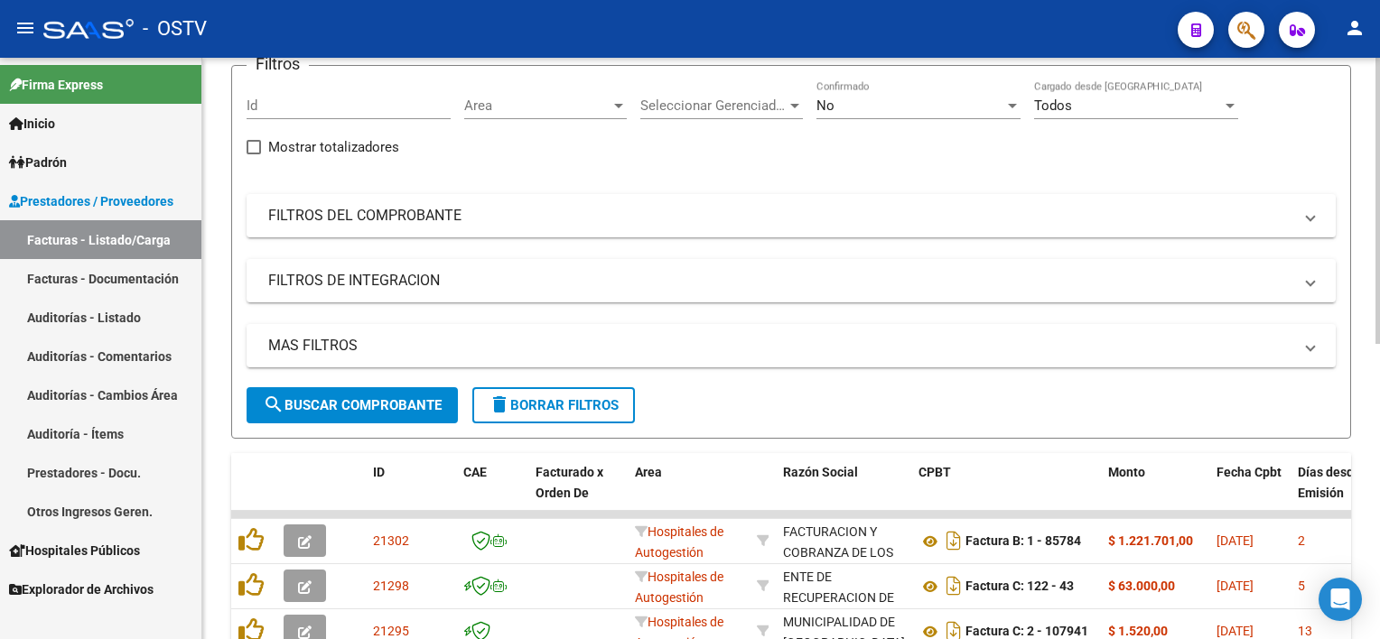
click at [870, 100] on div "No" at bounding box center [910, 106] width 188 height 16
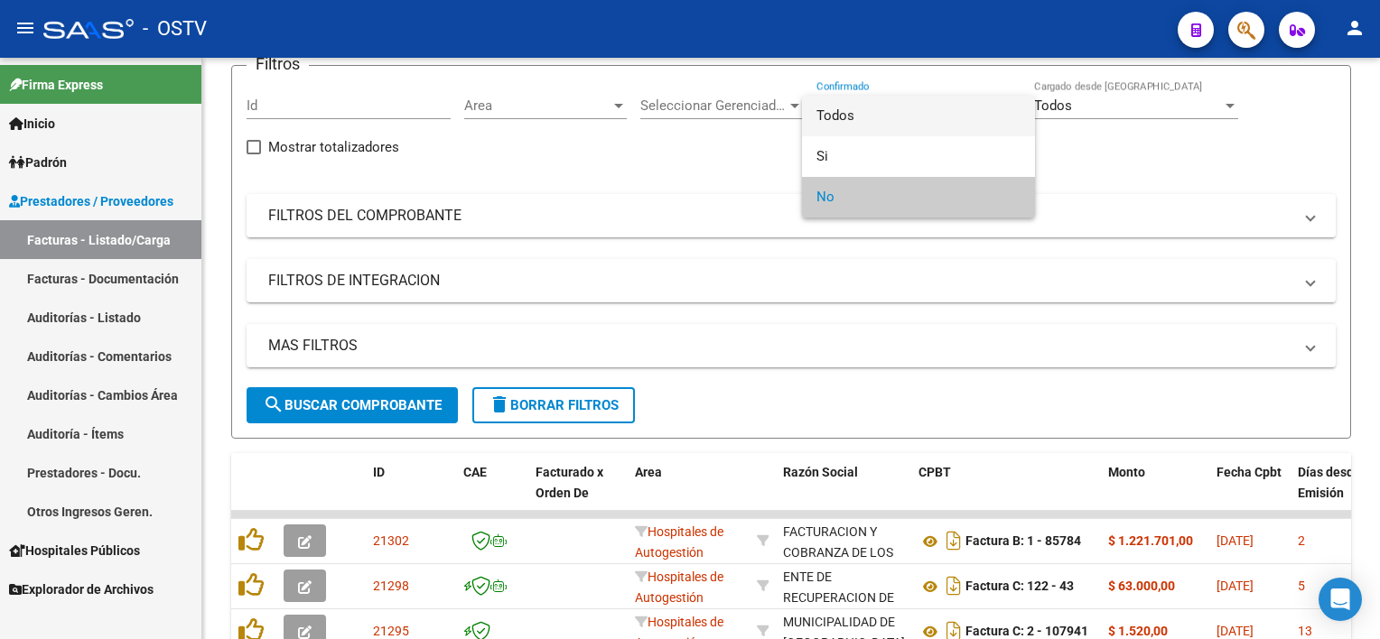
click at [870, 117] on span "Todos" at bounding box center [918, 116] width 204 height 41
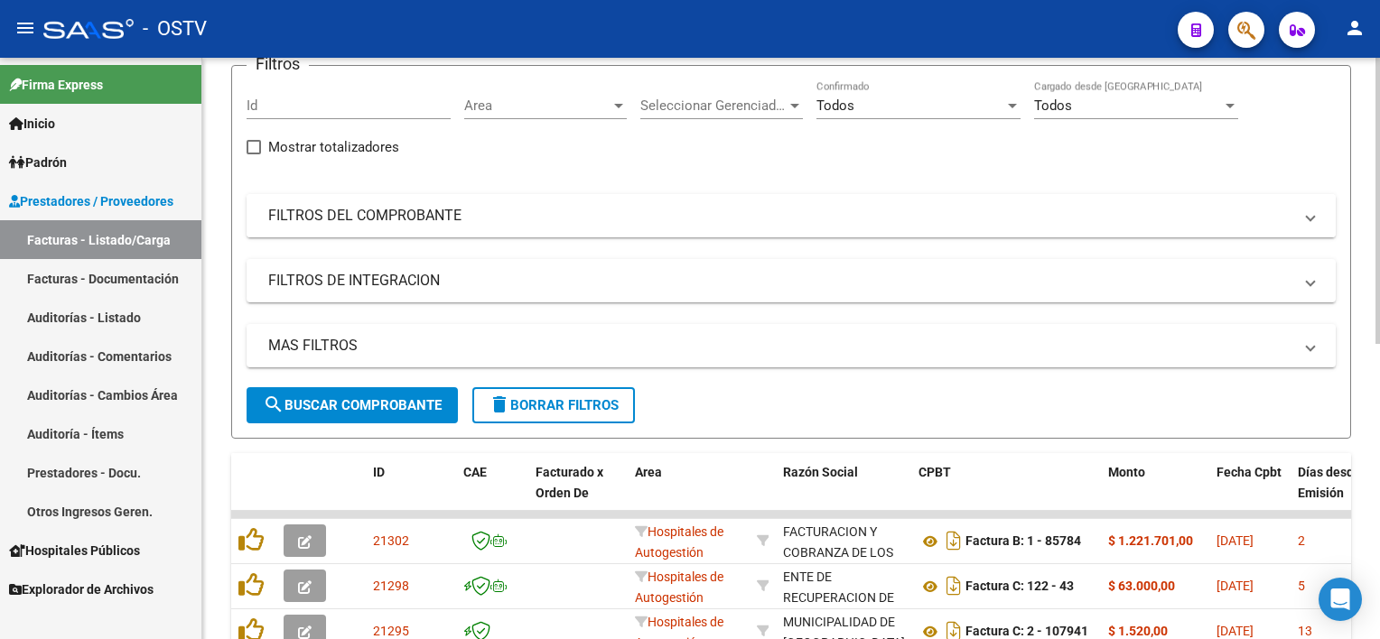
click at [385, 227] on mat-expansion-panel-header "FILTROS DEL COMPROBANTE" at bounding box center [791, 215] width 1089 height 43
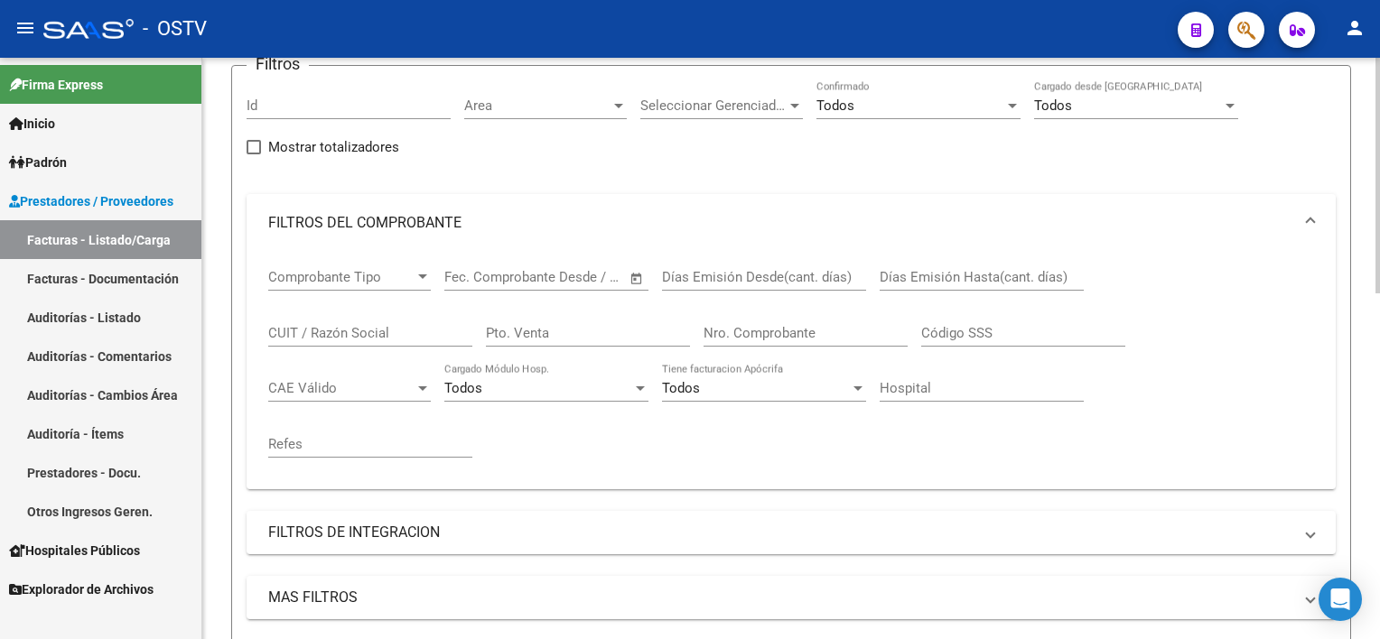
click at [828, 319] on div "Nro. Comprobante" at bounding box center [805, 327] width 204 height 39
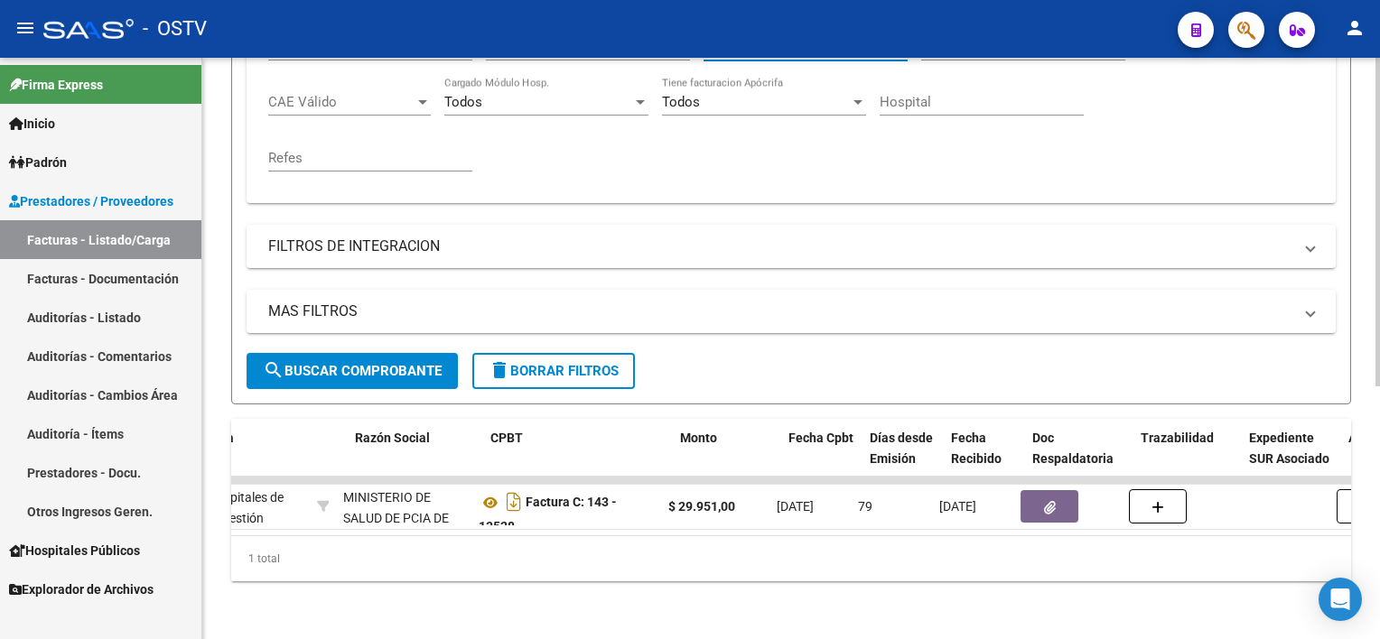
scroll to position [0, 459]
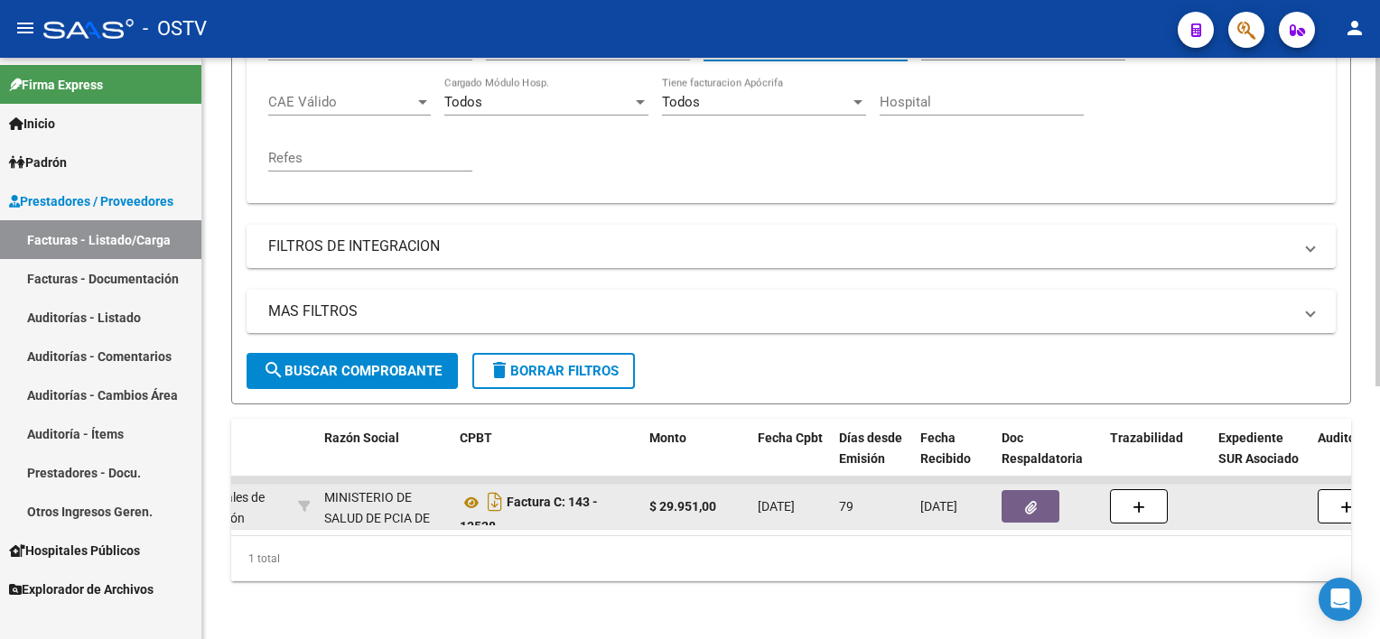
click at [1047, 503] on button "button" at bounding box center [1030, 506] width 58 height 33
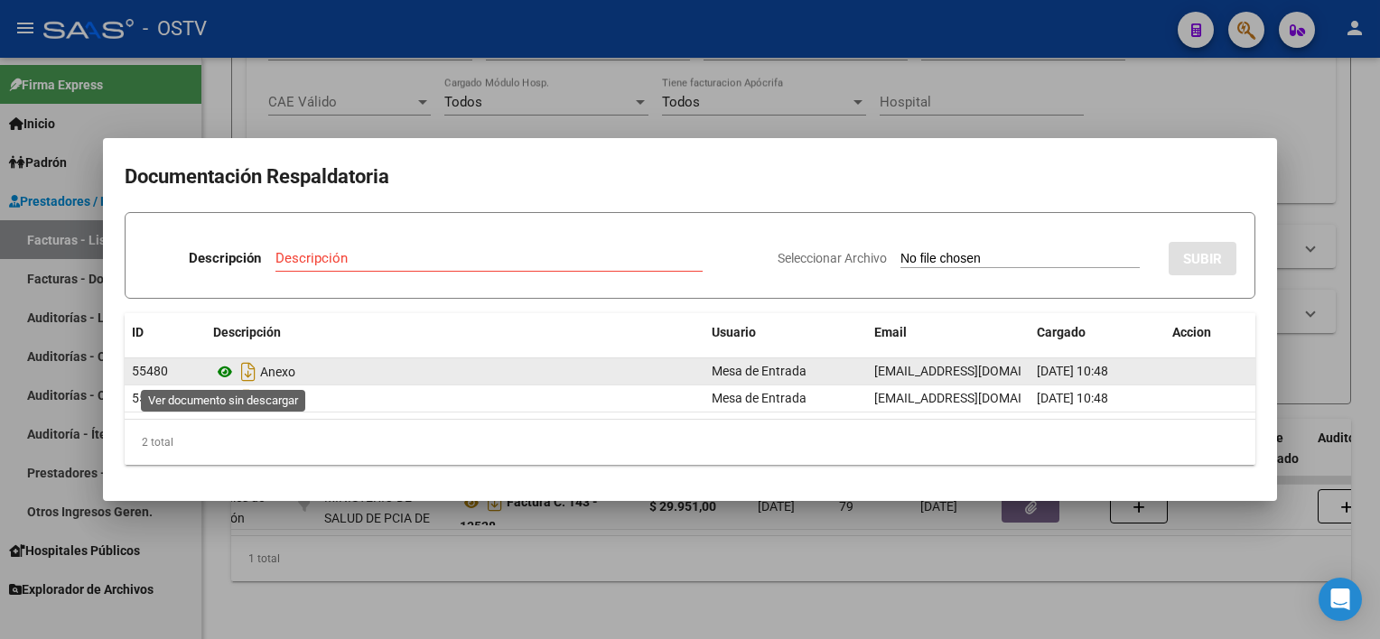
click at [226, 377] on icon at bounding box center [224, 372] width 23 height 22
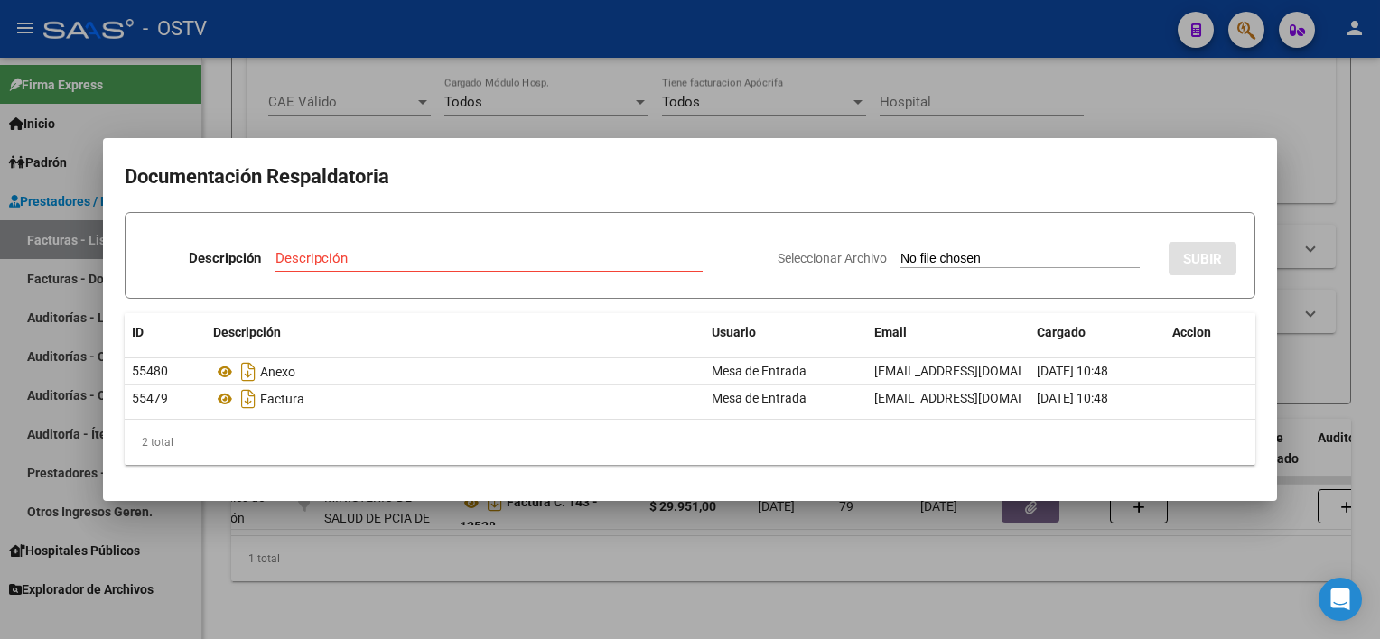
click at [761, 578] on div at bounding box center [690, 319] width 1380 height 639
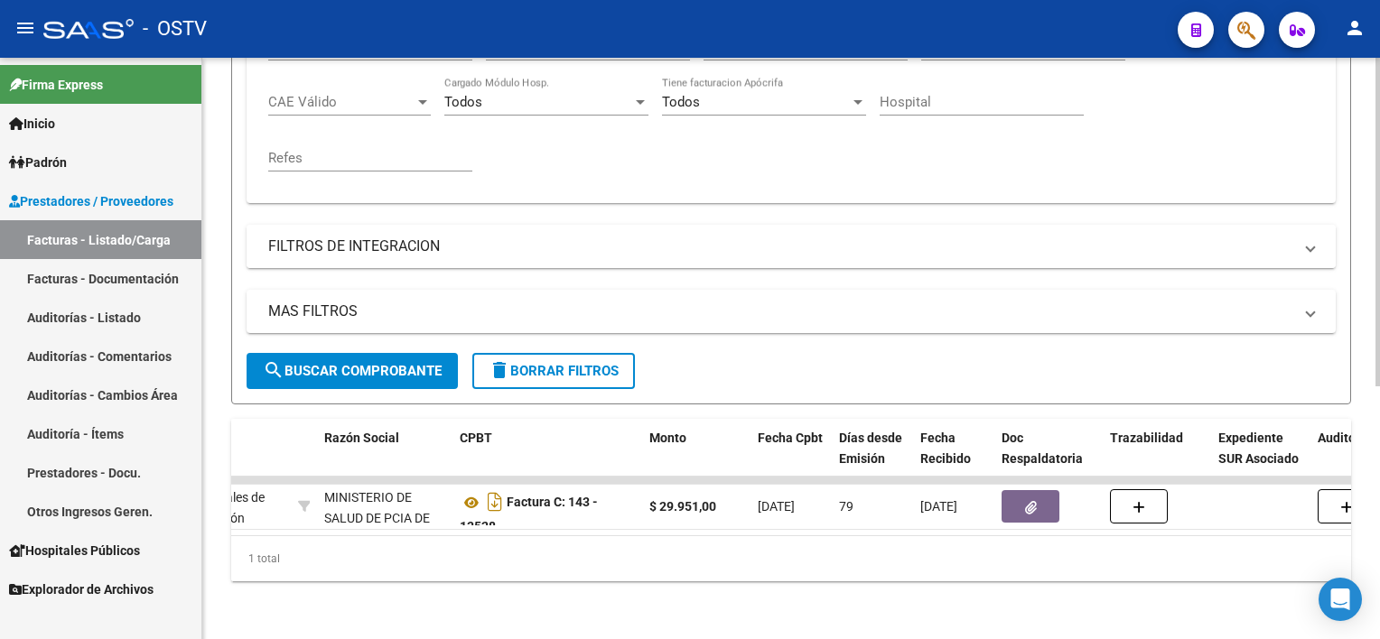
scroll to position [355, 0]
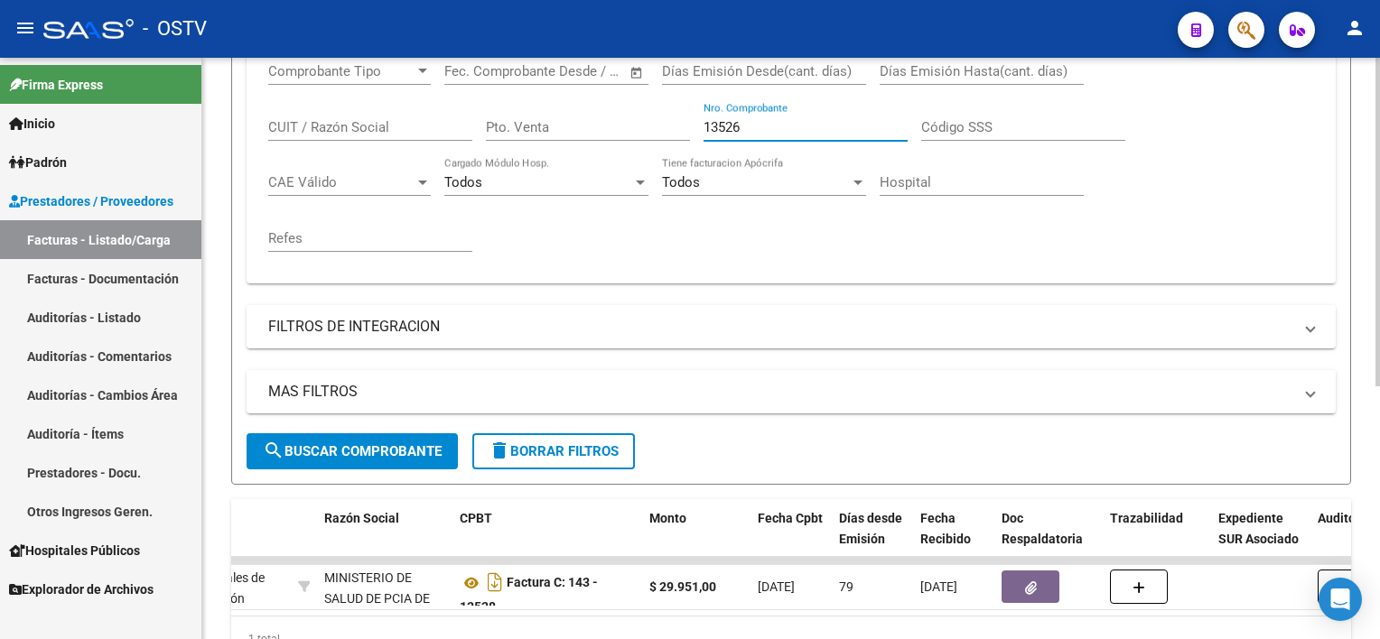
drag, startPoint x: 755, startPoint y: 126, endPoint x: 656, endPoint y: 118, distance: 99.7
click at [656, 114] on div "Comprobante Tipo Comprobante Tipo Fecha inicio – Fecha fin Fec. Comprobante Des…" at bounding box center [791, 157] width 1046 height 223
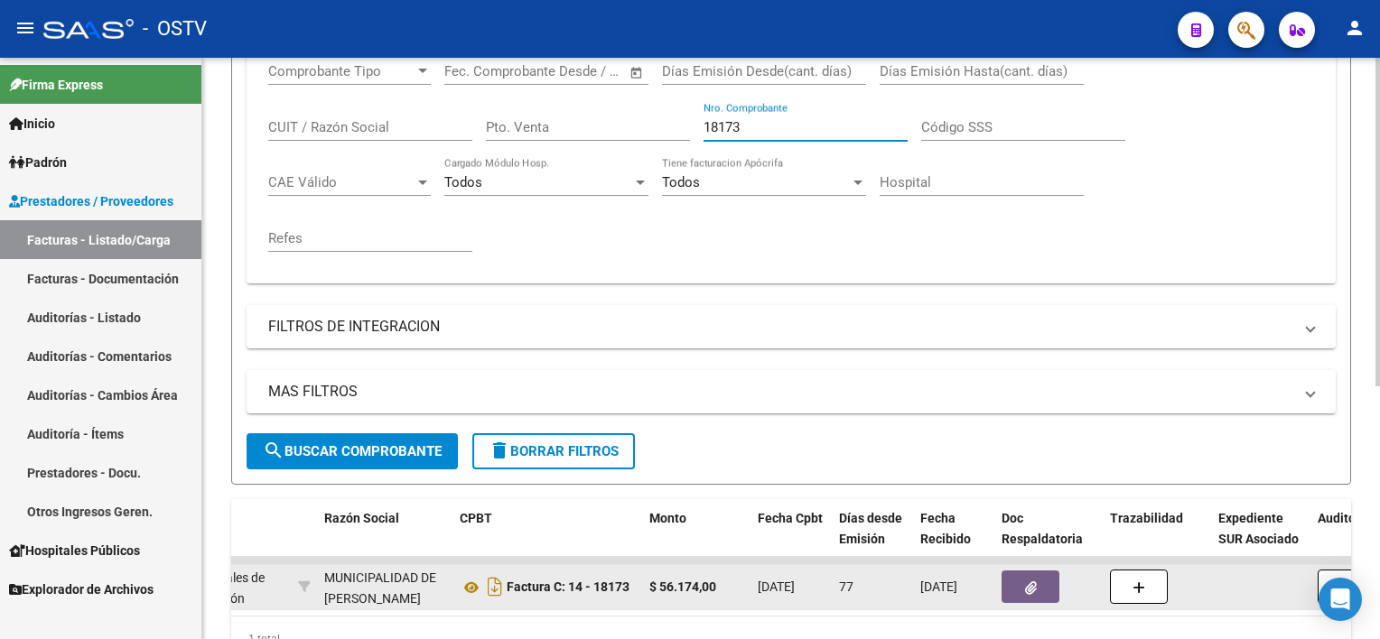
click at [1018, 575] on button "button" at bounding box center [1030, 587] width 58 height 33
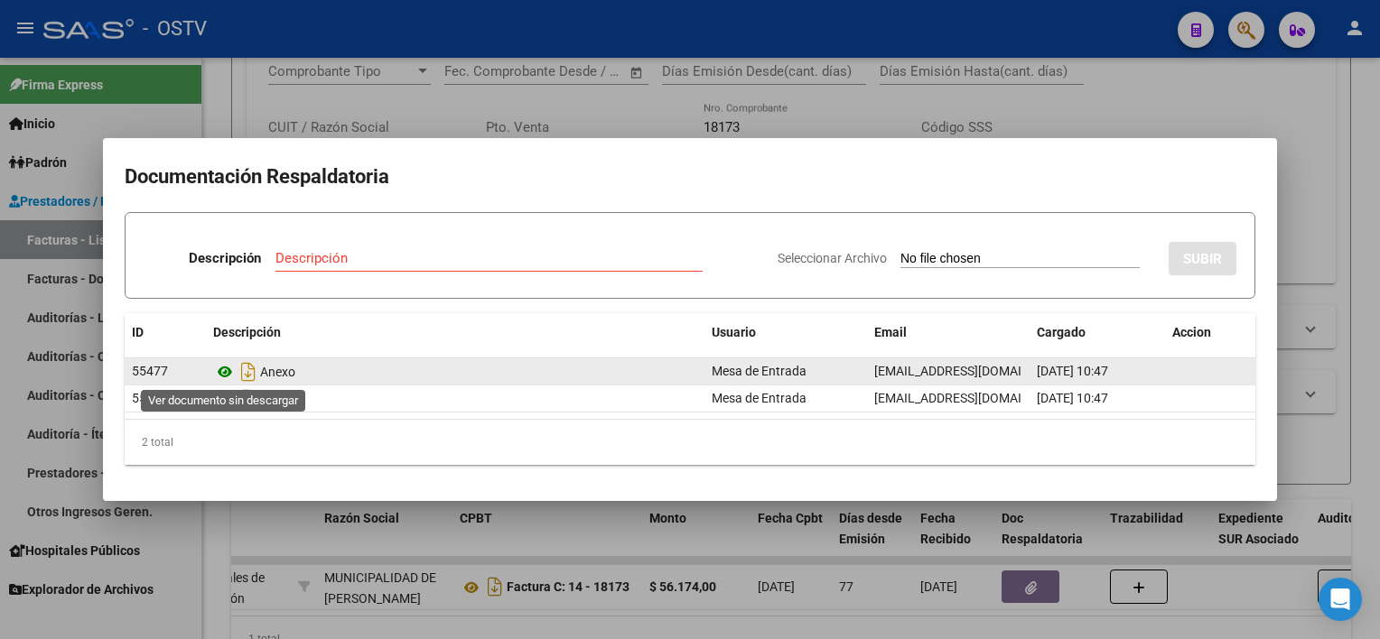
click at [218, 376] on icon at bounding box center [224, 372] width 23 height 22
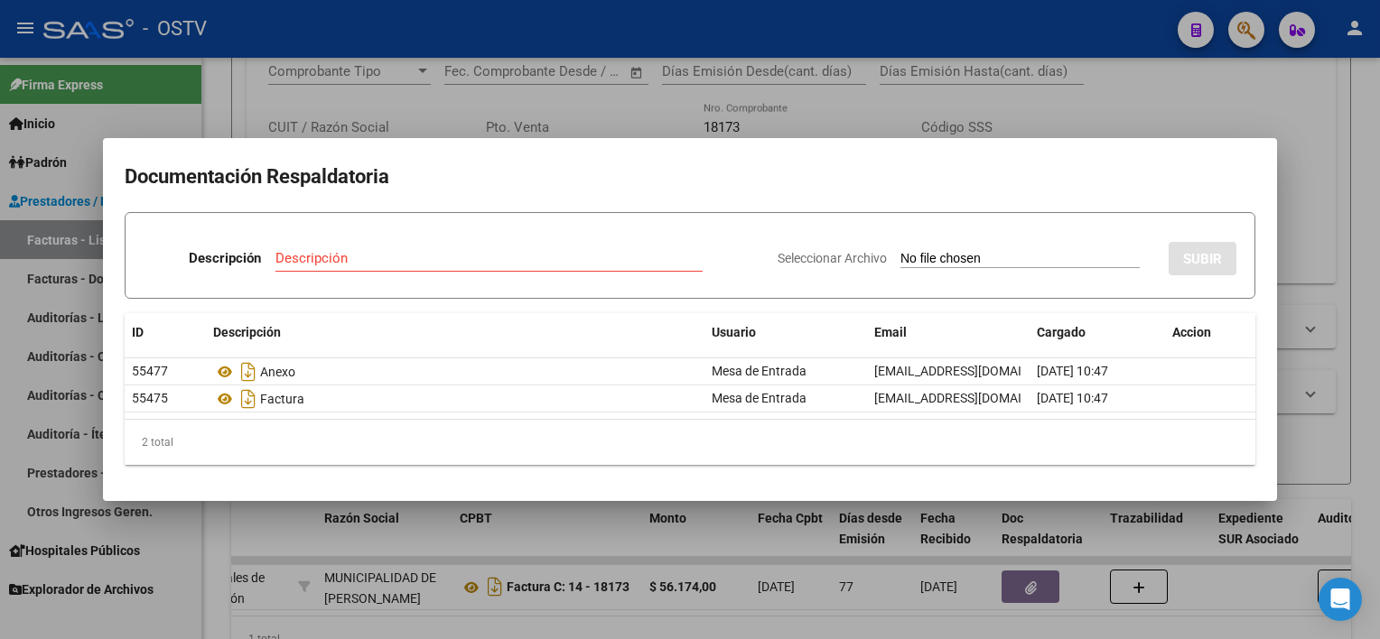
click at [721, 537] on div at bounding box center [690, 319] width 1380 height 639
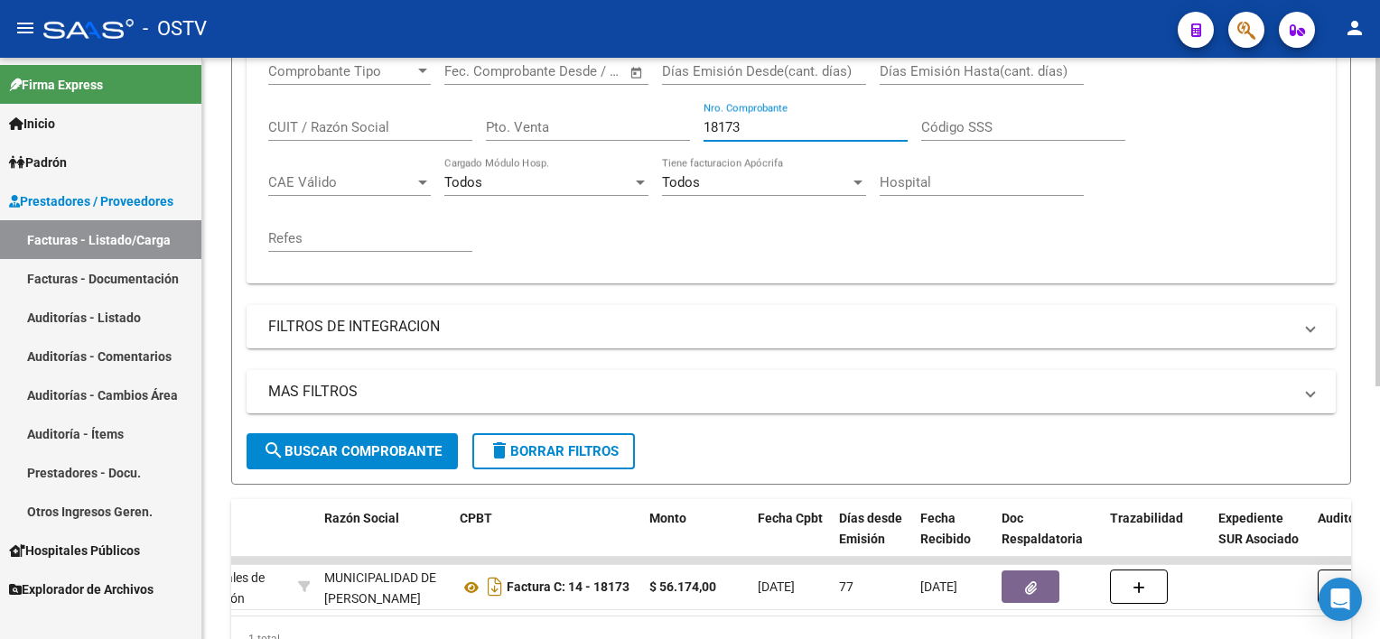
drag, startPoint x: 762, startPoint y: 122, endPoint x: 630, endPoint y: 119, distance: 131.9
click at [631, 114] on div "Comprobante Tipo Comprobante Tipo Fecha inicio – Fecha fin Fec. Comprobante Des…" at bounding box center [791, 157] width 1046 height 223
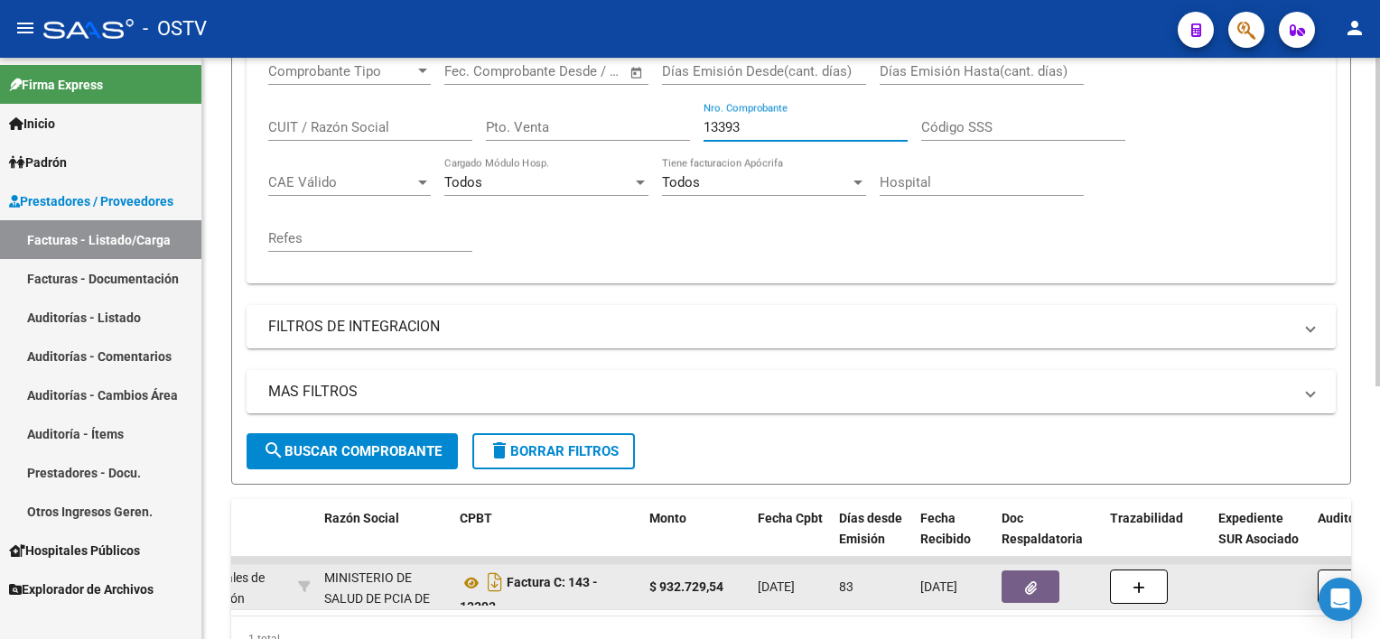
click at [1039, 589] on button "button" at bounding box center [1030, 587] width 58 height 33
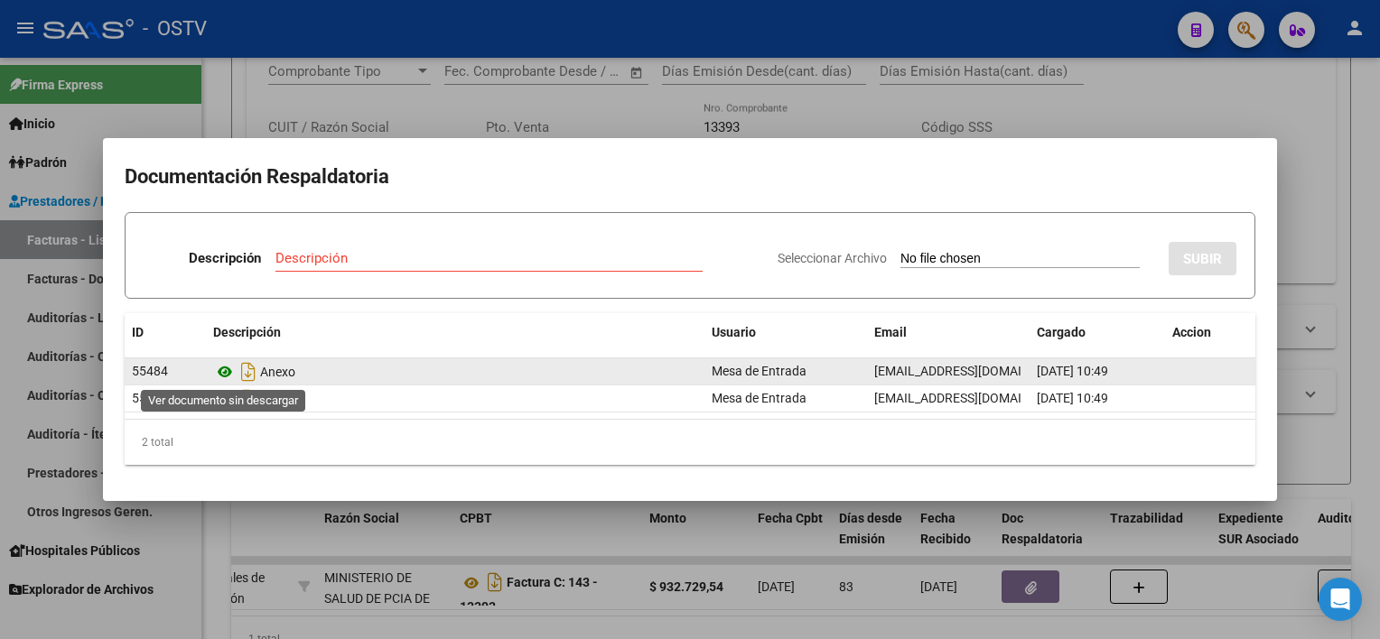
click at [220, 377] on icon at bounding box center [224, 372] width 23 height 22
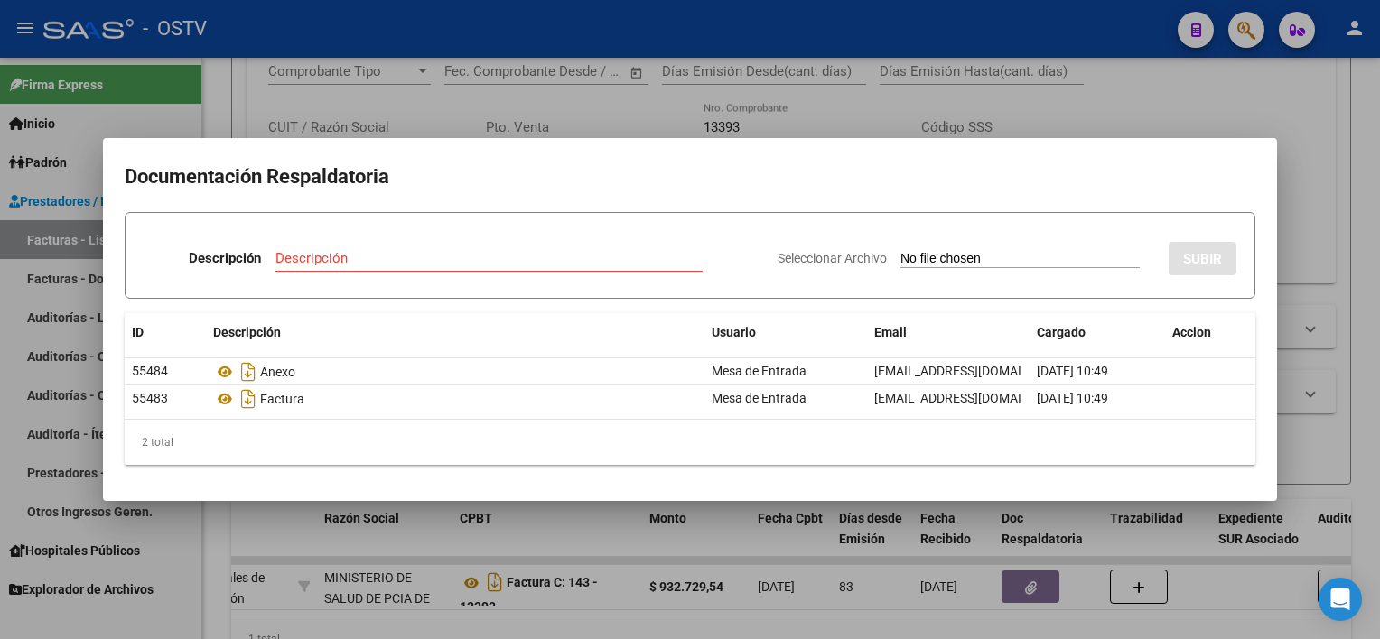
click at [665, 541] on div at bounding box center [690, 319] width 1380 height 639
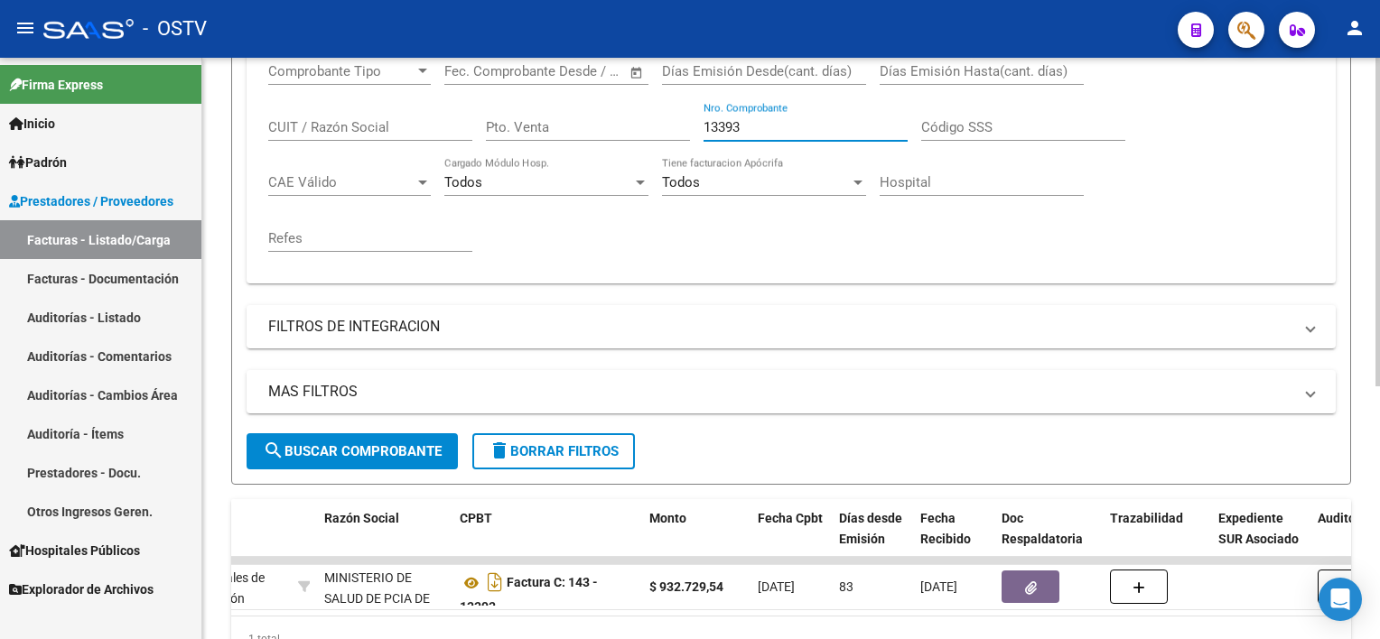
drag, startPoint x: 748, startPoint y: 123, endPoint x: 609, endPoint y: 116, distance: 139.2
click at [609, 116] on div "Comprobante Tipo Comprobante Tipo Fecha inicio – Fecha fin Fec. Comprobante Des…" at bounding box center [791, 157] width 1046 height 223
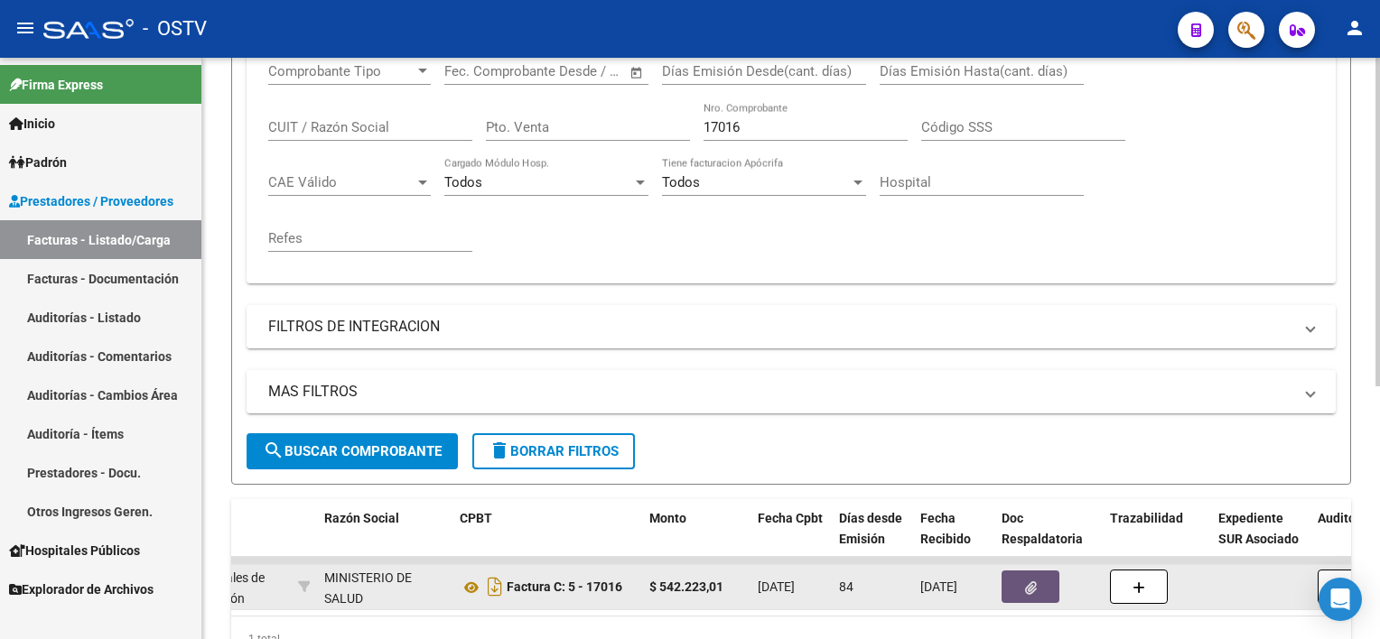
click at [1045, 583] on button "button" at bounding box center [1030, 587] width 58 height 33
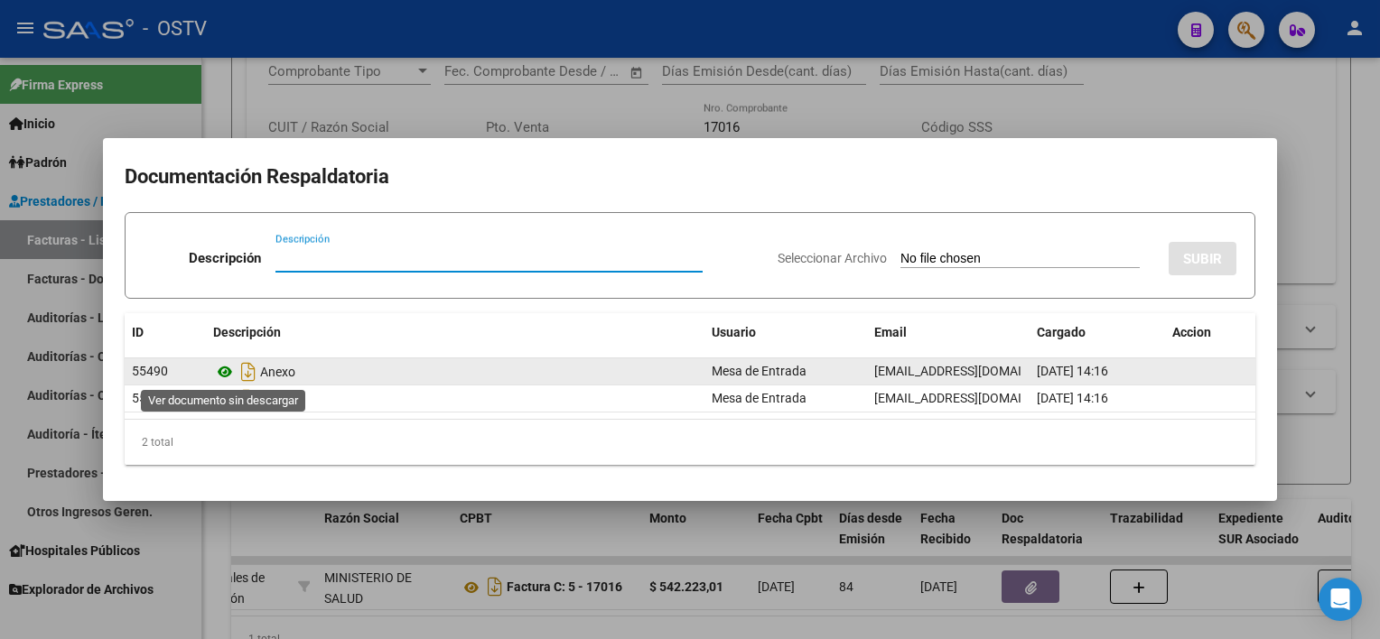
click at [224, 370] on icon at bounding box center [224, 372] width 23 height 22
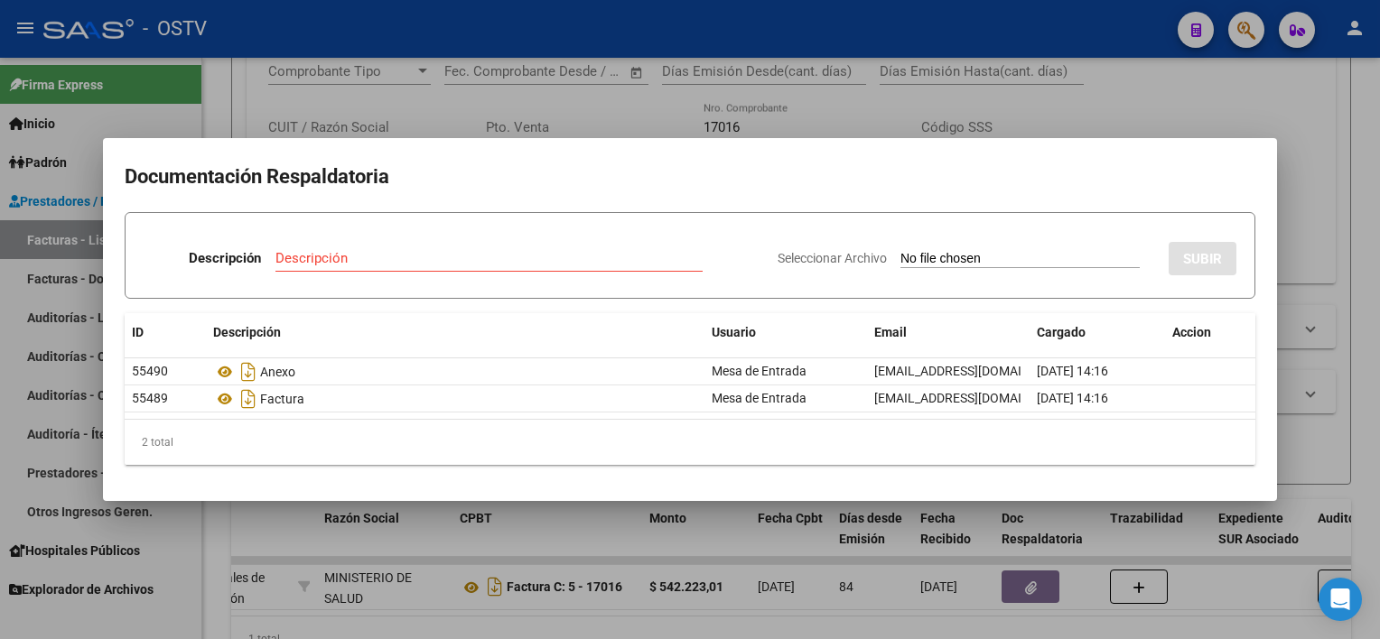
click at [733, 538] on div at bounding box center [690, 319] width 1380 height 639
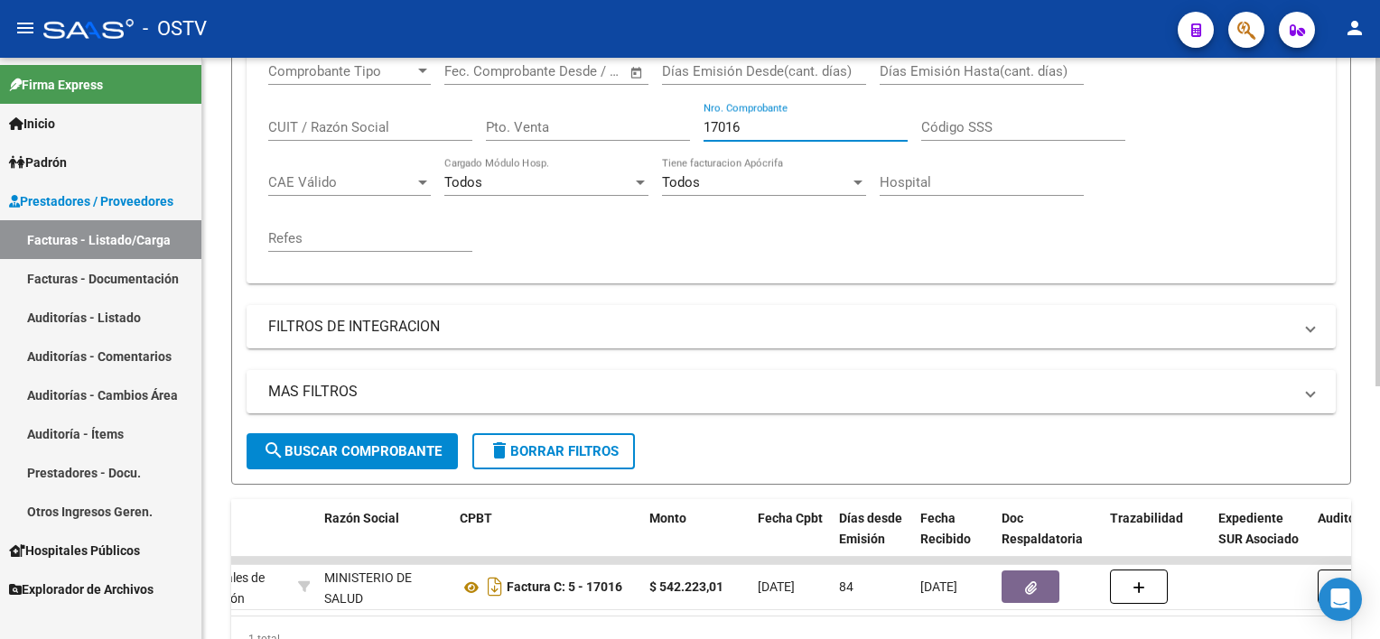
drag, startPoint x: 766, startPoint y: 126, endPoint x: 597, endPoint y: 94, distance: 172.0
click at [597, 94] on div "Comprobante Tipo Comprobante Tipo Fecha inicio – Fecha fin Fec. Comprobante Des…" at bounding box center [791, 157] width 1046 height 223
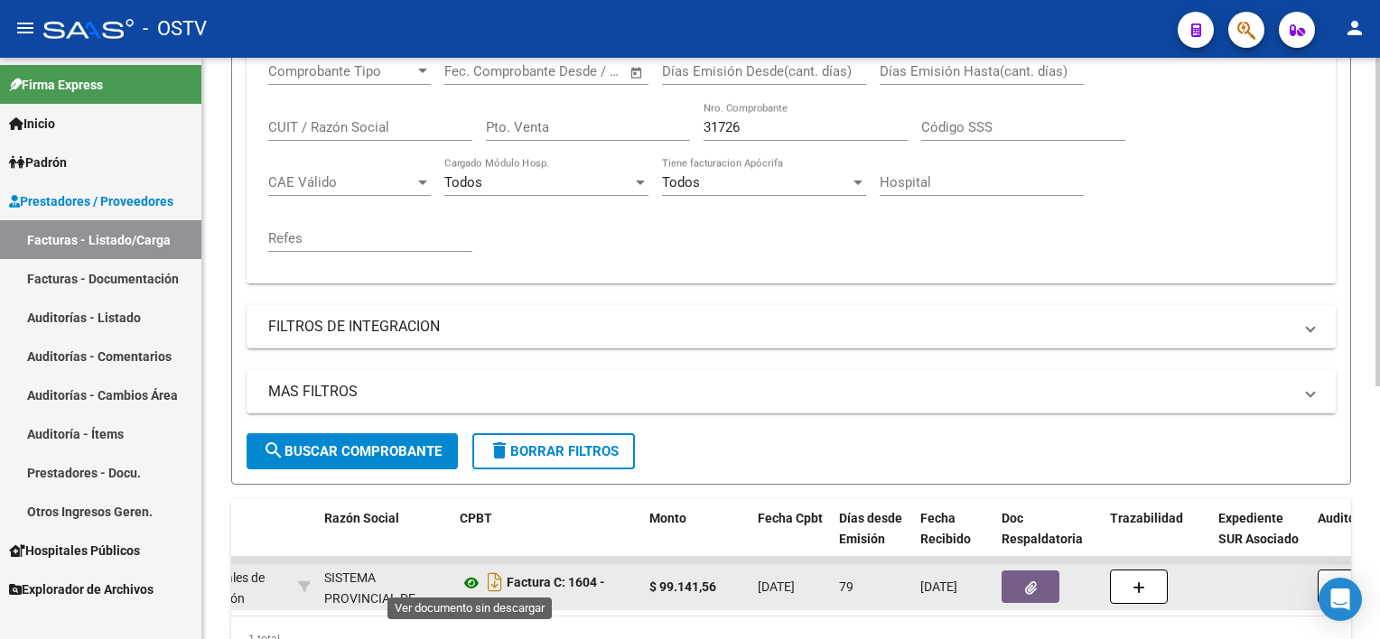
click at [476, 577] on icon at bounding box center [471, 583] width 23 height 22
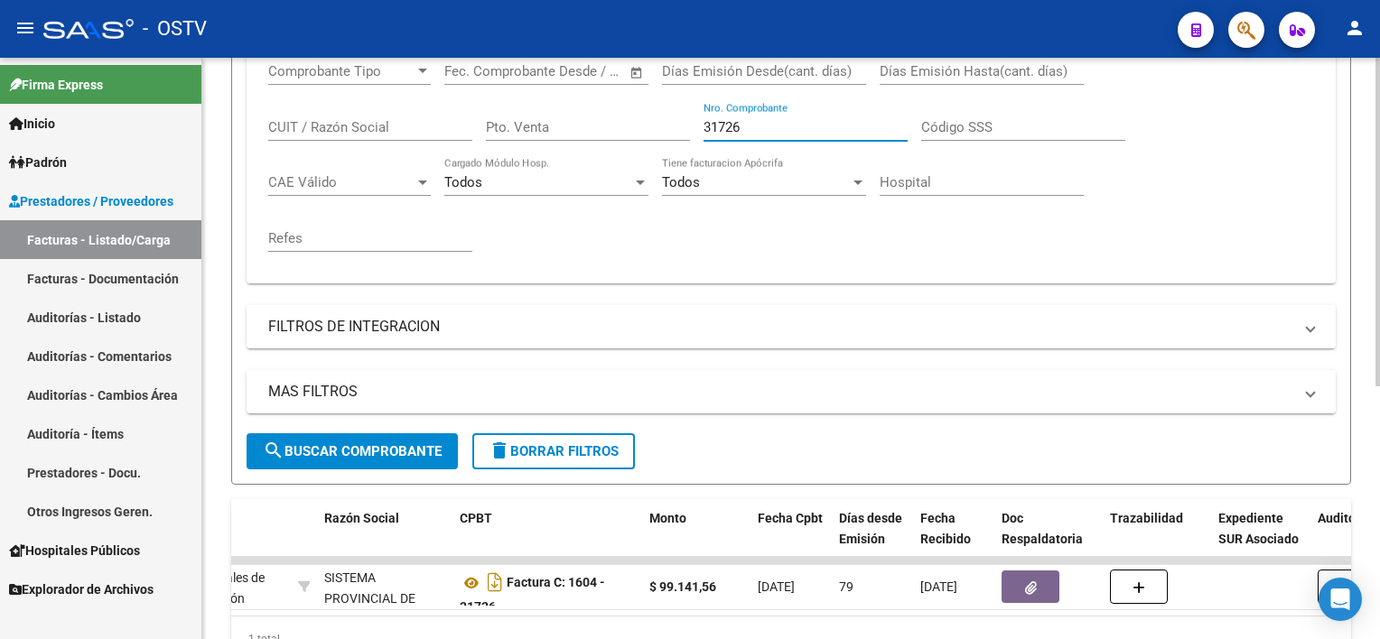
drag, startPoint x: 756, startPoint y: 126, endPoint x: 660, endPoint y: 119, distance: 96.0
click at [660, 119] on div "Comprobante Tipo Comprobante Tipo Fecha inicio – Fecha fin Fec. Comprobante Des…" at bounding box center [791, 157] width 1046 height 223
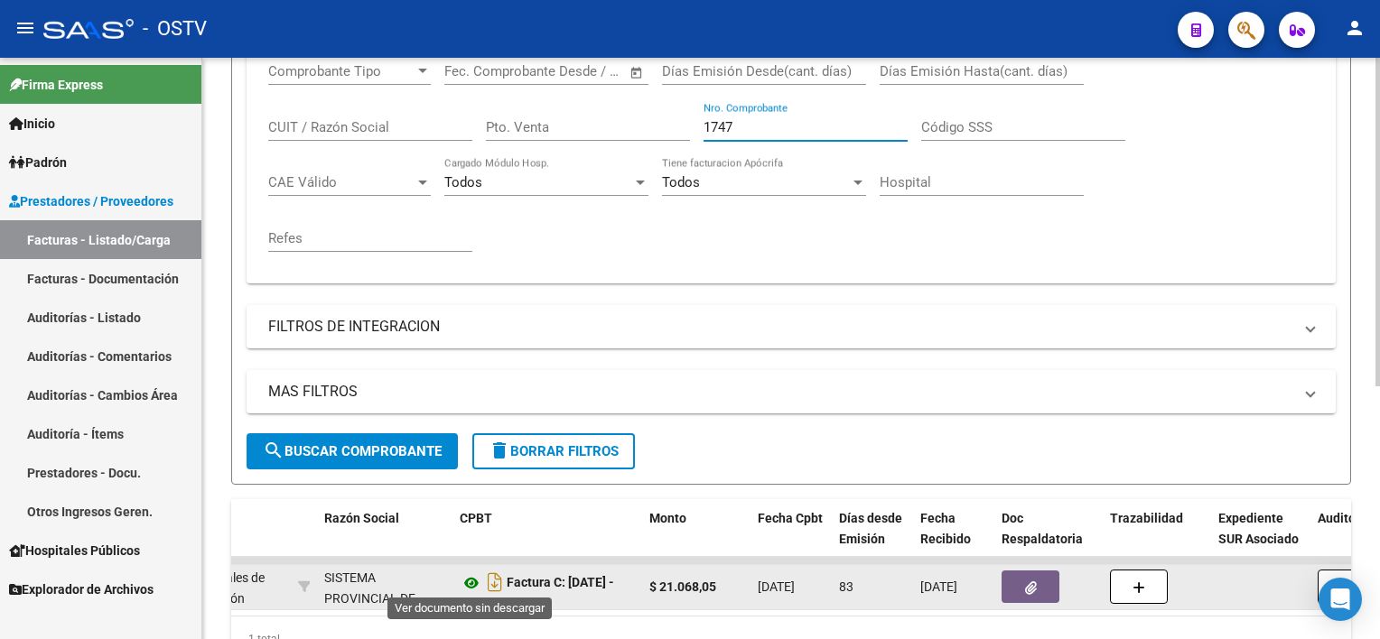
click at [473, 577] on icon at bounding box center [471, 583] width 23 height 22
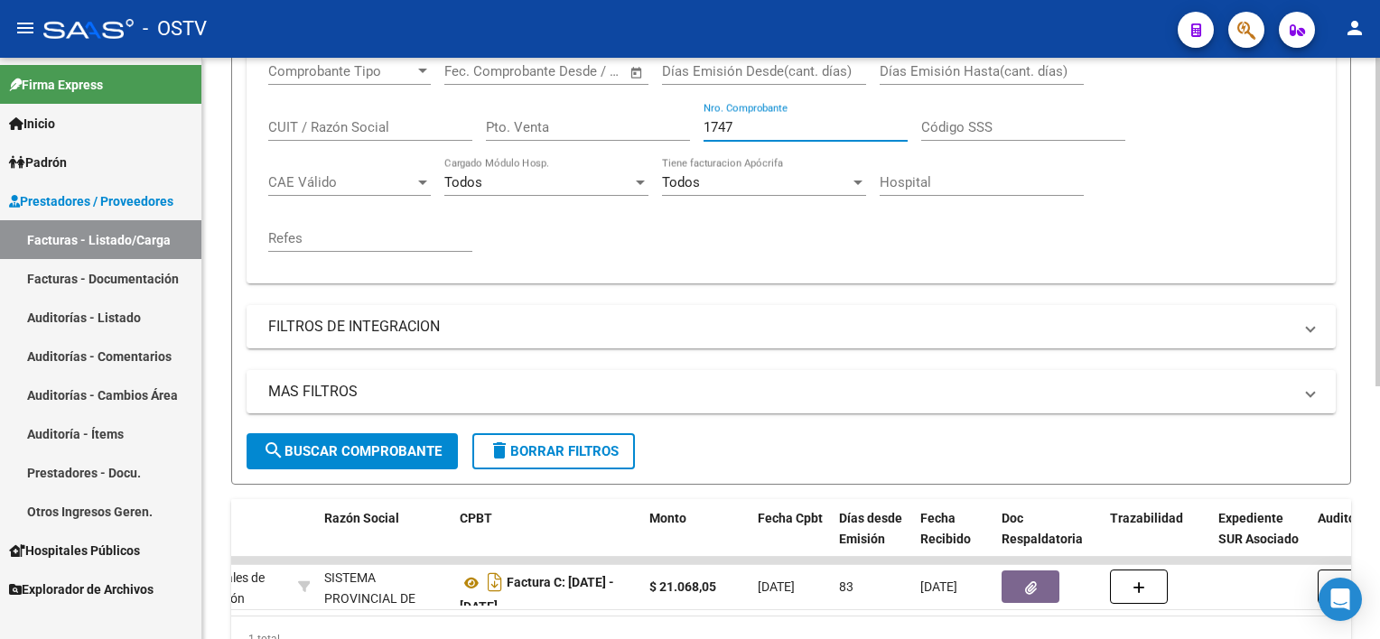
drag, startPoint x: 751, startPoint y: 124, endPoint x: 679, endPoint y: 113, distance: 73.0
click at [679, 113] on div "Comprobante Tipo Comprobante Tipo Fecha inicio – Fecha fin Fec. Comprobante Des…" at bounding box center [791, 157] width 1046 height 223
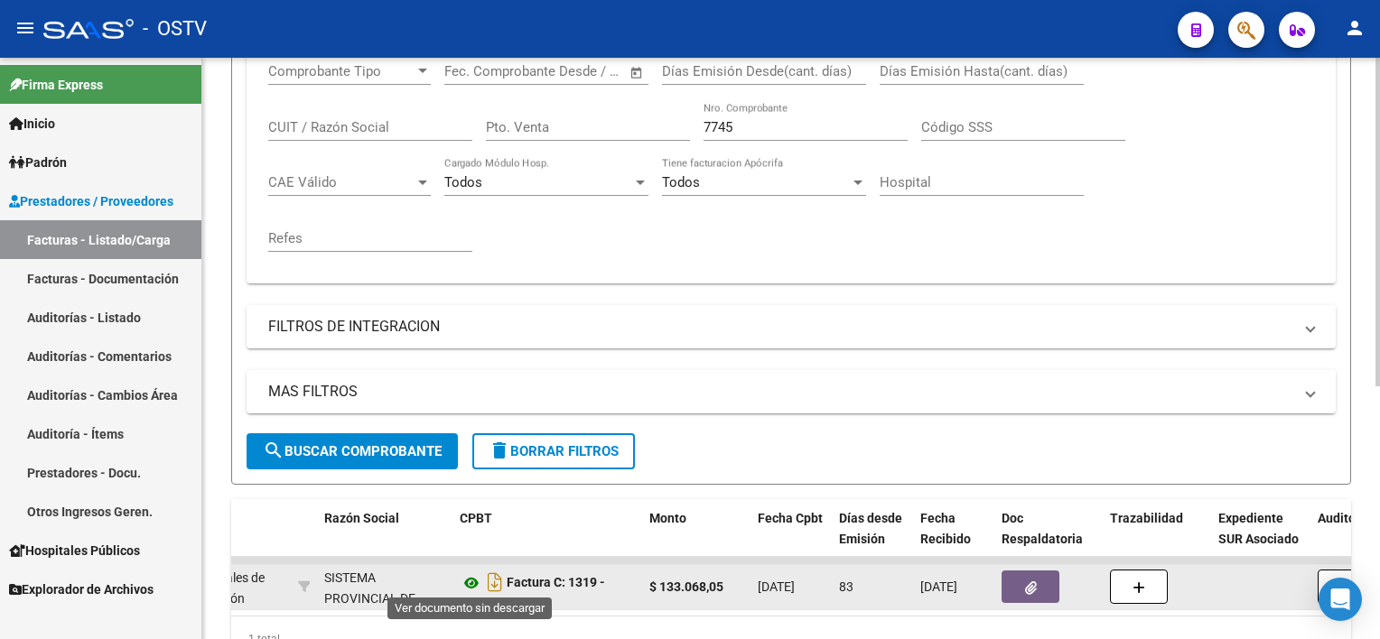
click at [476, 582] on icon at bounding box center [471, 583] width 23 height 22
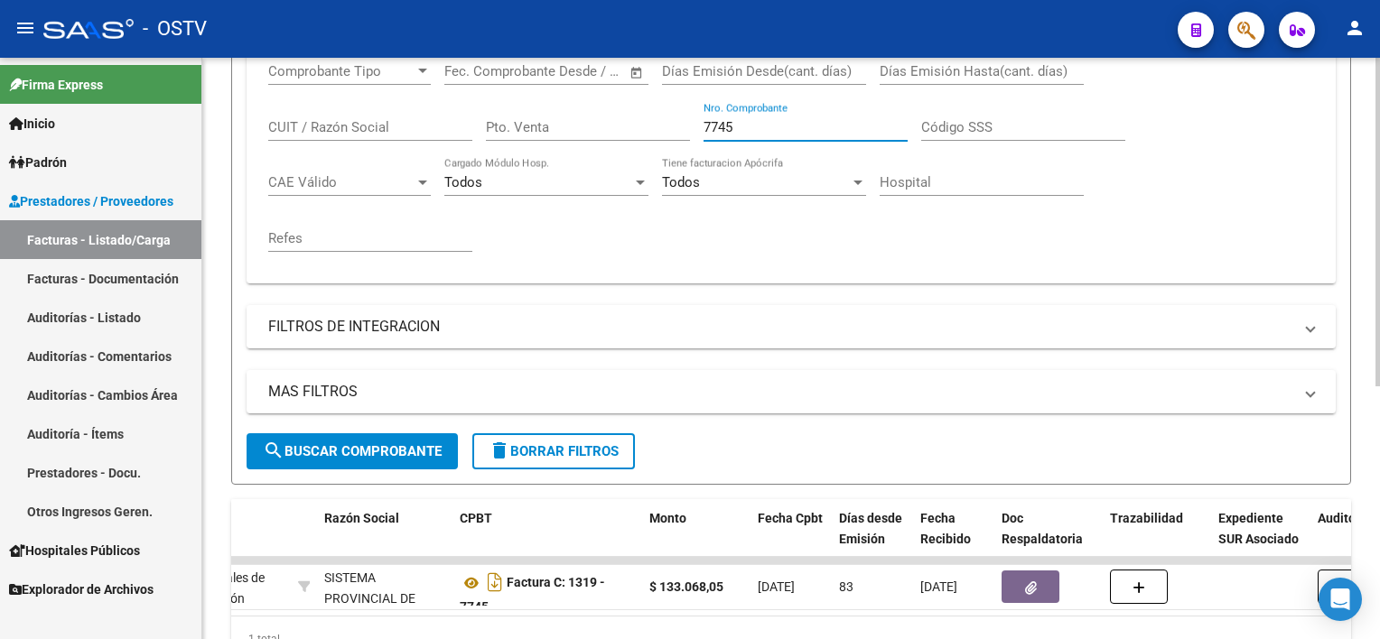
drag, startPoint x: 755, startPoint y: 128, endPoint x: 611, endPoint y: 104, distance: 145.6
click at [612, 101] on div "Comprobante Tipo Comprobante Tipo Fecha inicio – Fecha fin Fec. Comprobante Des…" at bounding box center [791, 157] width 1046 height 223
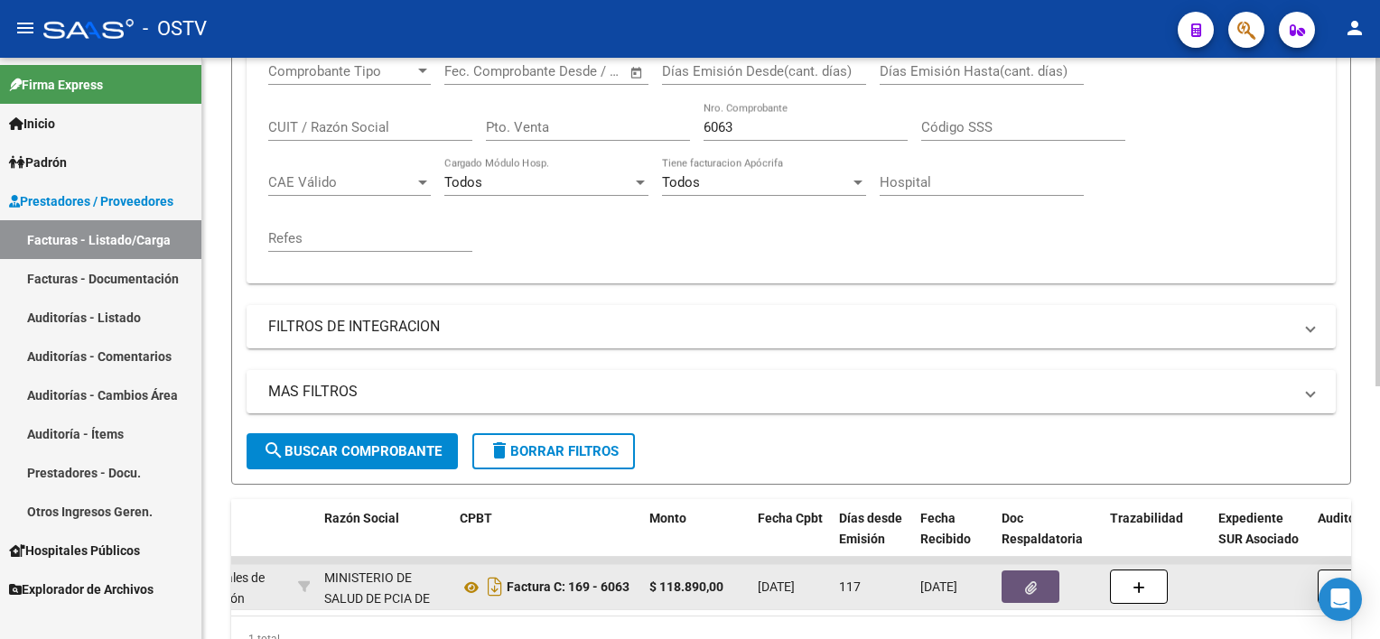
click at [1029, 579] on span "button" at bounding box center [1031, 587] width 12 height 16
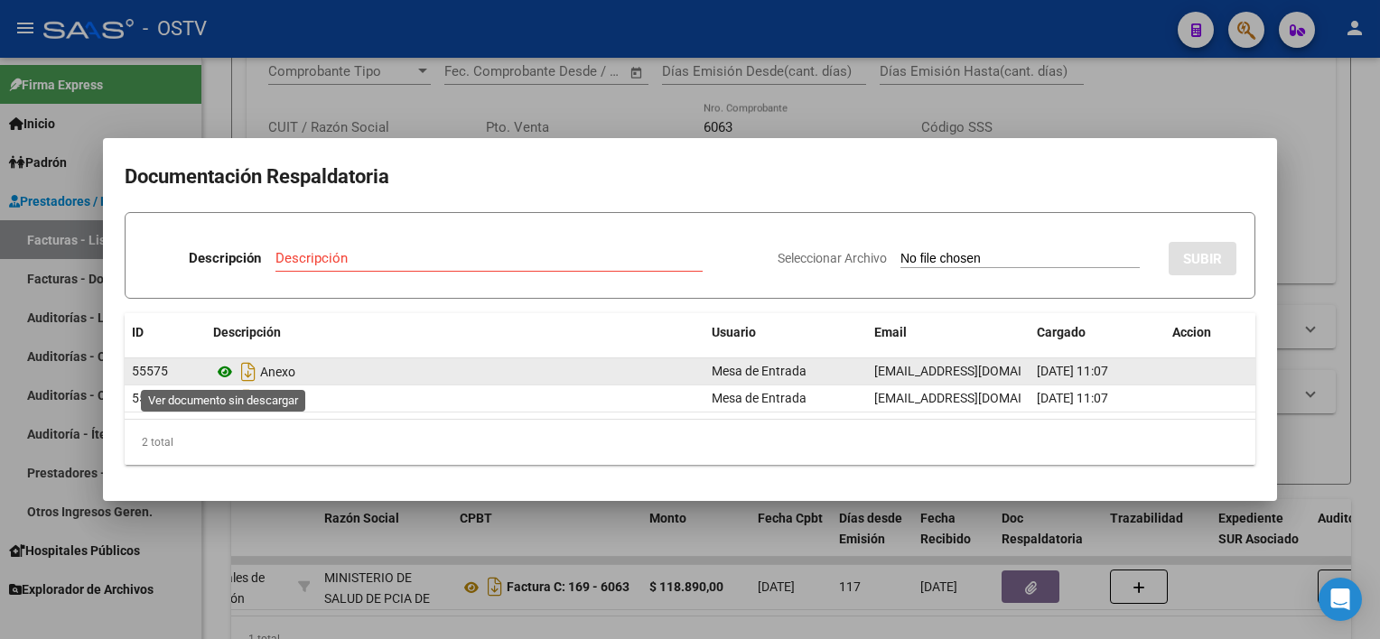
click at [226, 367] on icon at bounding box center [224, 372] width 23 height 22
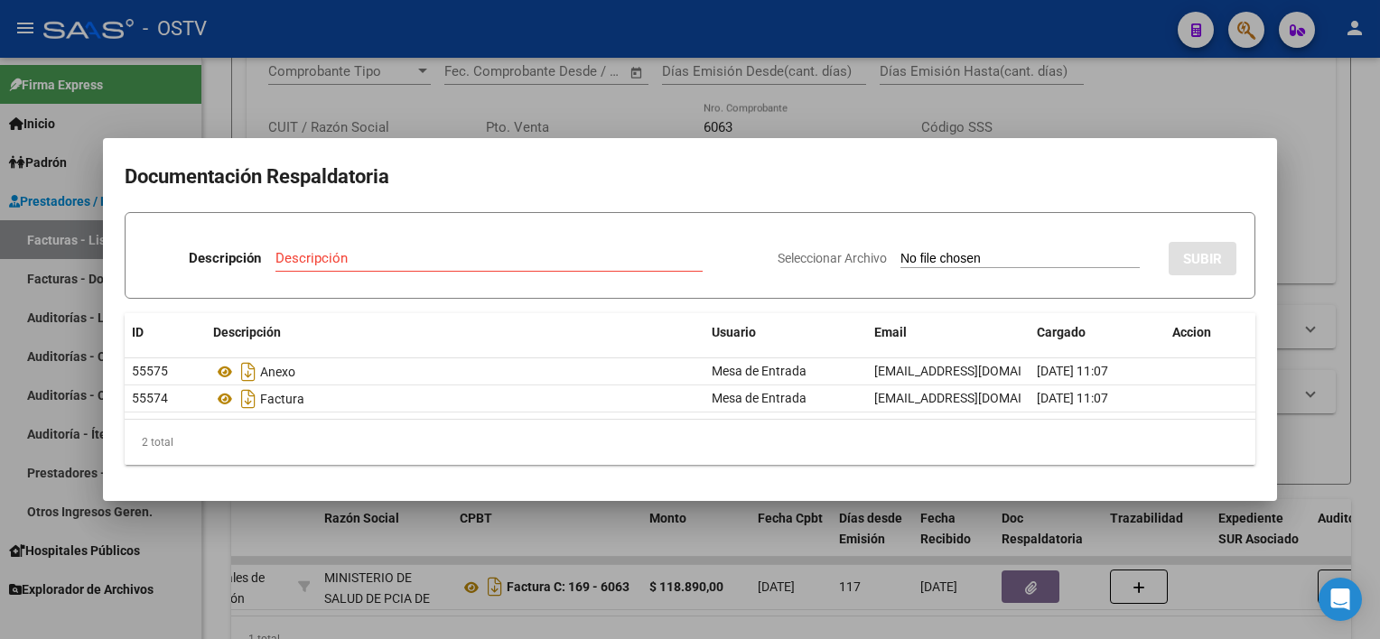
click at [737, 552] on div at bounding box center [690, 319] width 1380 height 639
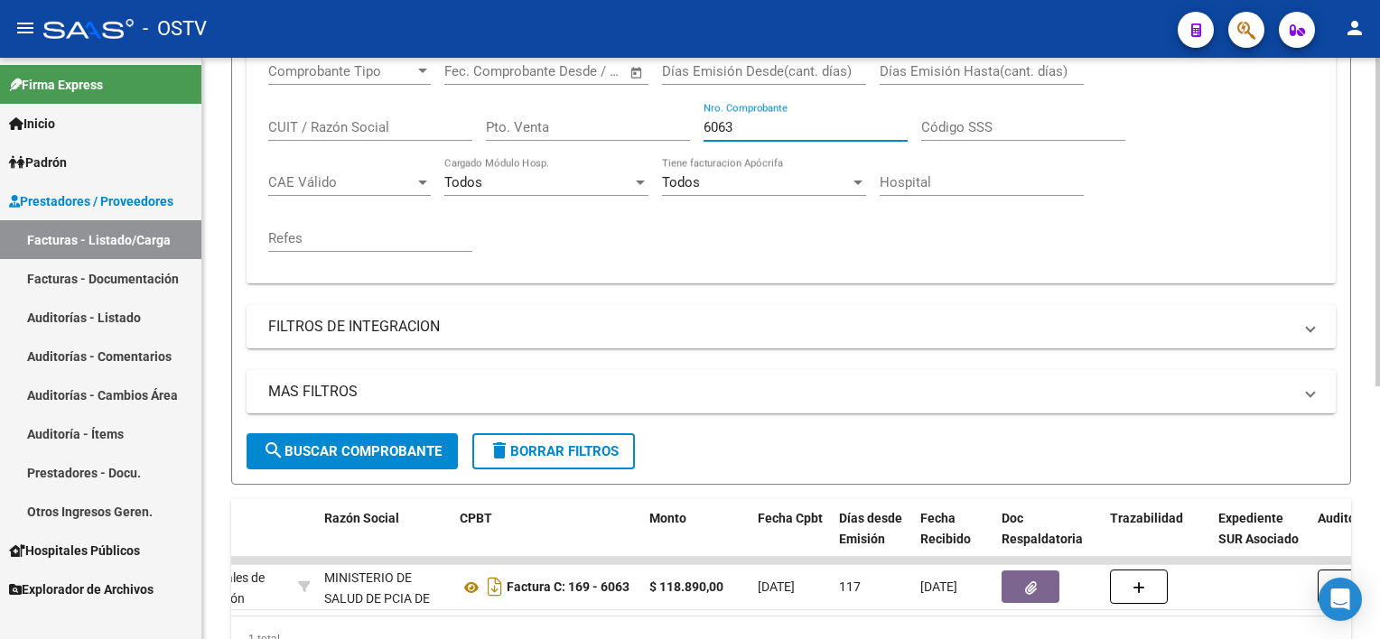
drag, startPoint x: 752, startPoint y: 128, endPoint x: 613, endPoint y: 101, distance: 141.7
click at [613, 101] on div "Comprobante Tipo Comprobante Tipo Fecha inicio – Fecha fin Fec. Comprobante Des…" at bounding box center [791, 157] width 1046 height 223
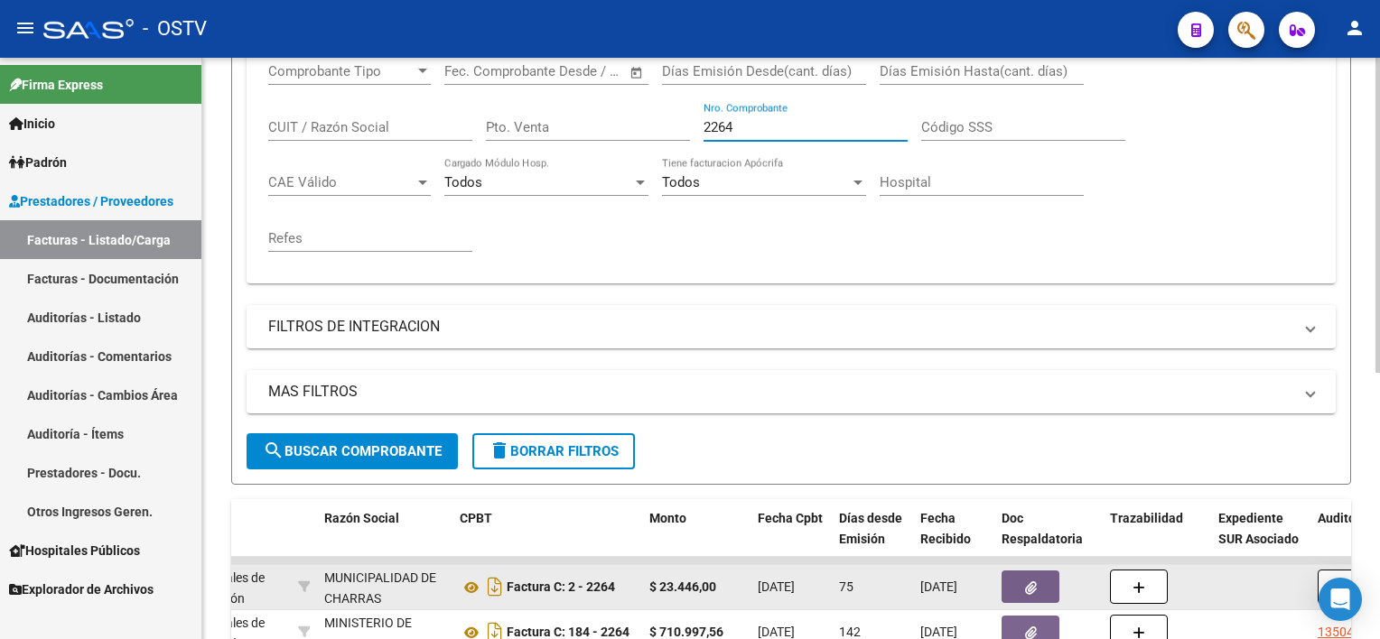
click at [1044, 574] on button "button" at bounding box center [1030, 587] width 58 height 33
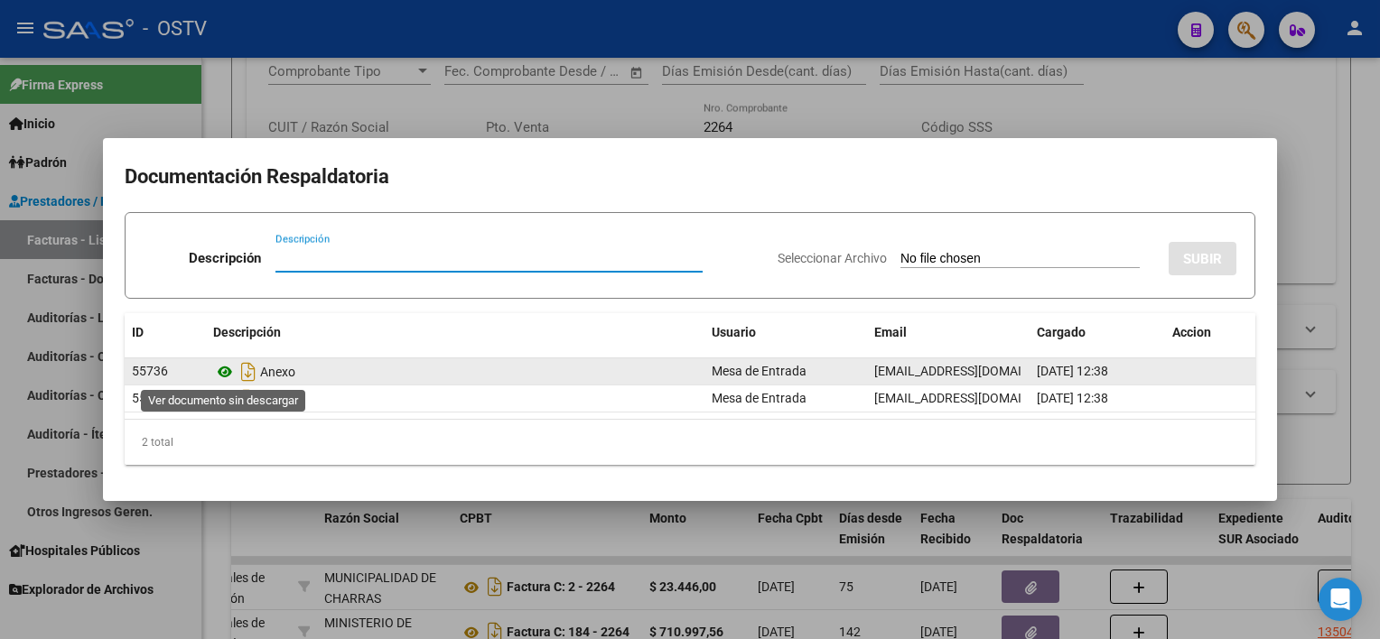
click at [224, 370] on icon at bounding box center [224, 372] width 23 height 22
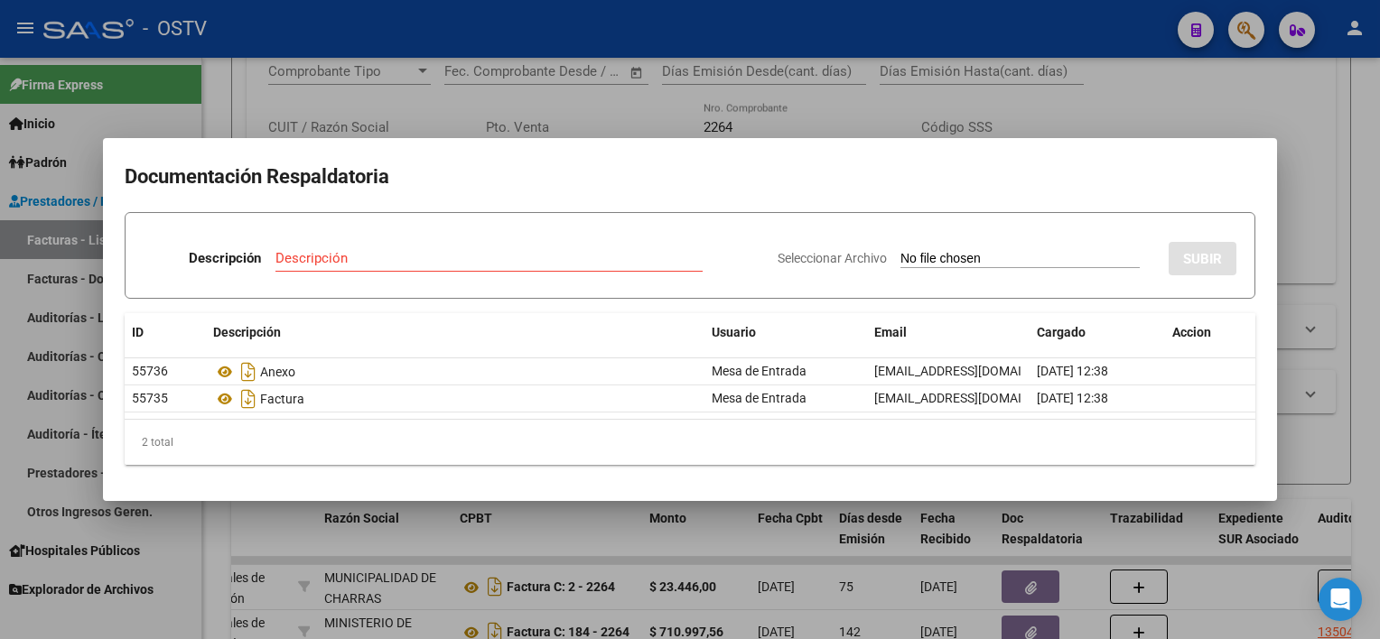
click at [726, 532] on div at bounding box center [690, 319] width 1380 height 639
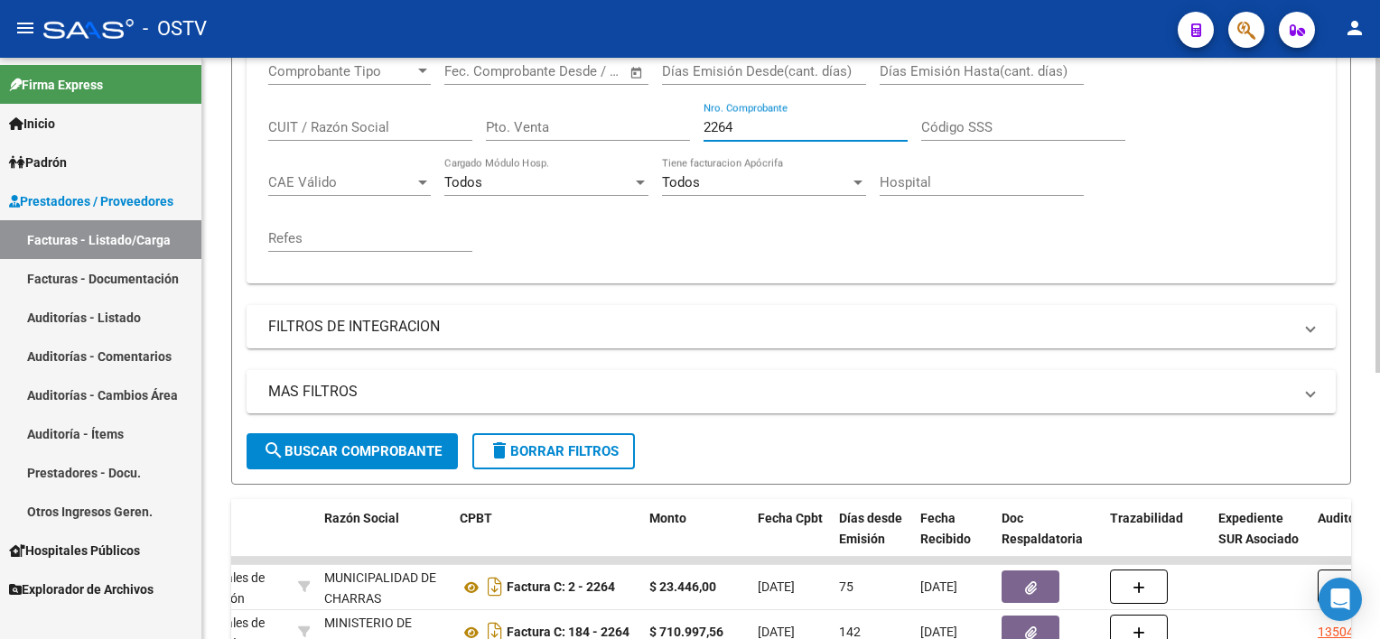
drag, startPoint x: 747, startPoint y: 130, endPoint x: 635, endPoint y: 118, distance: 112.6
click at [635, 113] on div "Comprobante Tipo Comprobante Tipo Fecha inicio – Fecha fin Fec. Comprobante Des…" at bounding box center [791, 157] width 1046 height 223
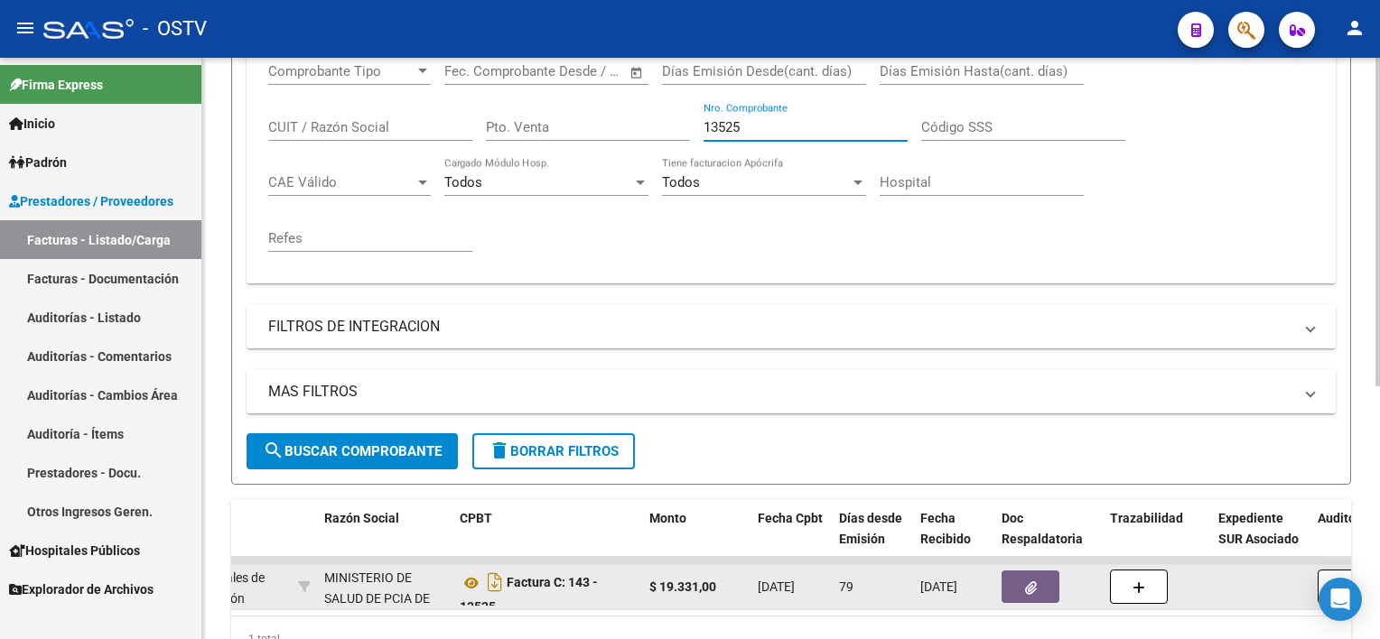
click at [1025, 585] on icon "button" at bounding box center [1031, 589] width 12 height 14
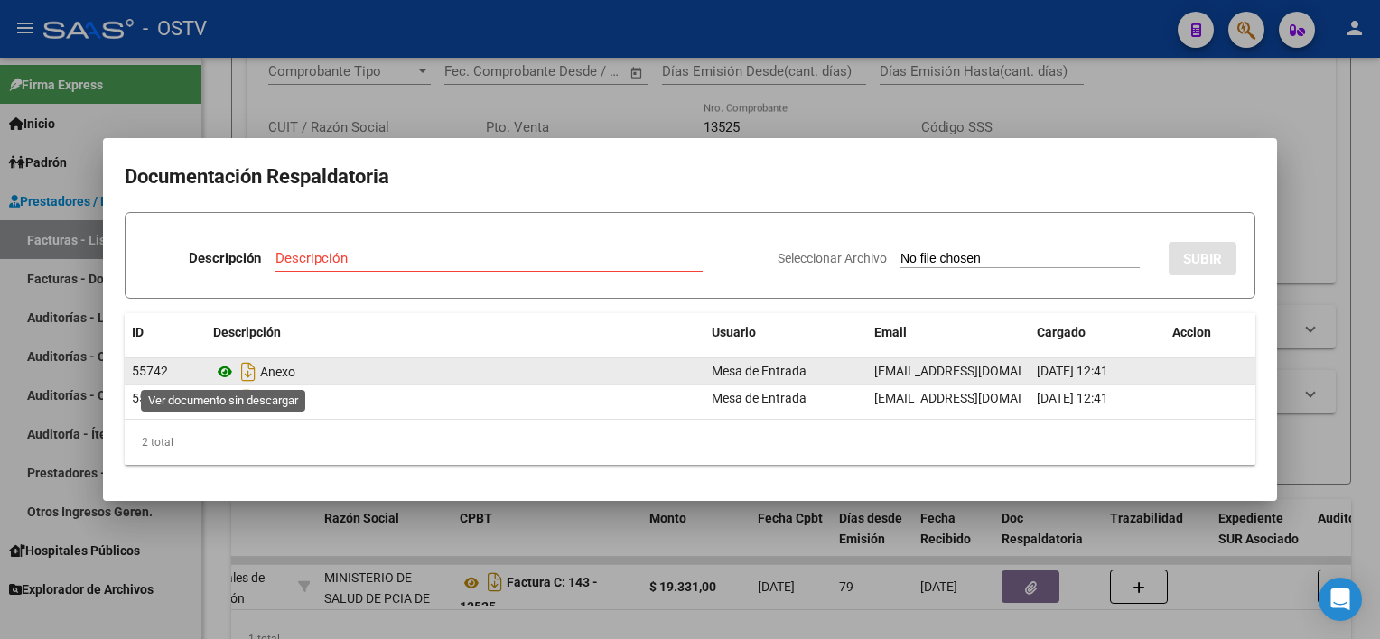
click at [228, 372] on icon at bounding box center [224, 372] width 23 height 22
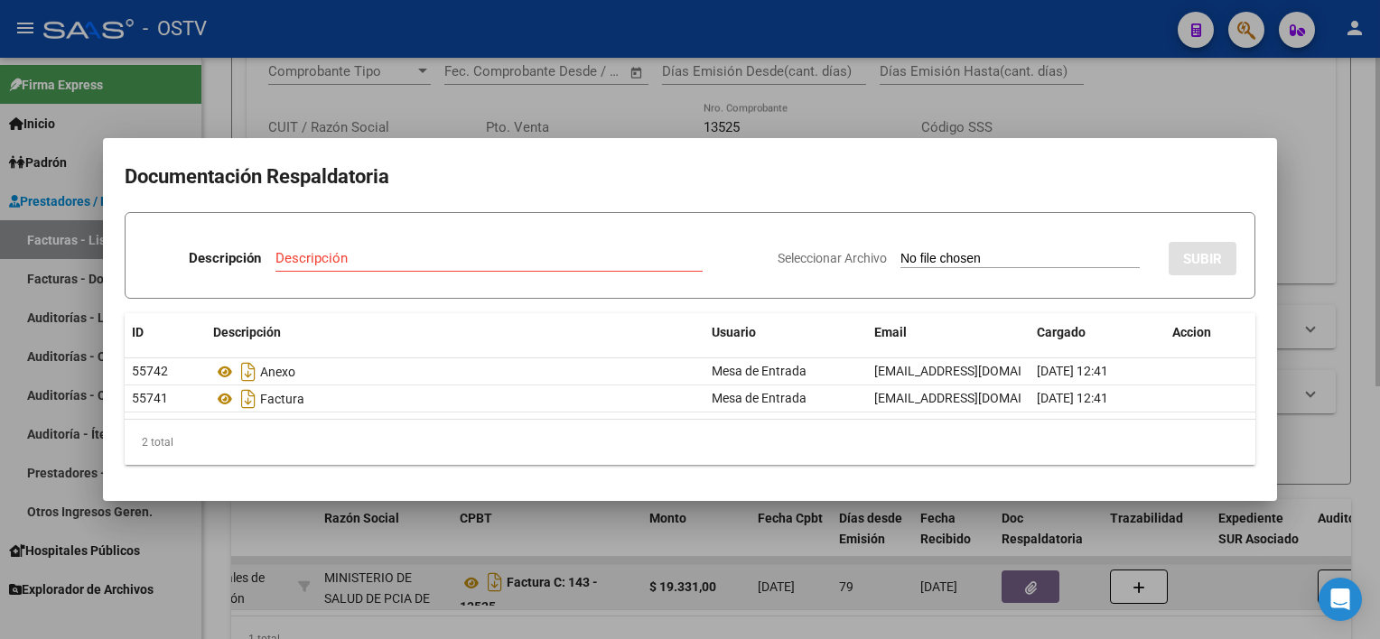
click at [616, 567] on div at bounding box center [690, 319] width 1380 height 639
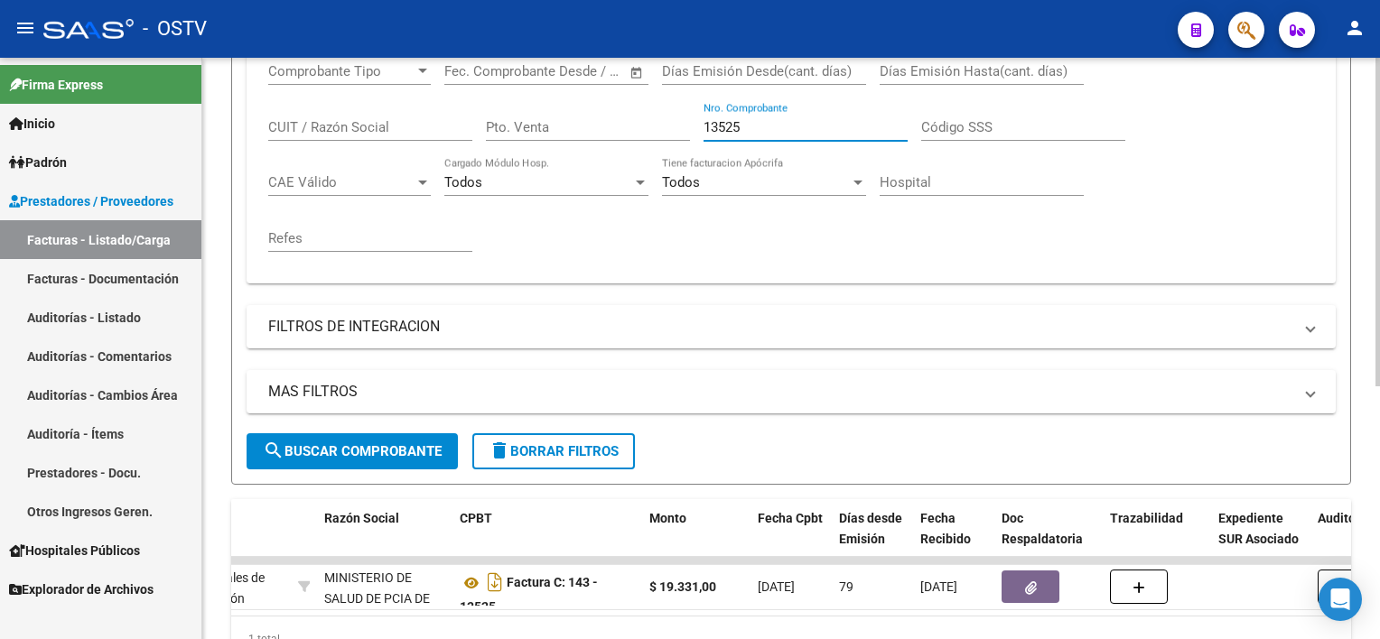
drag, startPoint x: 749, startPoint y: 126, endPoint x: 590, endPoint y: 124, distance: 158.9
click at [590, 119] on div "Comprobante Tipo Comprobante Tipo Fecha inicio – Fecha fin Fec. Comprobante Des…" at bounding box center [791, 157] width 1046 height 223
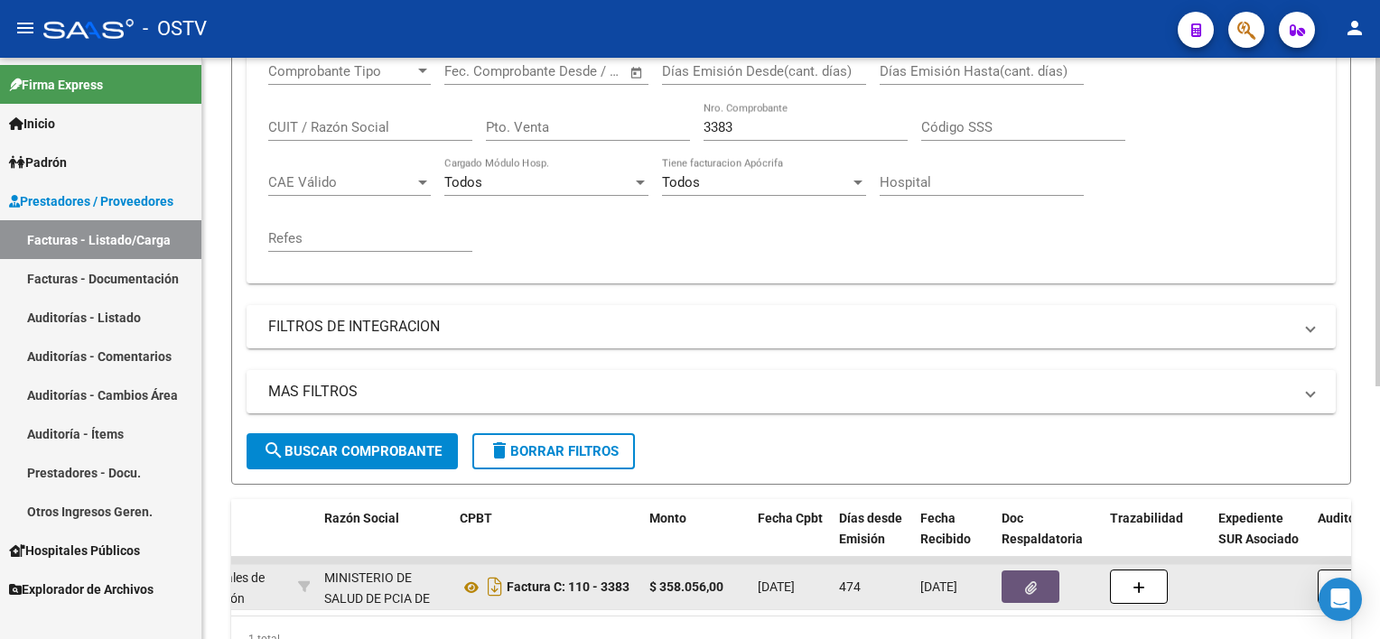
click at [1052, 594] on button "button" at bounding box center [1030, 587] width 58 height 33
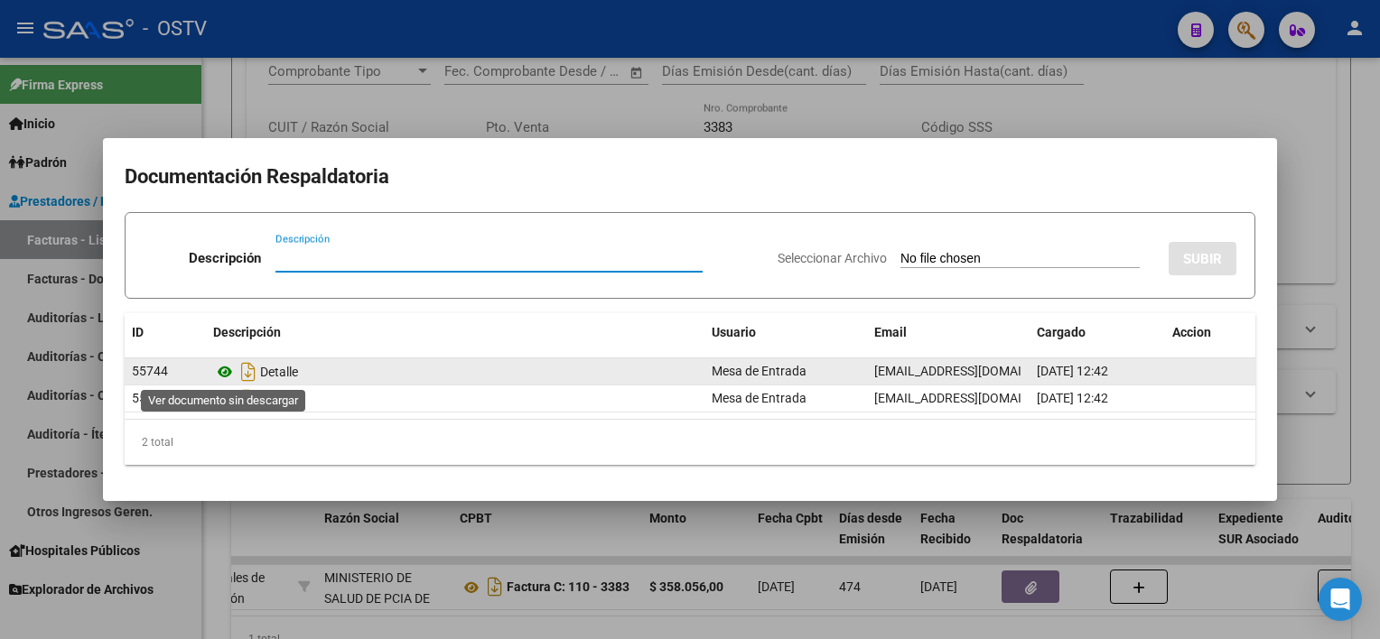
click at [222, 373] on icon at bounding box center [224, 372] width 23 height 22
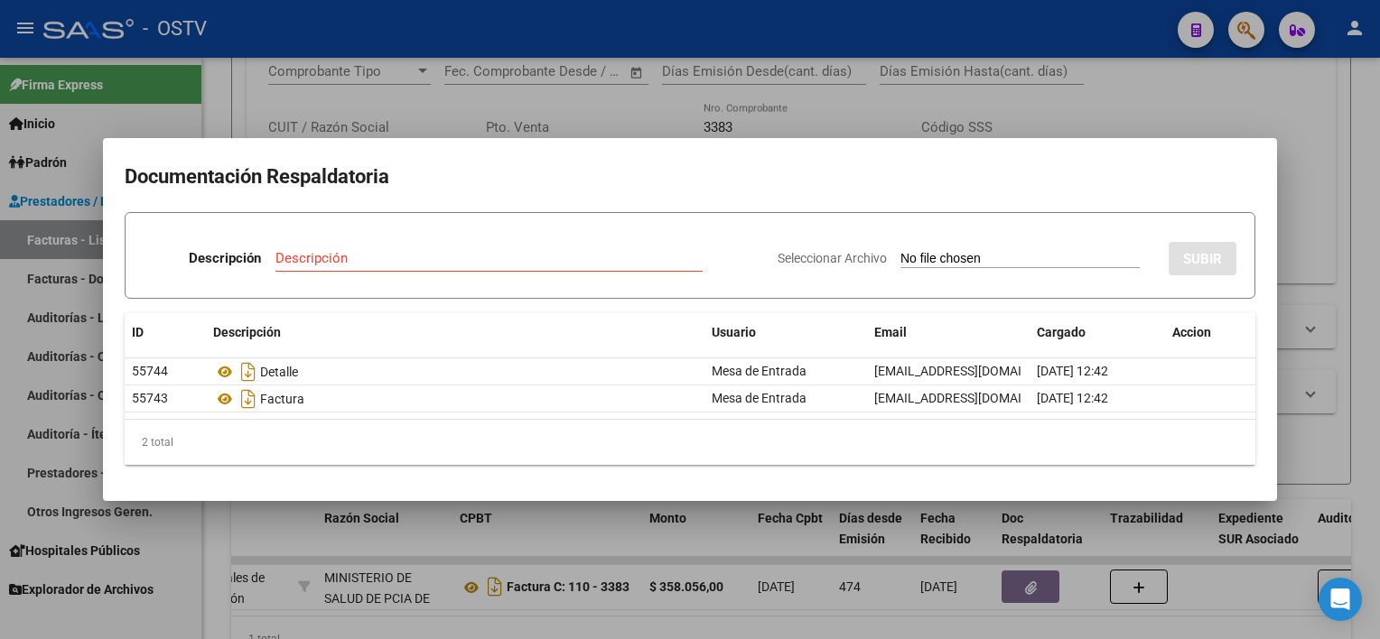
click at [615, 548] on div at bounding box center [690, 319] width 1380 height 639
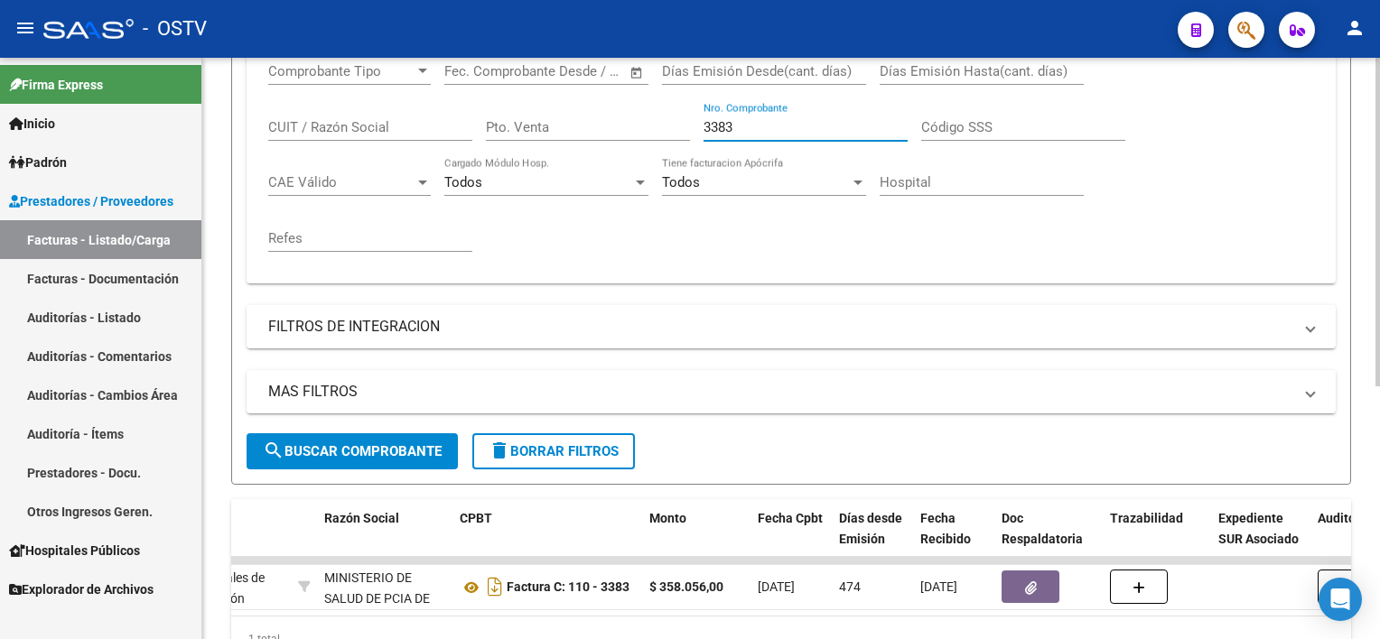
drag, startPoint x: 738, startPoint y: 123, endPoint x: 625, endPoint y: 119, distance: 112.9
click at [625, 119] on div "Comprobante Tipo Comprobante Tipo Fecha inicio – Fecha fin Fec. Comprobante Des…" at bounding box center [791, 157] width 1046 height 223
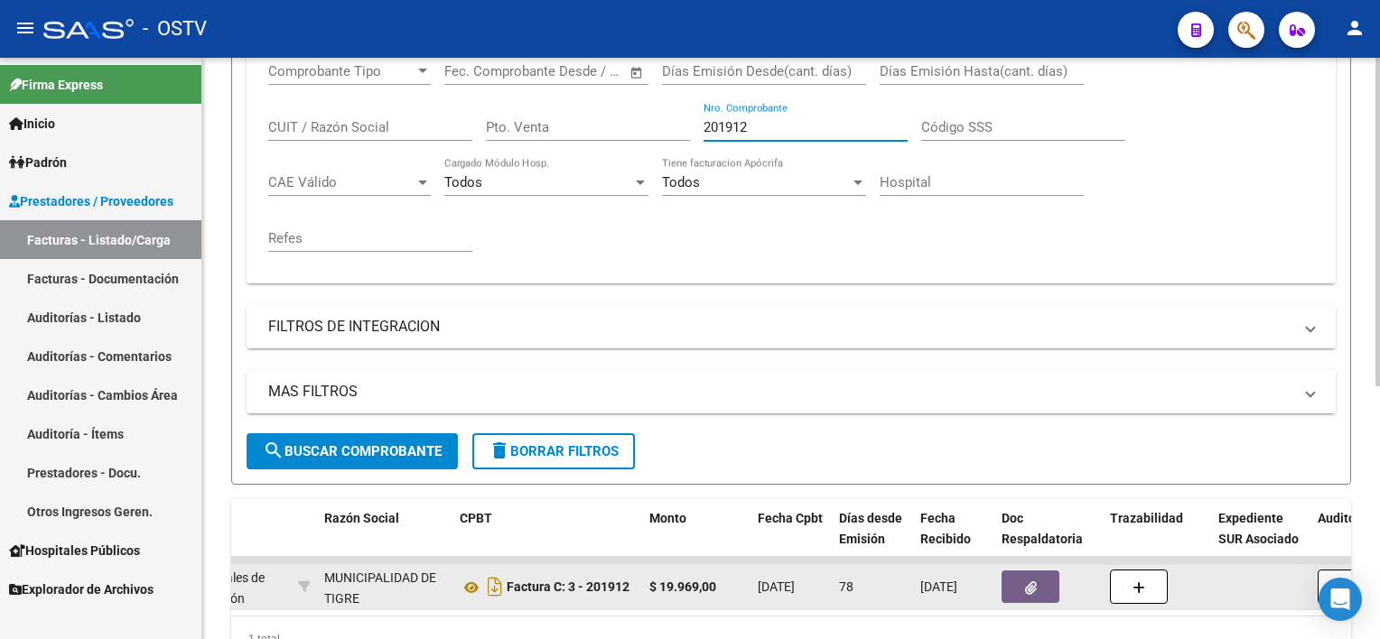
click at [1035, 582] on icon "button" at bounding box center [1031, 589] width 12 height 14
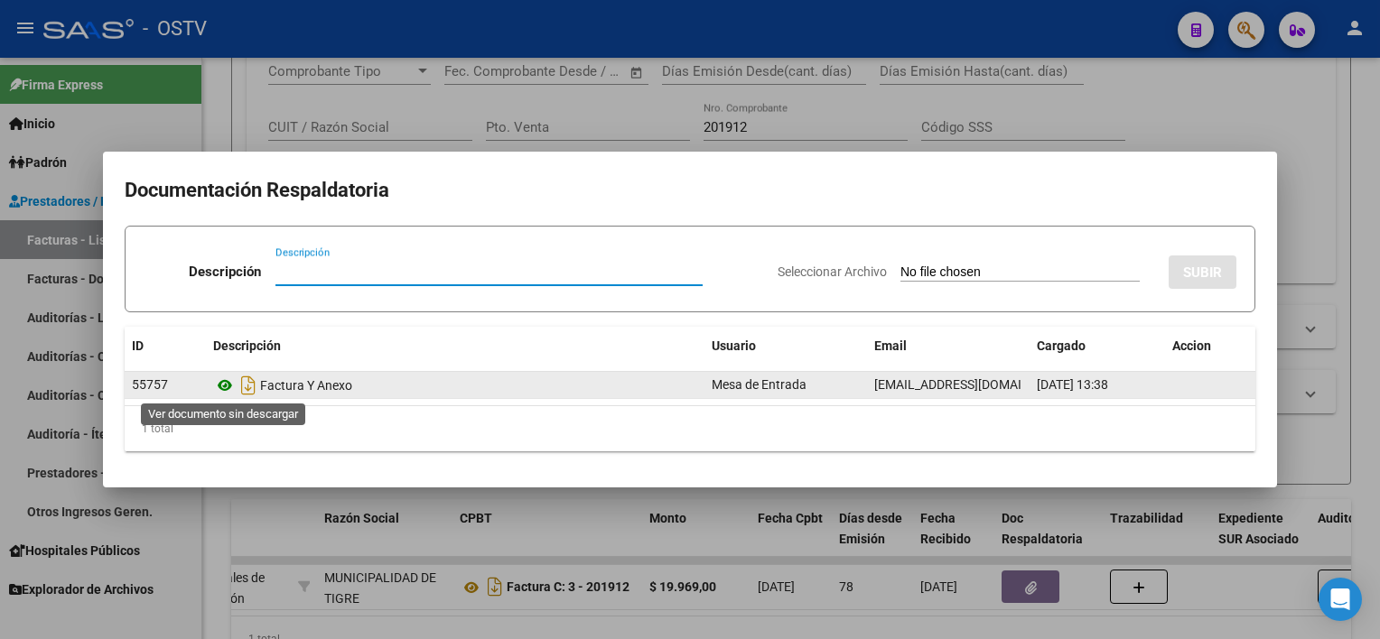
click at [218, 383] on icon at bounding box center [224, 386] width 23 height 22
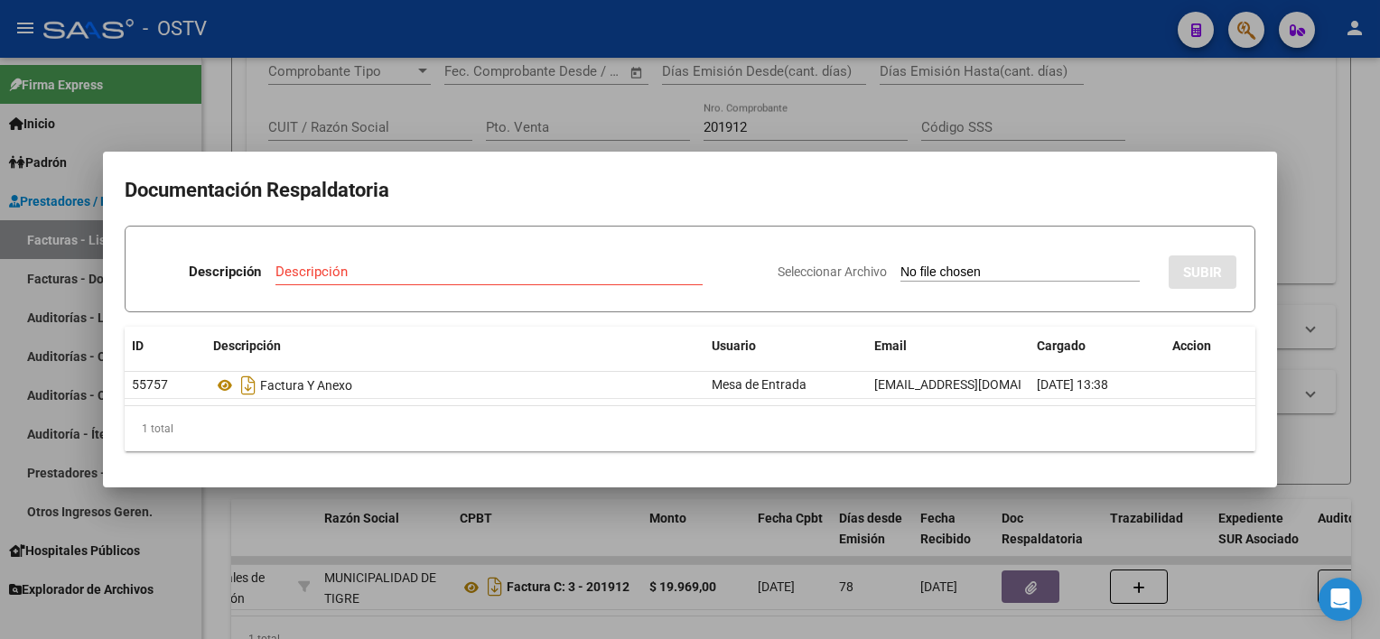
click at [777, 563] on div at bounding box center [690, 319] width 1380 height 639
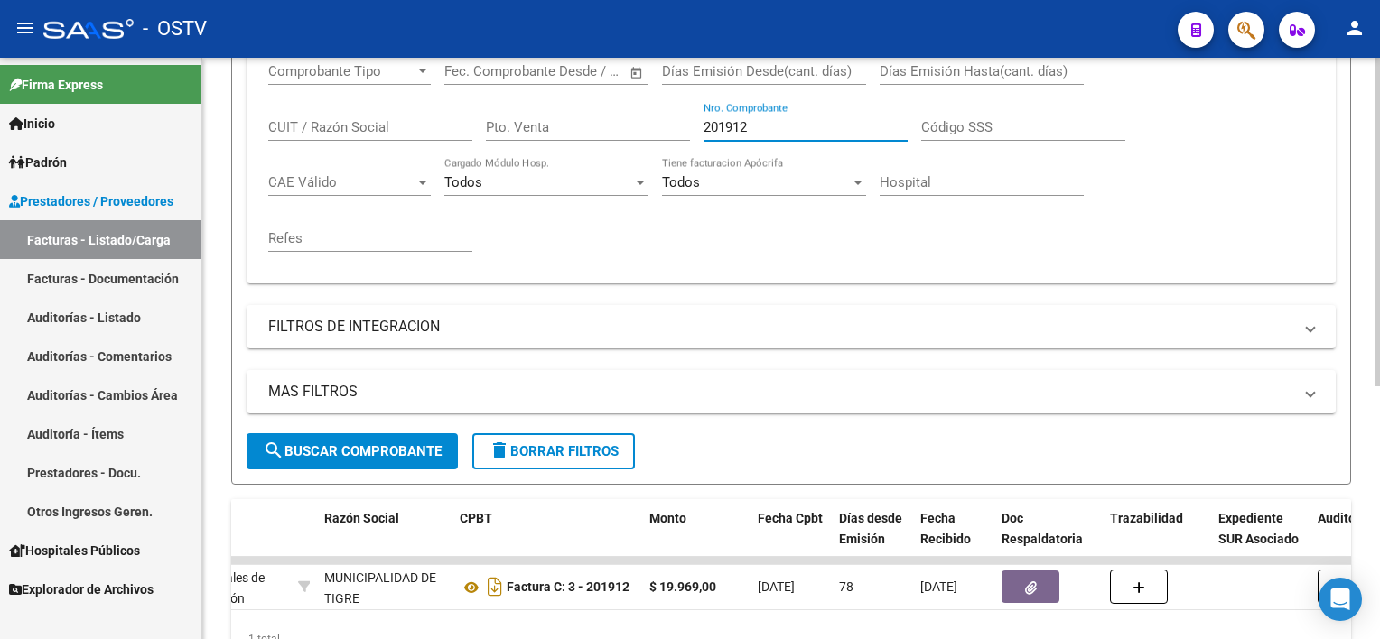
drag, startPoint x: 766, startPoint y: 130, endPoint x: 605, endPoint y: 126, distance: 160.8
click at [606, 126] on div "Comprobante Tipo Comprobante Tipo Fecha inicio – Fecha fin Fec. Comprobante Des…" at bounding box center [791, 157] width 1046 height 223
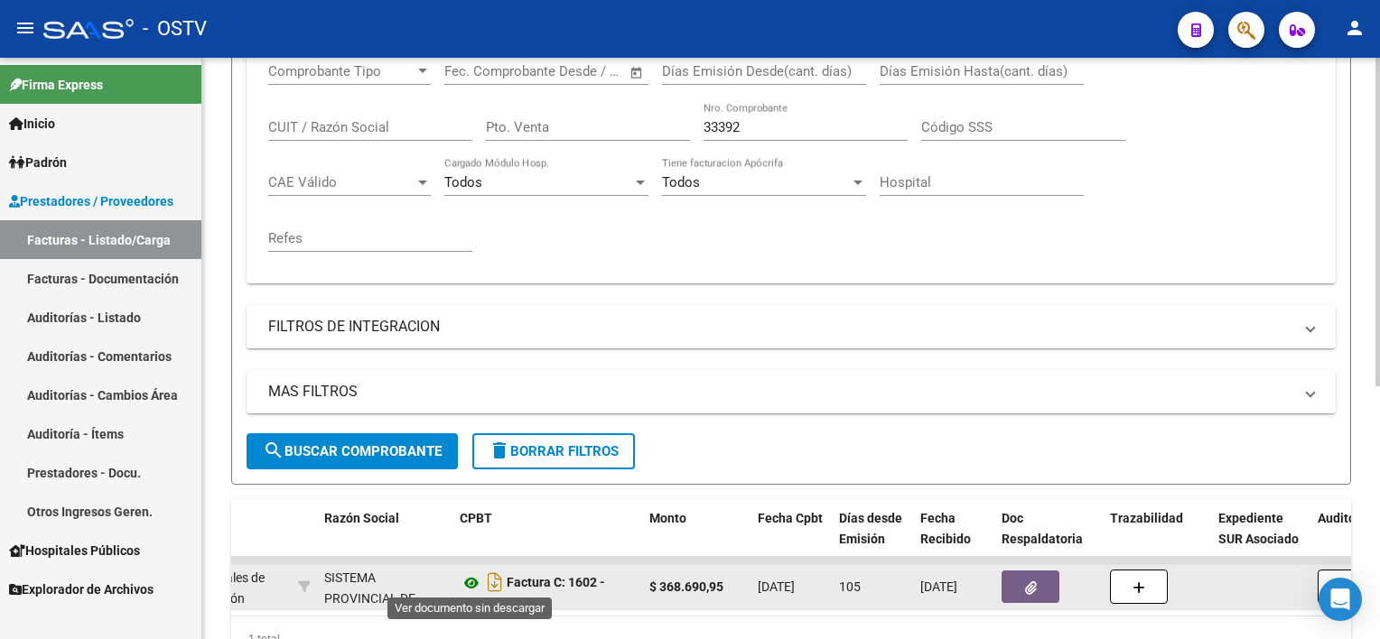
click at [472, 578] on icon at bounding box center [471, 583] width 23 height 22
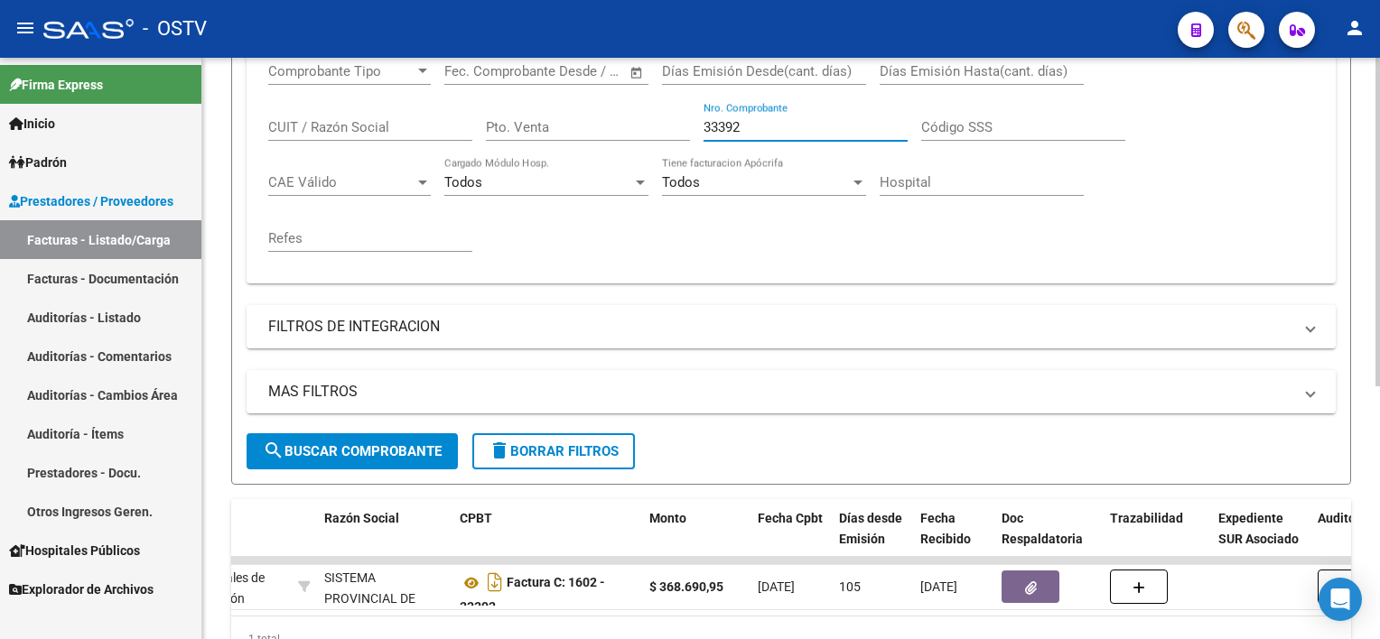
drag, startPoint x: 746, startPoint y: 128, endPoint x: 719, endPoint y: 120, distance: 28.3
click at [719, 120] on input "33392" at bounding box center [805, 127] width 204 height 16
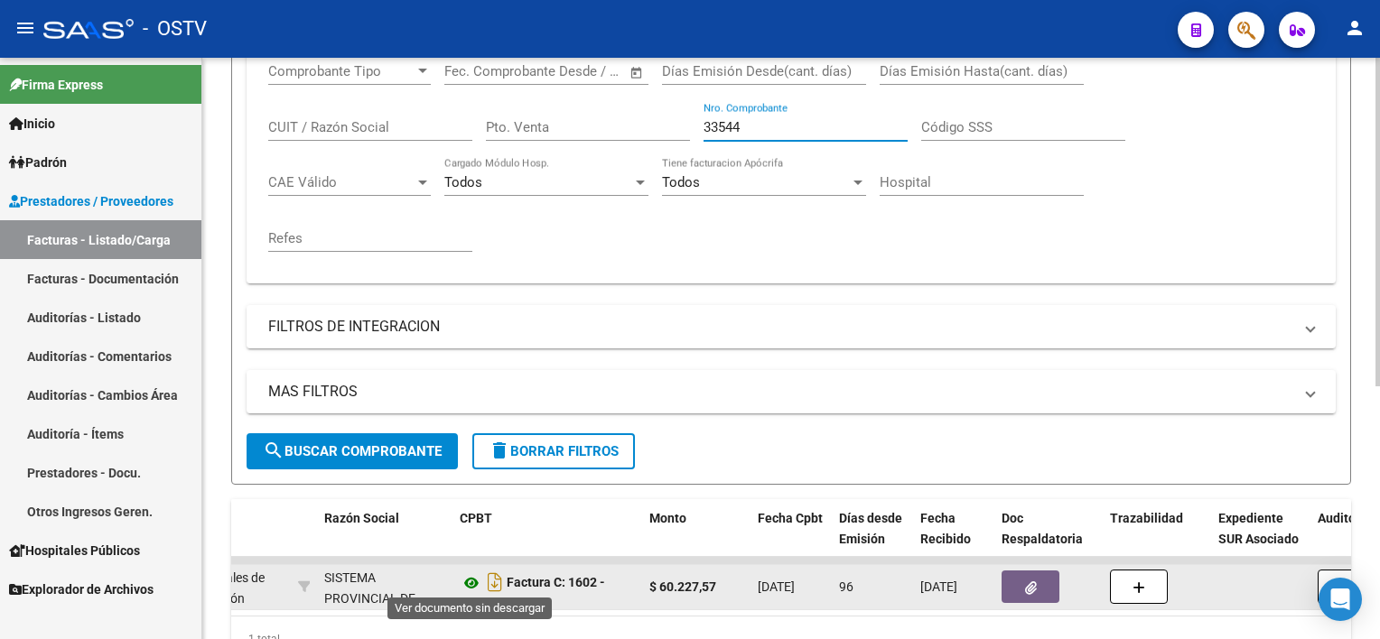
click at [472, 578] on icon at bounding box center [471, 583] width 23 height 22
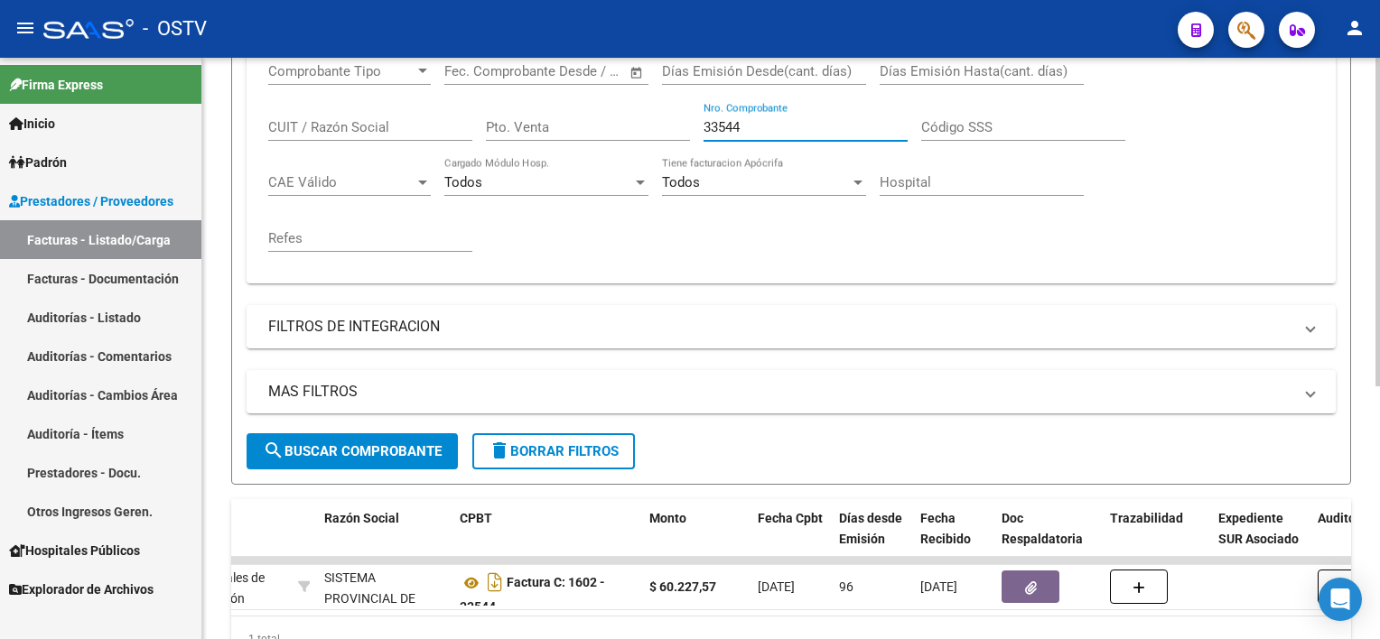
drag, startPoint x: 744, startPoint y: 126, endPoint x: 720, endPoint y: 122, distance: 24.8
click at [720, 122] on input "33544" at bounding box center [805, 127] width 204 height 16
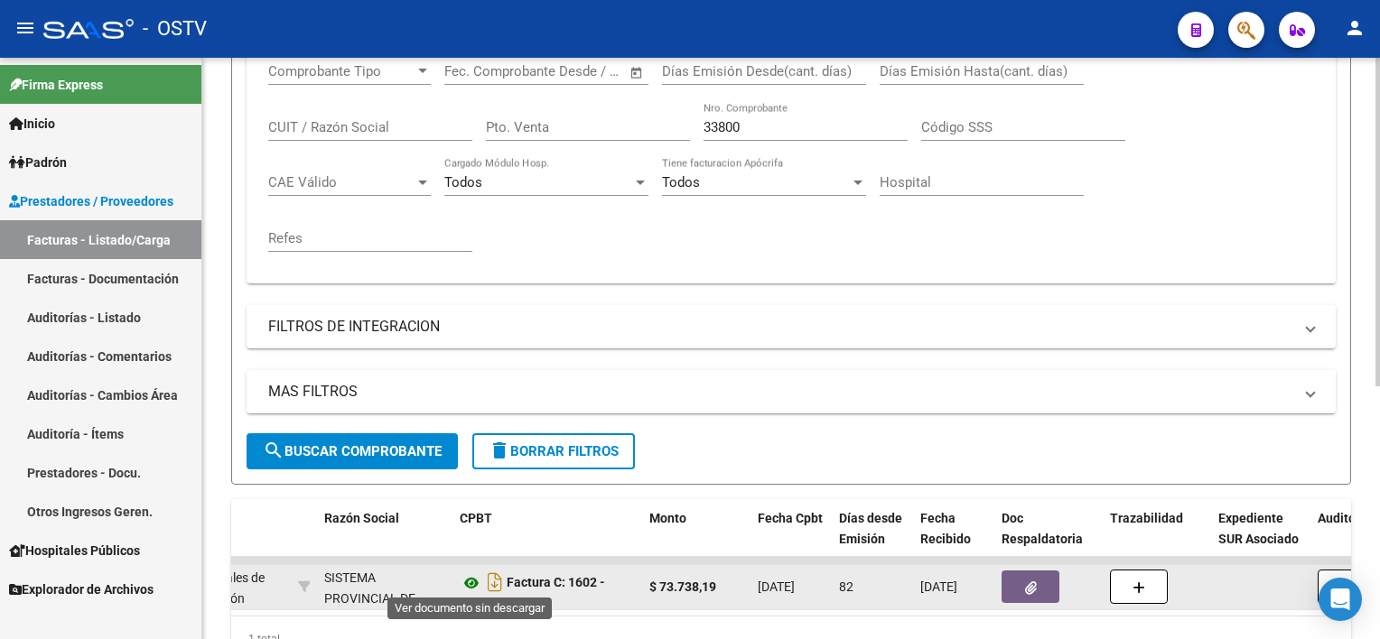
click at [473, 575] on icon at bounding box center [471, 583] width 23 height 22
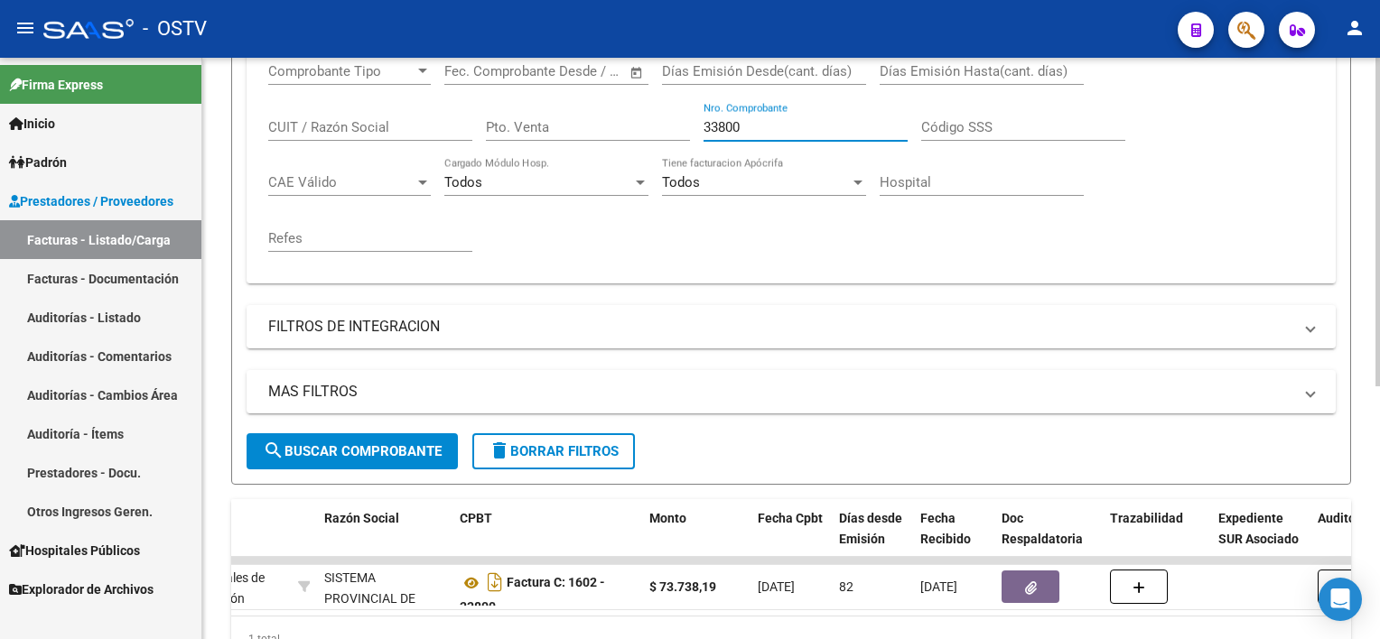
drag, startPoint x: 766, startPoint y: 126, endPoint x: 644, endPoint y: 113, distance: 122.7
click at [645, 107] on div "Comprobante Tipo Comprobante Tipo Fecha inicio – Fecha fin Fec. Comprobante Des…" at bounding box center [791, 157] width 1046 height 223
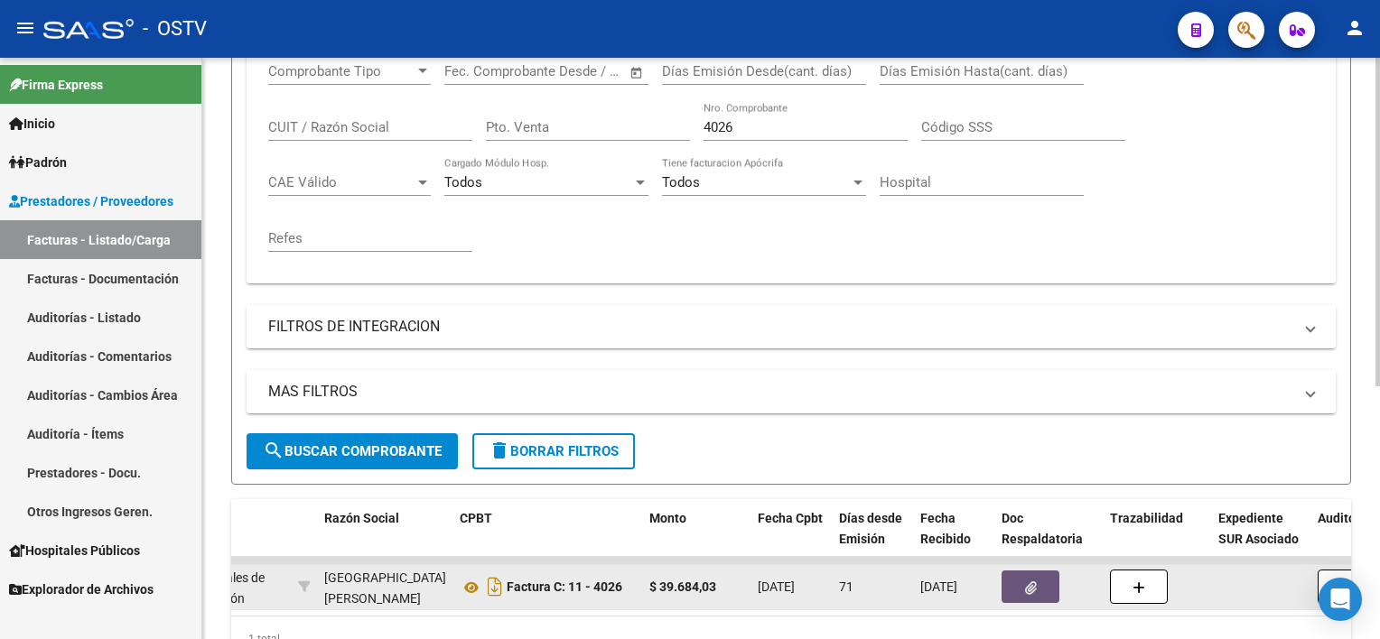
click at [1037, 585] on button "button" at bounding box center [1030, 587] width 58 height 33
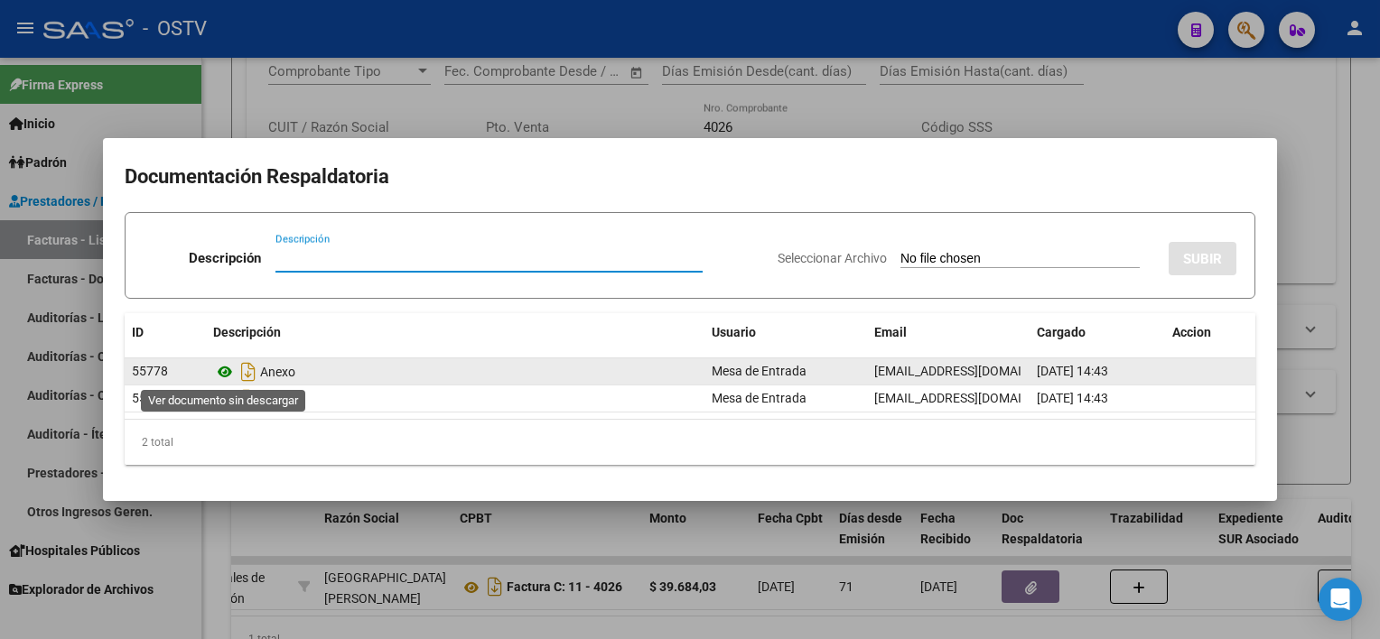
click at [216, 377] on icon at bounding box center [224, 372] width 23 height 22
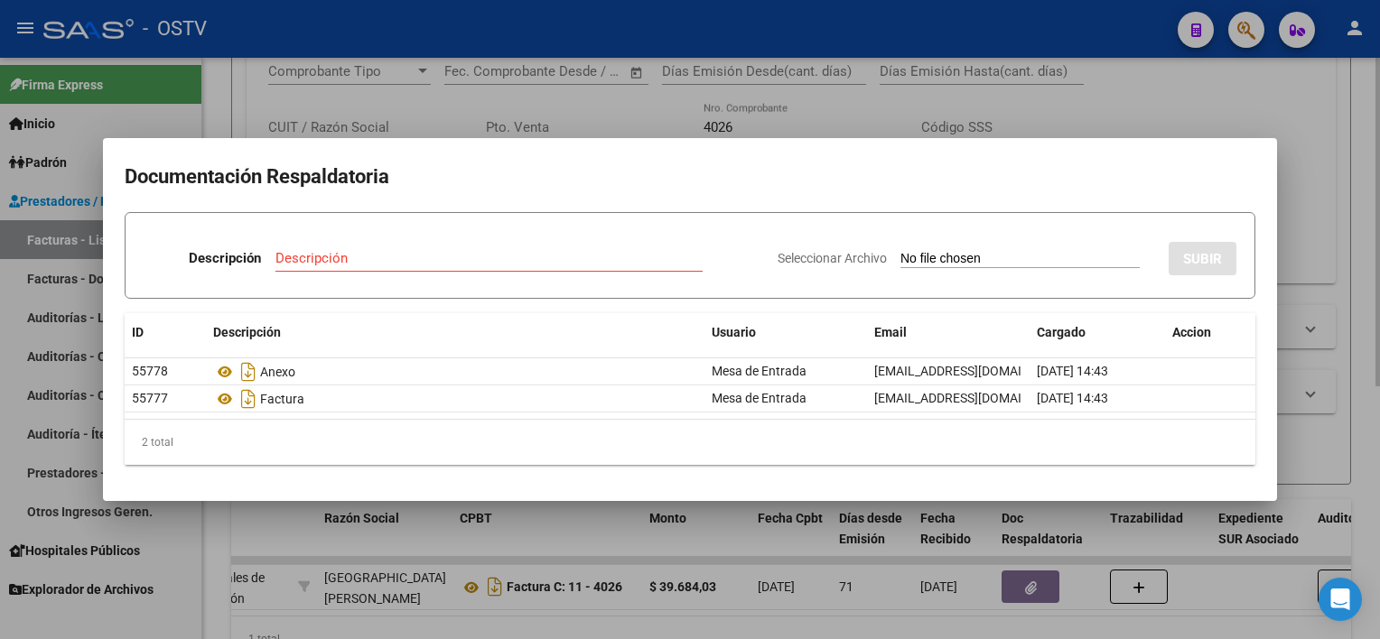
drag, startPoint x: 727, startPoint y: 536, endPoint x: 734, endPoint y: 297, distance: 239.4
click at [725, 535] on div at bounding box center [690, 319] width 1380 height 639
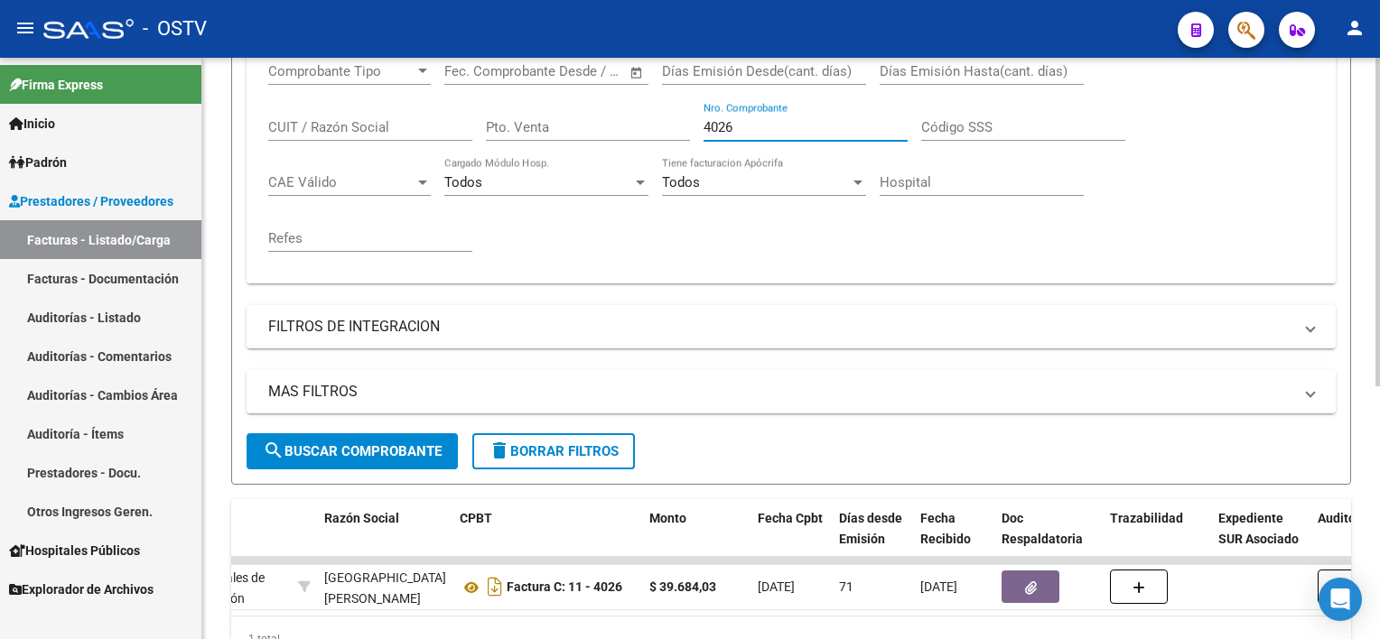
drag, startPoint x: 755, startPoint y: 124, endPoint x: 629, endPoint y: 108, distance: 126.4
click at [629, 108] on div "Comprobante Tipo Comprobante Tipo Fecha inicio – Fecha fin Fec. Comprobante Des…" at bounding box center [791, 157] width 1046 height 223
drag, startPoint x: 752, startPoint y: 123, endPoint x: 630, endPoint y: 116, distance: 122.1
click at [633, 112] on div "Comprobante Tipo Comprobante Tipo Fecha inicio – Fecha fin Fec. Comprobante Des…" at bounding box center [791, 157] width 1046 height 223
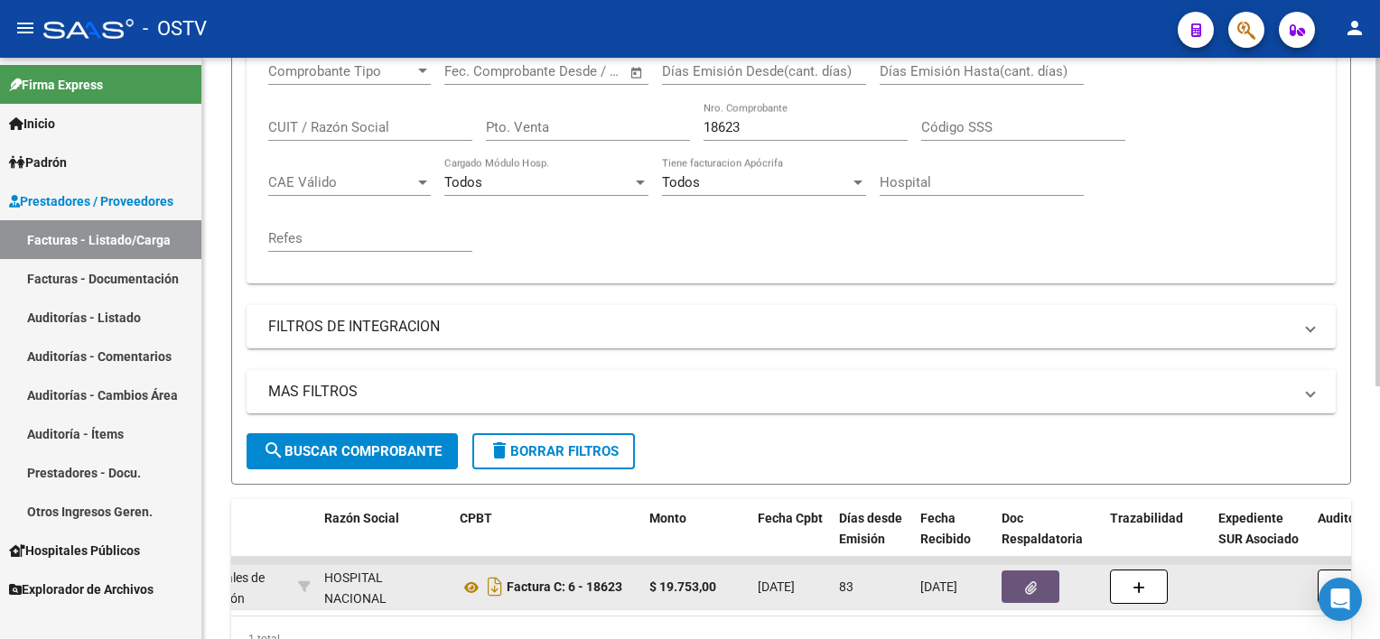
click at [1052, 580] on button "button" at bounding box center [1030, 587] width 58 height 33
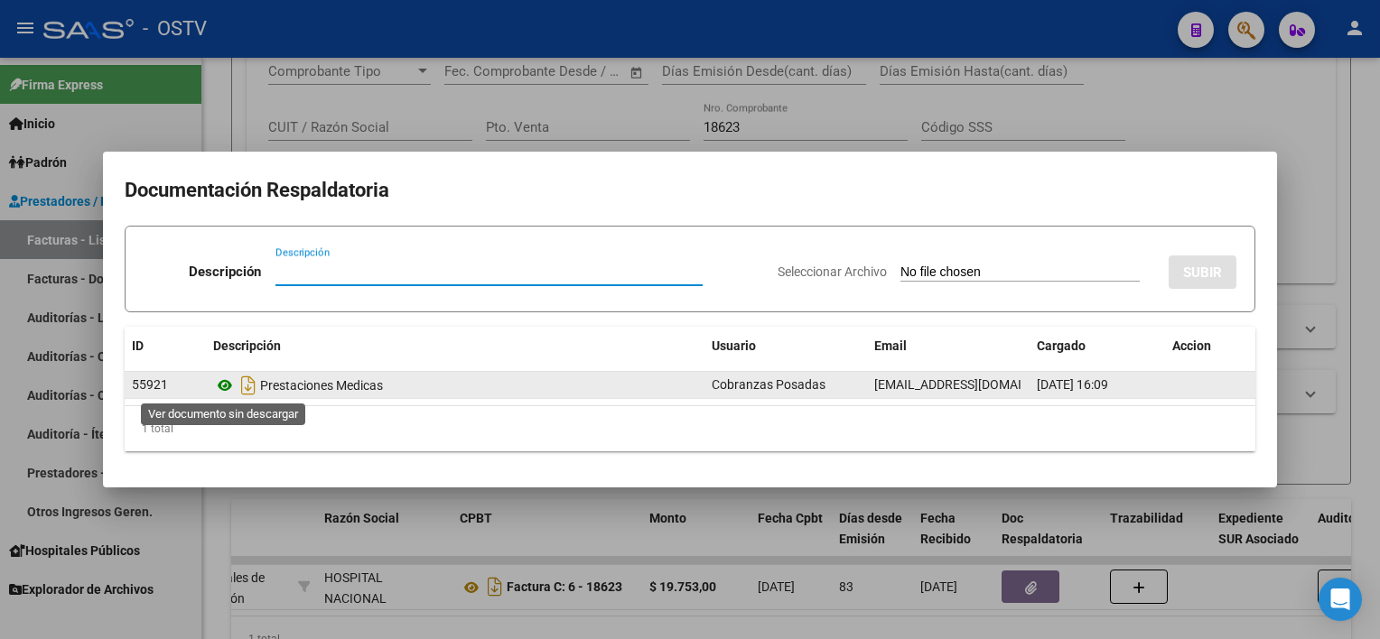
click at [224, 388] on icon at bounding box center [224, 386] width 23 height 22
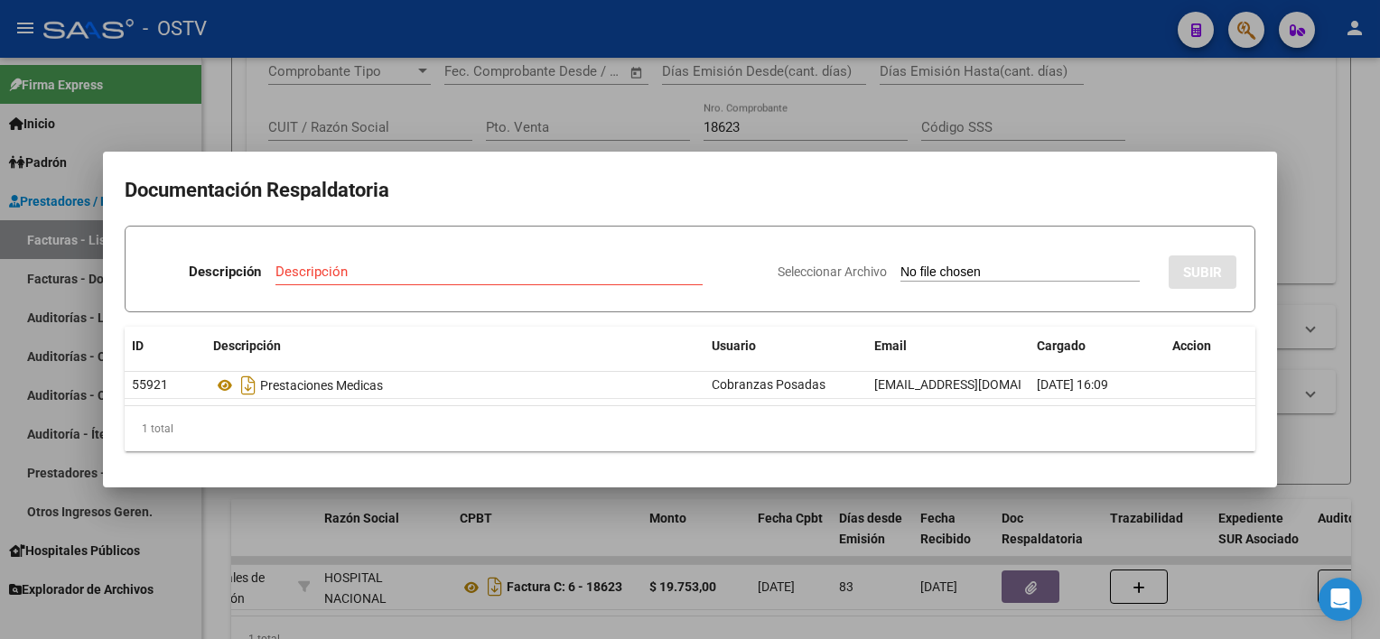
click at [643, 538] on div at bounding box center [690, 319] width 1380 height 639
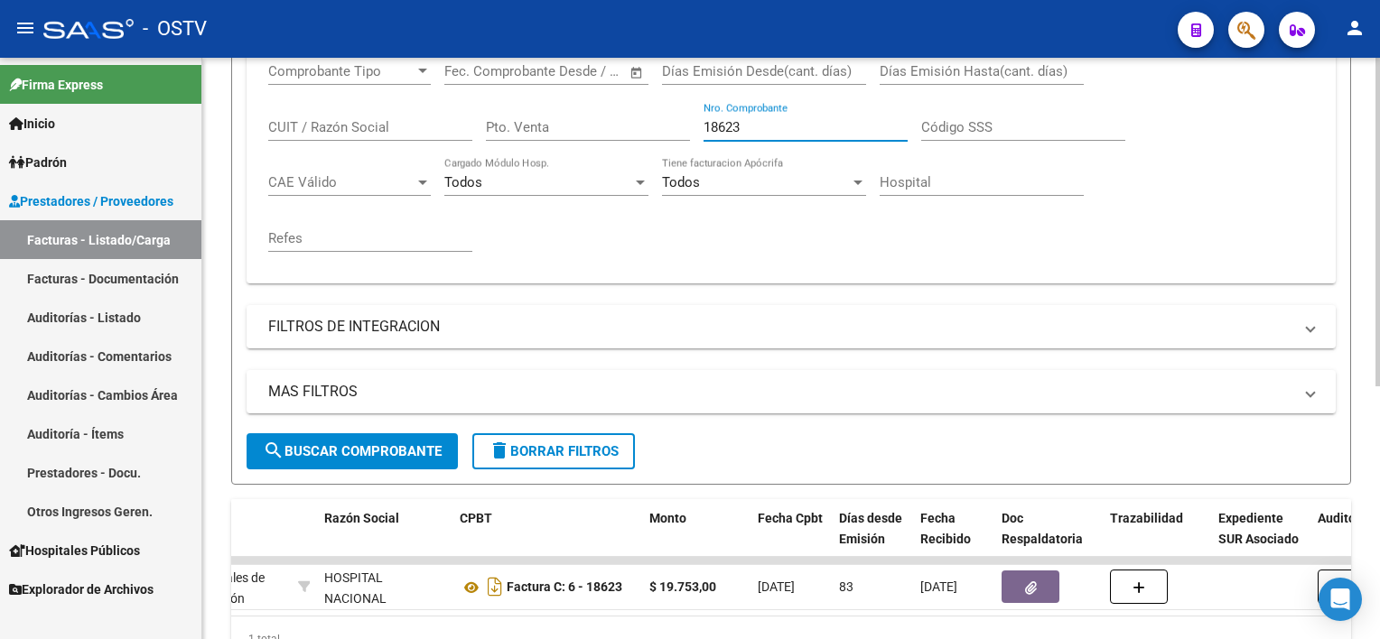
click at [759, 127] on input "18623" at bounding box center [805, 127] width 204 height 16
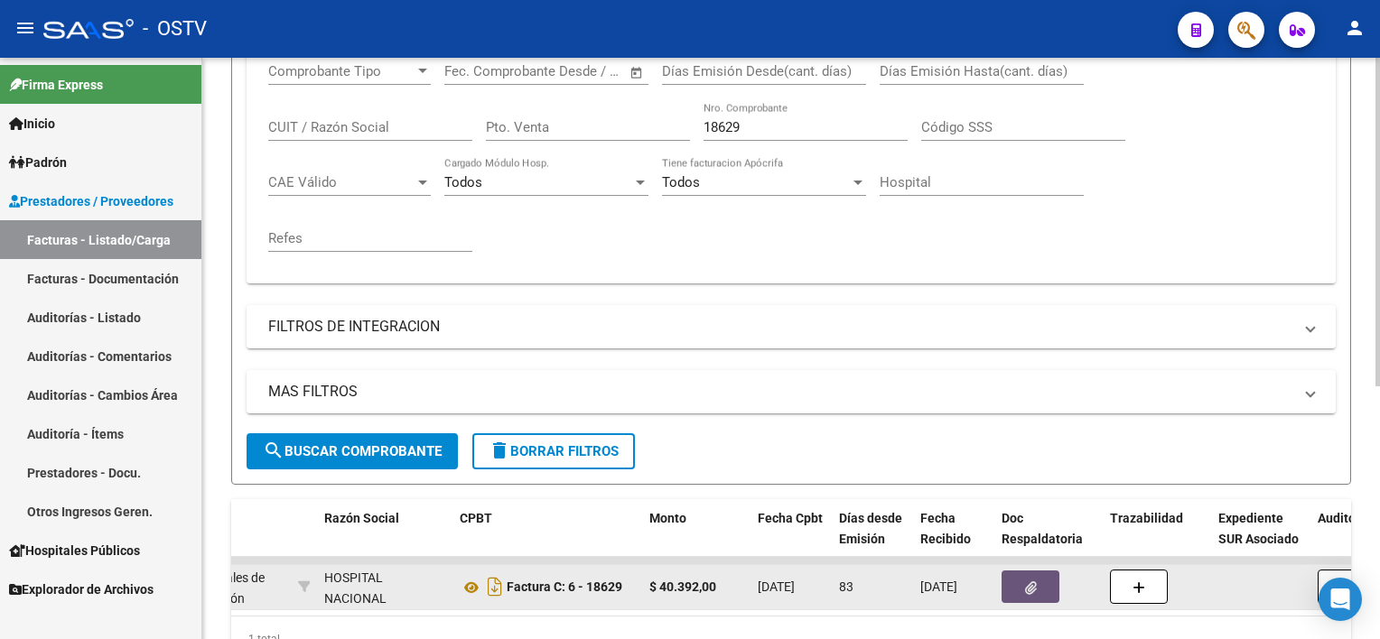
click at [1026, 583] on icon "button" at bounding box center [1031, 589] width 12 height 14
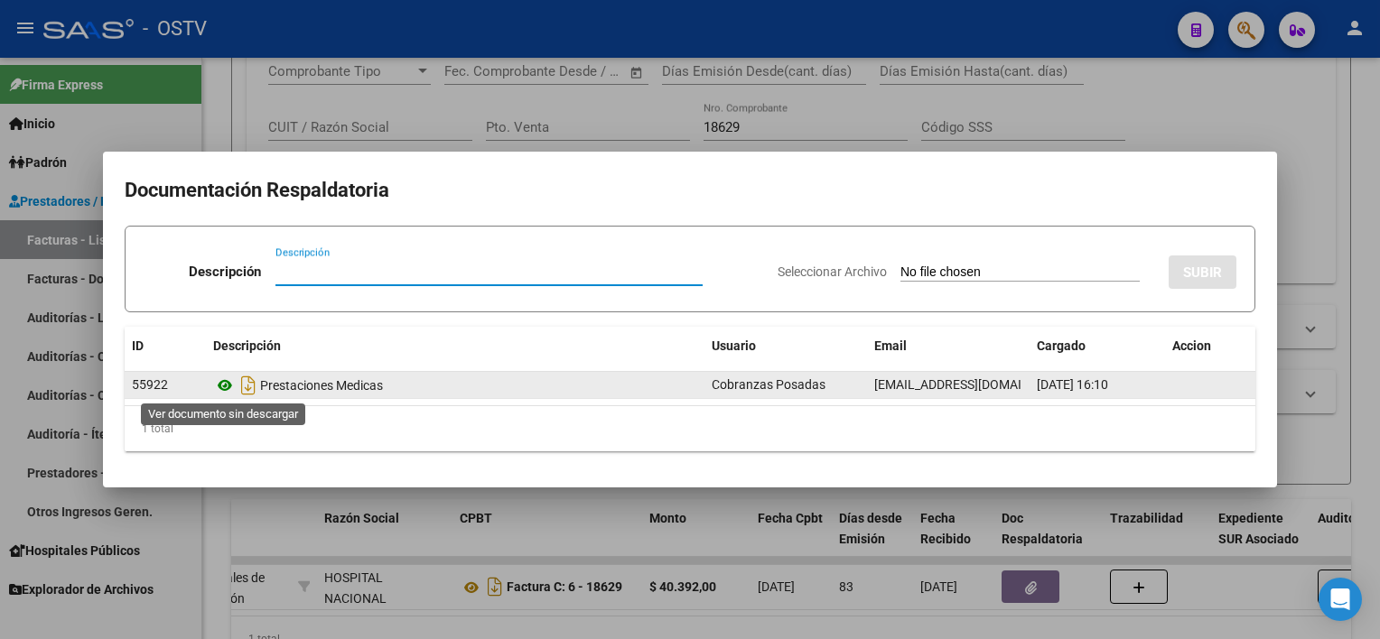
click at [225, 387] on icon at bounding box center [224, 386] width 23 height 22
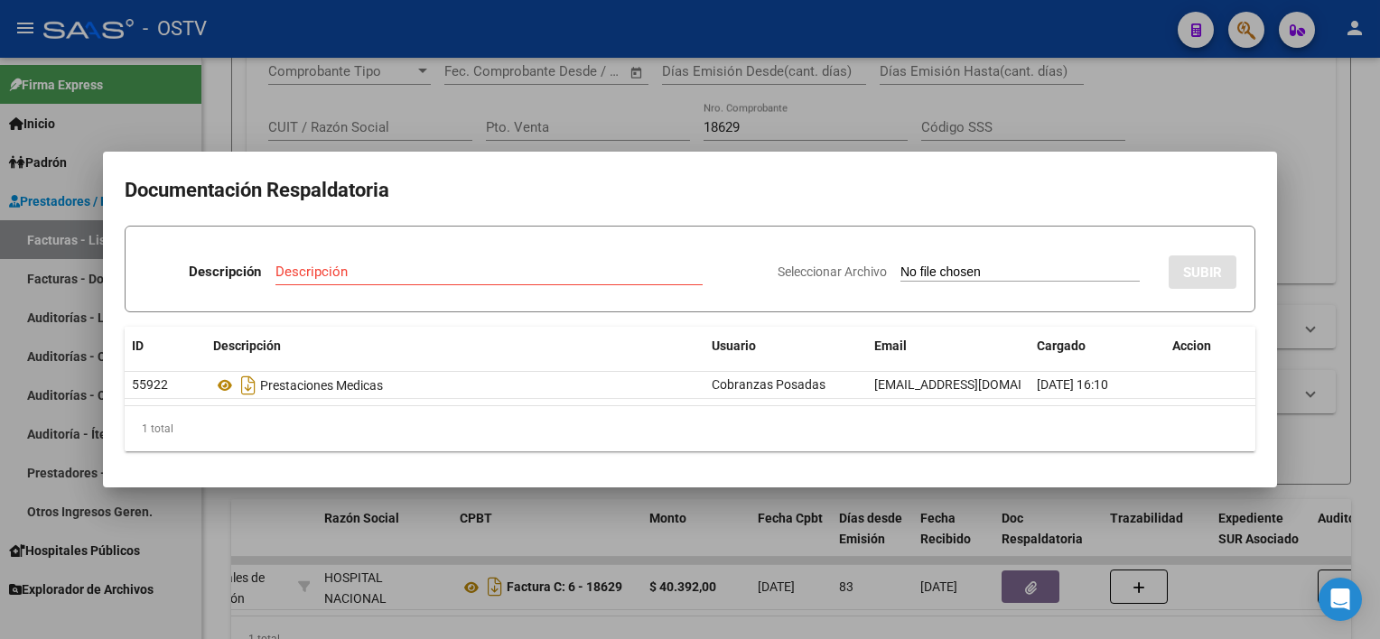
click at [712, 526] on div at bounding box center [690, 319] width 1380 height 639
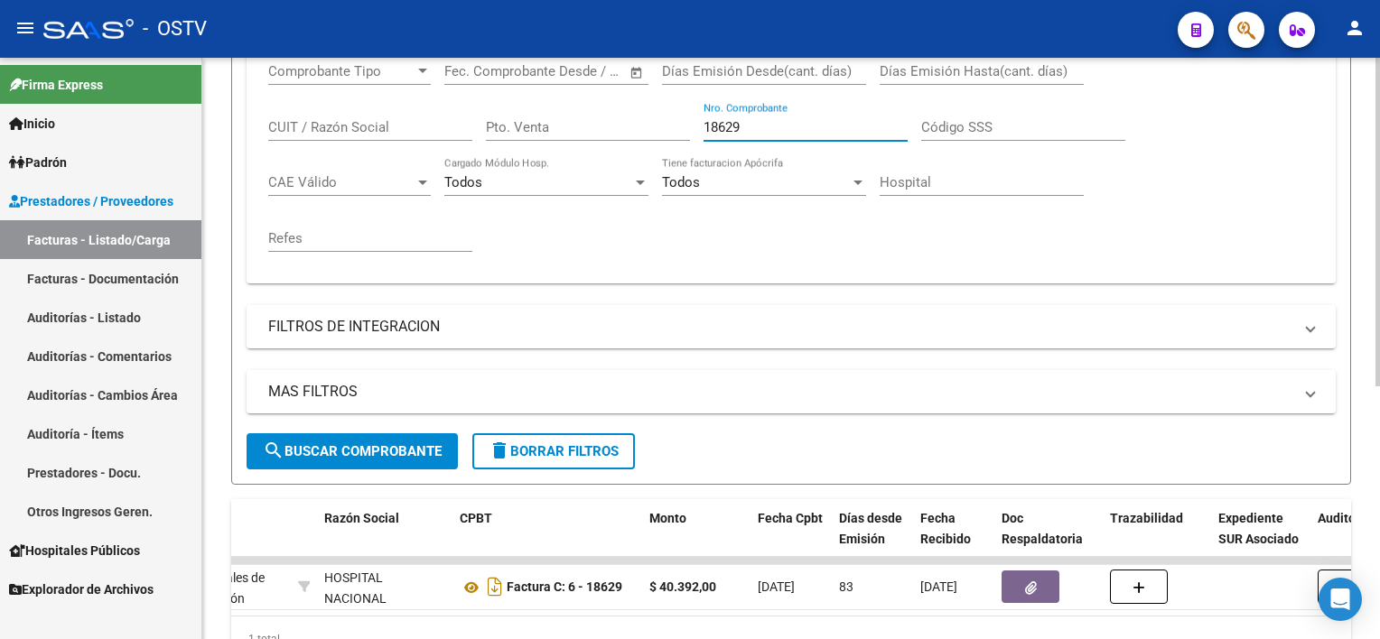
click at [740, 123] on input "18629" at bounding box center [805, 127] width 204 height 16
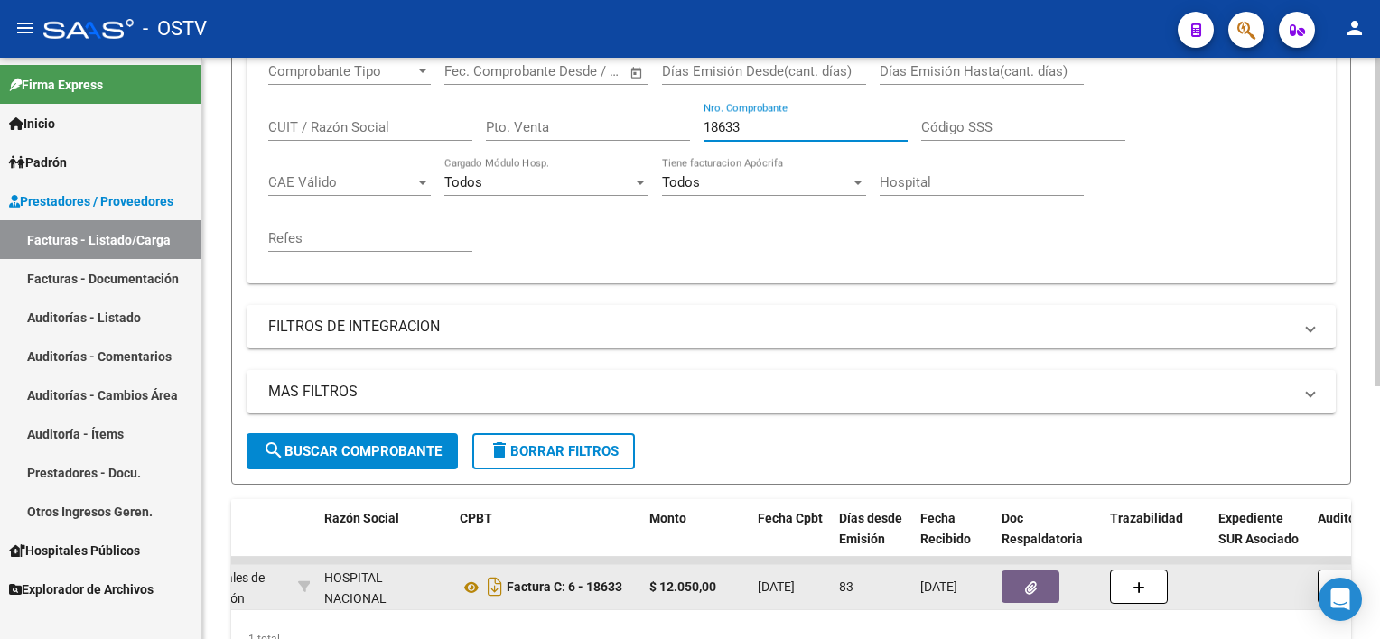
click at [1036, 591] on icon "button" at bounding box center [1031, 589] width 12 height 14
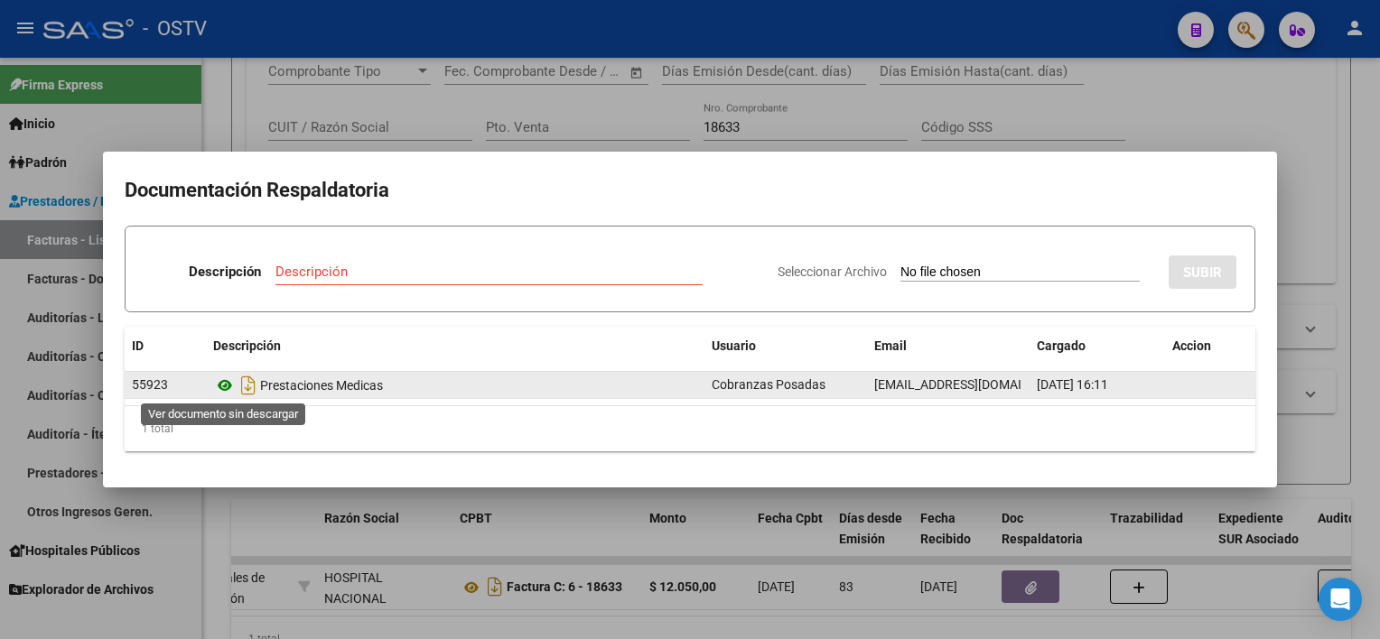
click at [226, 386] on icon at bounding box center [224, 386] width 23 height 22
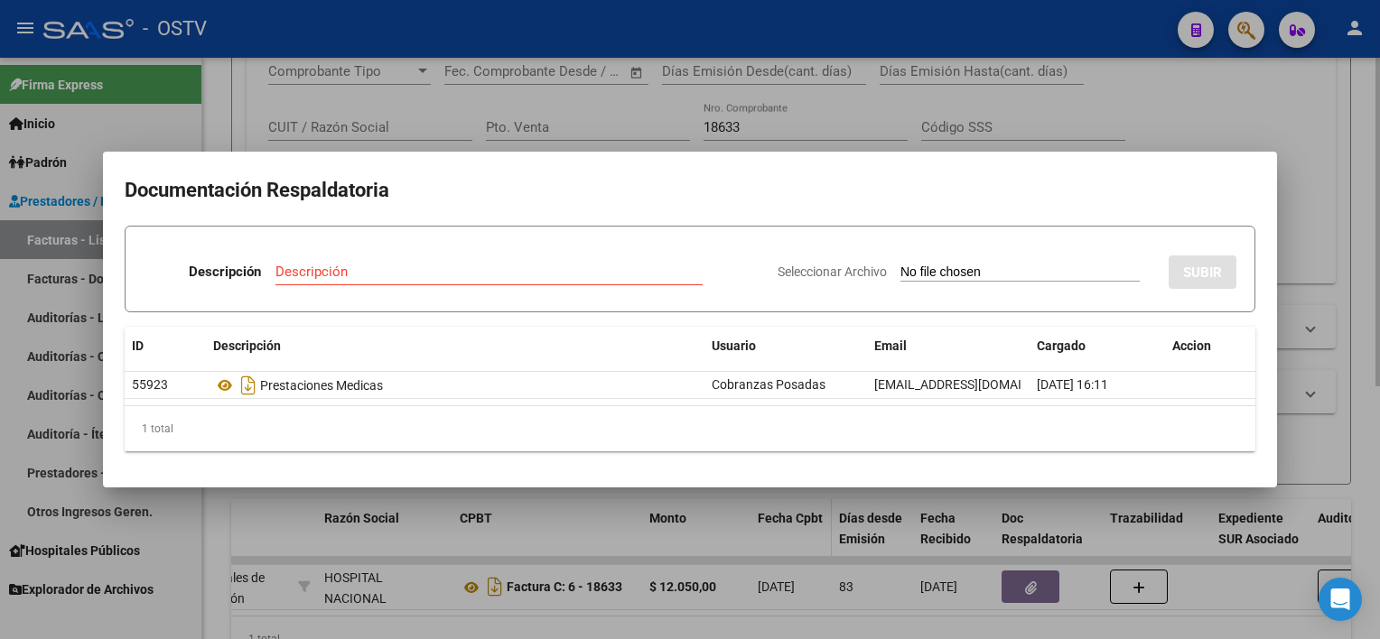
click at [753, 545] on div at bounding box center [690, 319] width 1380 height 639
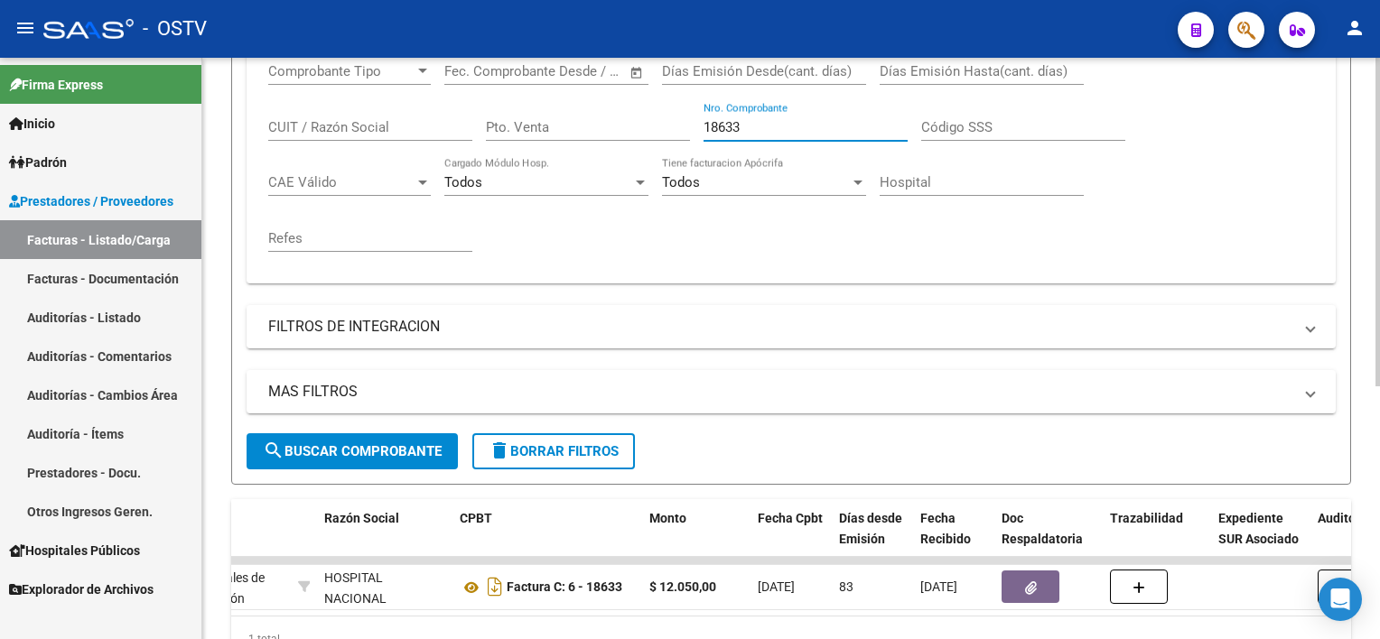
click at [770, 121] on input "18633" at bounding box center [805, 127] width 204 height 16
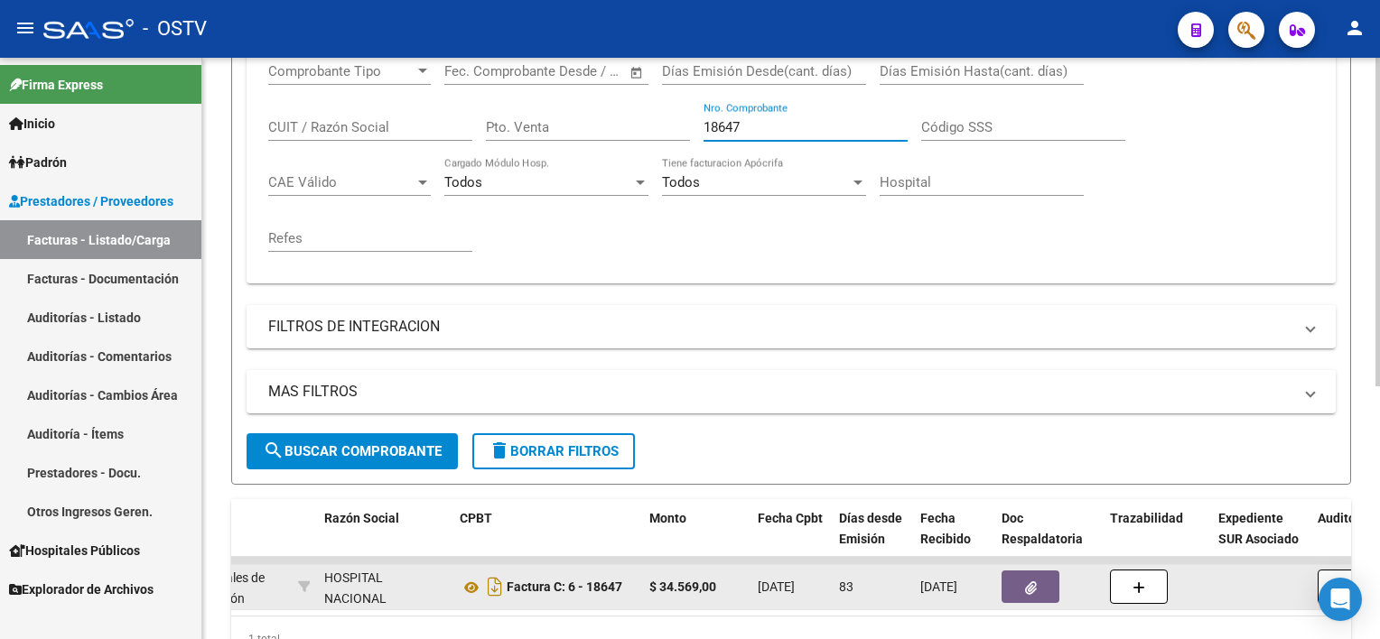
type input "18647"
click at [1033, 598] on button "button" at bounding box center [1030, 587] width 58 height 33
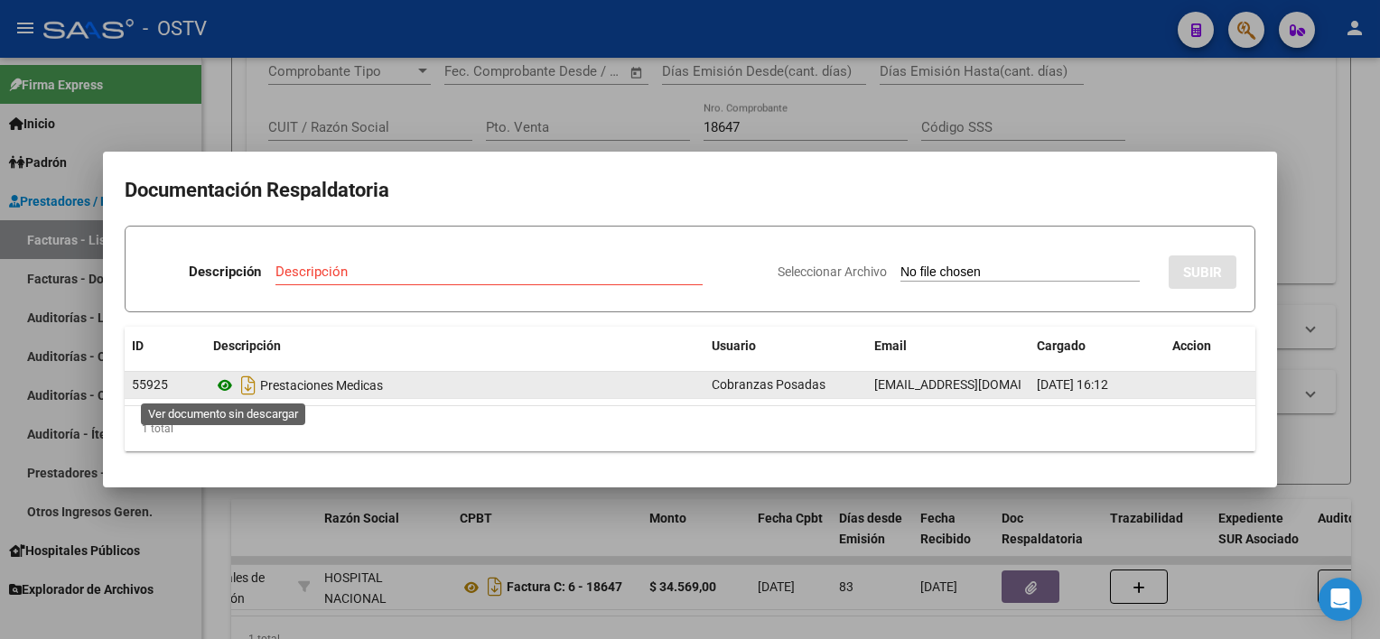
click at [227, 389] on icon at bounding box center [224, 386] width 23 height 22
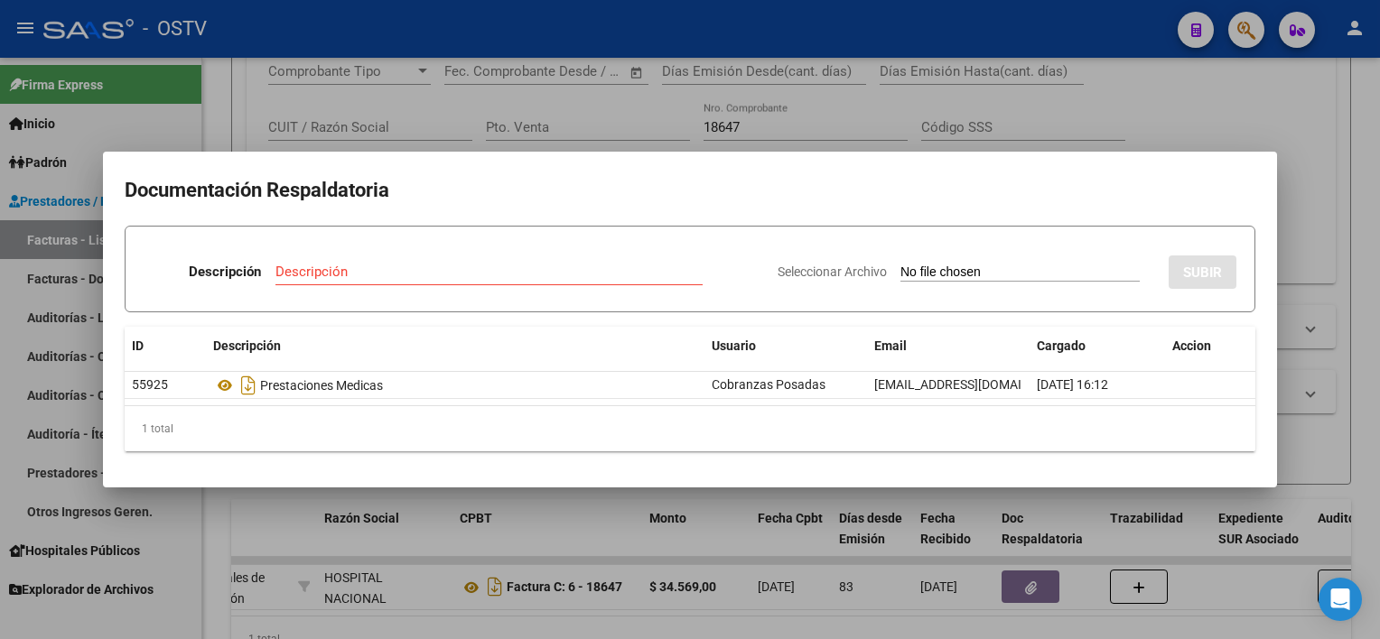
click at [1020, 638] on html "menu - OSTV person Firma Express Inicio Calendario SSS Instructivos Contacto OS…" at bounding box center [690, 319] width 1380 height 639
click at [1019, 618] on div at bounding box center [690, 319] width 1380 height 639
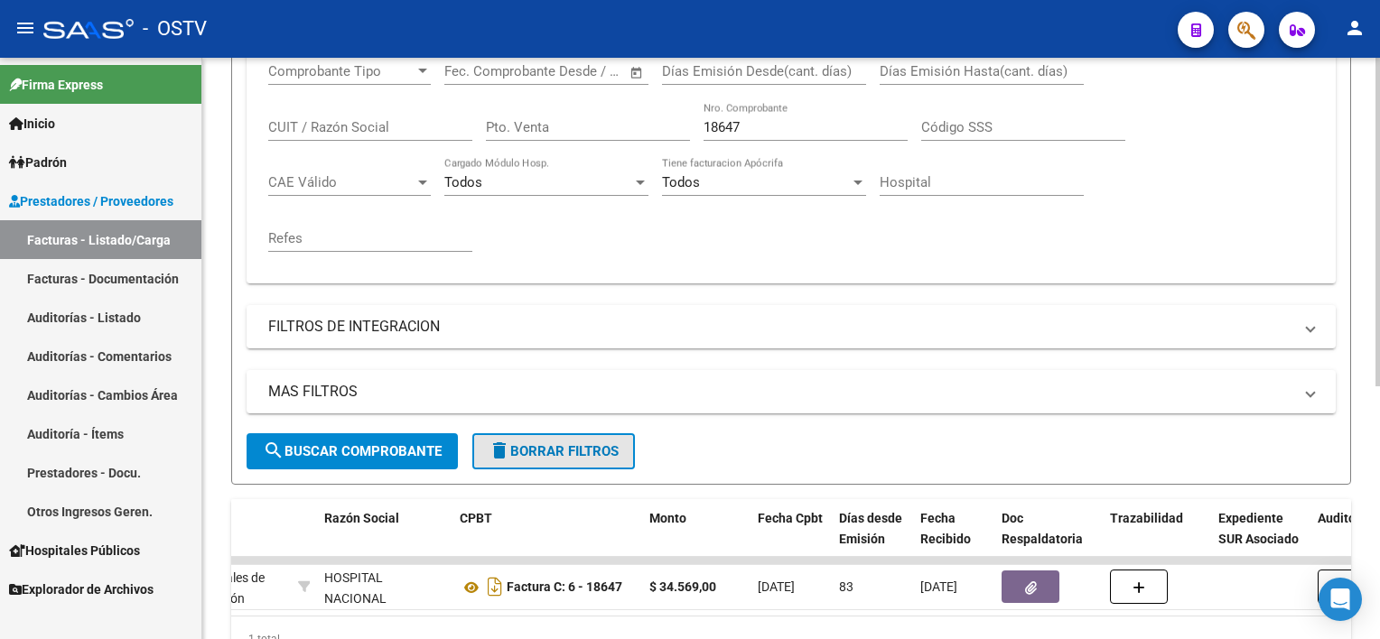
click at [594, 455] on span "delete Borrar Filtros" at bounding box center [554, 451] width 130 height 16
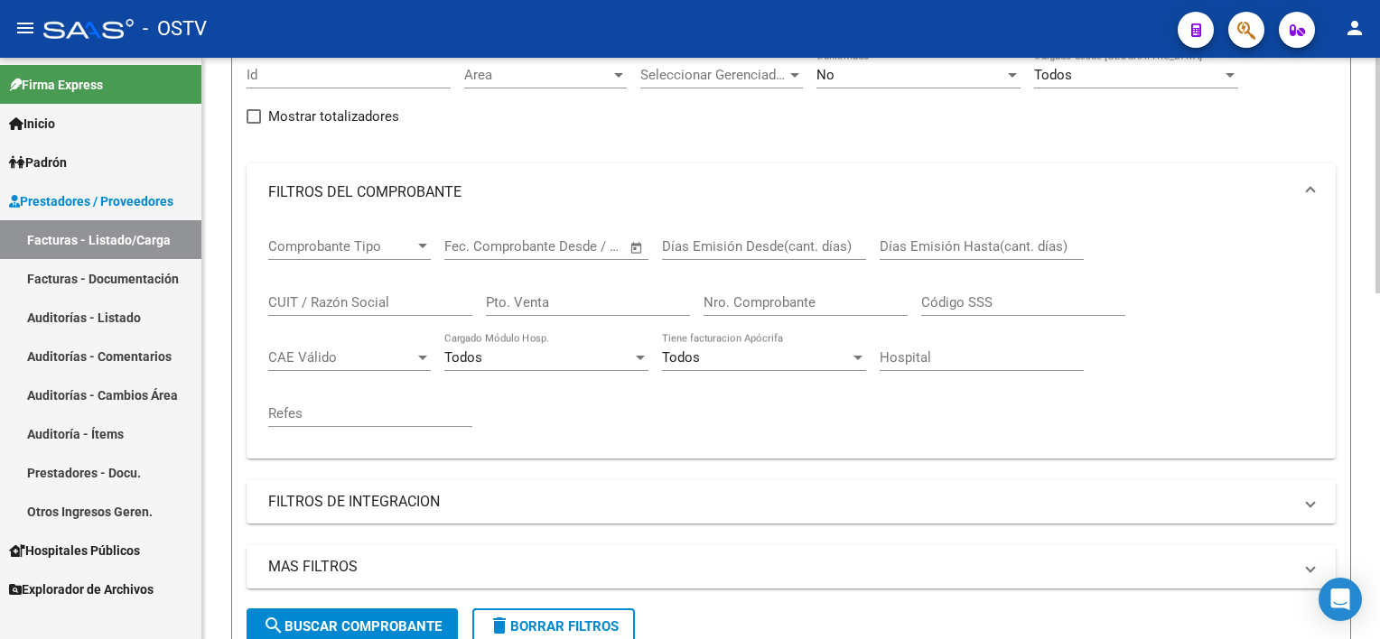
scroll to position [181, 0]
click at [463, 188] on mat-panel-title "FILTROS DEL COMPROBANTE" at bounding box center [780, 191] width 1024 height 20
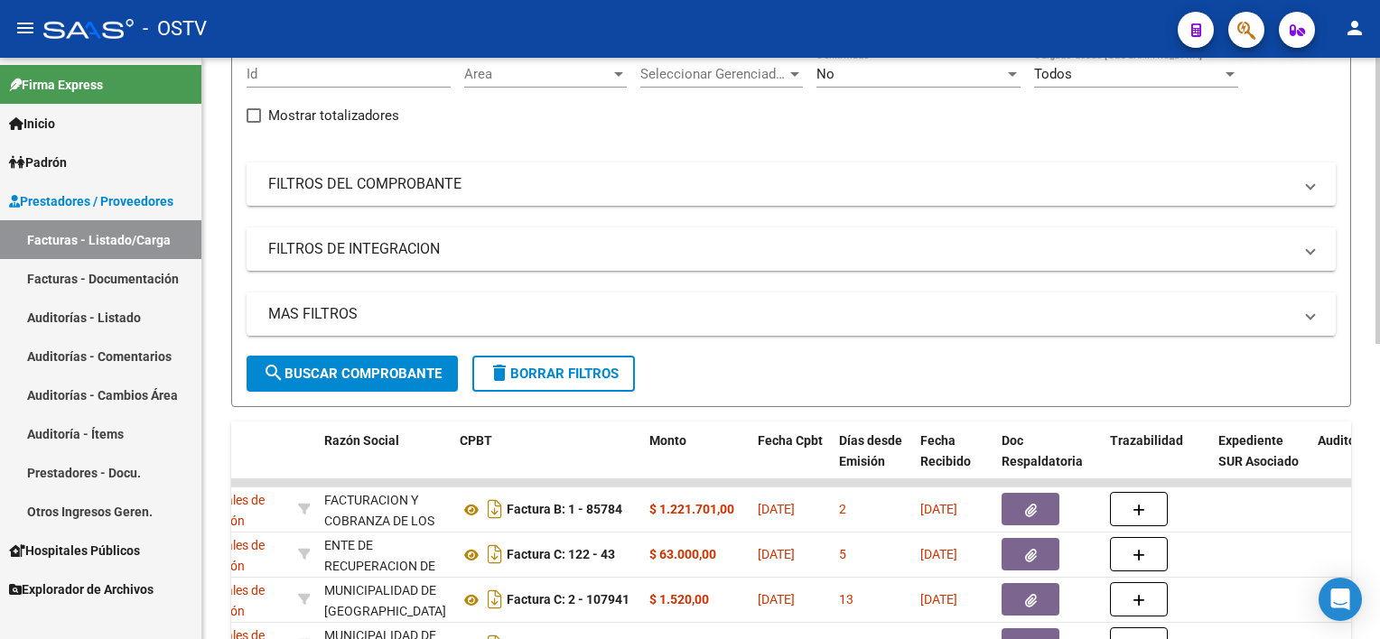
click at [484, 320] on mat-panel-title "MAS FILTROS" at bounding box center [780, 314] width 1024 height 20
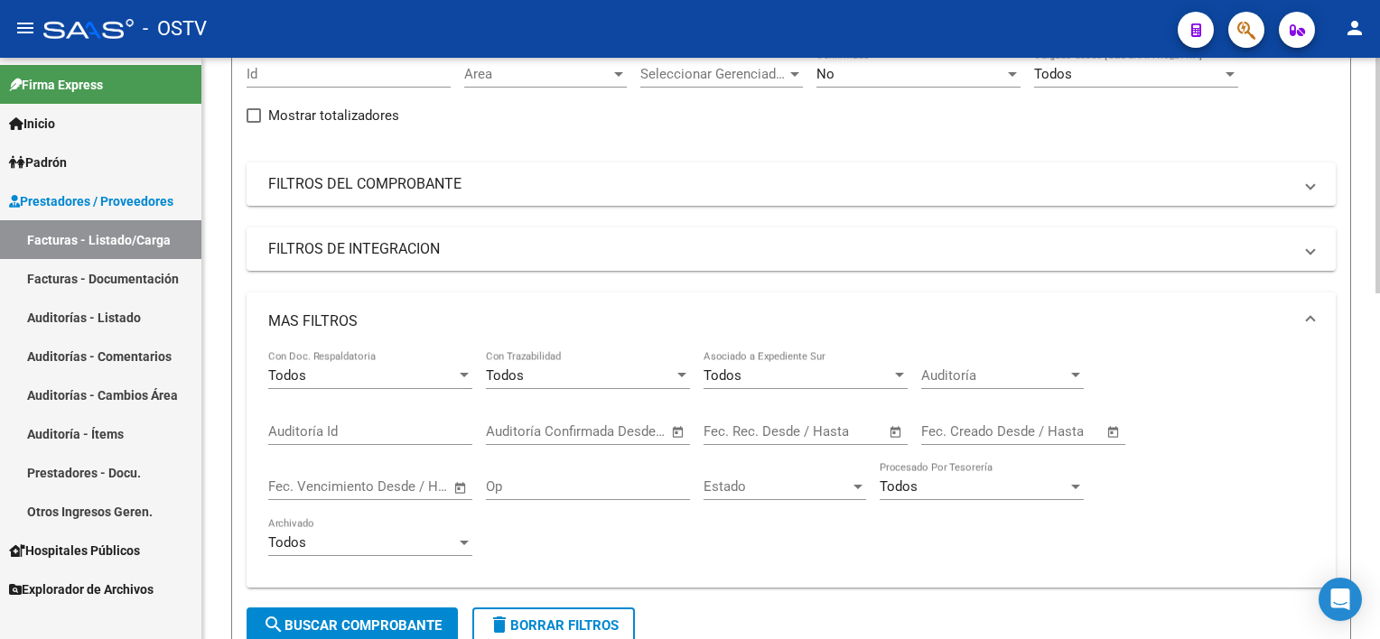
click at [776, 425] on div "Fecha inicio – Fecha fin" at bounding box center [794, 431] width 182 height 16
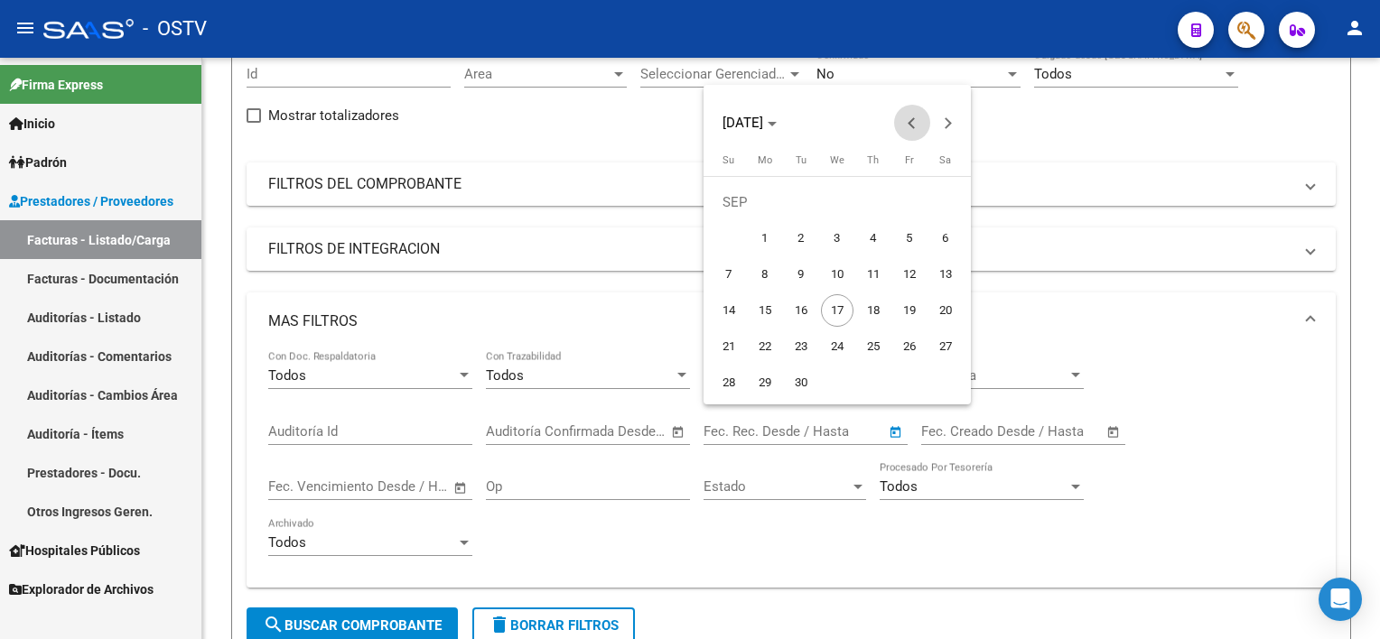
click at [914, 127] on button "Previous month" at bounding box center [912, 123] width 36 height 36
click at [907, 211] on span "1" at bounding box center [909, 202] width 33 height 33
type input "[DATE]"
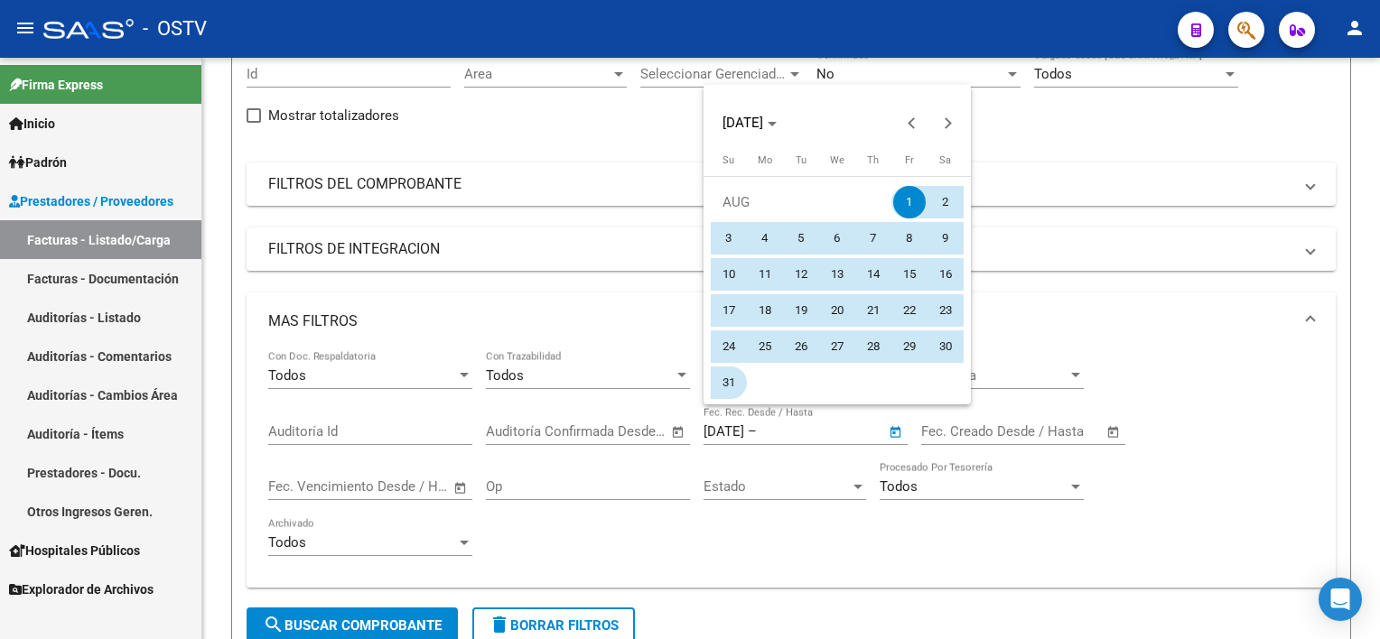
drag, startPoint x: 728, startPoint y: 383, endPoint x: 720, endPoint y: 390, distance: 10.9
click at [728, 382] on span "31" at bounding box center [728, 383] width 33 height 33
type input "[DATE]"
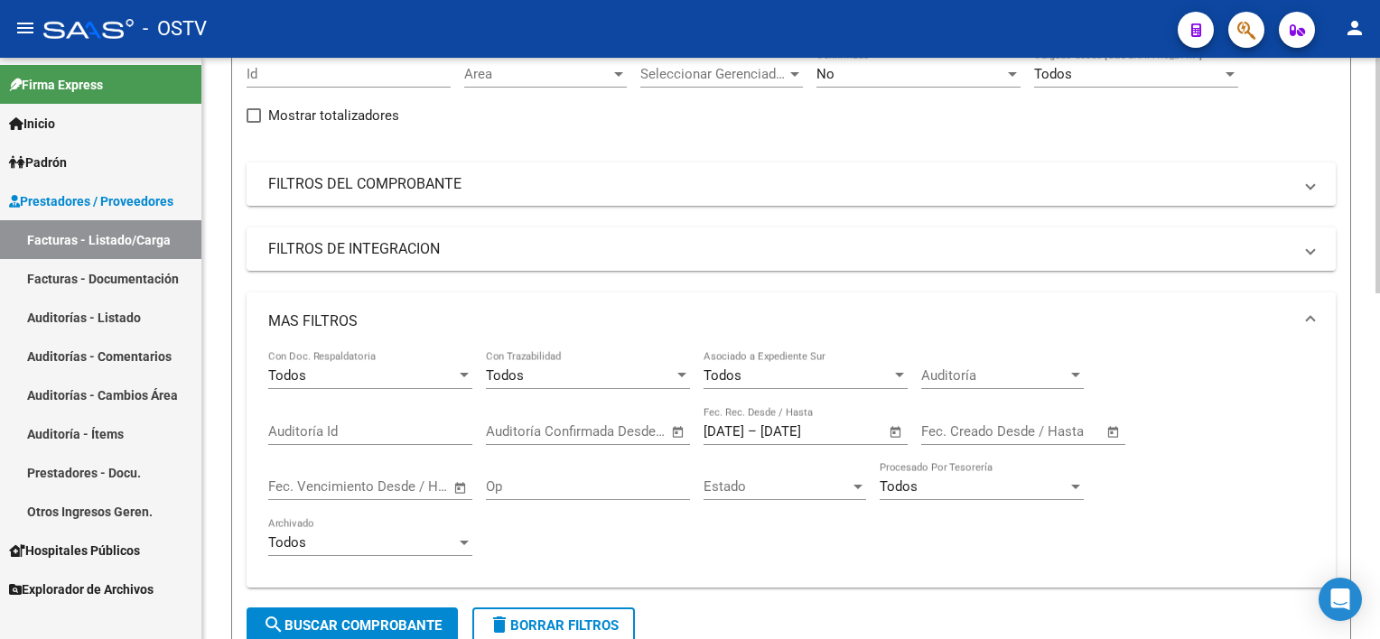
click at [311, 611] on button "search Buscar Comprobante" at bounding box center [352, 626] width 211 height 36
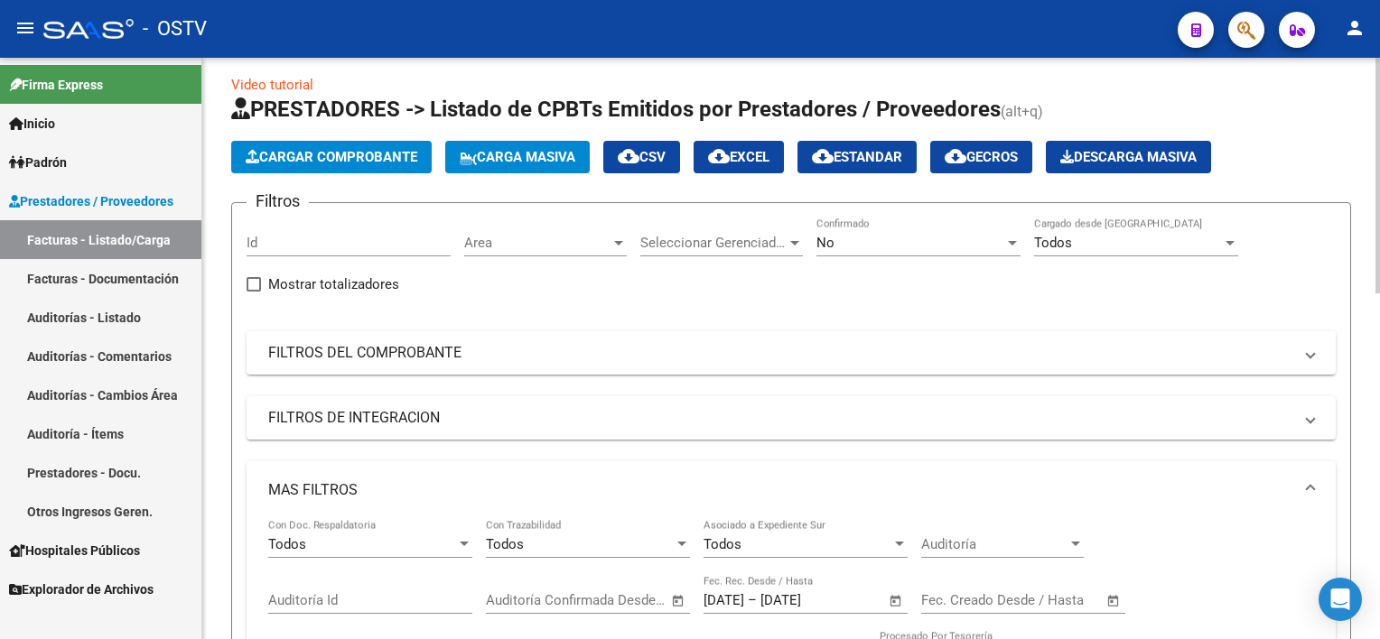
scroll to position [0, 0]
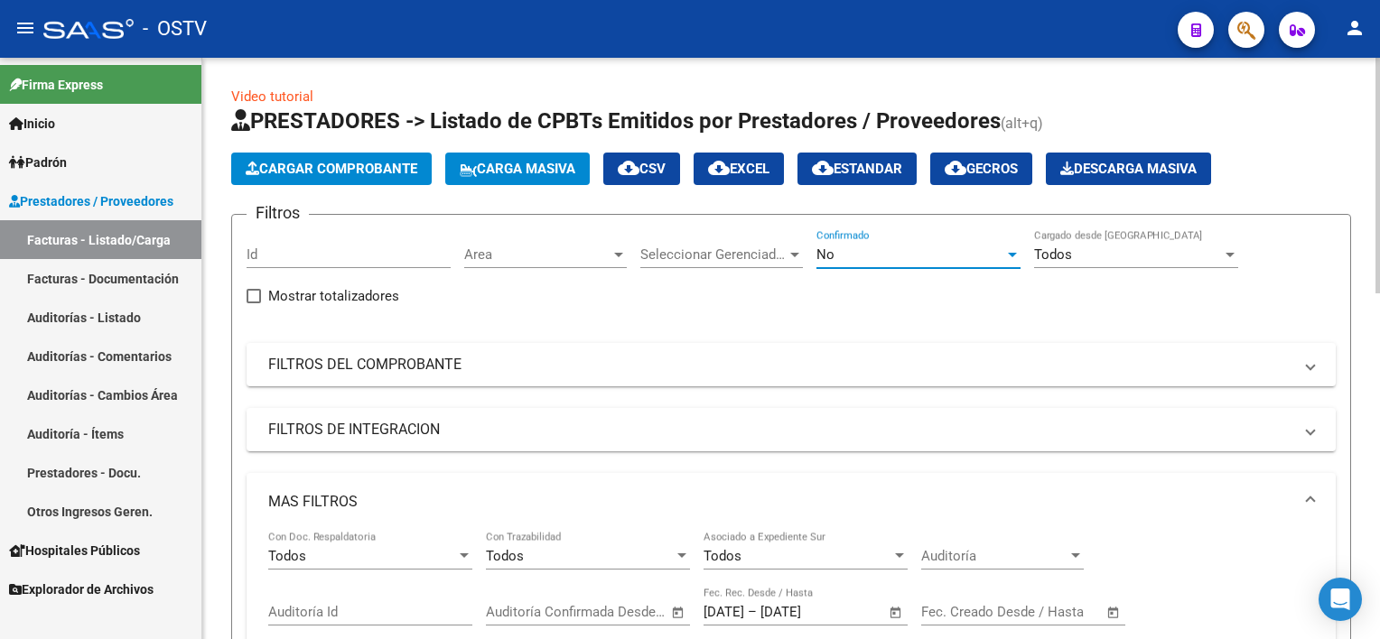
click at [933, 249] on div "No" at bounding box center [910, 255] width 188 height 16
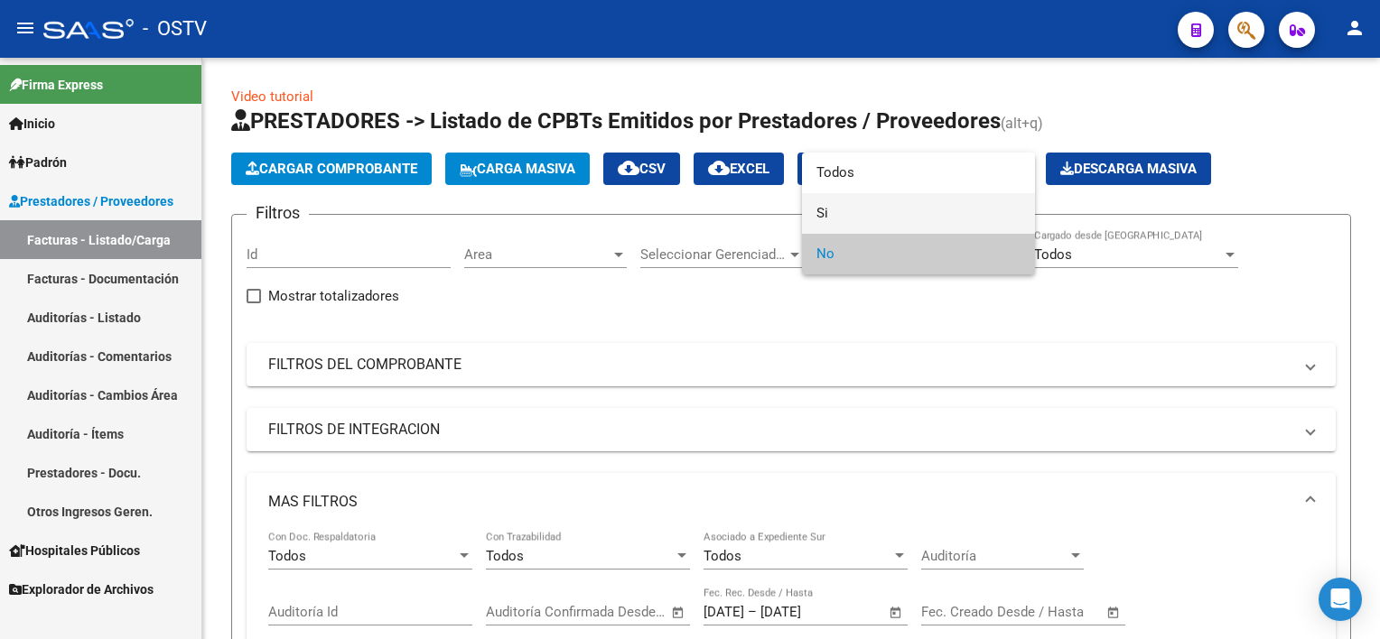
click at [831, 212] on span "Si" at bounding box center [918, 213] width 204 height 41
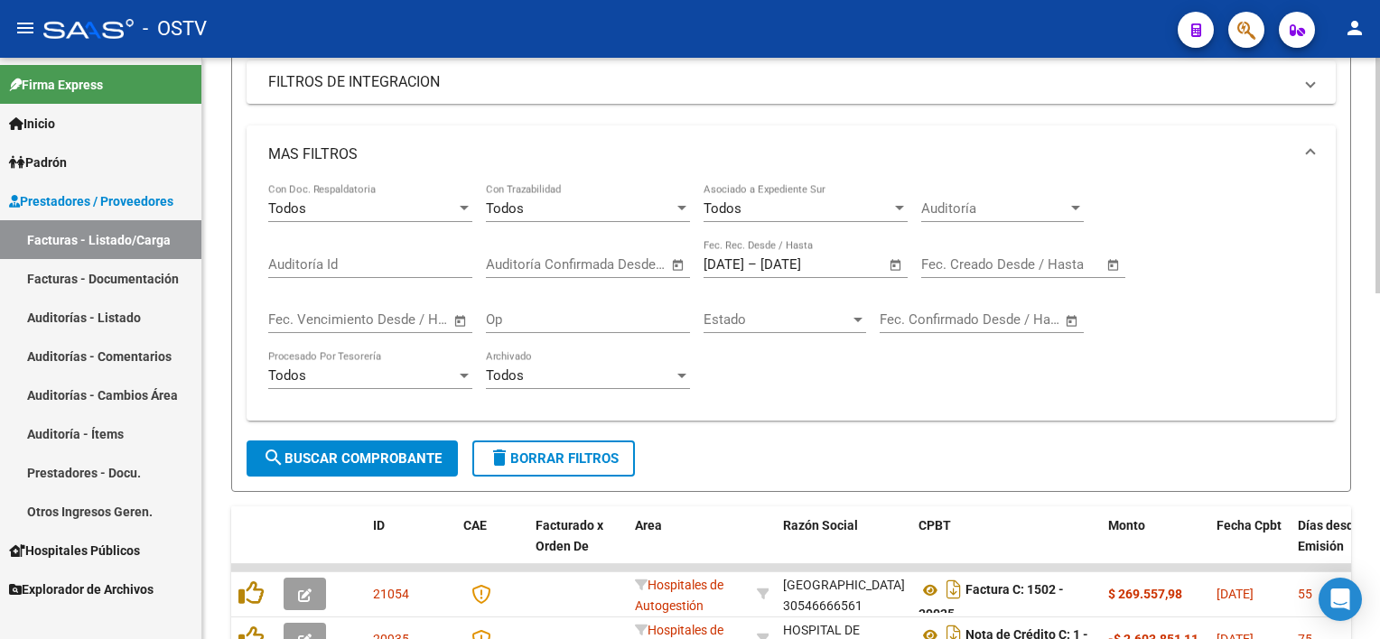
scroll to position [361, 0]
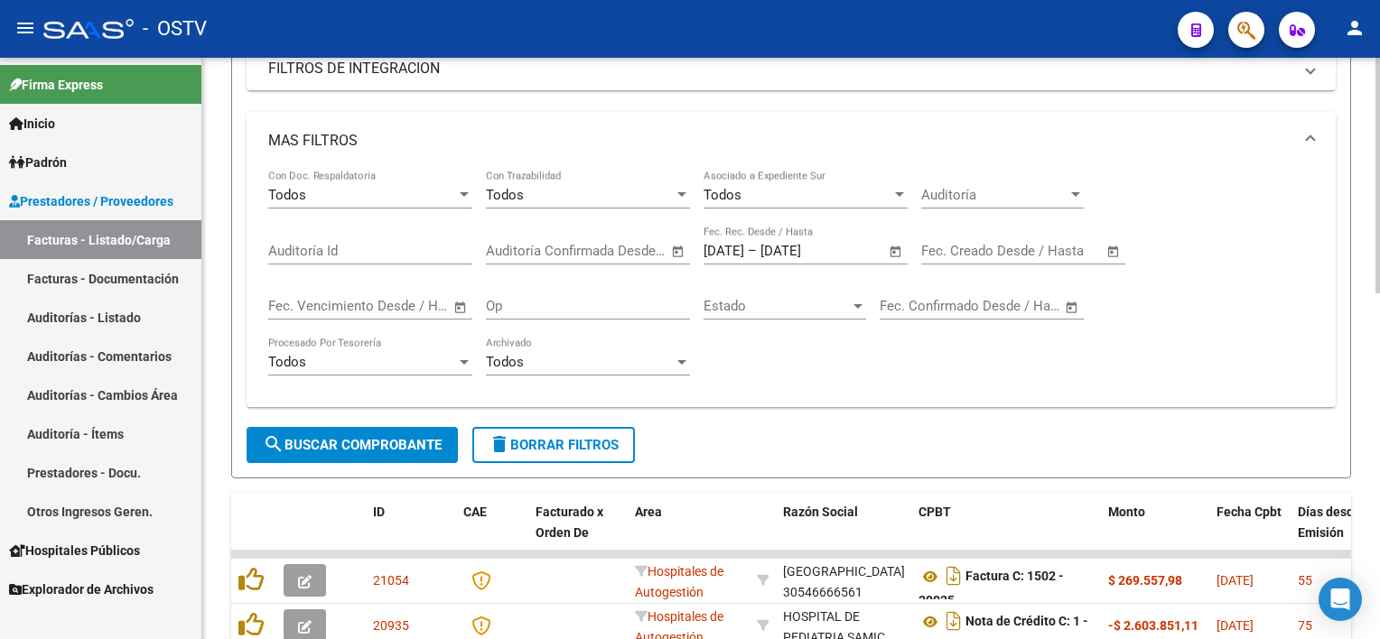
click at [362, 454] on button "search Buscar Comprobante" at bounding box center [352, 445] width 211 height 36
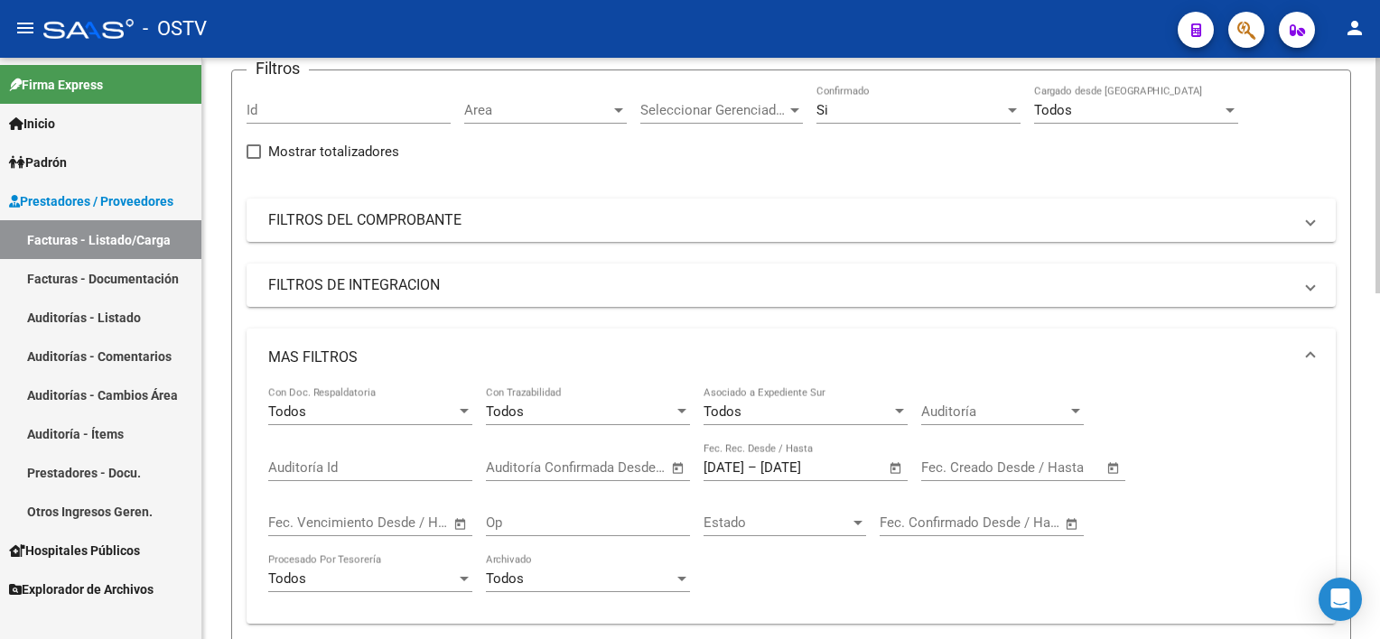
scroll to position [90, 0]
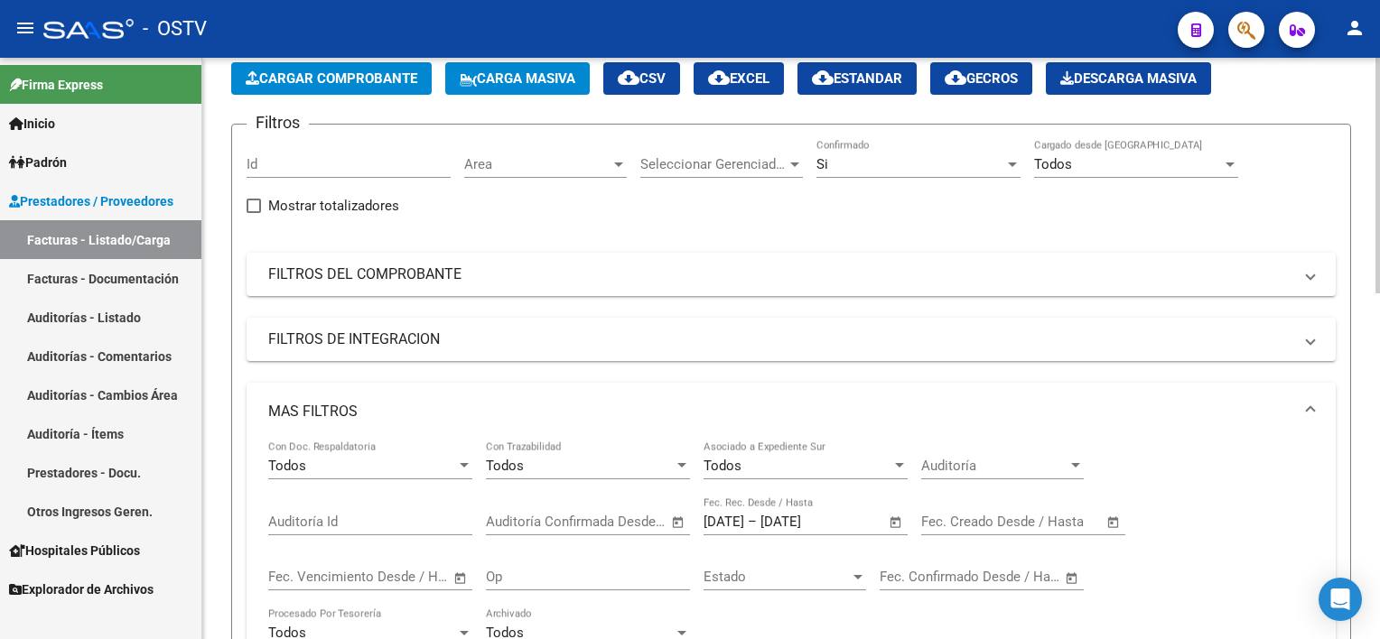
click at [896, 513] on span "Open calendar" at bounding box center [895, 522] width 43 height 43
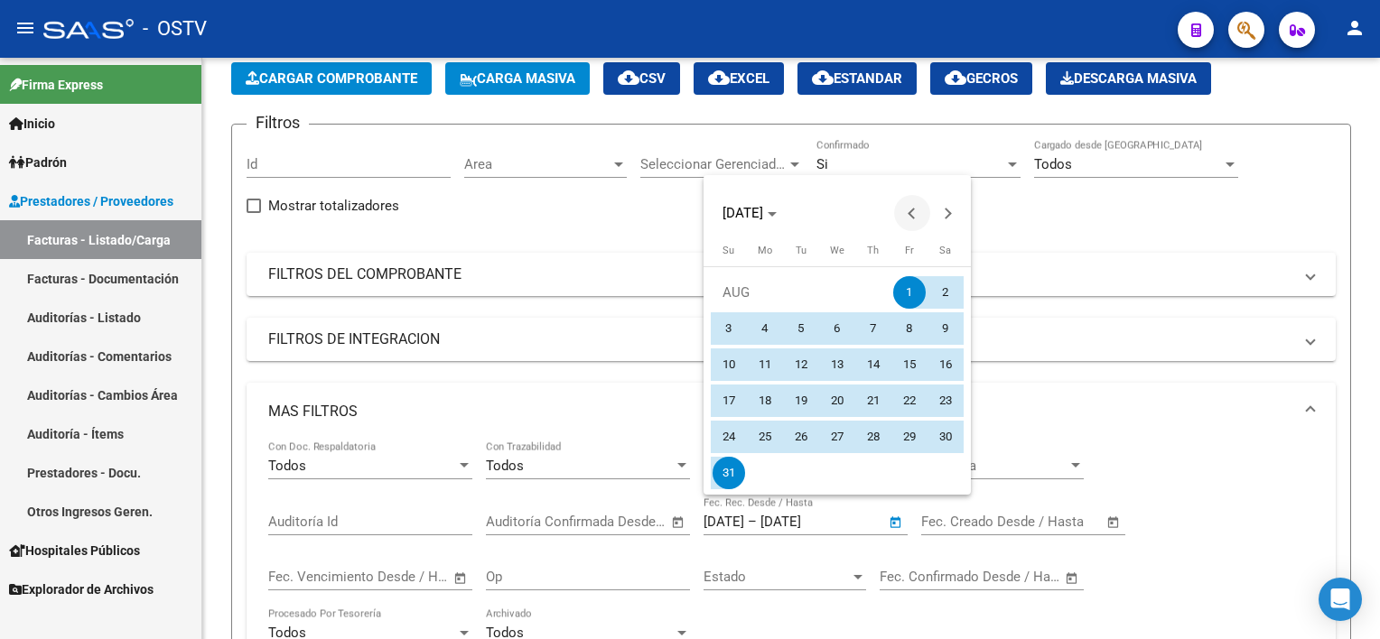
click at [907, 209] on span "Previous month" at bounding box center [912, 213] width 36 height 36
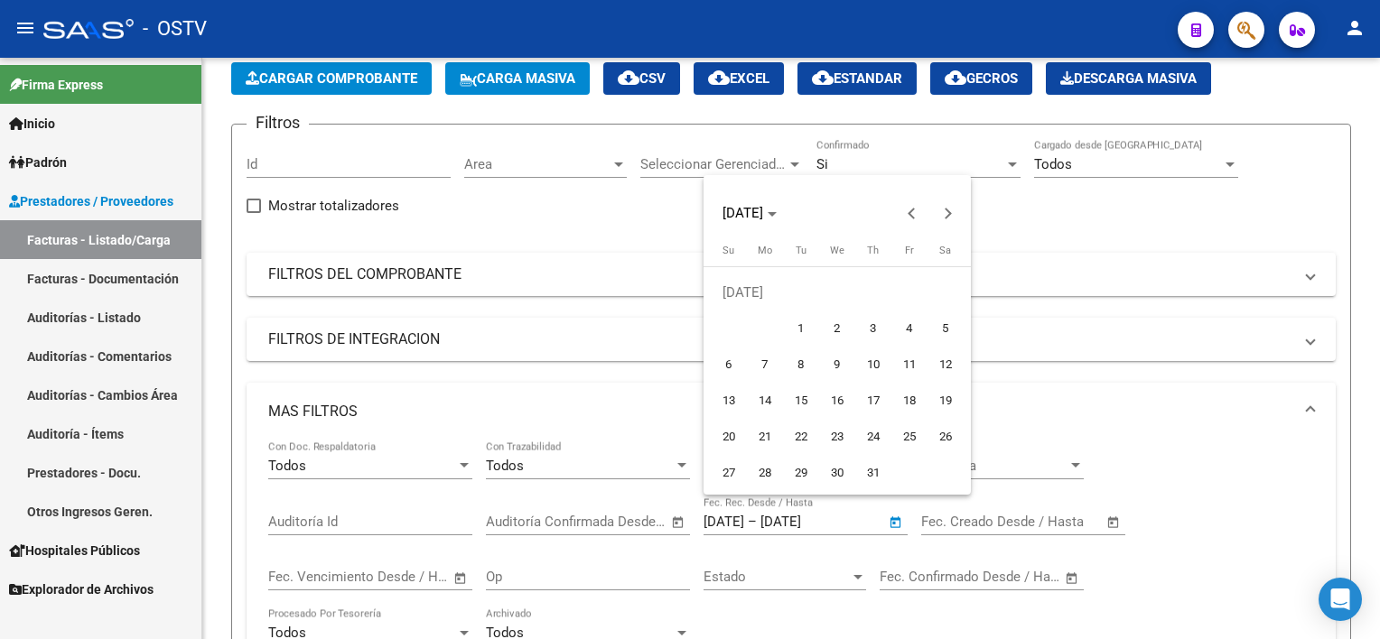
click at [798, 325] on span "1" at bounding box center [801, 328] width 33 height 33
type input "[DATE]"
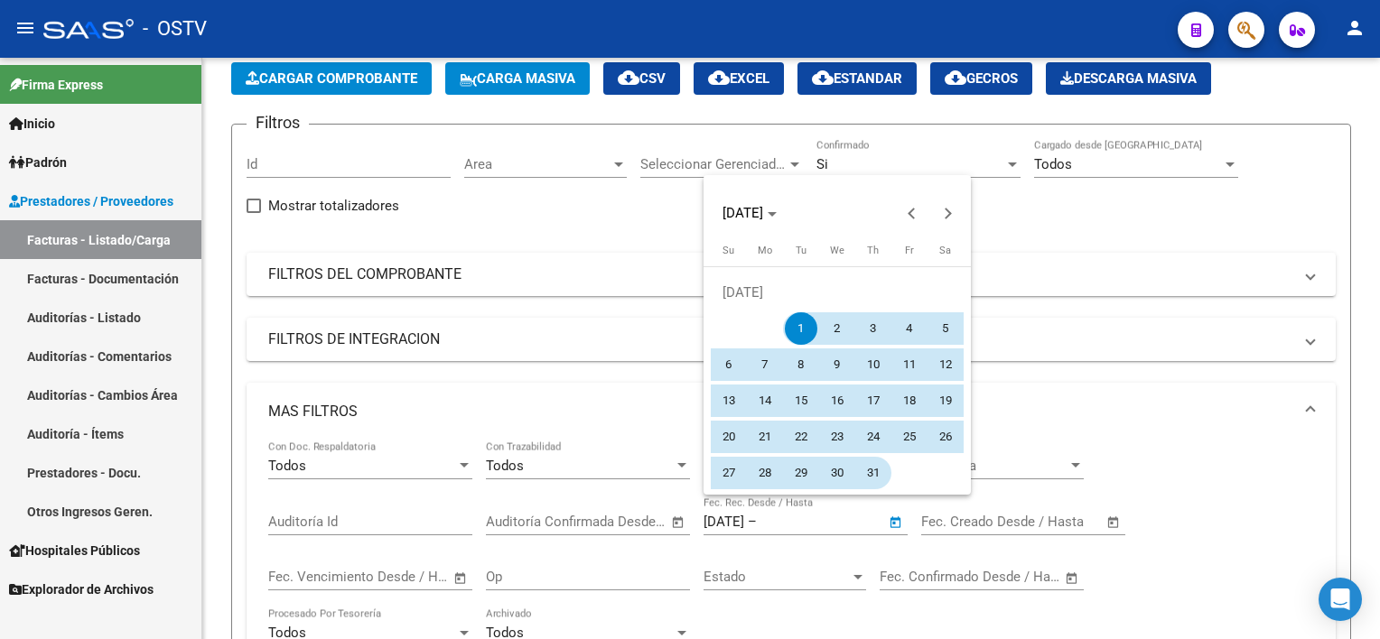
click at [884, 469] on span "31" at bounding box center [873, 473] width 33 height 33
type input "[DATE]"
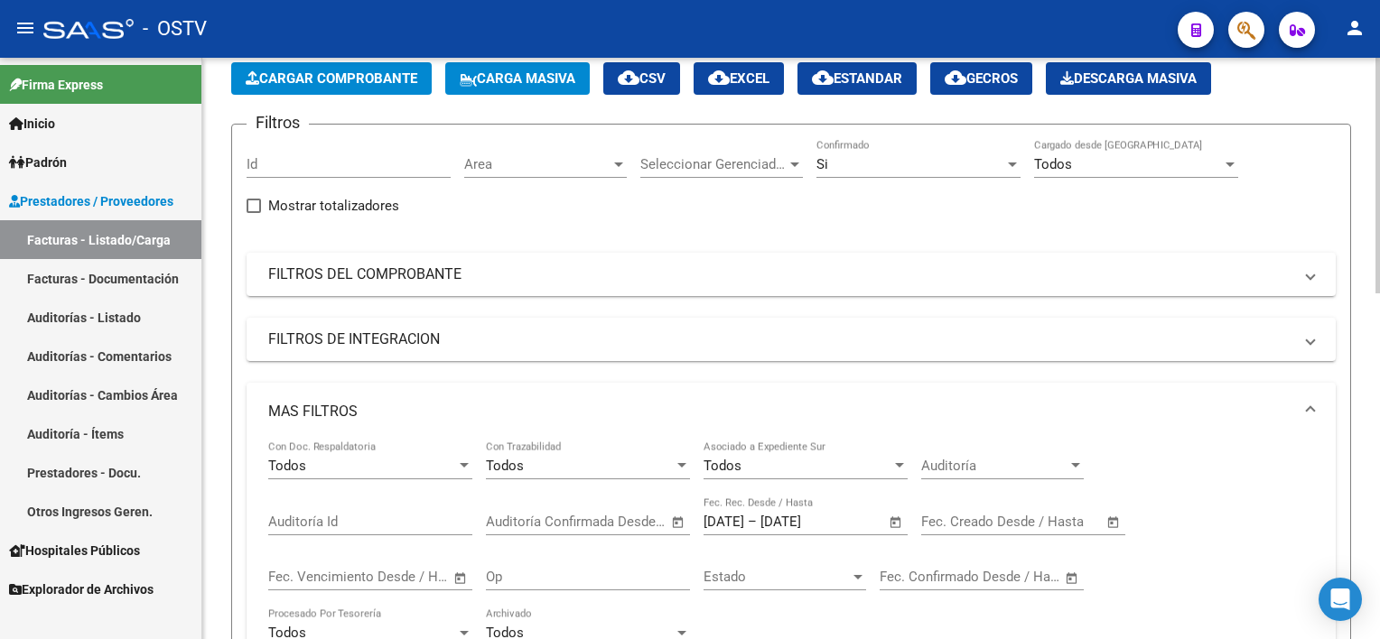
click at [958, 465] on span "Auditoría" at bounding box center [994, 466] width 146 height 16
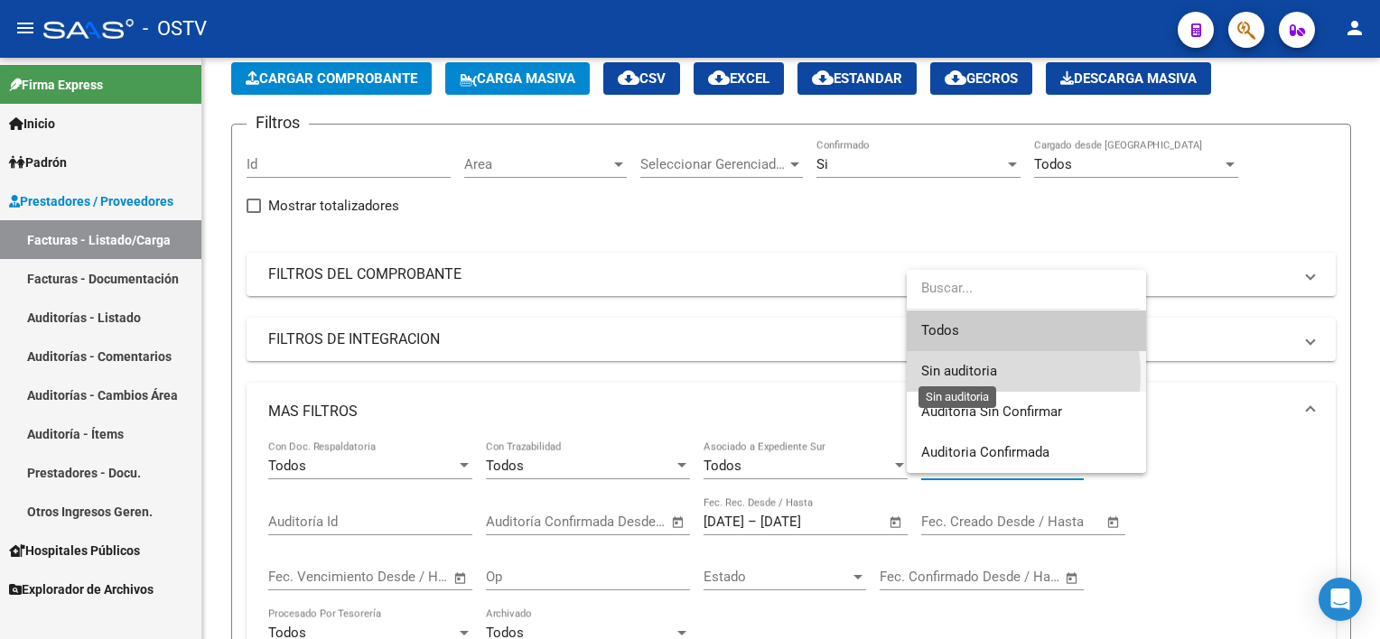
click at [963, 376] on span "Sin auditoria" at bounding box center [959, 371] width 76 height 16
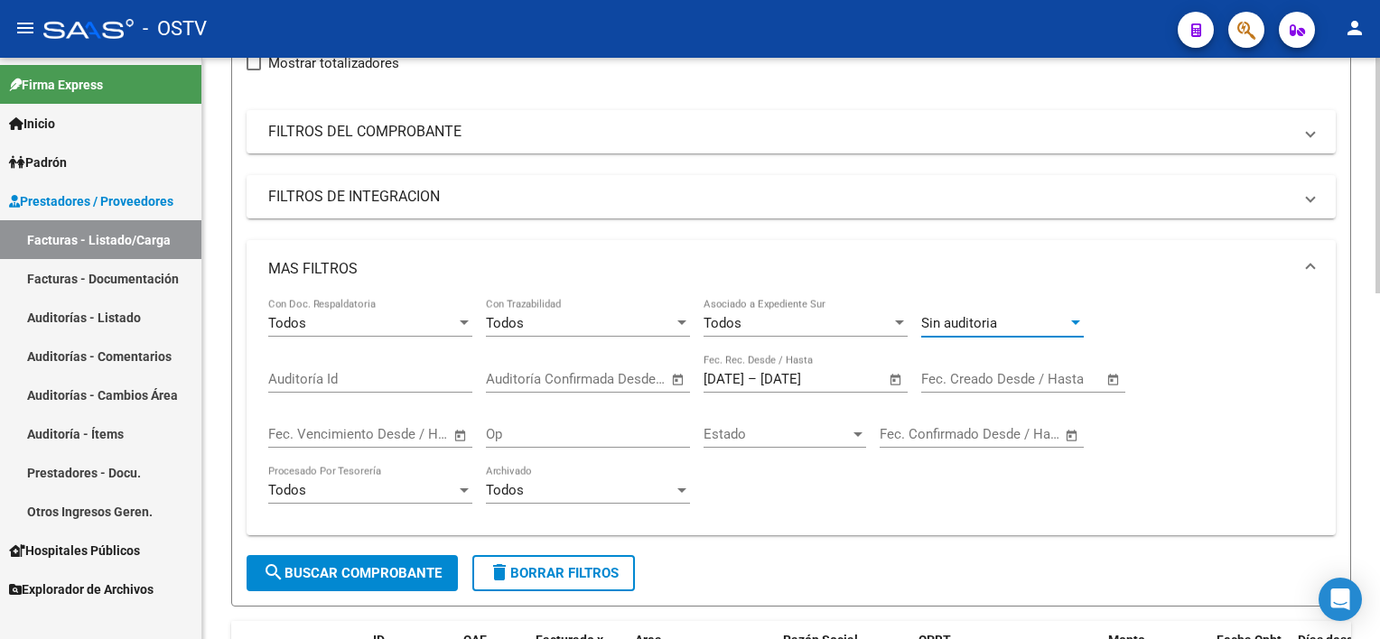
scroll to position [271, 0]
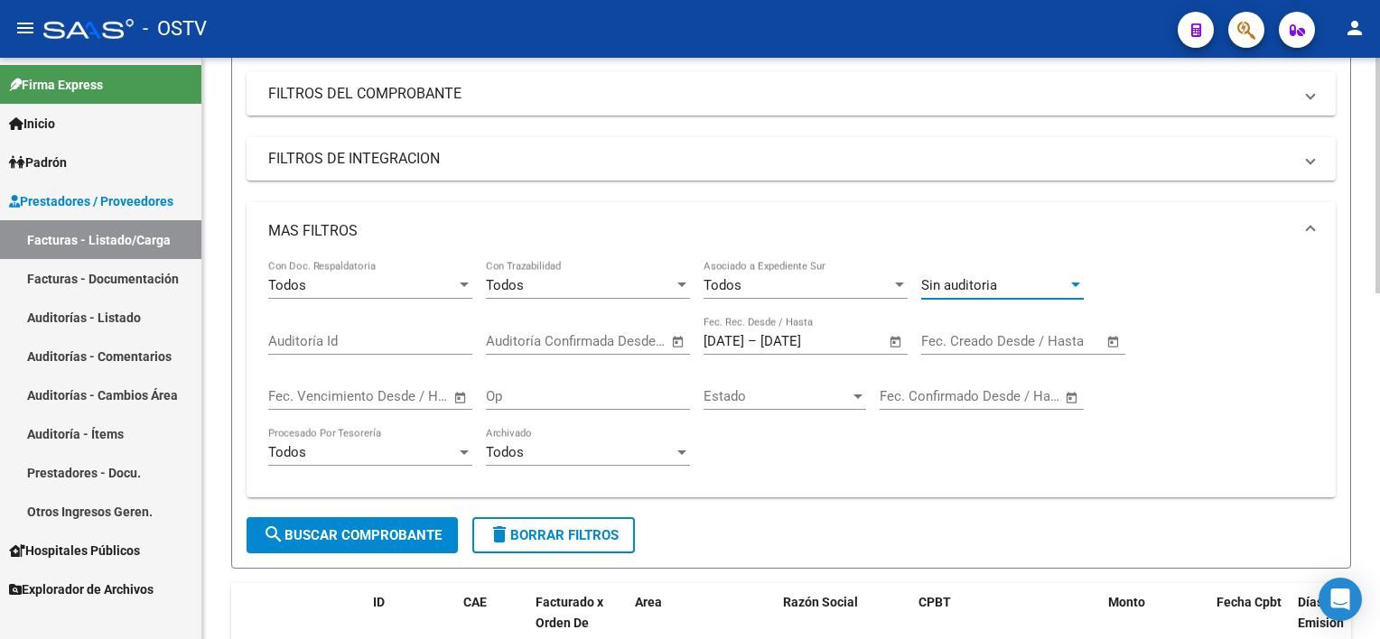
click at [401, 531] on span "search Buscar Comprobante" at bounding box center [352, 535] width 179 height 16
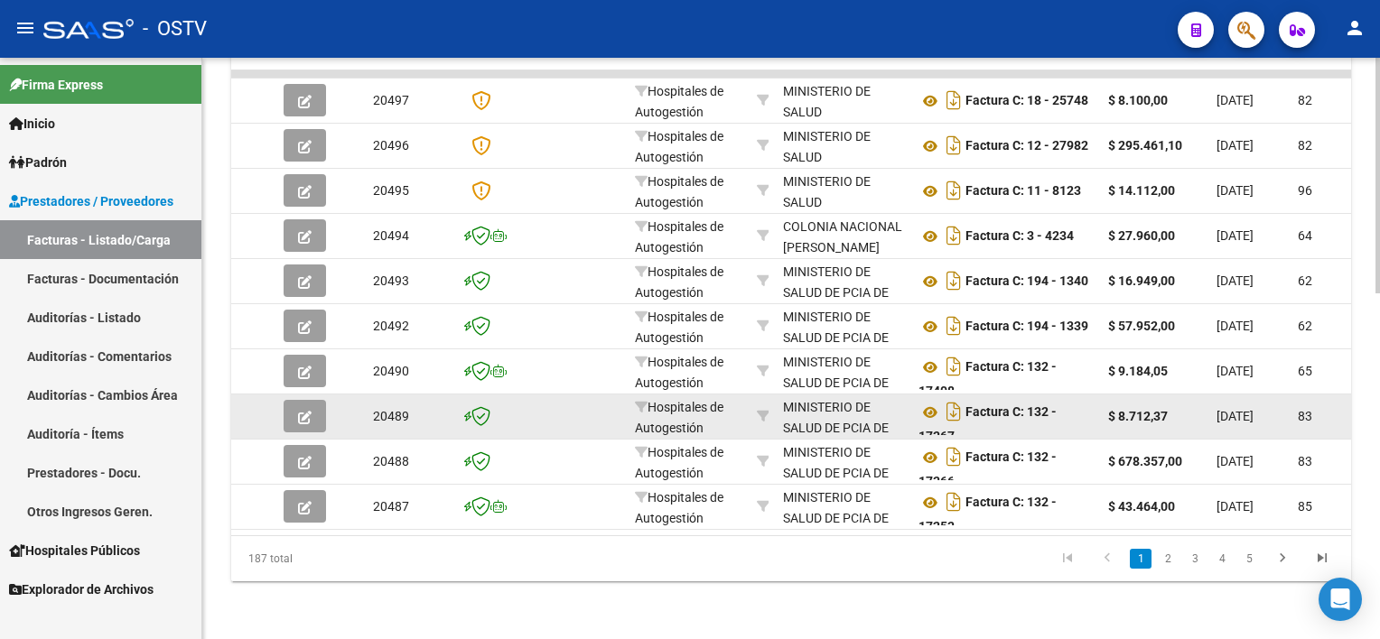
scroll to position [762, 0]
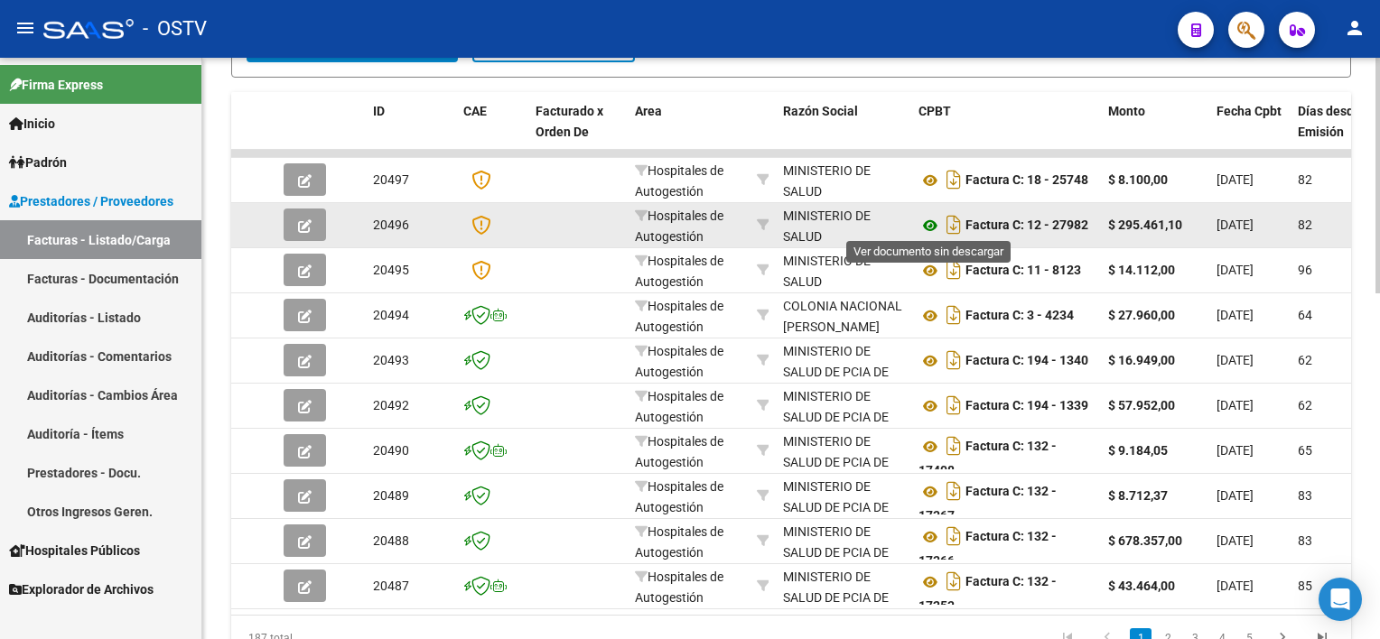
click at [925, 220] on icon at bounding box center [929, 226] width 23 height 22
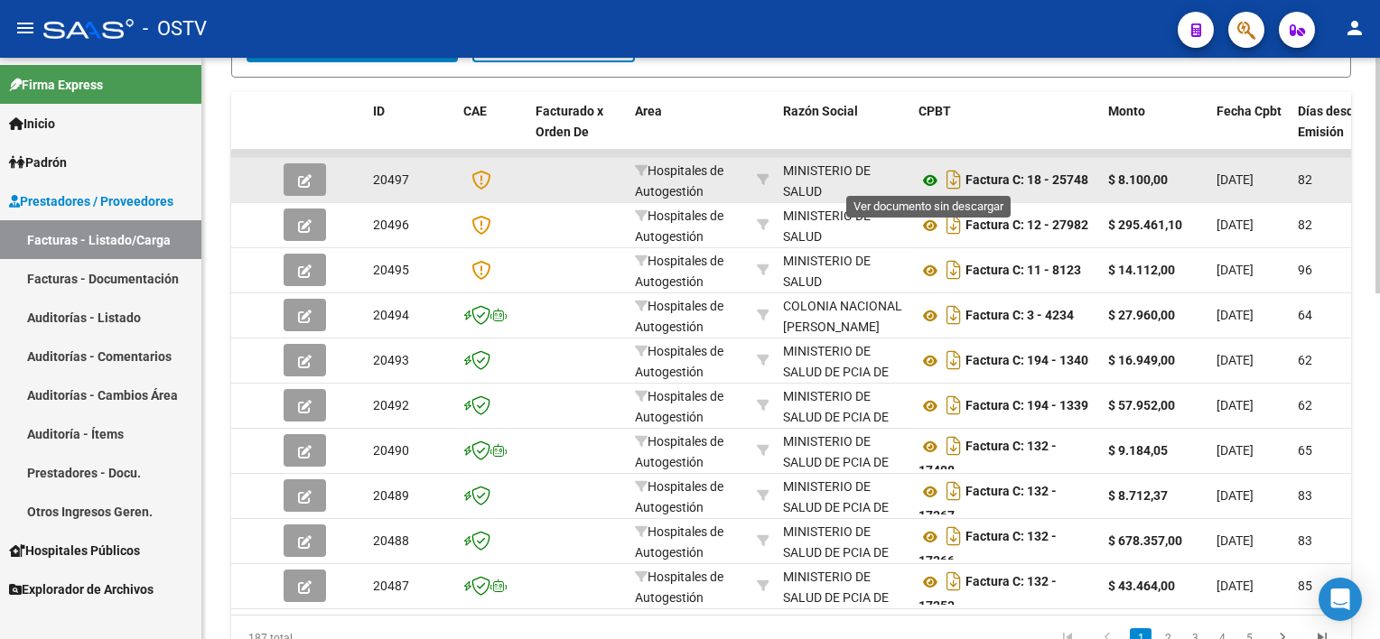
click at [926, 177] on icon at bounding box center [929, 181] width 23 height 22
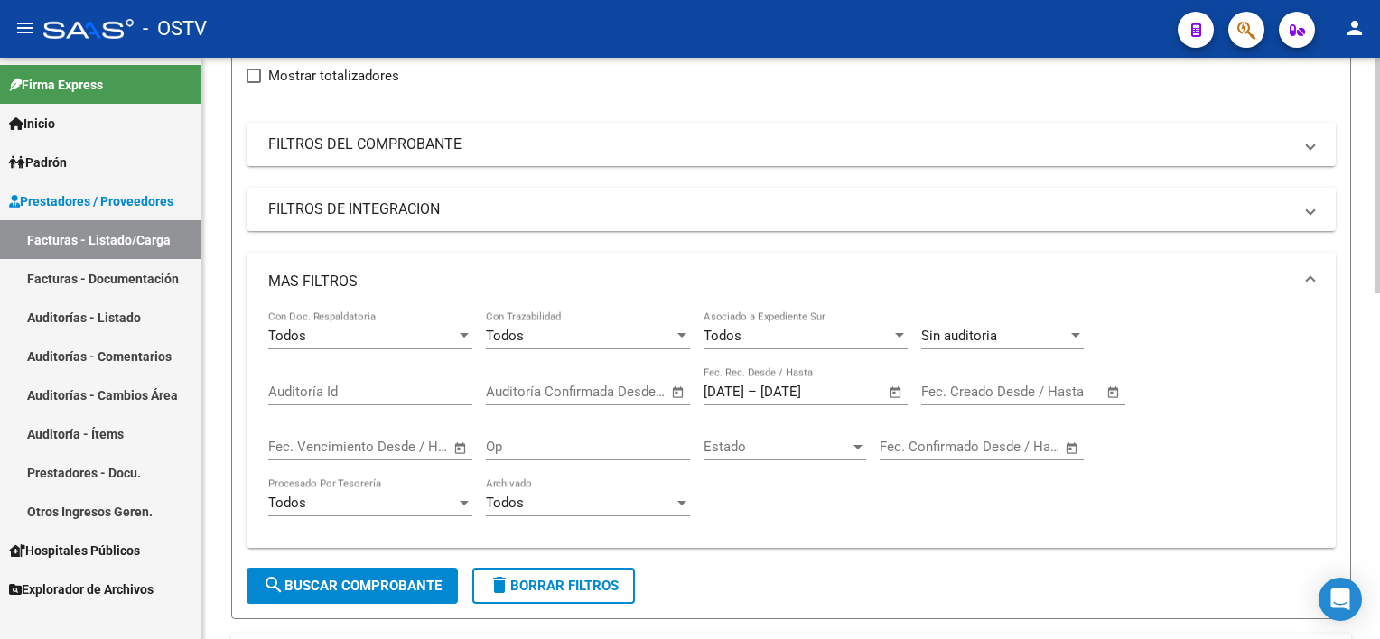
scroll to position [130, 0]
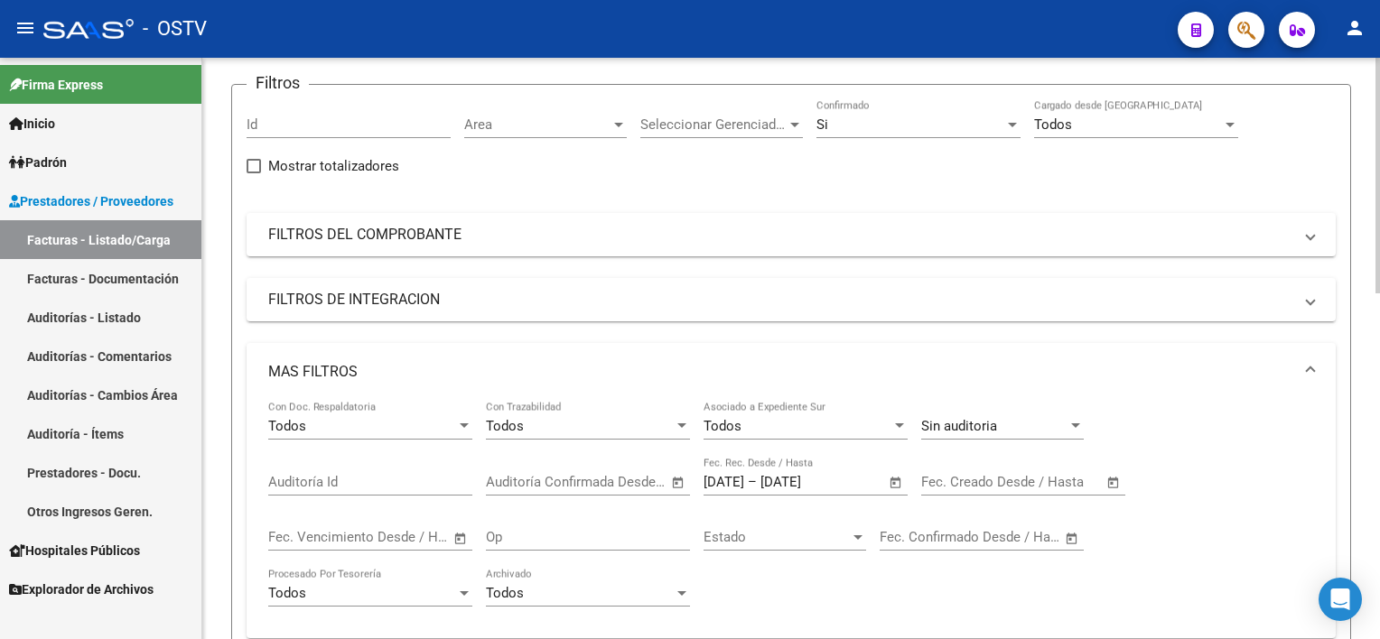
click at [899, 485] on span "Open calendar" at bounding box center [895, 482] width 43 height 43
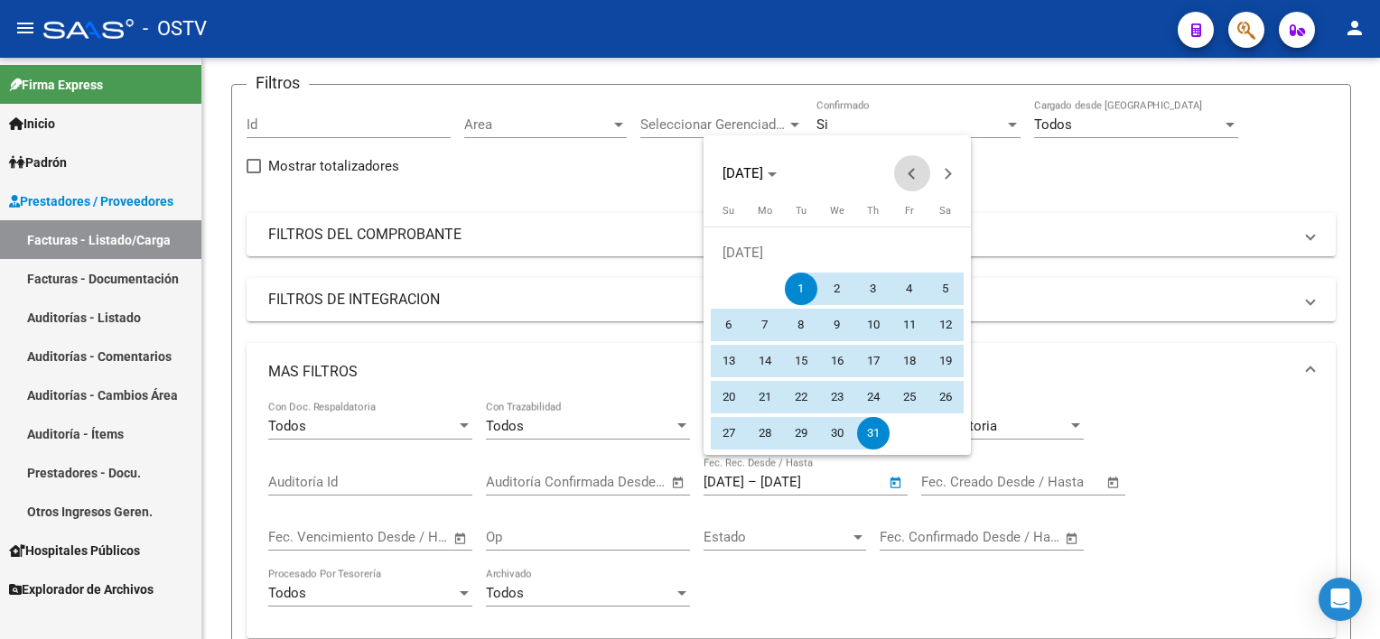
click at [907, 171] on span "Previous month" at bounding box center [912, 173] width 36 height 36
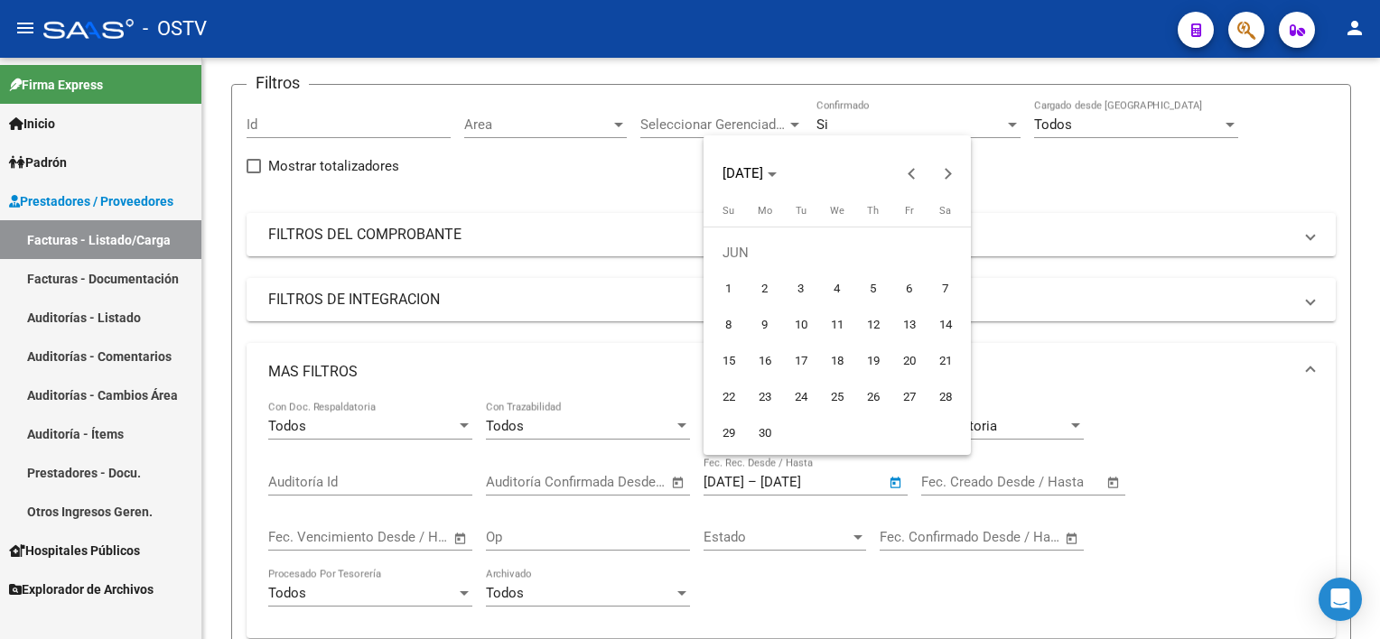
click at [738, 278] on span "1" at bounding box center [728, 289] width 33 height 33
type input "[DATE]"
click at [949, 166] on span "Next month" at bounding box center [948, 173] width 36 height 36
click at [945, 166] on span "Next month" at bounding box center [948, 173] width 36 height 36
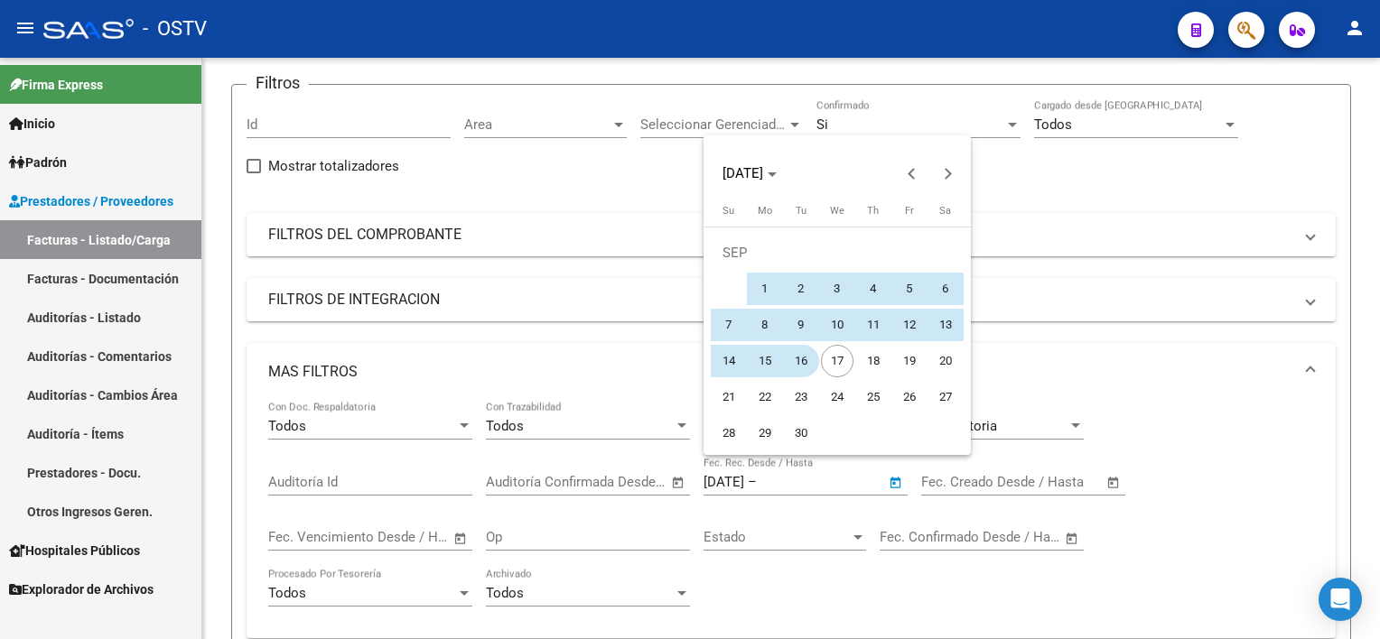
click at [791, 359] on span "16" at bounding box center [801, 361] width 33 height 33
type input "[DATE]"
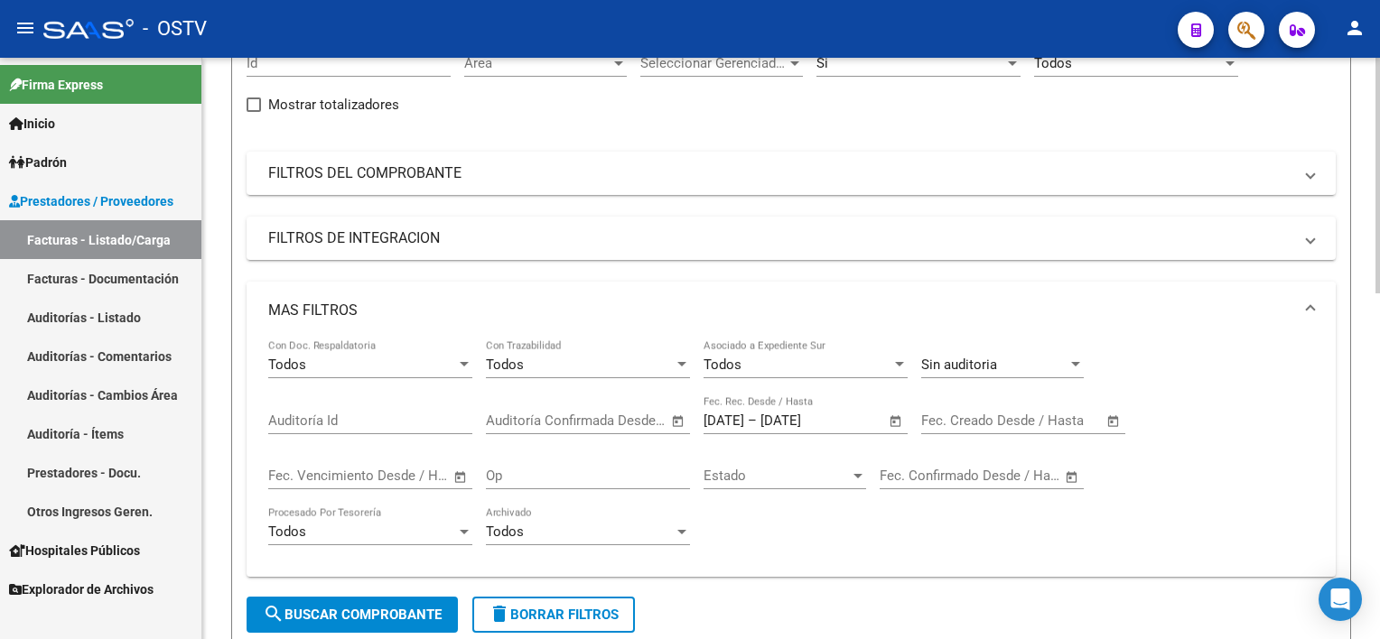
scroll to position [311, 0]
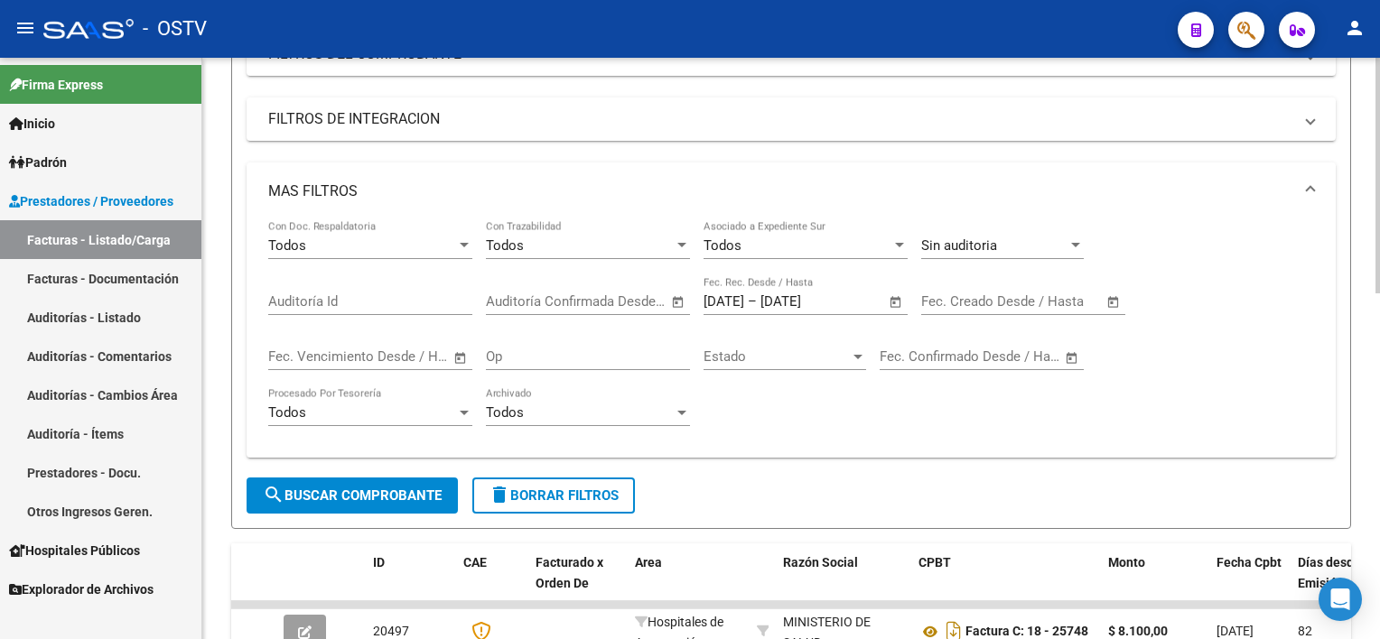
click at [381, 495] on span "search Buscar Comprobante" at bounding box center [352, 496] width 179 height 16
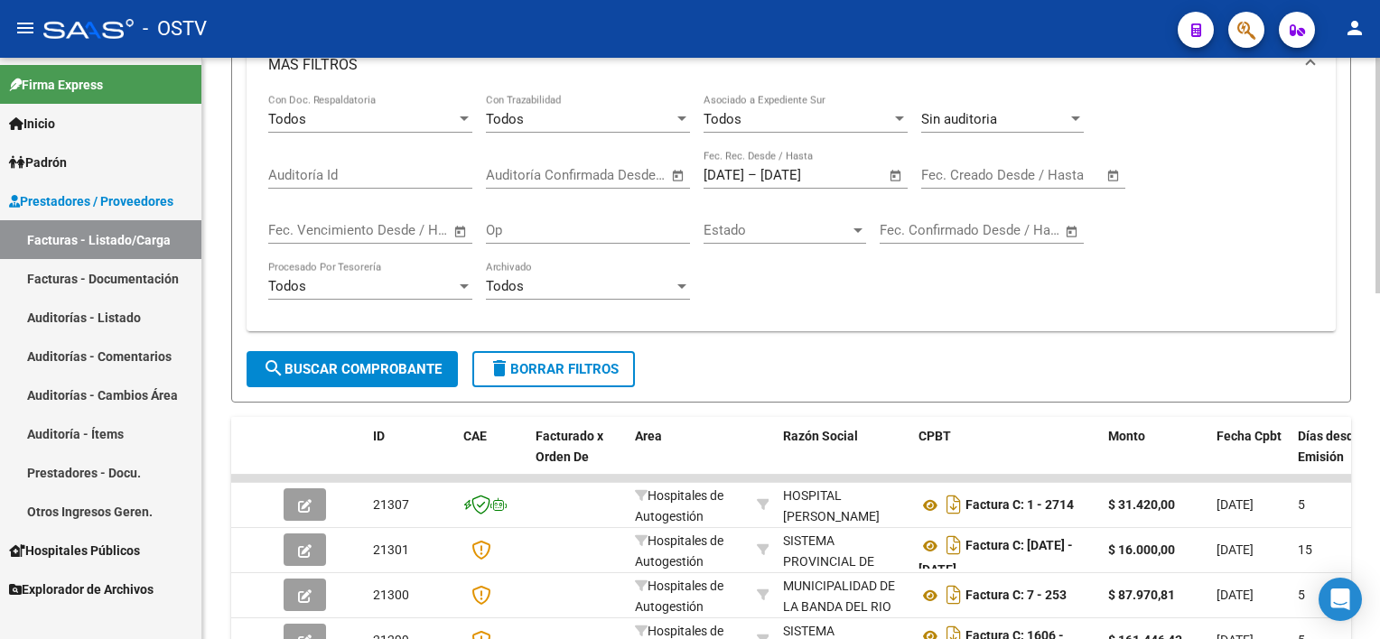
scroll to position [401, 0]
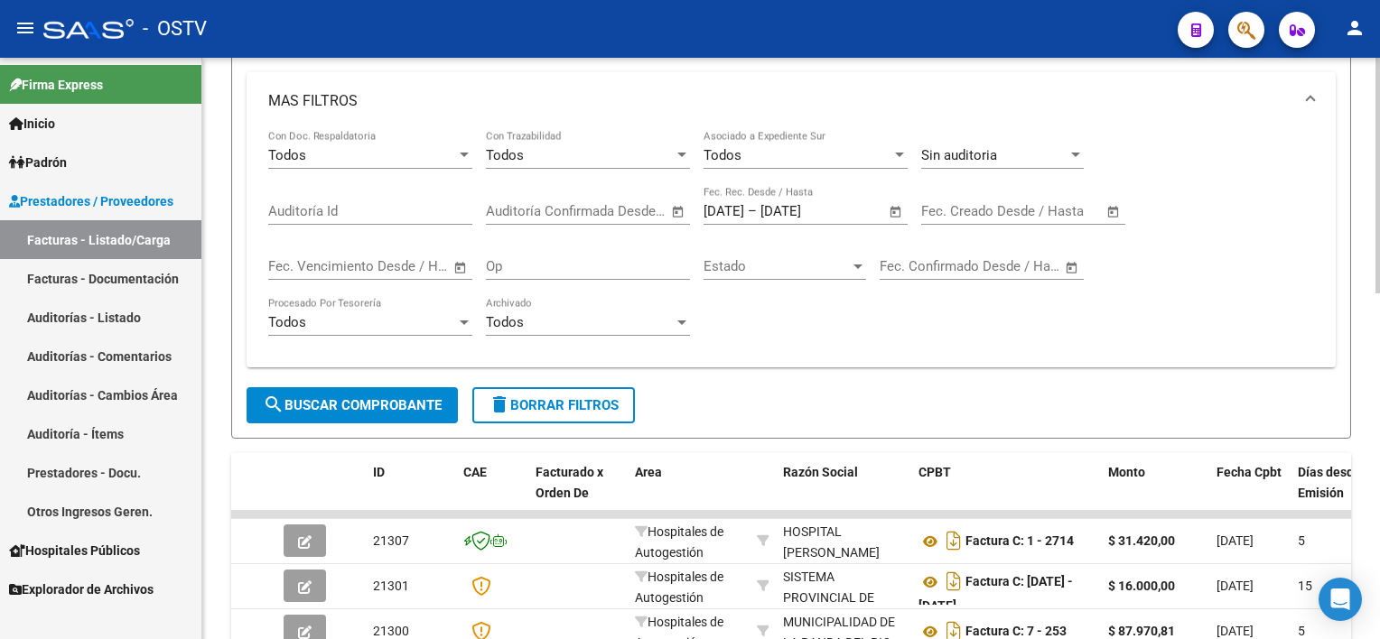
click at [904, 209] on span "Open calendar" at bounding box center [895, 212] width 43 height 43
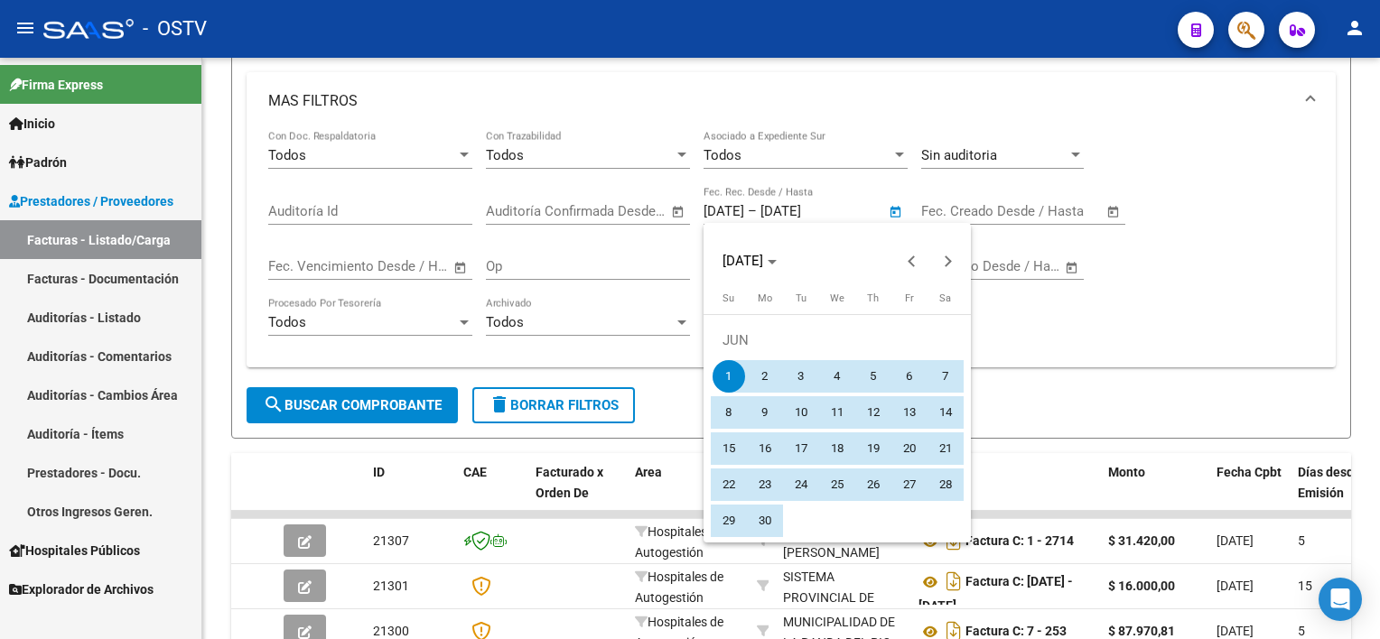
click at [728, 379] on span "1" at bounding box center [728, 376] width 33 height 33
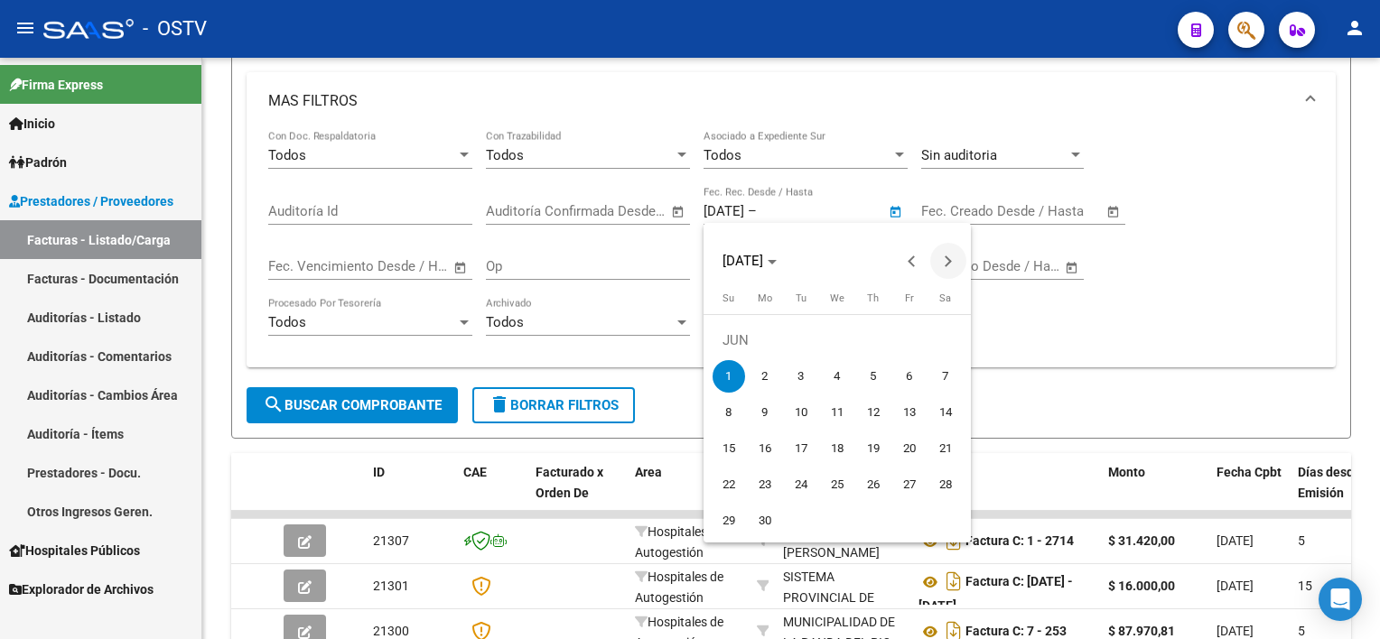
click at [946, 257] on button "Next month" at bounding box center [948, 261] width 36 height 36
click at [917, 257] on span "Previous month" at bounding box center [912, 261] width 36 height 36
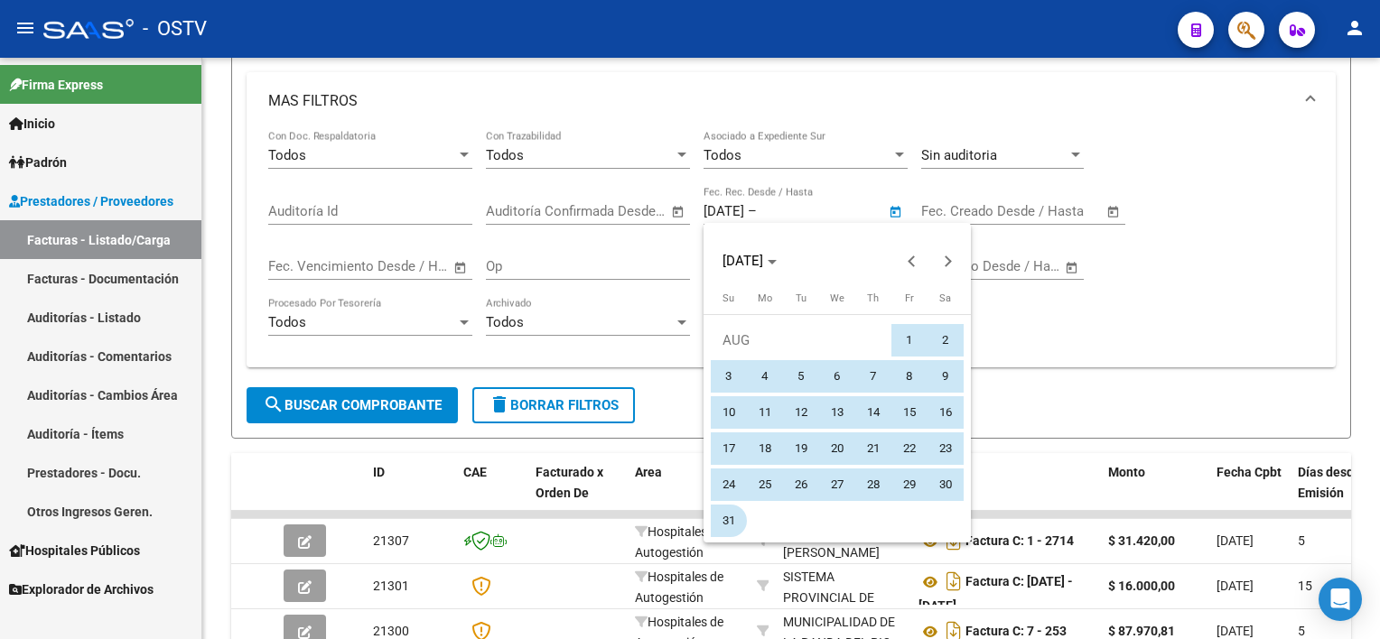
click at [735, 524] on span "31" at bounding box center [728, 521] width 33 height 33
type input "[DATE]"
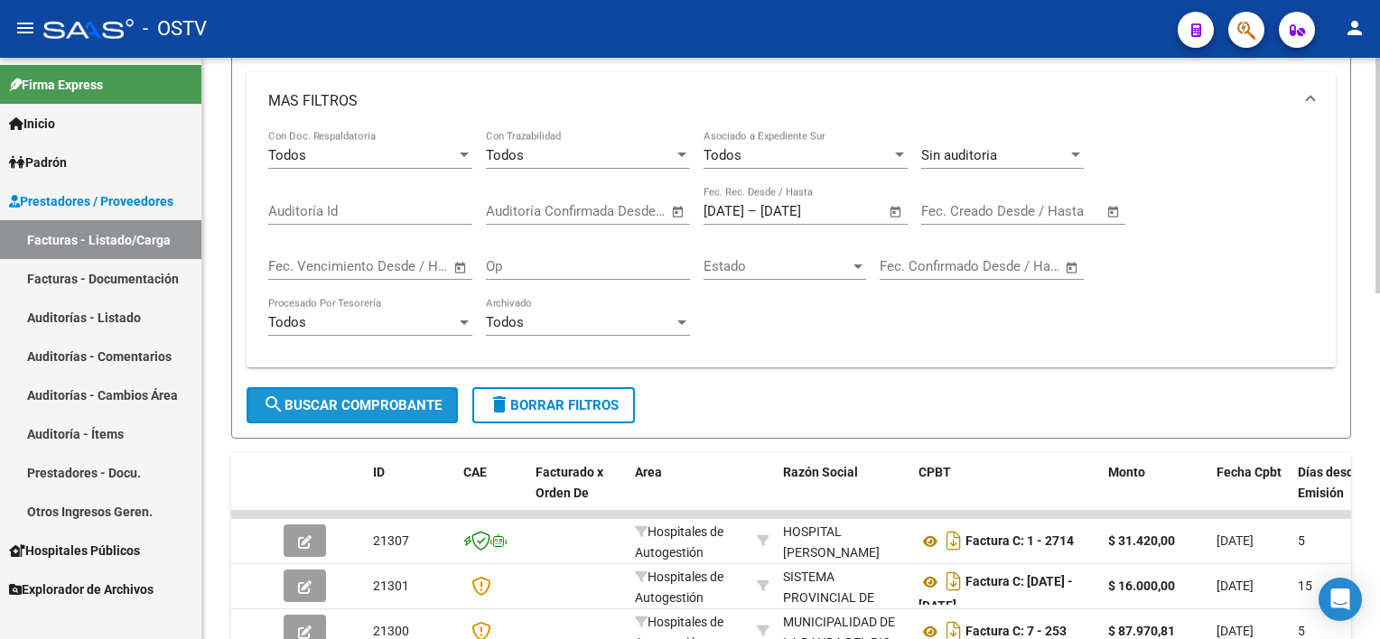
click at [382, 393] on button "search Buscar Comprobante" at bounding box center [352, 405] width 211 height 36
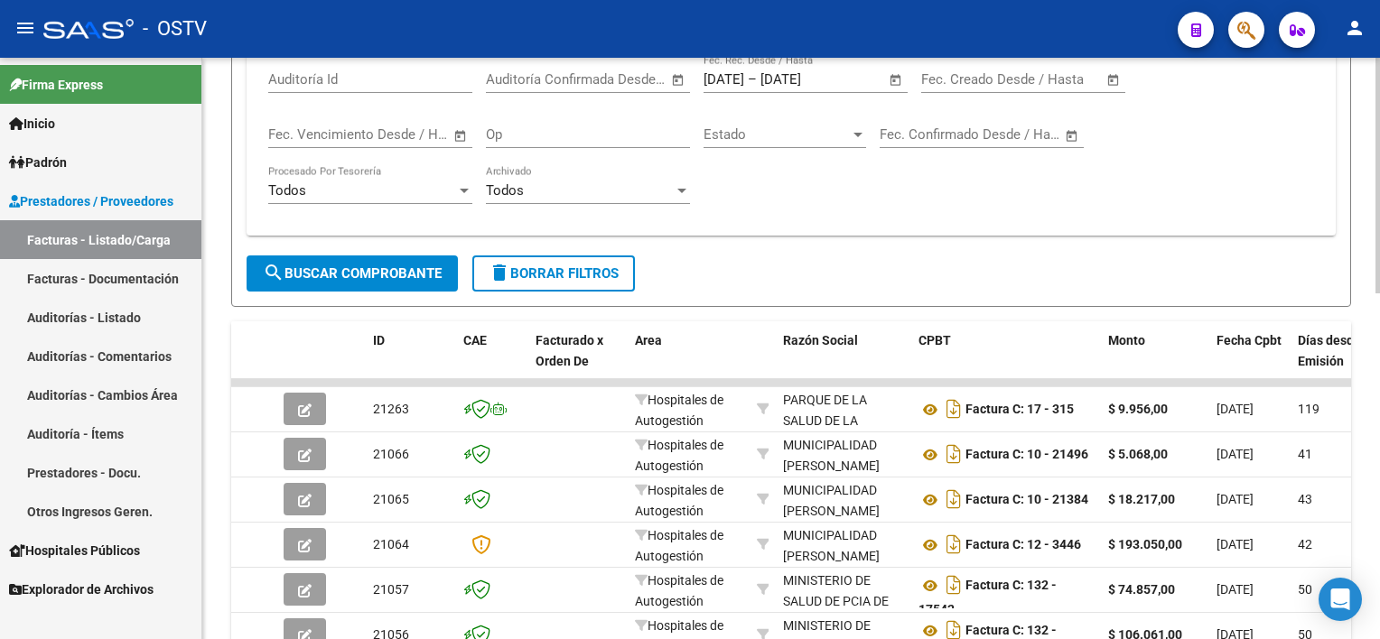
scroll to position [491, 0]
